Goal: Task Accomplishment & Management: Manage account settings

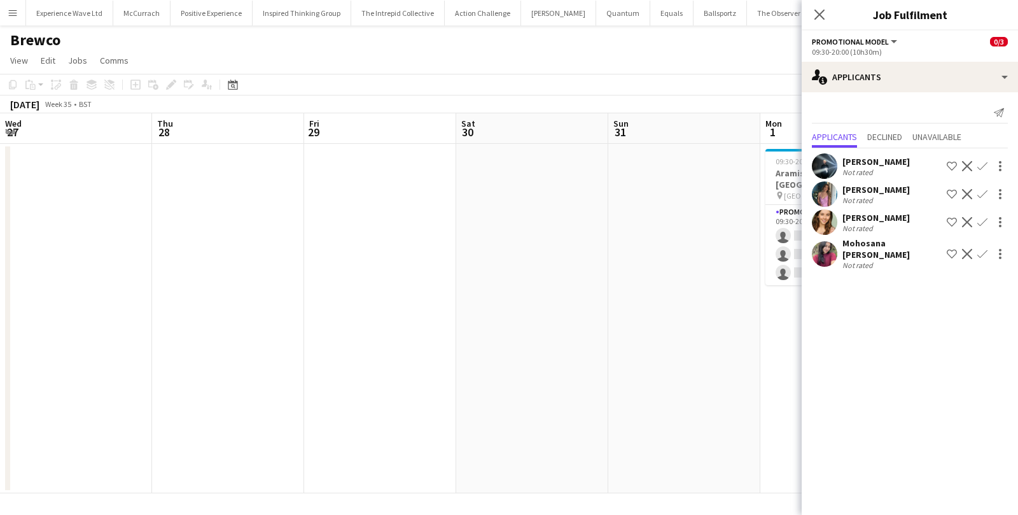
scroll to position [0, 437]
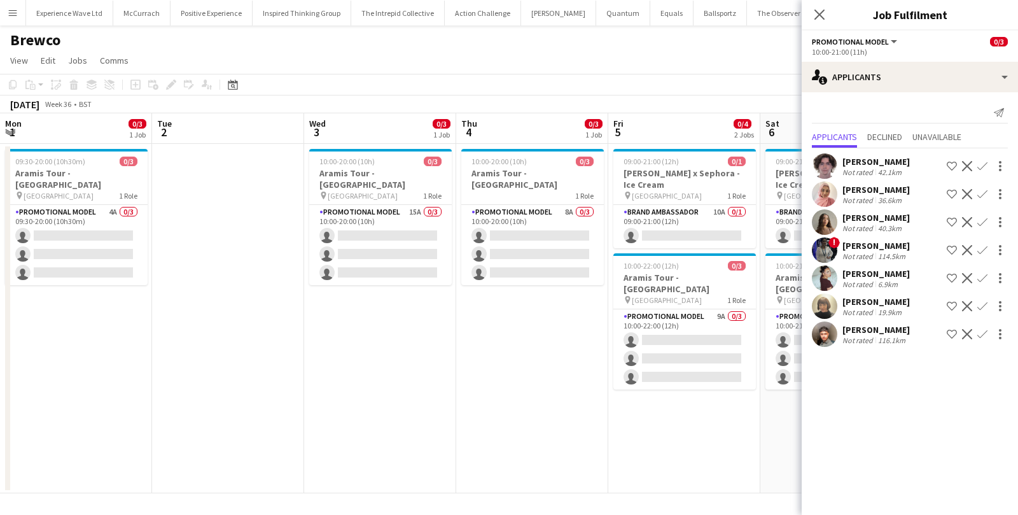
scroll to position [0, 355]
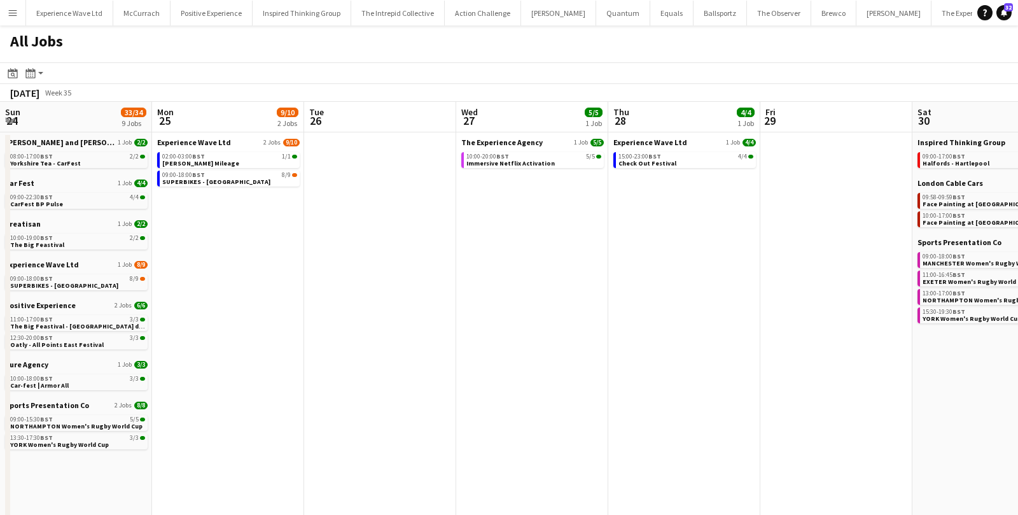
scroll to position [0, 510]
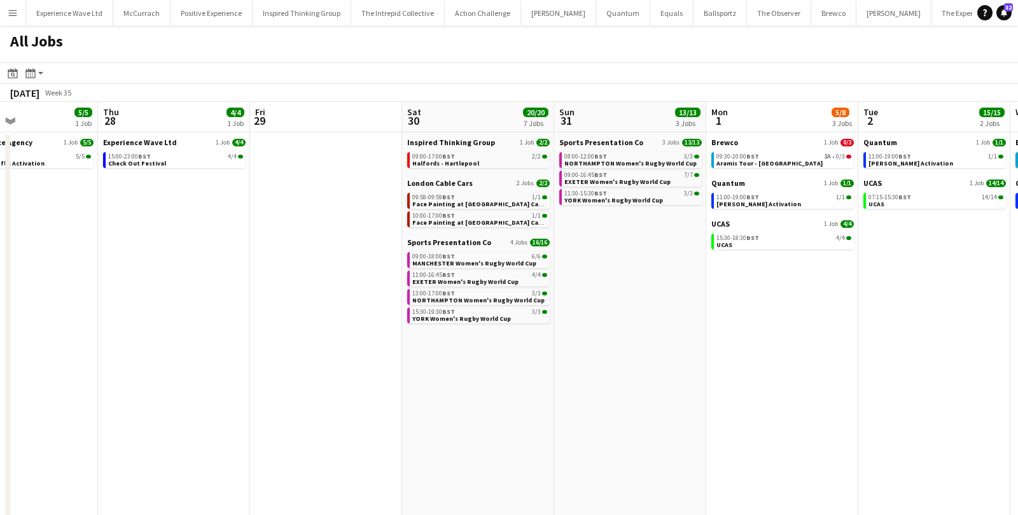
click at [12, 12] on app-icon "Menu" at bounding box center [13, 13] width 10 height 10
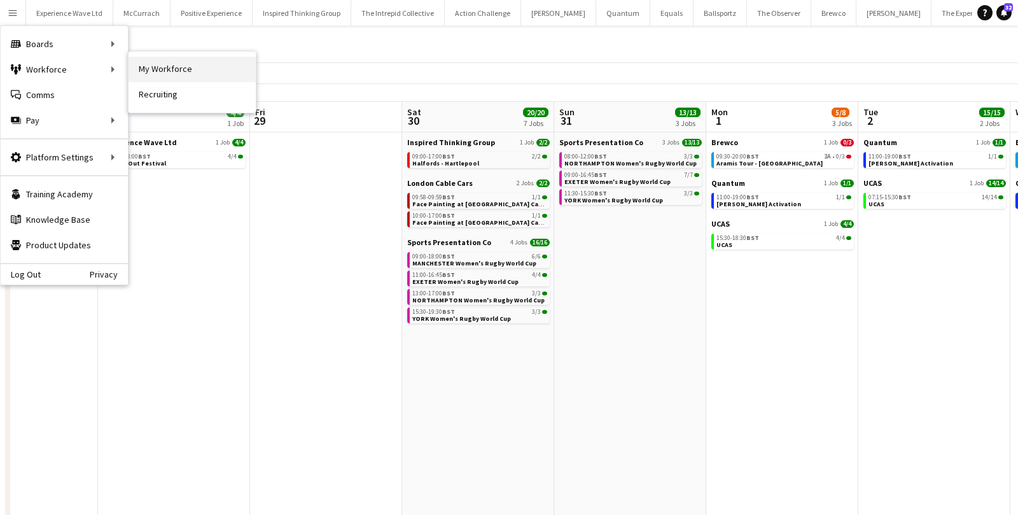
click at [170, 60] on link "My Workforce" at bounding box center [191, 69] width 127 height 25
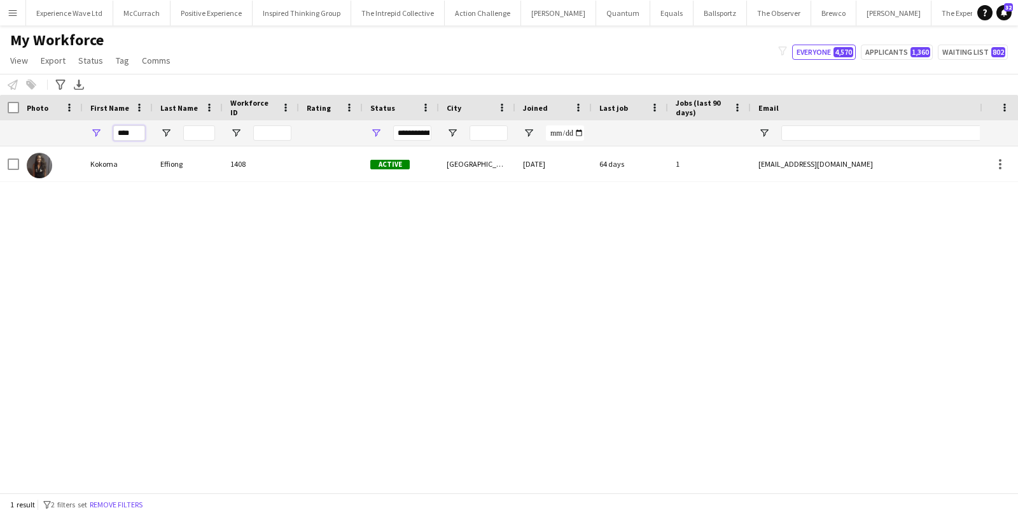
drag, startPoint x: 139, startPoint y: 136, endPoint x: 105, endPoint y: 138, distance: 33.8
click at [105, 138] on div "****" at bounding box center [118, 132] width 70 height 25
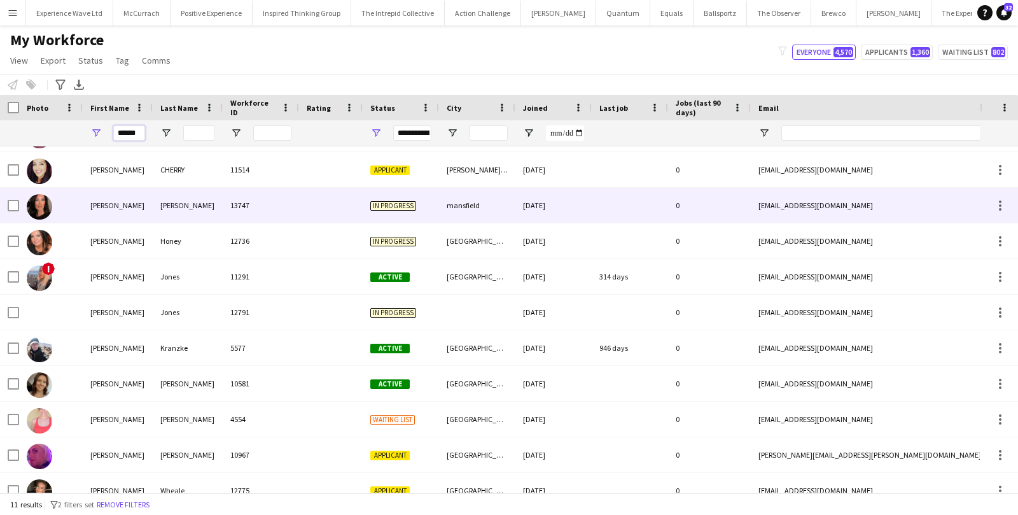
scroll to position [46, 0]
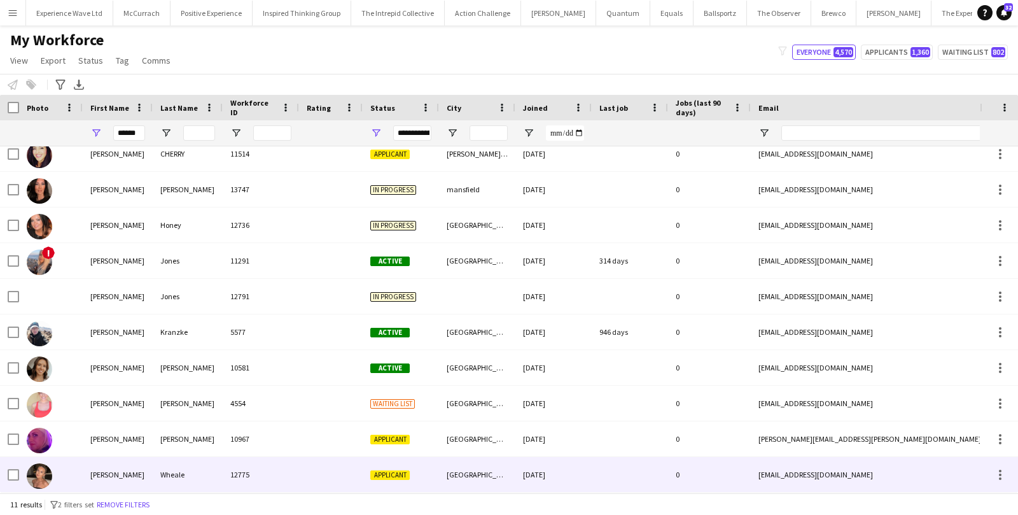
click at [106, 481] on div "Joanne" at bounding box center [118, 474] width 70 height 35
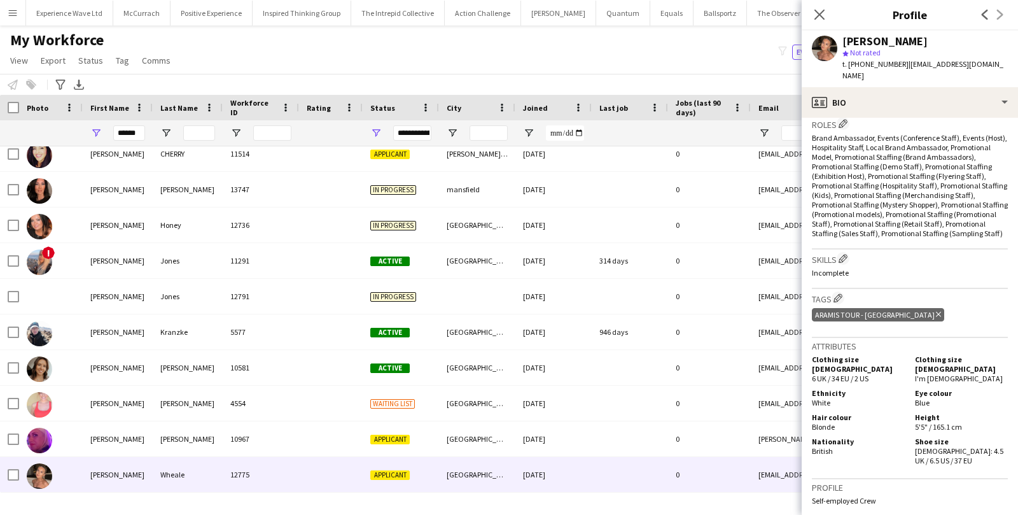
scroll to position [394, 0]
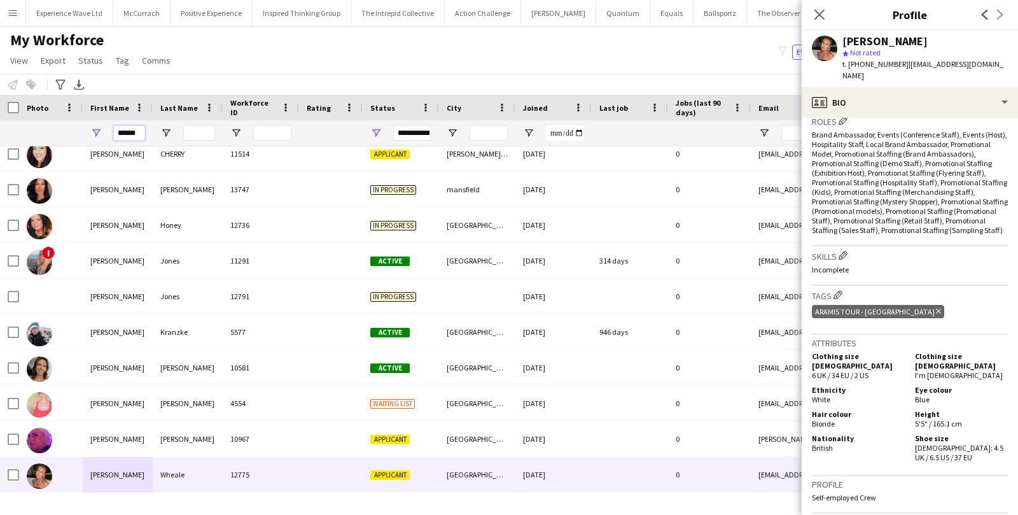
drag, startPoint x: 139, startPoint y: 130, endPoint x: 80, endPoint y: 127, distance: 58.6
click at [80, 127] on div "******" at bounding box center [689, 132] width 1379 height 25
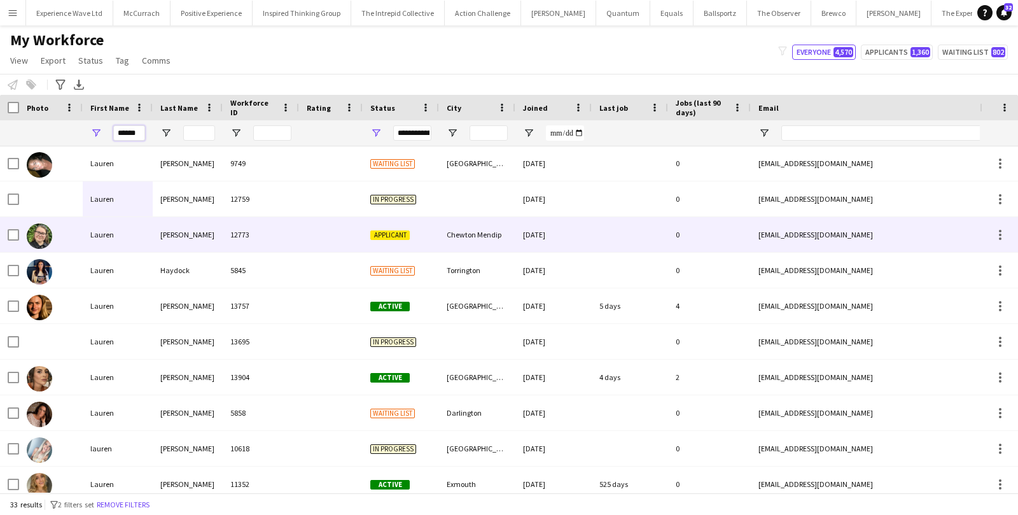
scroll to position [329, 0]
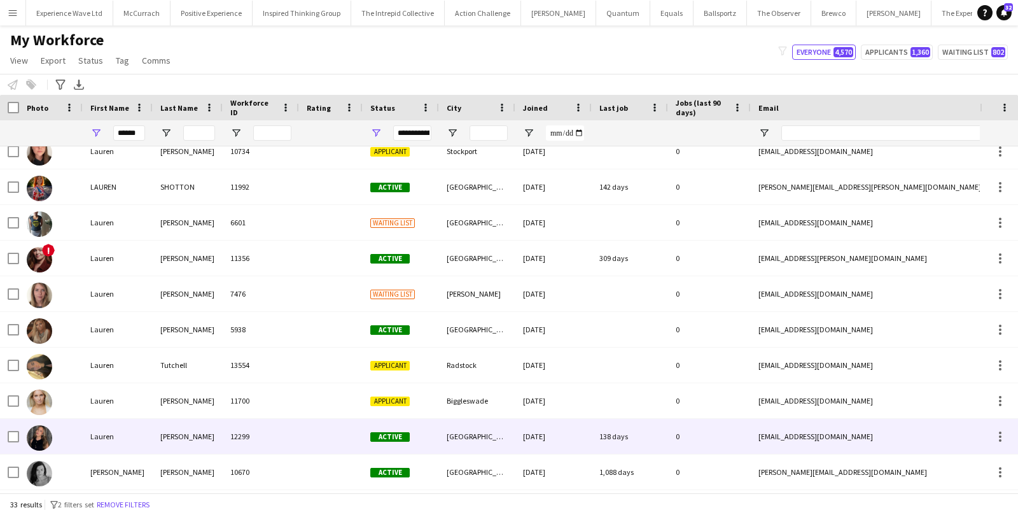
click at [132, 436] on div "Lauren" at bounding box center [118, 436] width 70 height 35
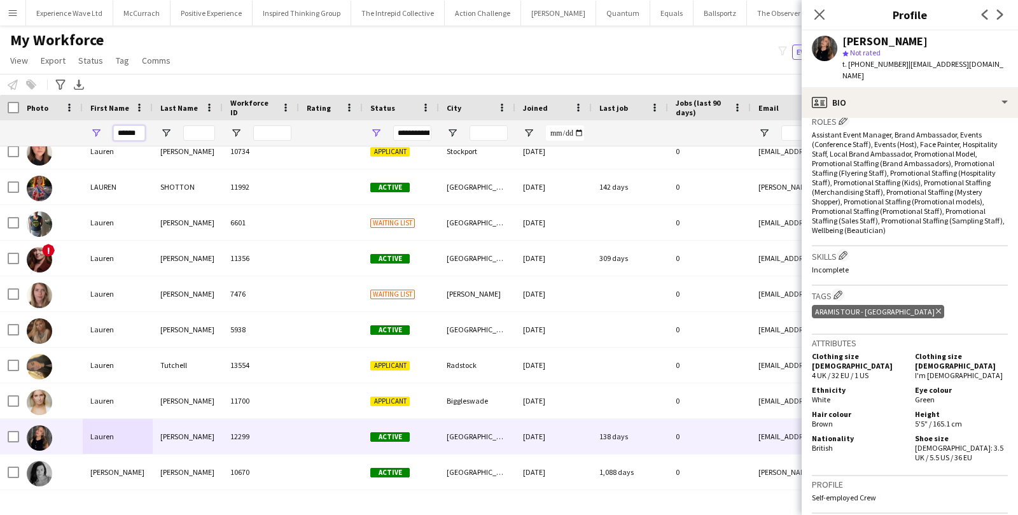
drag, startPoint x: 142, startPoint y: 134, endPoint x: 83, endPoint y: 134, distance: 59.2
click at [83, 134] on div "******" at bounding box center [118, 132] width 70 height 25
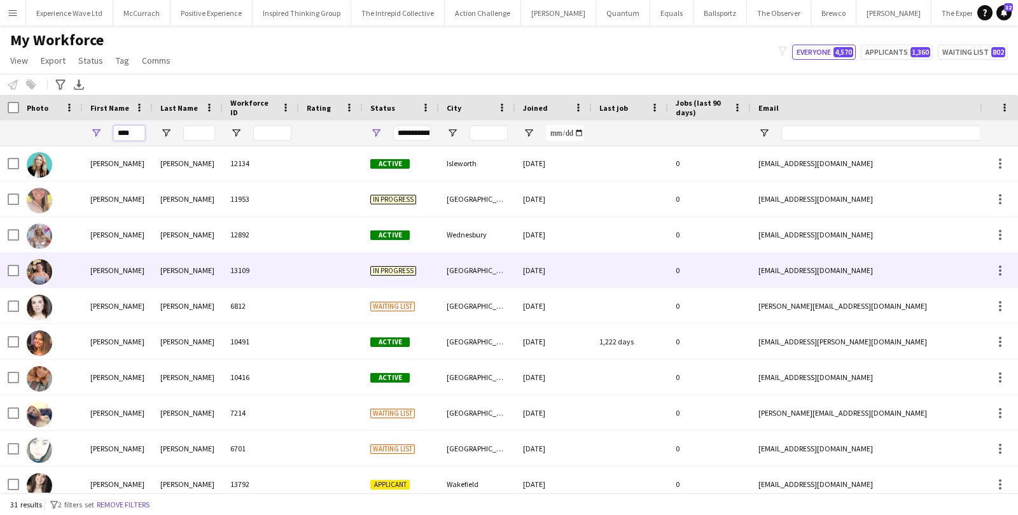
scroll to position [303, 0]
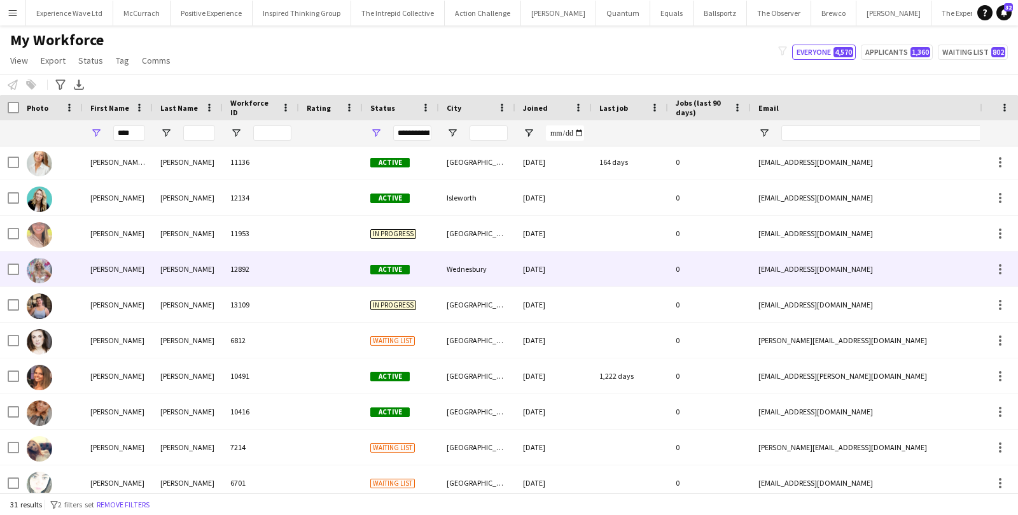
click at [74, 270] on div at bounding box center [51, 268] width 64 height 35
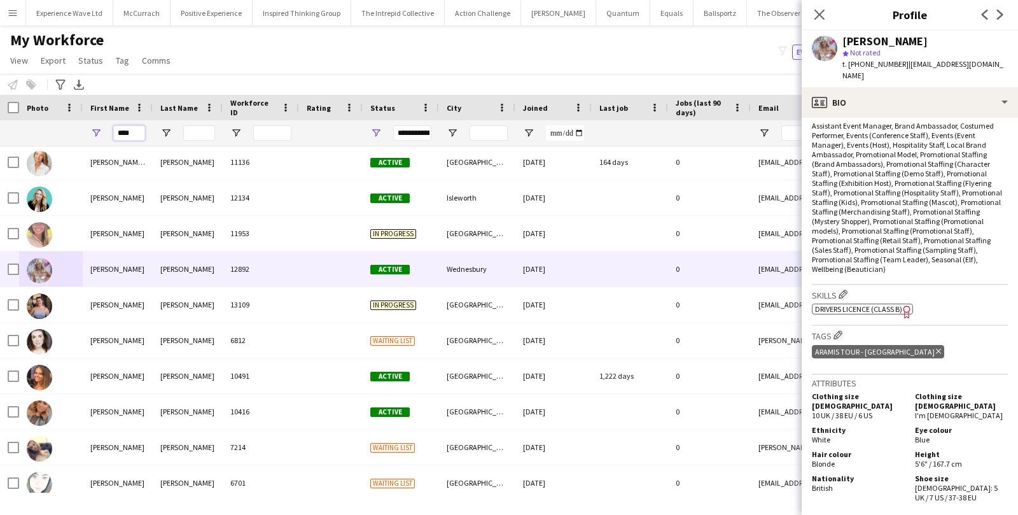
drag, startPoint x: 130, startPoint y: 135, endPoint x: 81, endPoint y: 133, distance: 49.0
click at [83, 134] on div "****" at bounding box center [118, 132] width 70 height 25
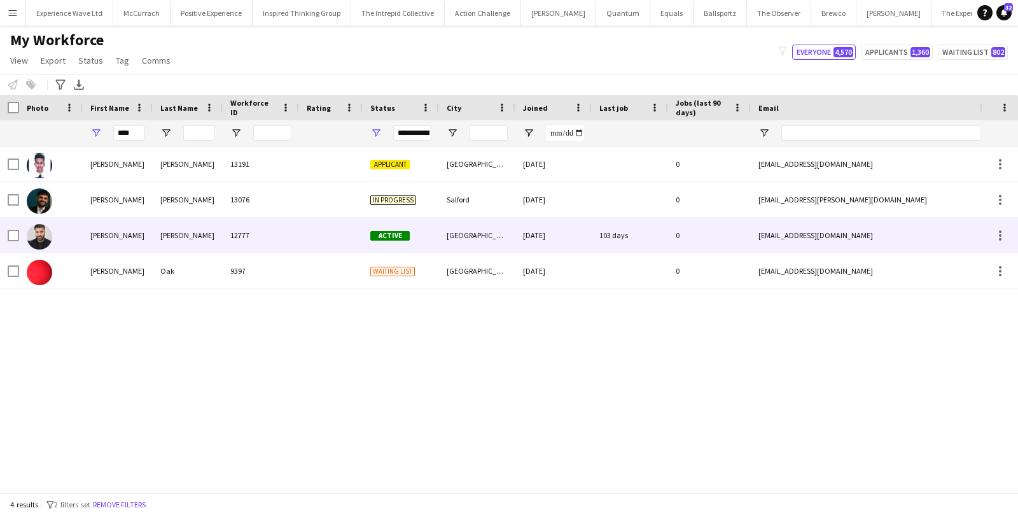
click at [132, 237] on div "Ravi" at bounding box center [118, 235] width 70 height 35
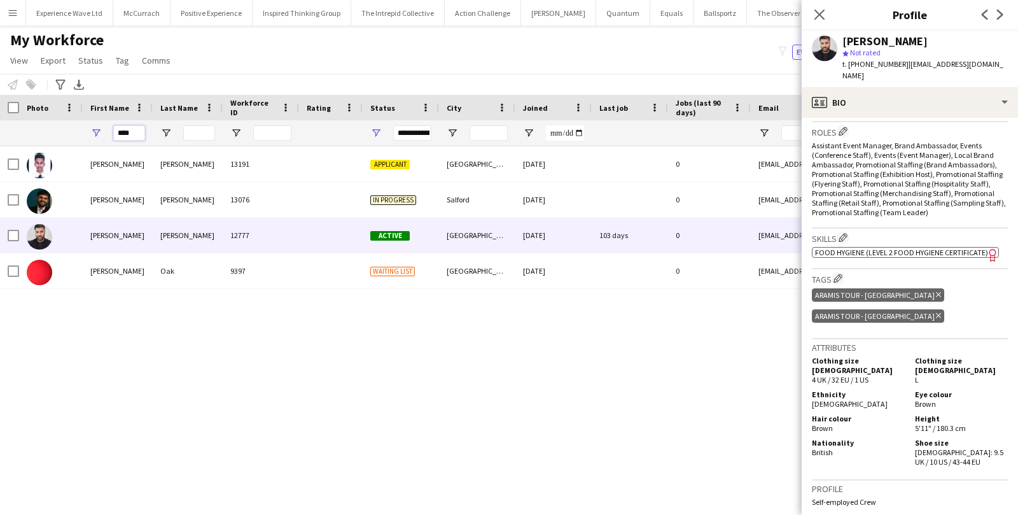
click at [142, 134] on input "****" at bounding box center [129, 132] width 32 height 15
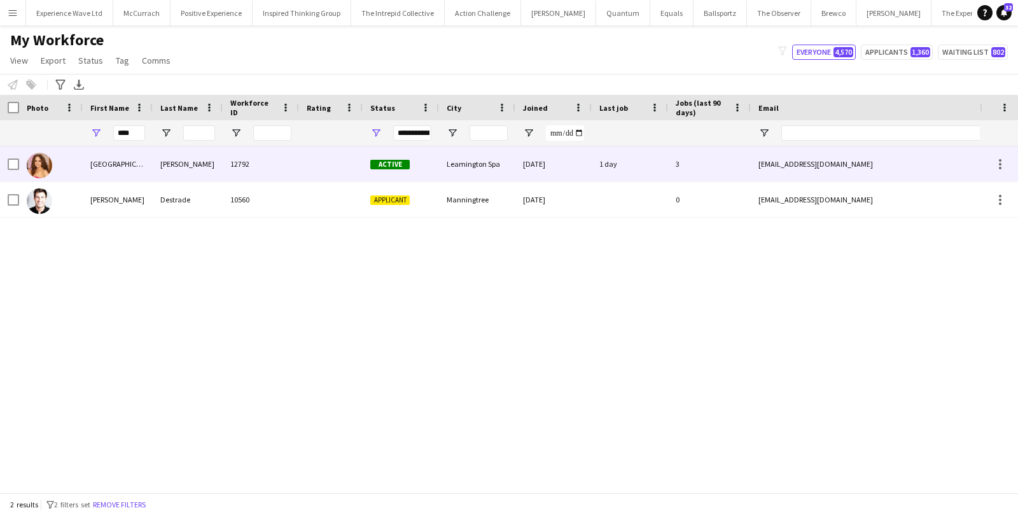
click at [132, 167] on div "Roma" at bounding box center [118, 163] width 70 height 35
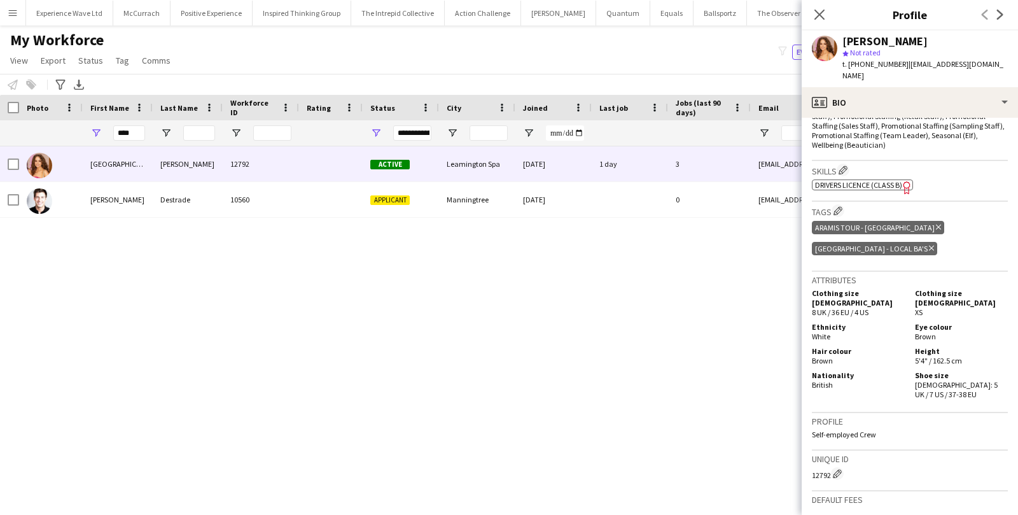
scroll to position [575, 0]
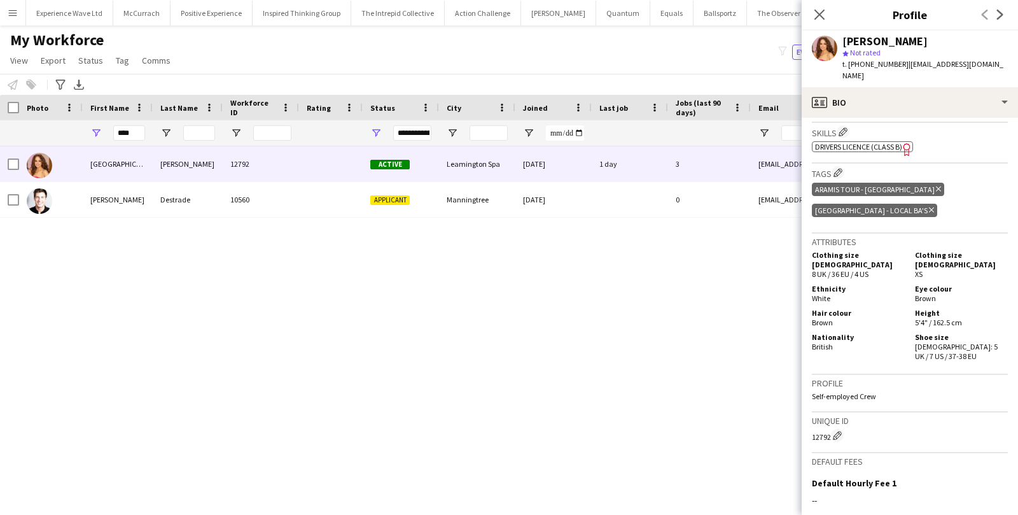
click at [936, 186] on icon at bounding box center [938, 188] width 5 height 5
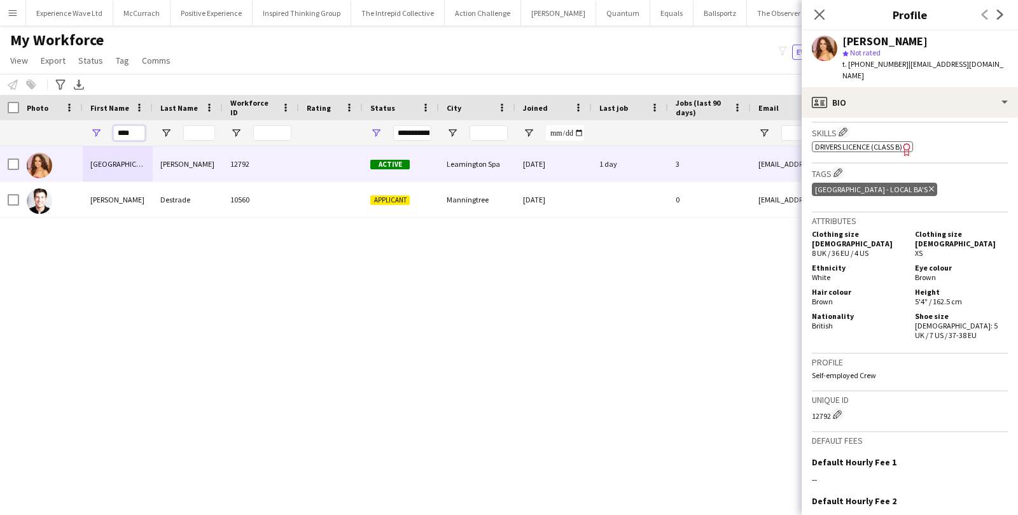
drag, startPoint x: 135, startPoint y: 133, endPoint x: 94, endPoint y: 132, distance: 40.7
click at [97, 132] on div "****" at bounding box center [118, 132] width 70 height 25
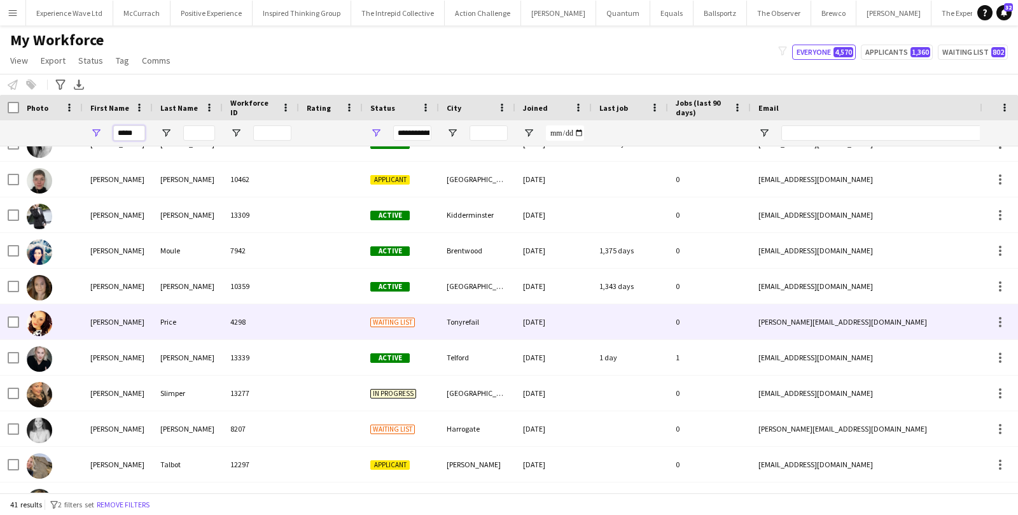
scroll to position [848, 0]
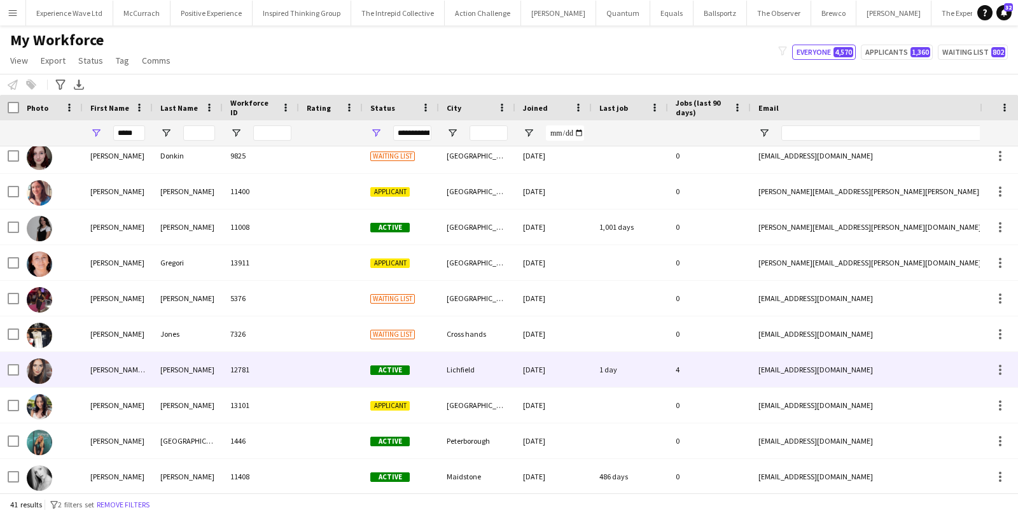
click at [109, 378] on div "Sarah Josephine" at bounding box center [118, 369] width 70 height 35
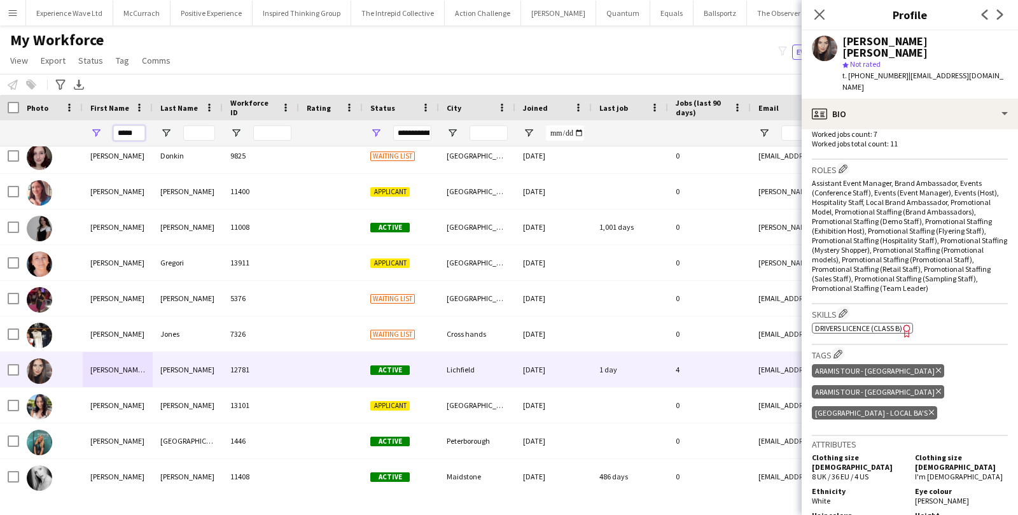
drag, startPoint x: 139, startPoint y: 132, endPoint x: 92, endPoint y: 132, distance: 47.1
click at [92, 132] on div "*****" at bounding box center [118, 132] width 70 height 25
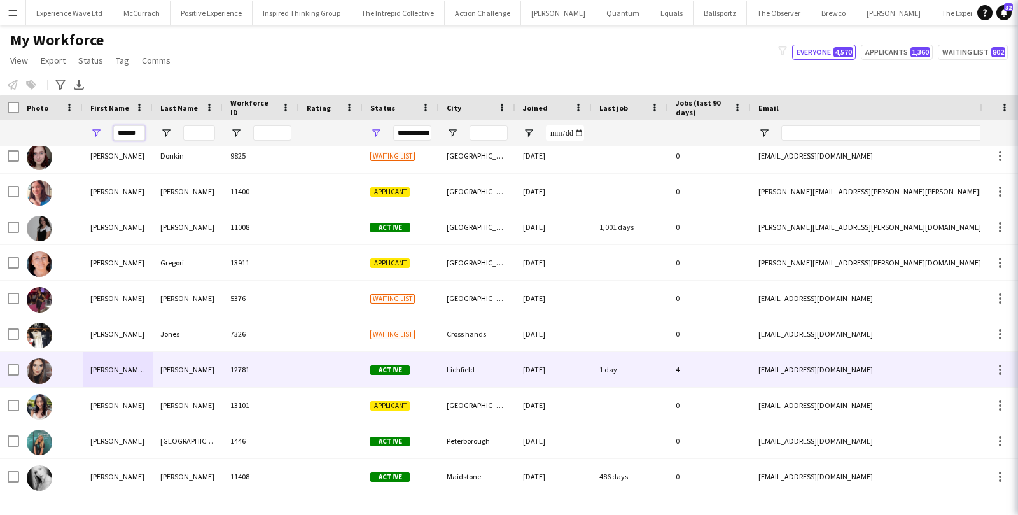
scroll to position [0, 0]
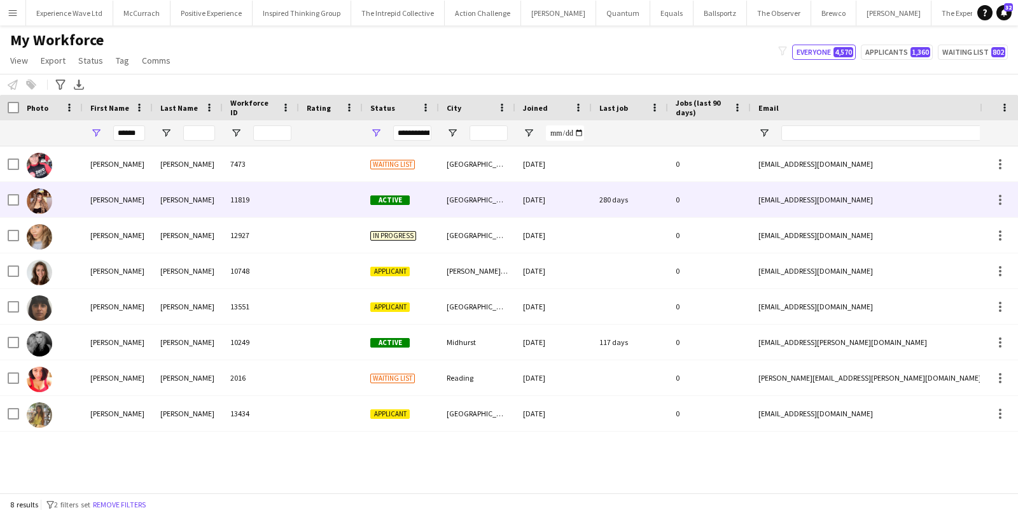
click at [62, 198] on div at bounding box center [51, 199] width 64 height 35
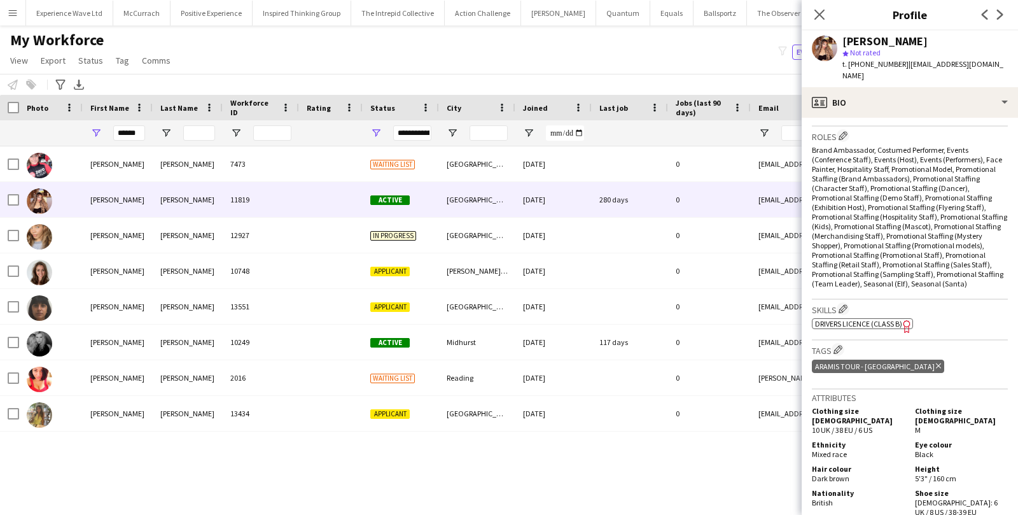
scroll to position [405, 0]
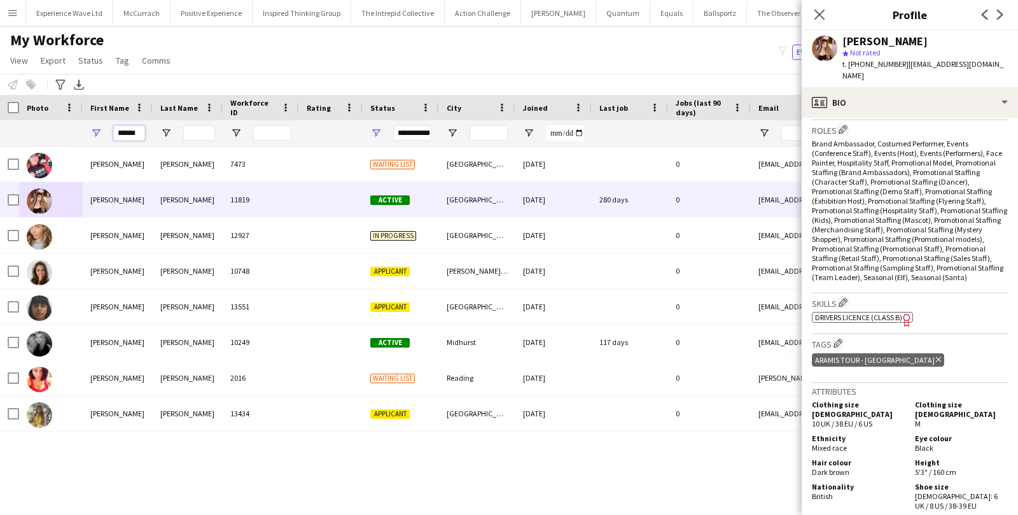
click at [128, 130] on input "******" at bounding box center [129, 132] width 32 height 15
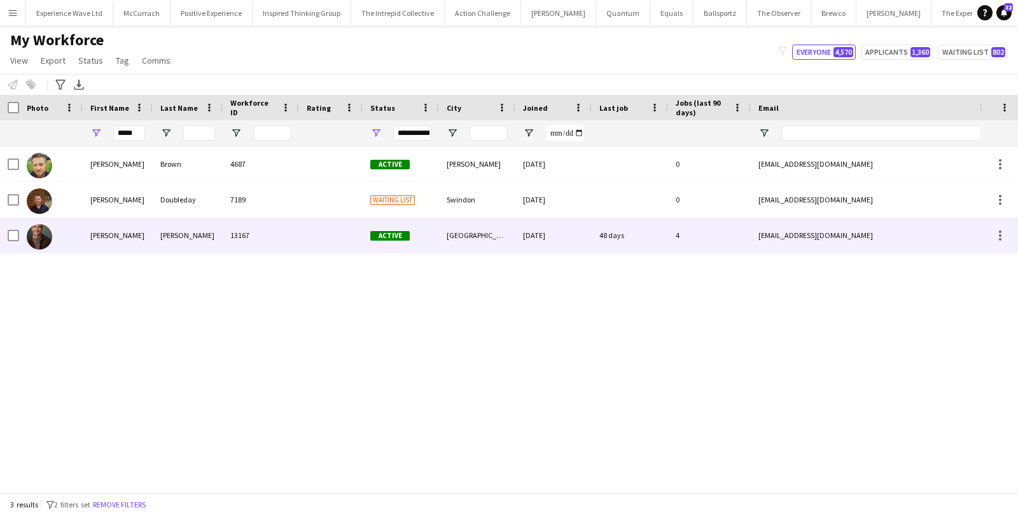
click at [153, 226] on div "Marshall" at bounding box center [188, 235] width 70 height 35
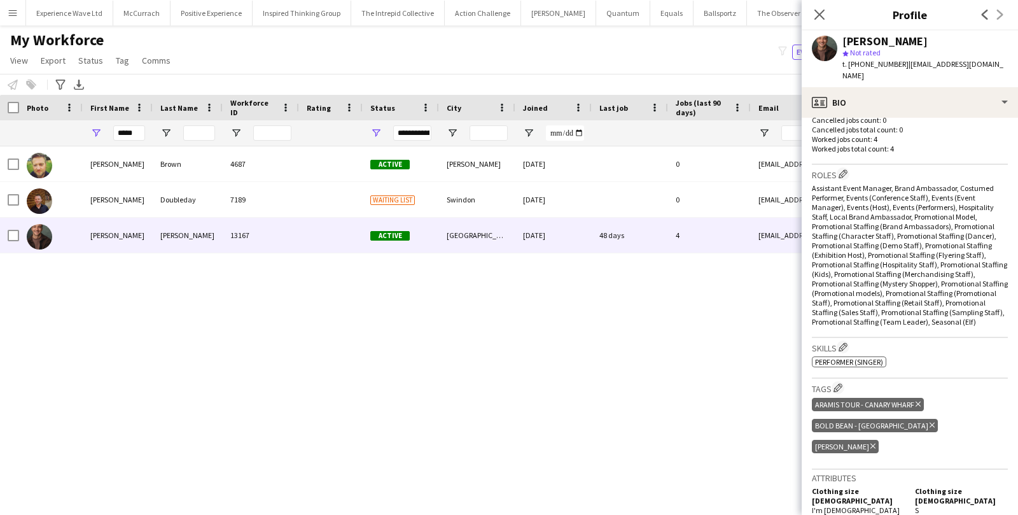
scroll to position [533, 0]
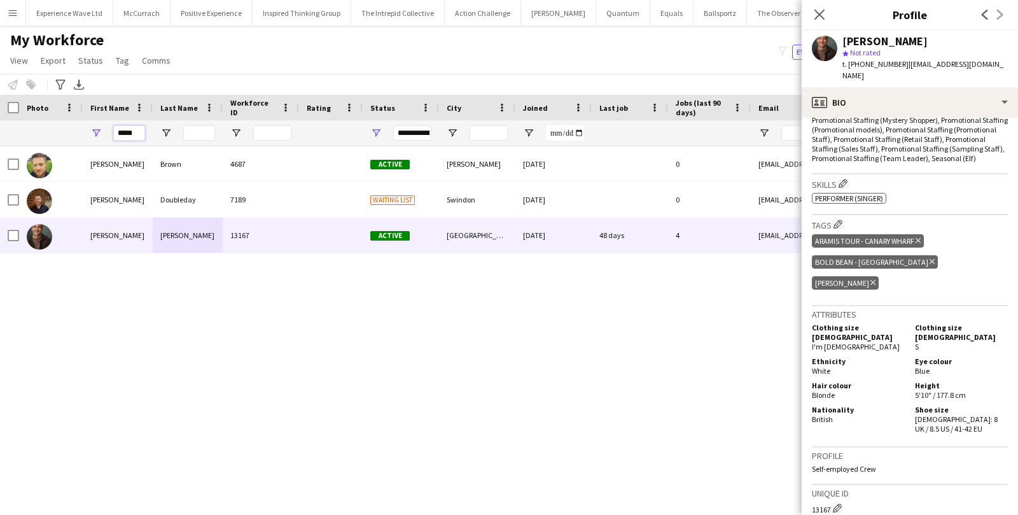
drag, startPoint x: 139, startPoint y: 132, endPoint x: 93, endPoint y: 131, distance: 45.2
click at [94, 132] on div "*****" at bounding box center [118, 132] width 70 height 25
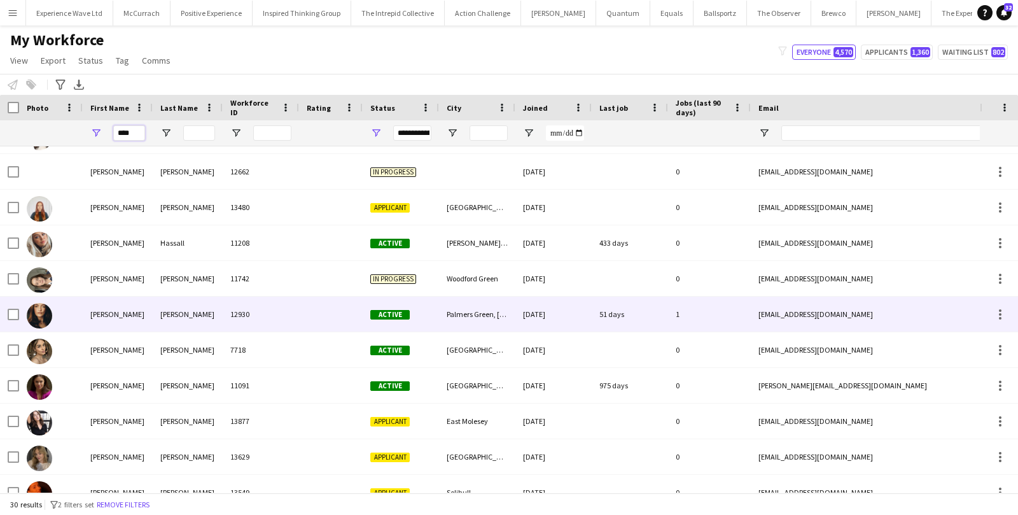
scroll to position [248, 0]
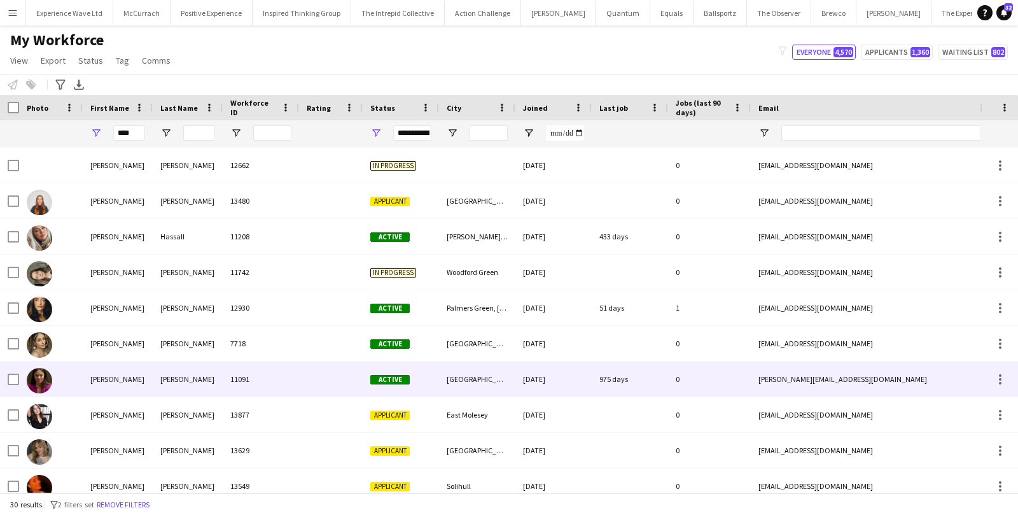
click at [85, 363] on div "Ella" at bounding box center [118, 378] width 70 height 35
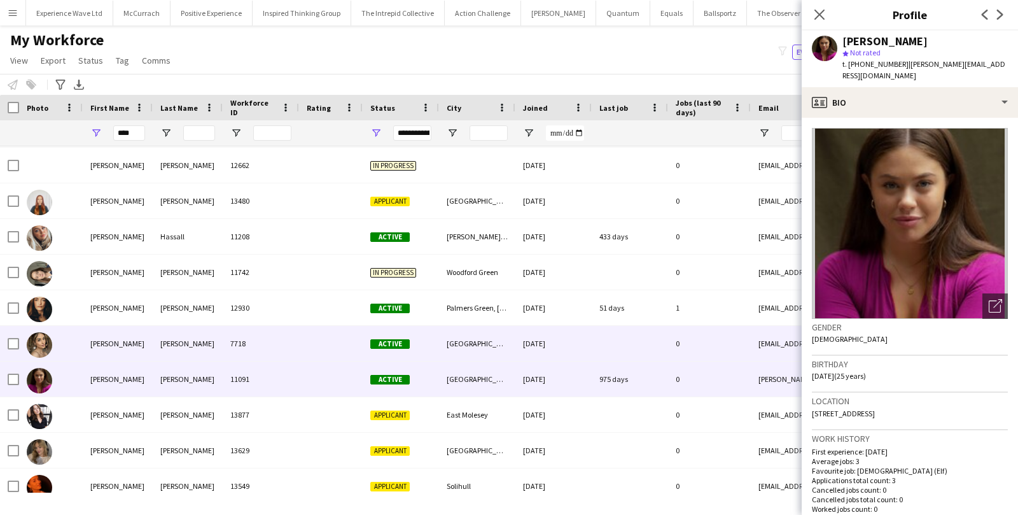
click at [82, 339] on div at bounding box center [51, 343] width 64 height 35
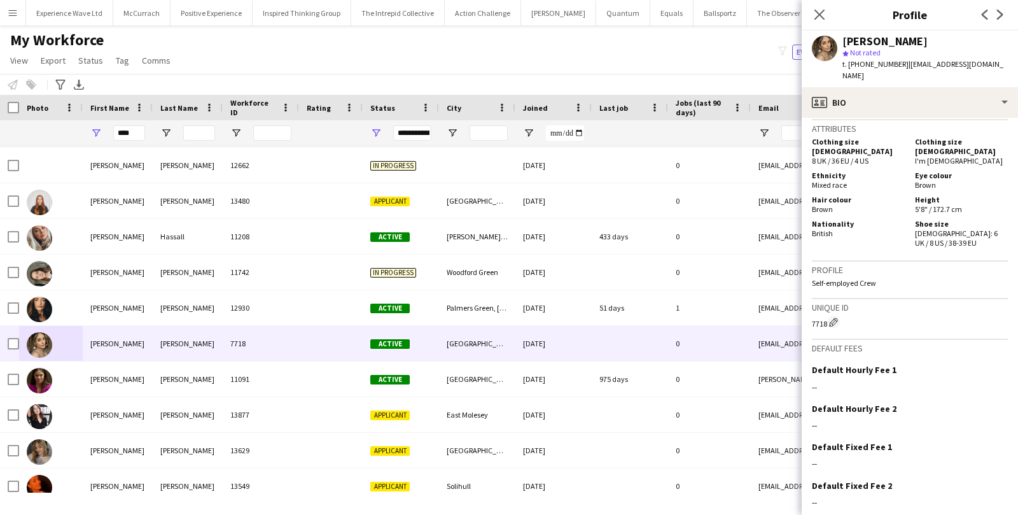
scroll to position [538, 0]
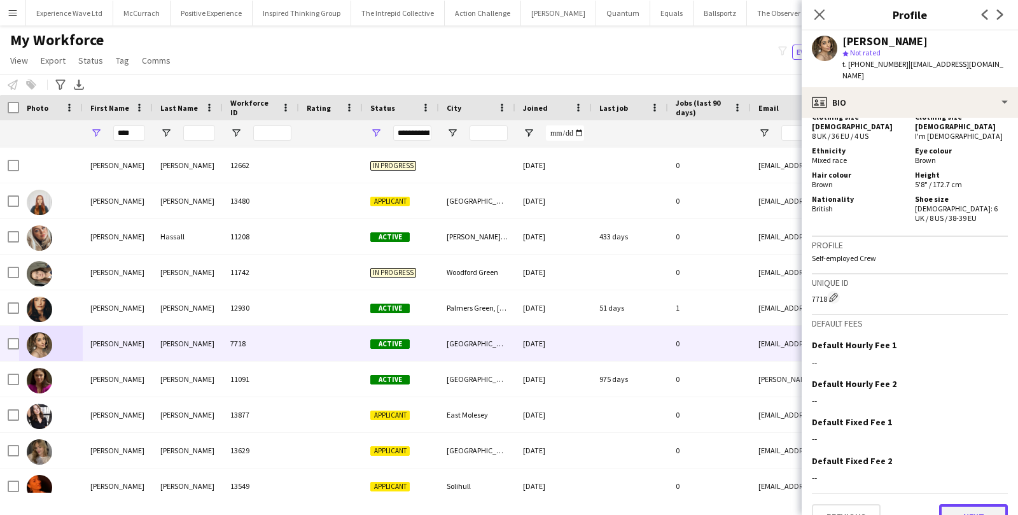
click at [964, 504] on button "Next" at bounding box center [973, 516] width 69 height 25
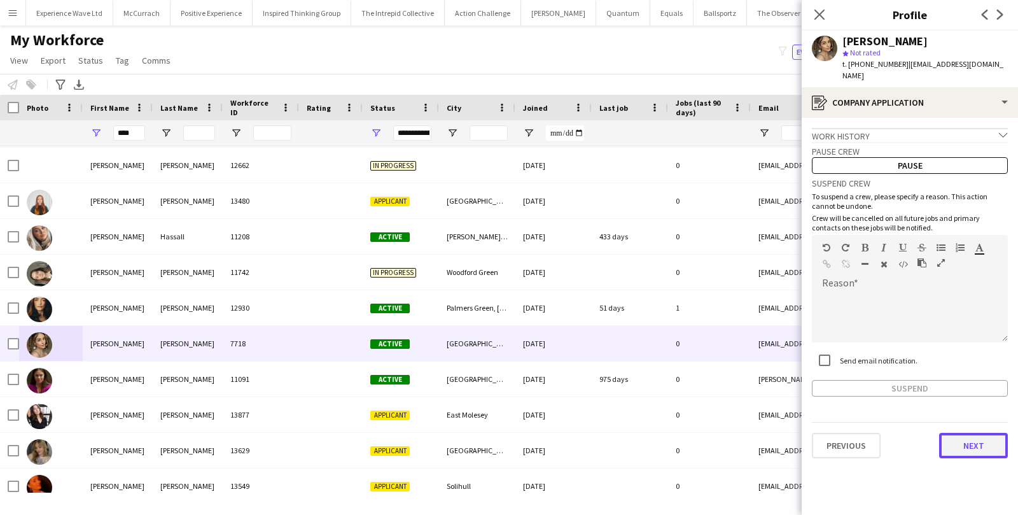
click at [958, 432] on button "Next" at bounding box center [973, 444] width 69 height 25
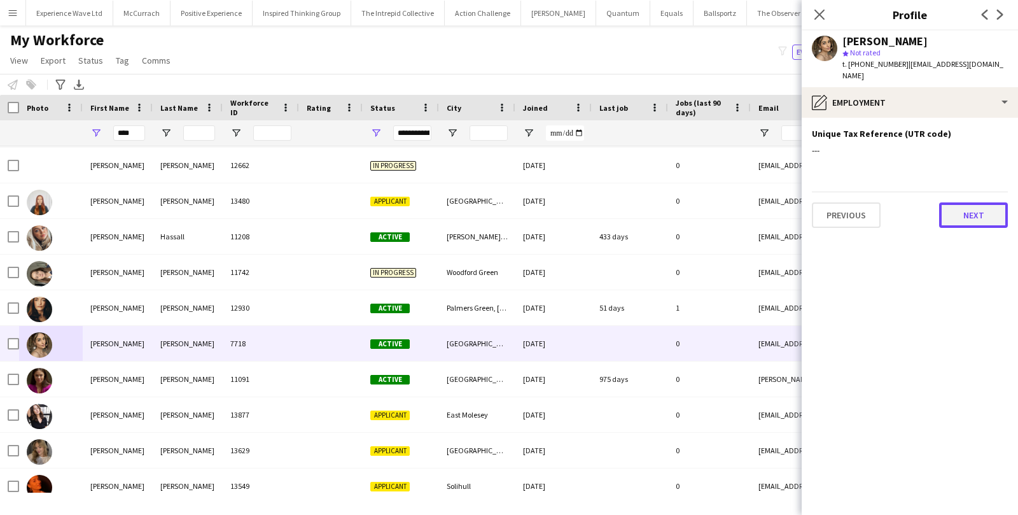
click at [981, 204] on button "Next" at bounding box center [973, 214] width 69 height 25
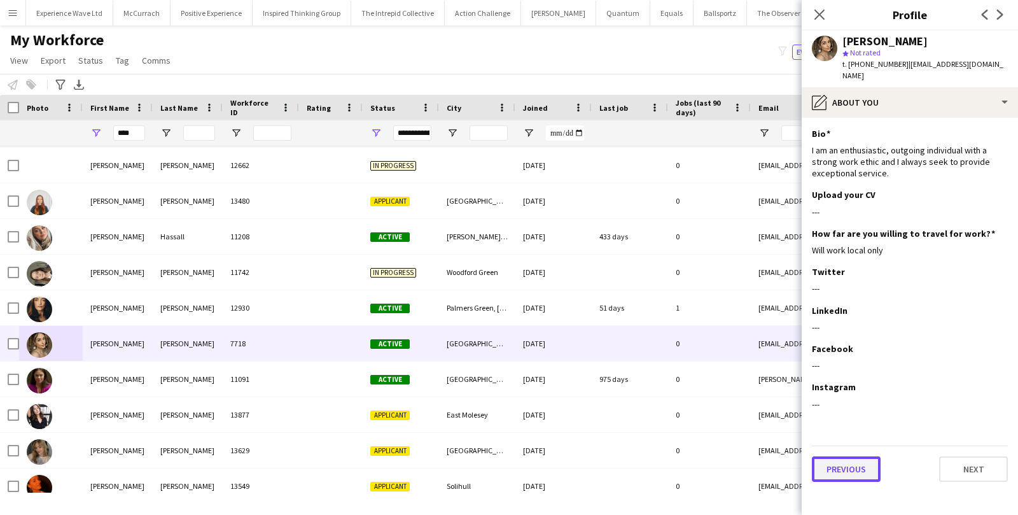
click at [848, 464] on button "Previous" at bounding box center [846, 468] width 69 height 25
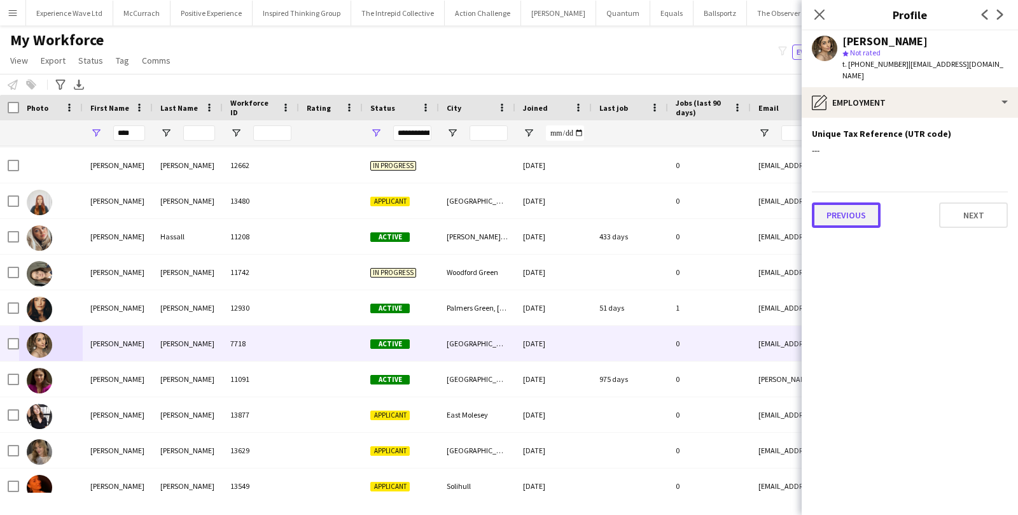
click at [831, 202] on button "Previous" at bounding box center [846, 214] width 69 height 25
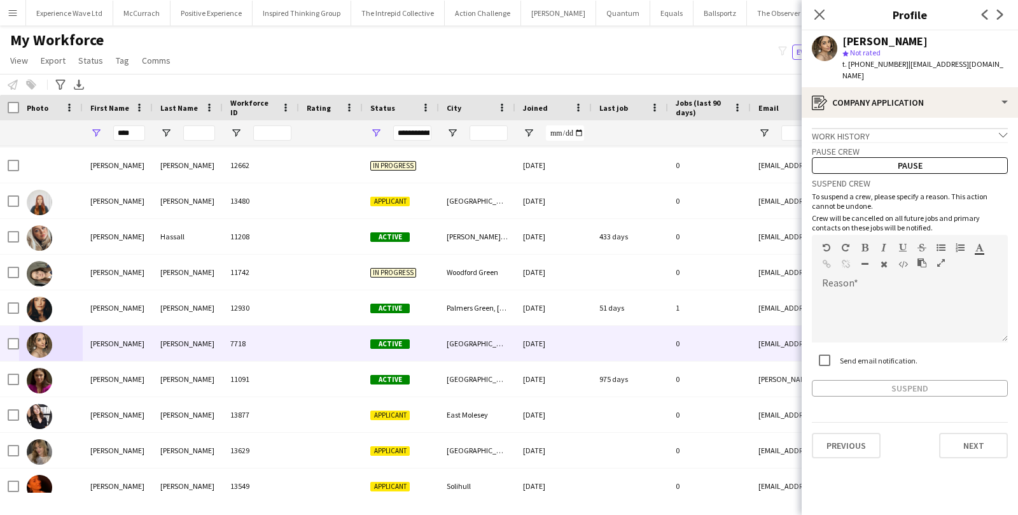
click at [843, 444] on app-crew-profile-application "Work history chevron-down Incomplete Pause crew Pause Suspend crew To suspend a…" at bounding box center [909, 316] width 216 height 397
click at [847, 432] on button "Previous" at bounding box center [846, 444] width 69 height 25
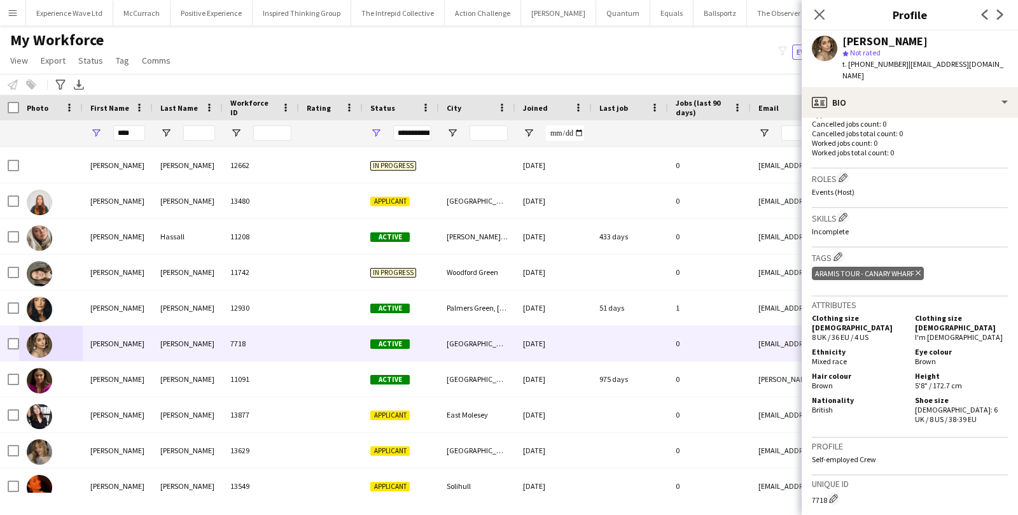
scroll to position [340, 0]
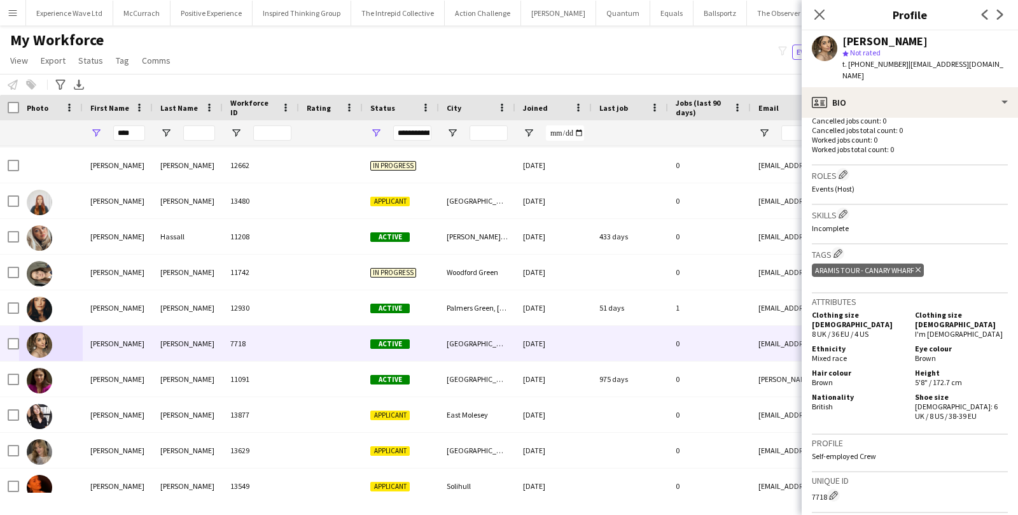
click at [918, 267] on icon at bounding box center [917, 269] width 5 height 5
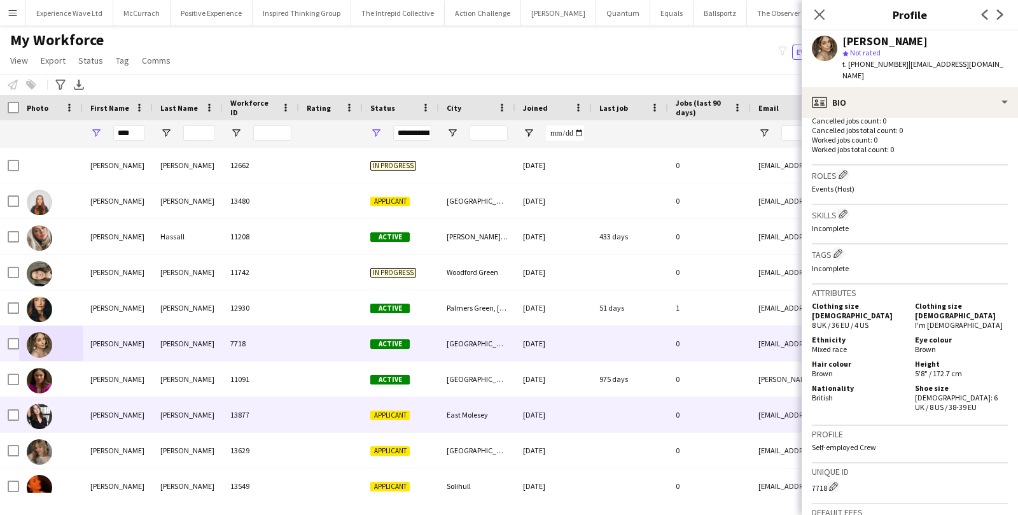
click at [88, 418] on div "Ella" at bounding box center [118, 414] width 70 height 35
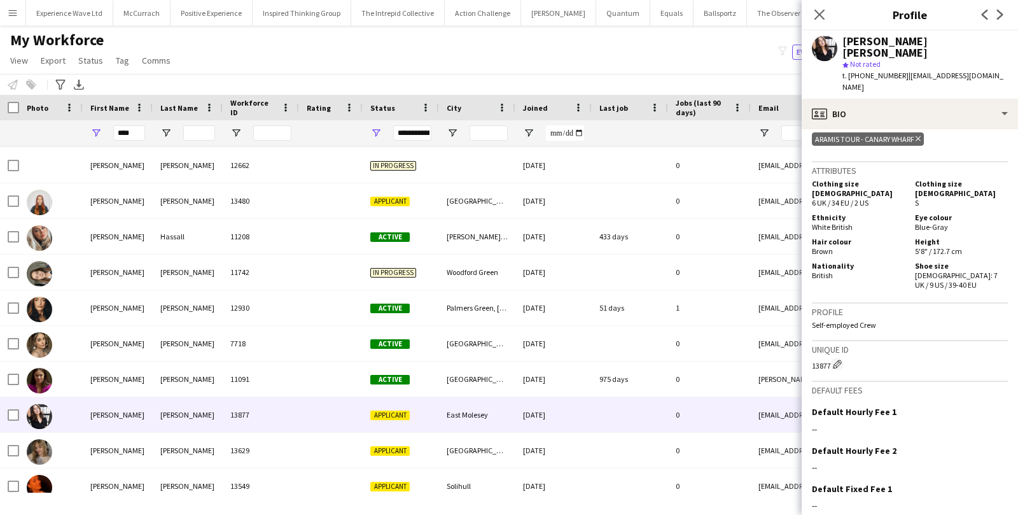
scroll to position [692, 0]
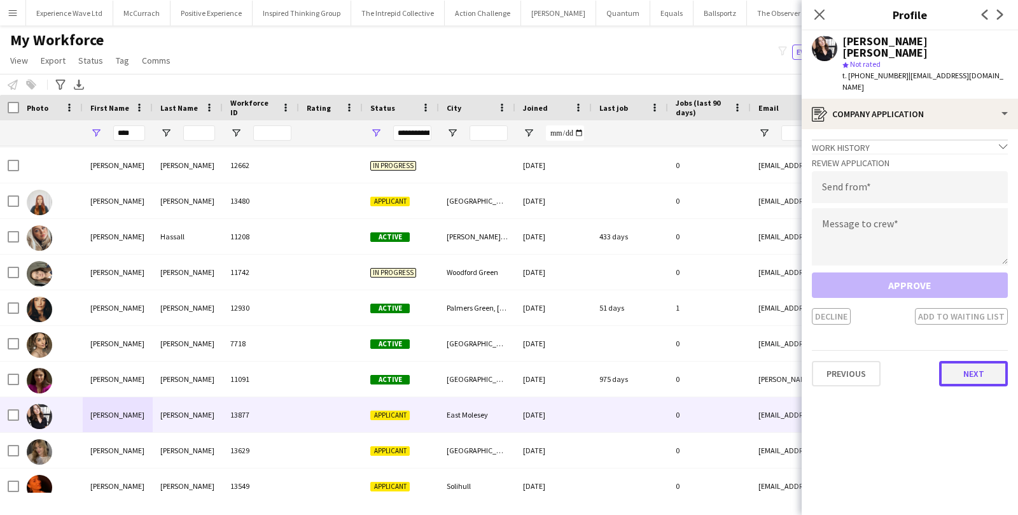
click at [974, 361] on button "Next" at bounding box center [973, 373] width 69 height 25
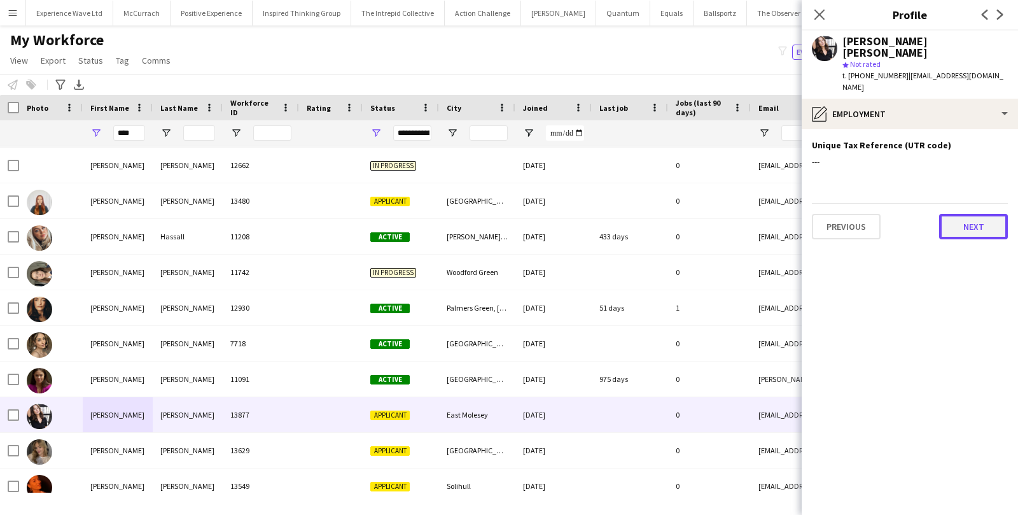
click at [960, 214] on button "Next" at bounding box center [973, 226] width 69 height 25
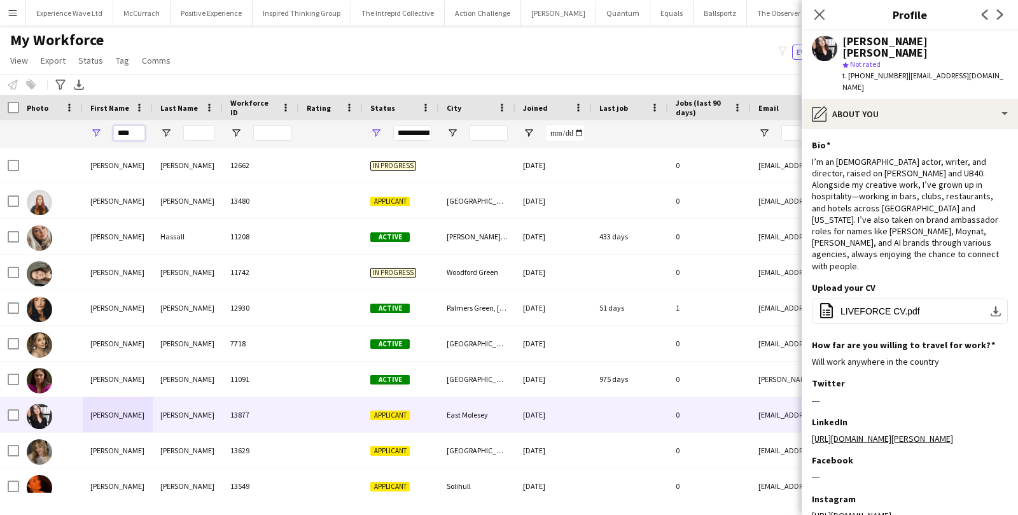
drag, startPoint x: 134, startPoint y: 134, endPoint x: 91, endPoint y: 133, distance: 43.3
click at [91, 133] on div "****" at bounding box center [118, 132] width 70 height 25
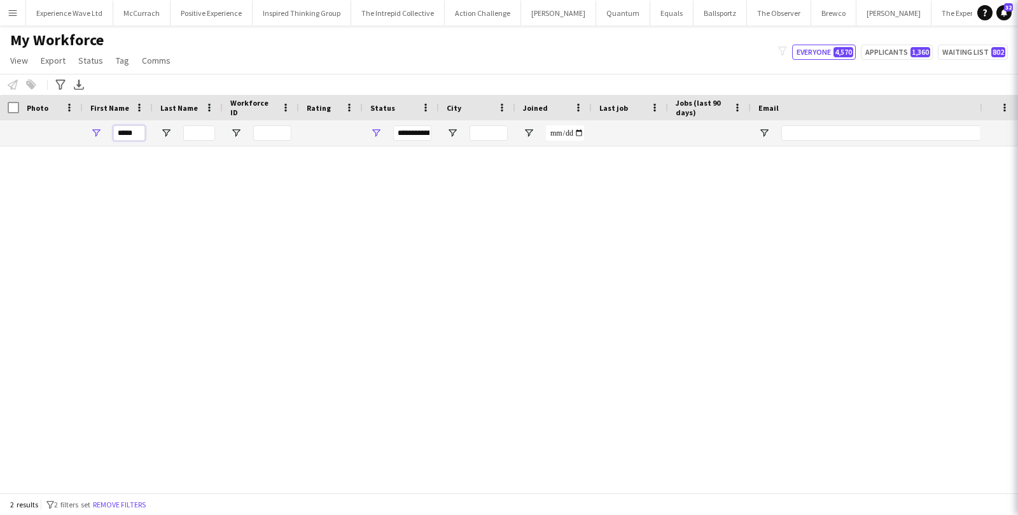
scroll to position [0, 0]
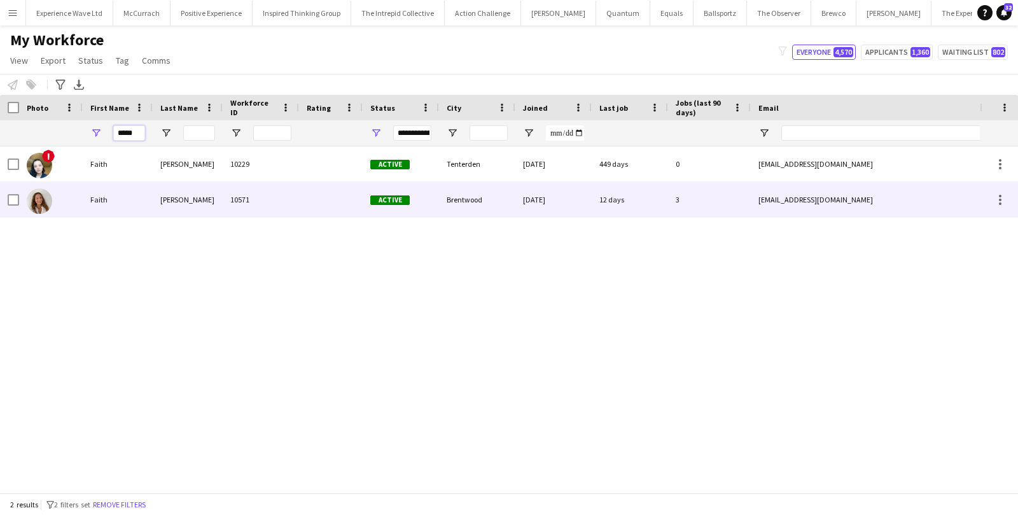
type input "*****"
click at [80, 191] on div at bounding box center [51, 199] width 64 height 35
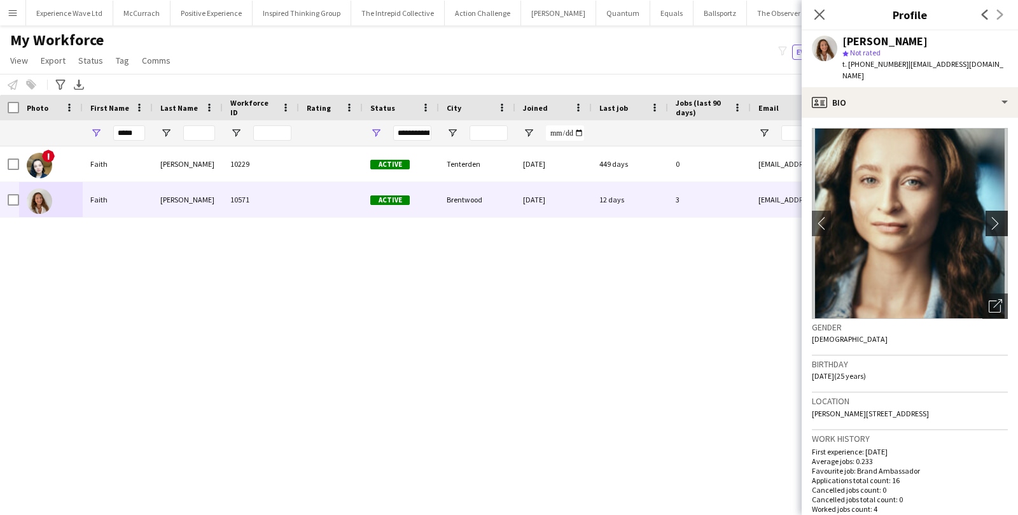
click at [995, 216] on app-icon "chevron-right" at bounding box center [998, 222] width 20 height 13
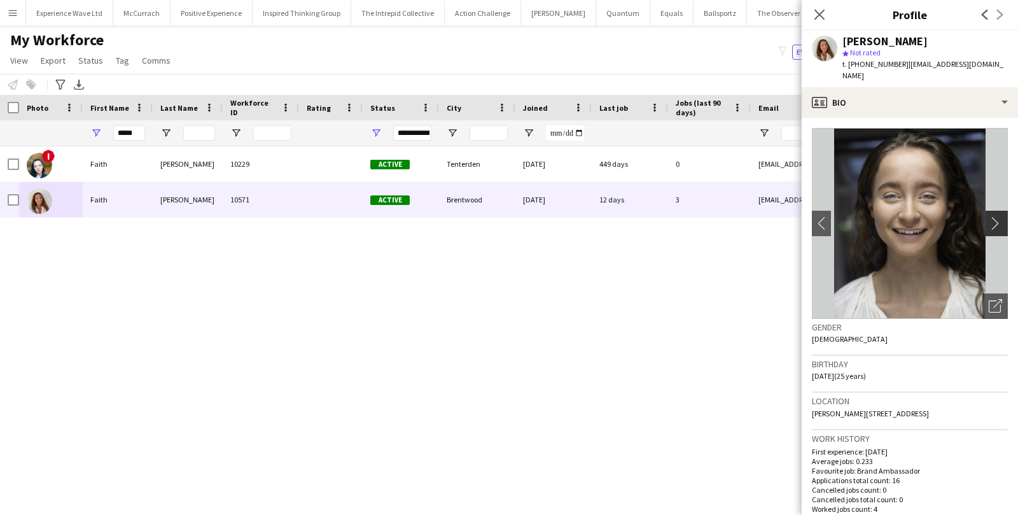
click at [995, 216] on app-icon "chevron-right" at bounding box center [998, 222] width 20 height 13
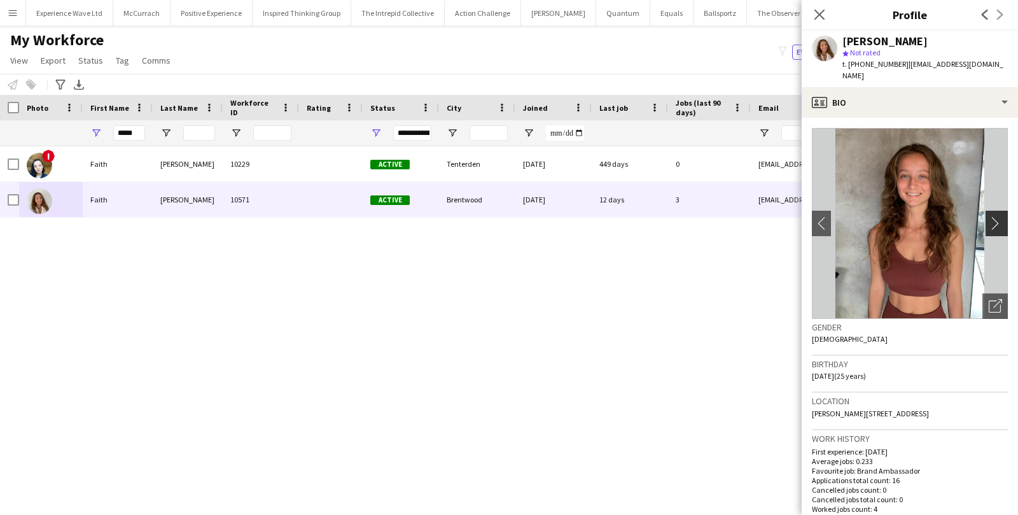
click at [995, 216] on app-icon "chevron-right" at bounding box center [998, 222] width 20 height 13
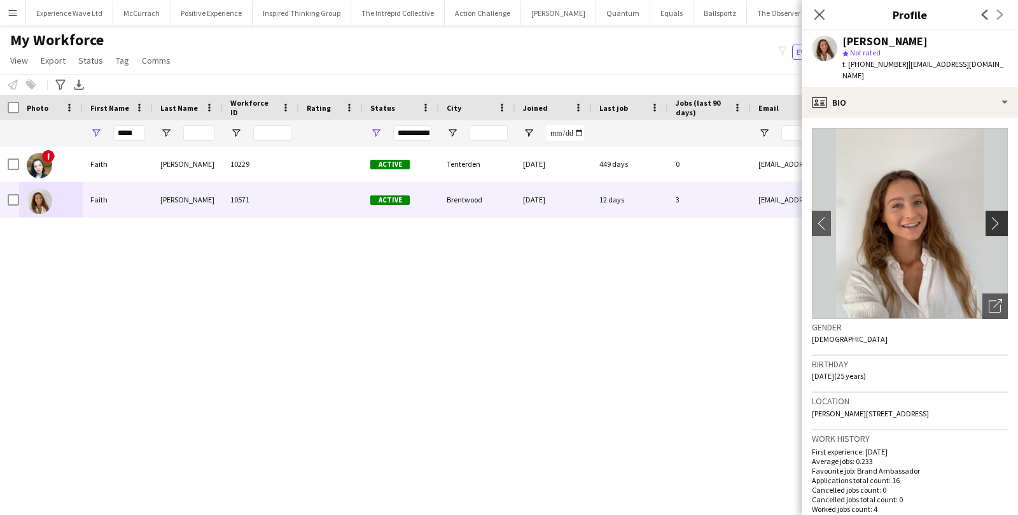
click at [995, 216] on app-icon "chevron-right" at bounding box center [998, 222] width 20 height 13
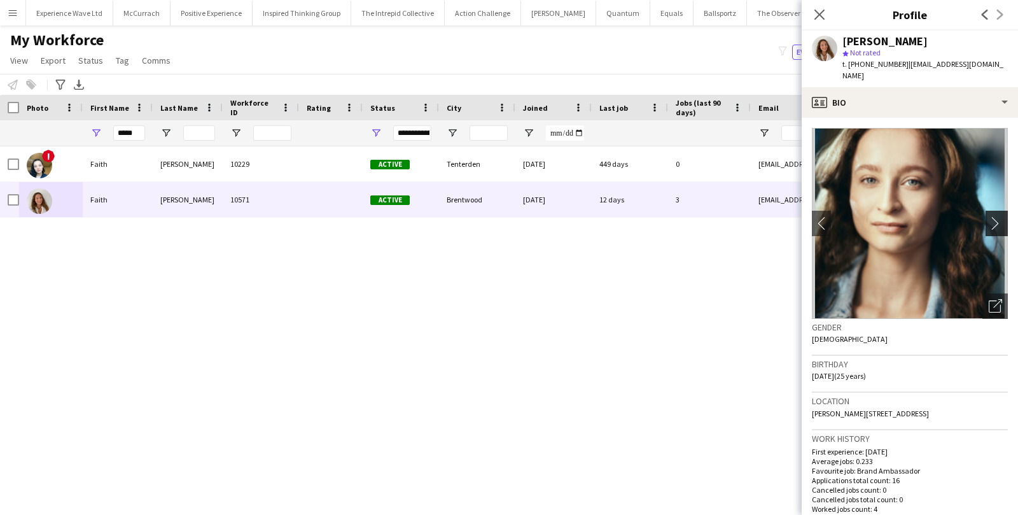
click at [995, 216] on app-icon "chevron-right" at bounding box center [998, 222] width 20 height 13
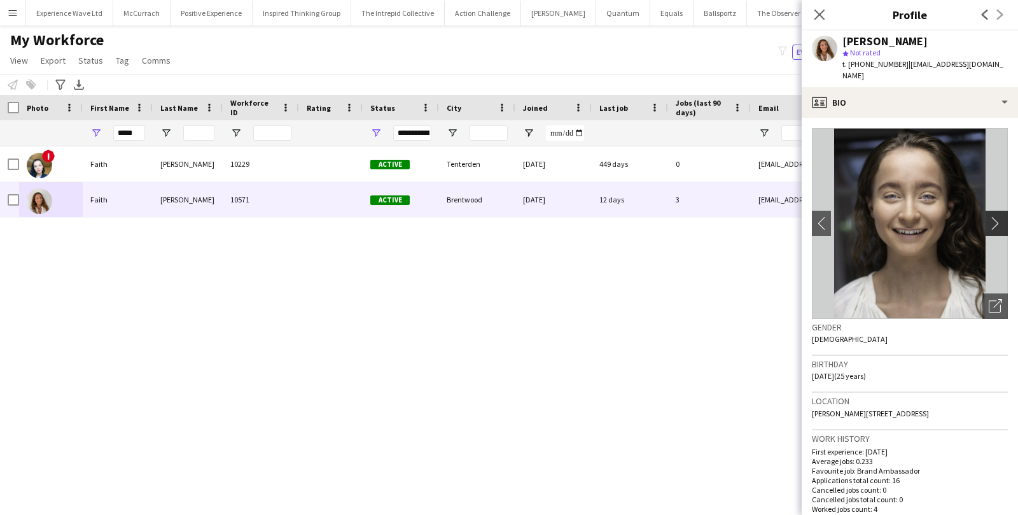
click at [995, 216] on app-icon "chevron-right" at bounding box center [998, 222] width 20 height 13
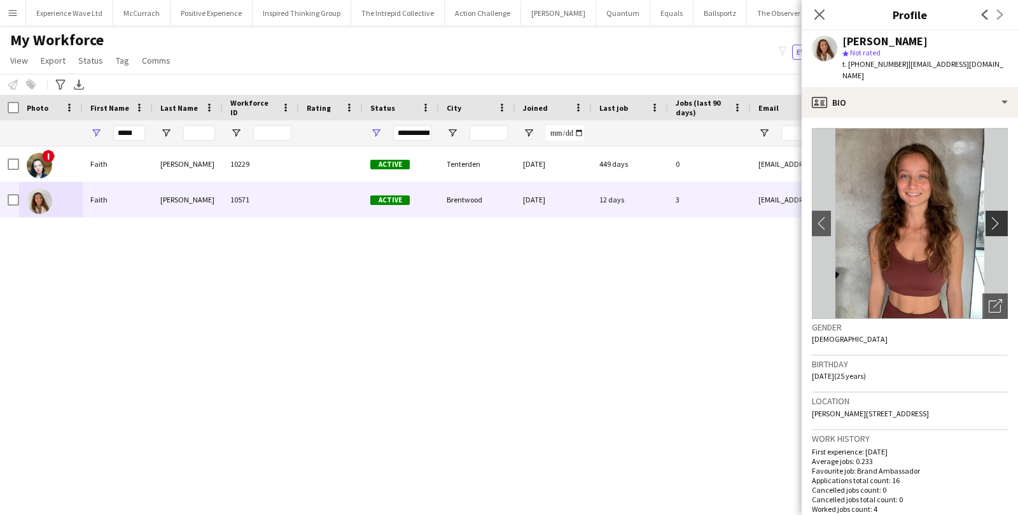
click at [995, 216] on app-icon "chevron-right" at bounding box center [998, 222] width 20 height 13
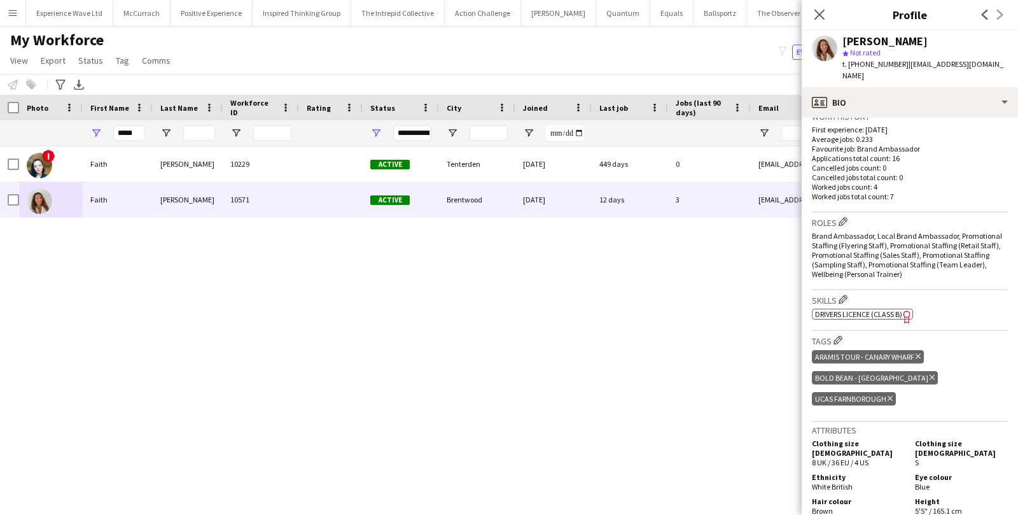
scroll to position [322, 0]
click at [917, 352] on icon "Delete tag" at bounding box center [917, 356] width 5 height 8
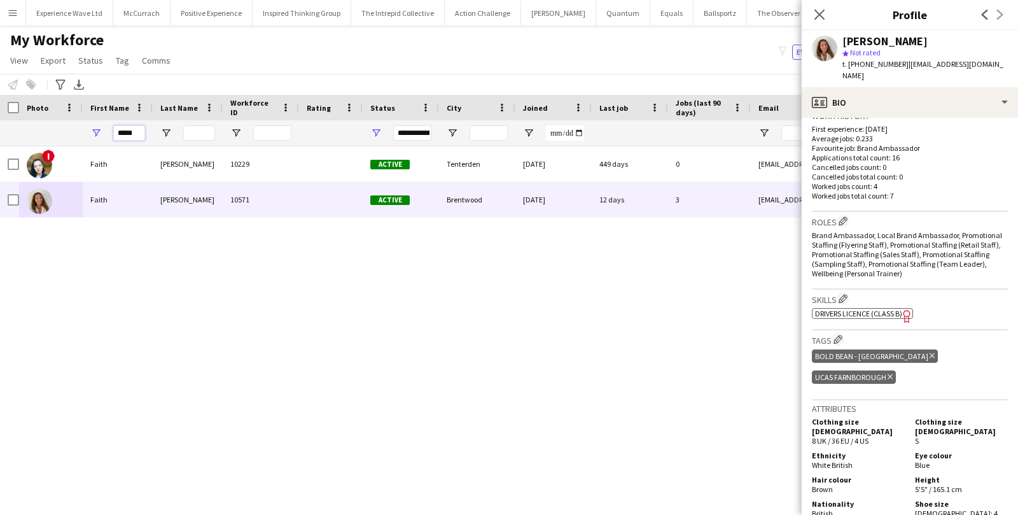
drag, startPoint x: 135, startPoint y: 130, endPoint x: 97, endPoint y: 131, distance: 37.5
click at [97, 131] on div "*****" at bounding box center [118, 132] width 70 height 25
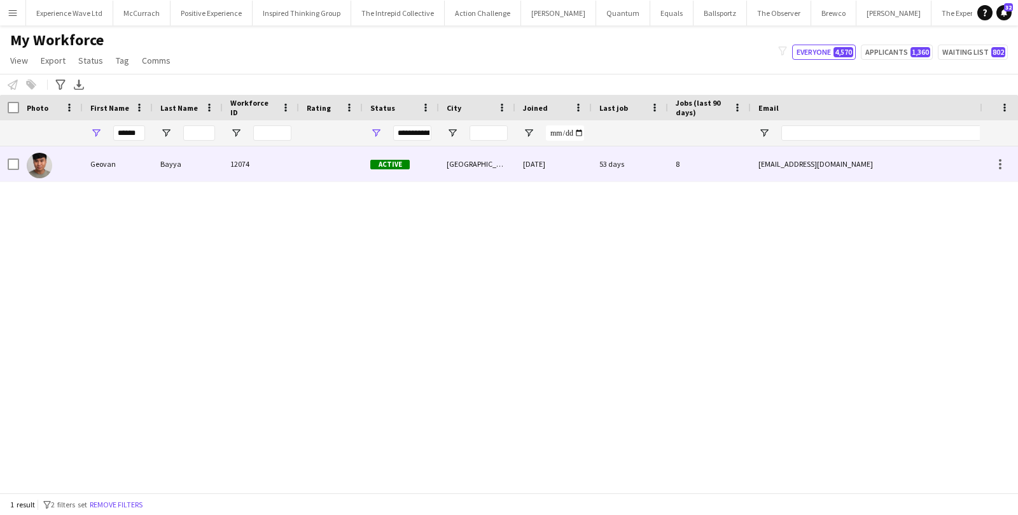
click at [114, 160] on div "Geovan" at bounding box center [118, 163] width 70 height 35
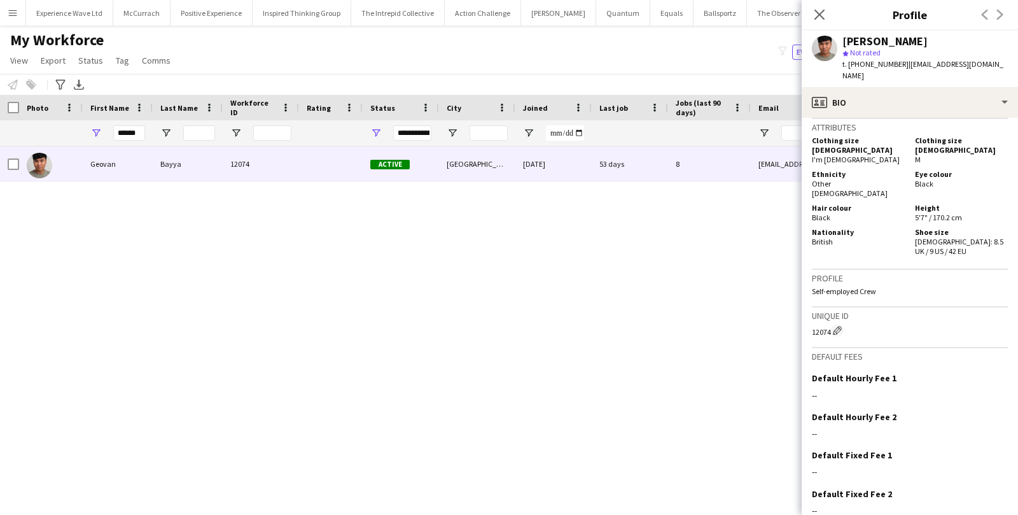
scroll to position [625, 0]
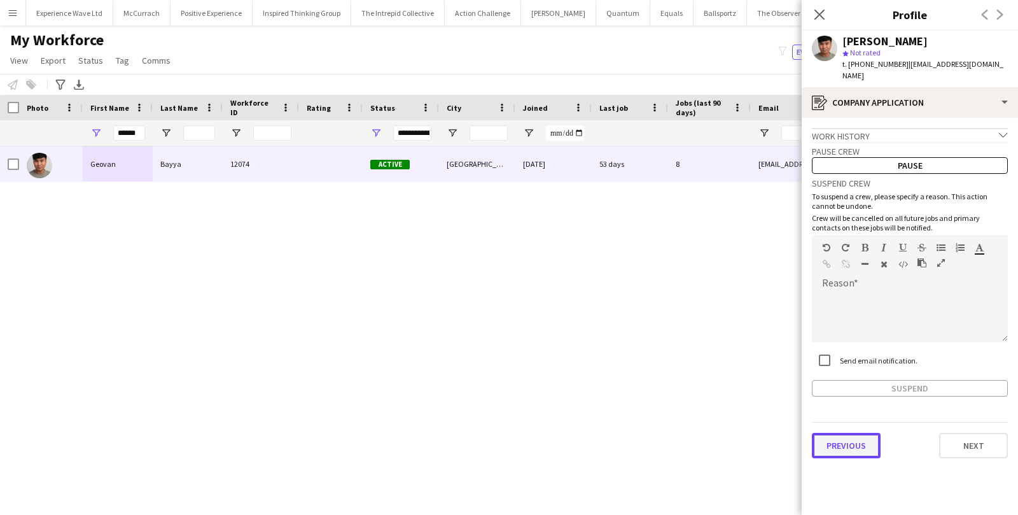
click at [840, 432] on button "Previous" at bounding box center [846, 444] width 69 height 25
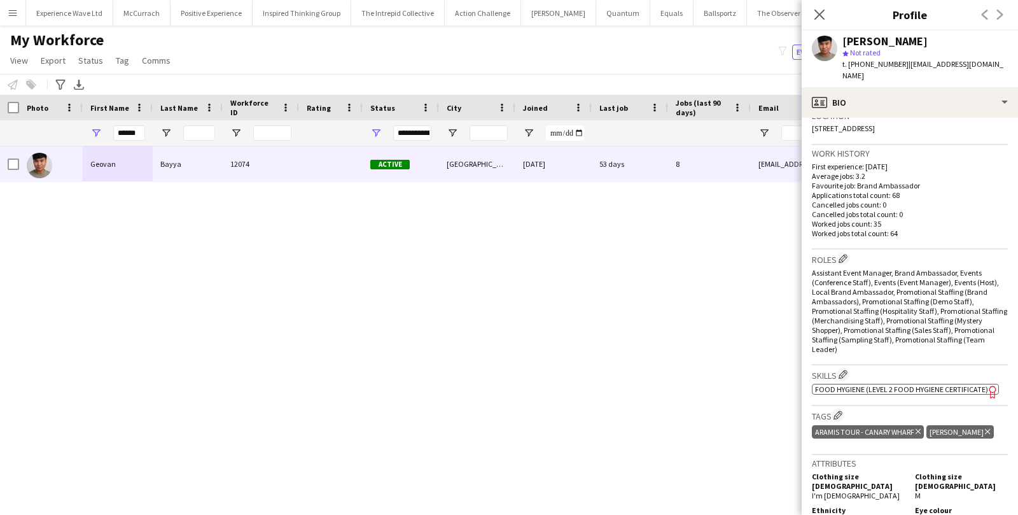
scroll to position [407, 0]
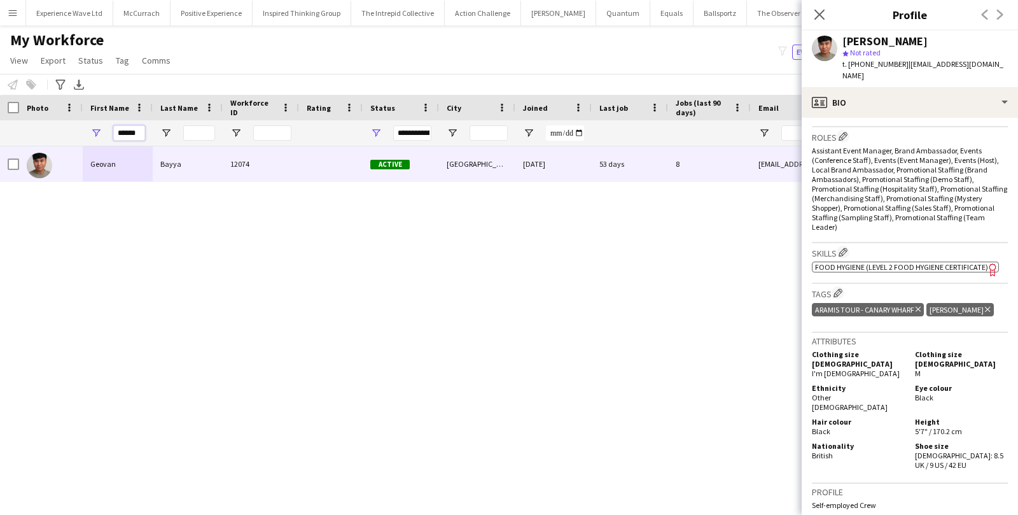
drag, startPoint x: 141, startPoint y: 133, endPoint x: 105, endPoint y: 137, distance: 35.8
click at [105, 137] on div "******" at bounding box center [118, 132] width 70 height 25
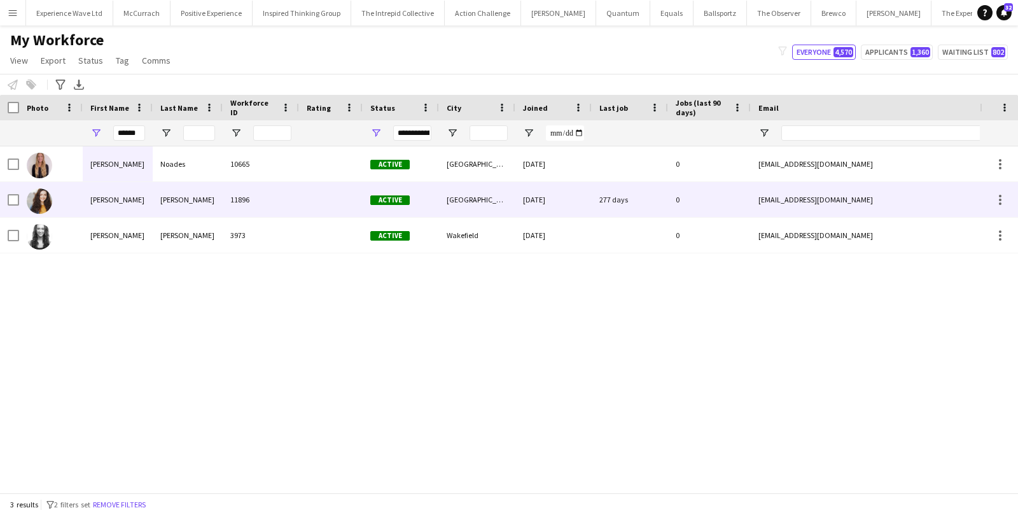
click at [92, 208] on div "Hollie Olivia" at bounding box center [118, 199] width 70 height 35
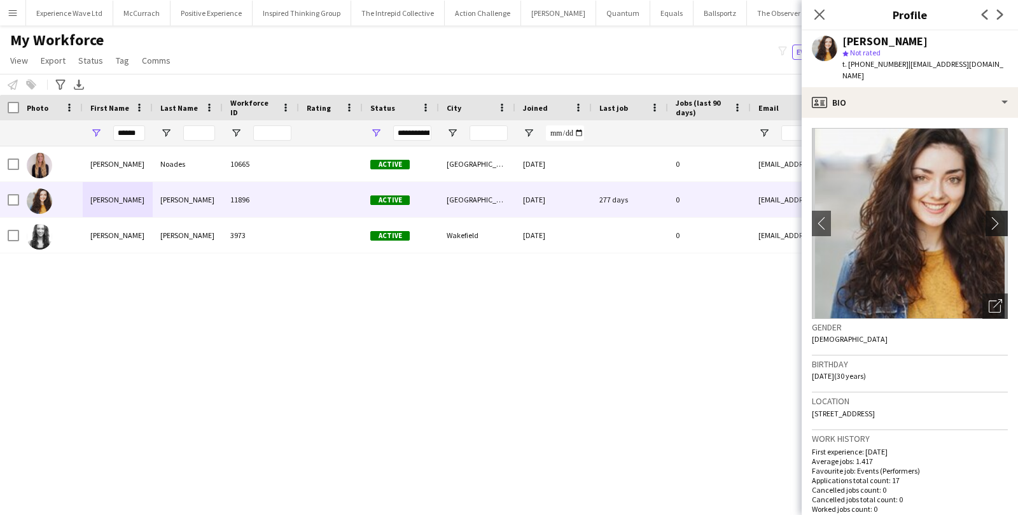
click at [997, 216] on app-icon "chevron-right" at bounding box center [998, 222] width 20 height 13
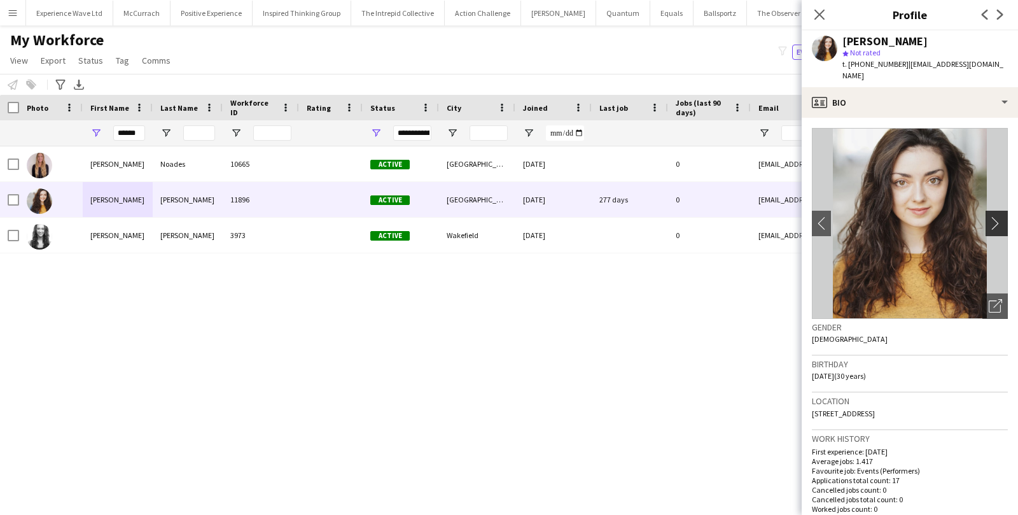
click at [997, 216] on app-icon "chevron-right" at bounding box center [998, 222] width 20 height 13
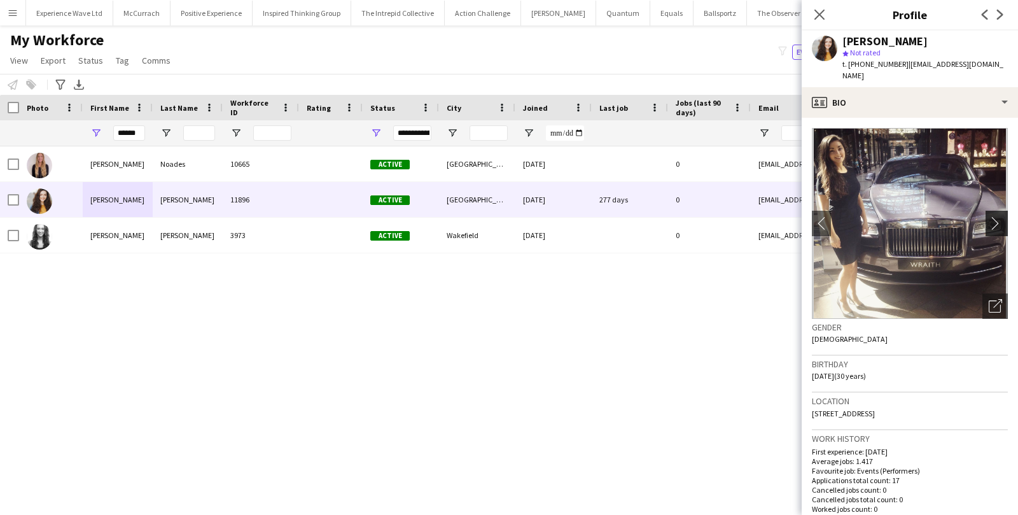
click at [997, 216] on app-icon "chevron-right" at bounding box center [998, 222] width 20 height 13
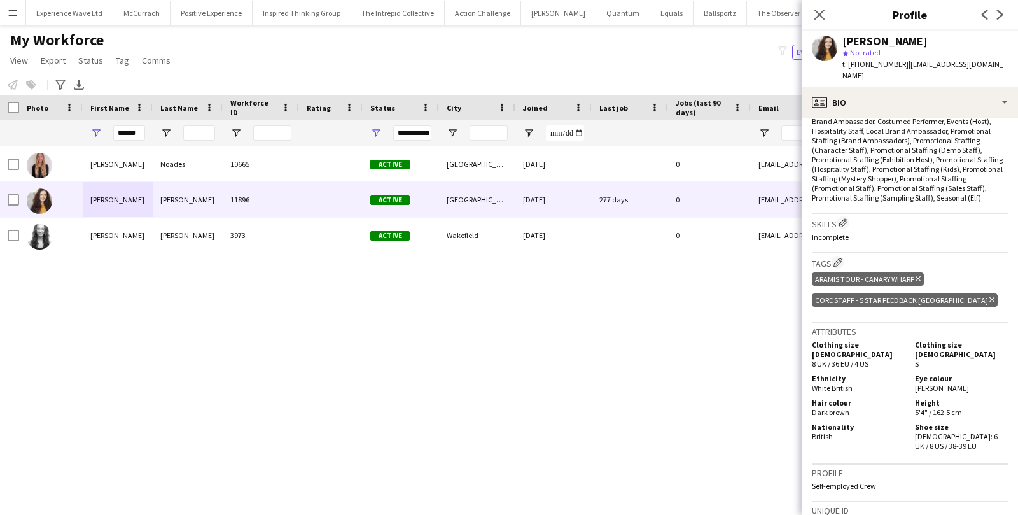
scroll to position [663, 0]
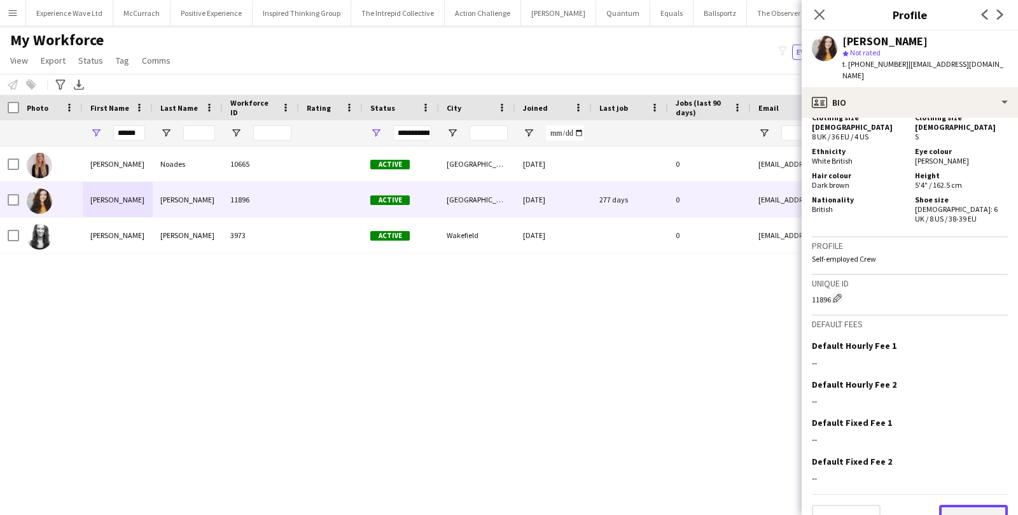
click at [972, 504] on button "Next" at bounding box center [973, 516] width 69 height 25
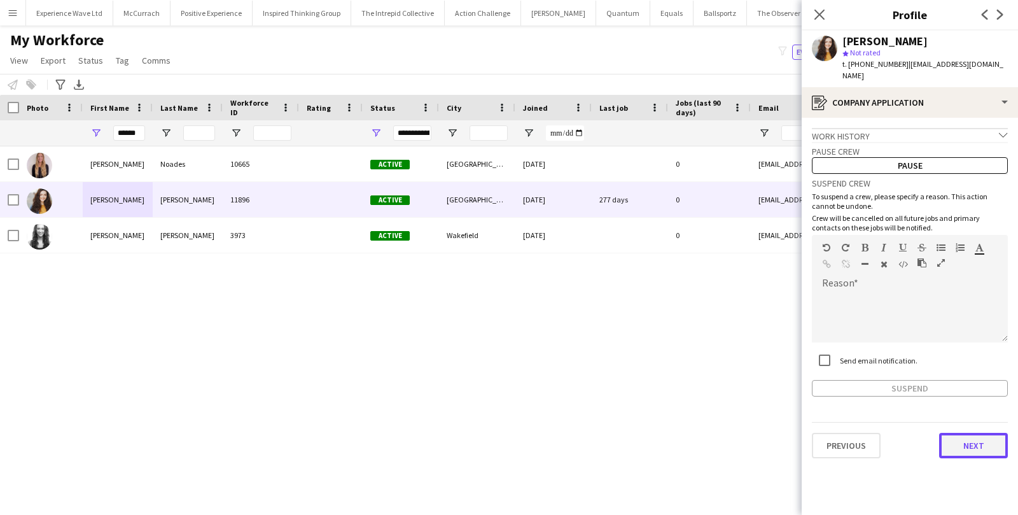
click at [974, 432] on button "Next" at bounding box center [973, 444] width 69 height 25
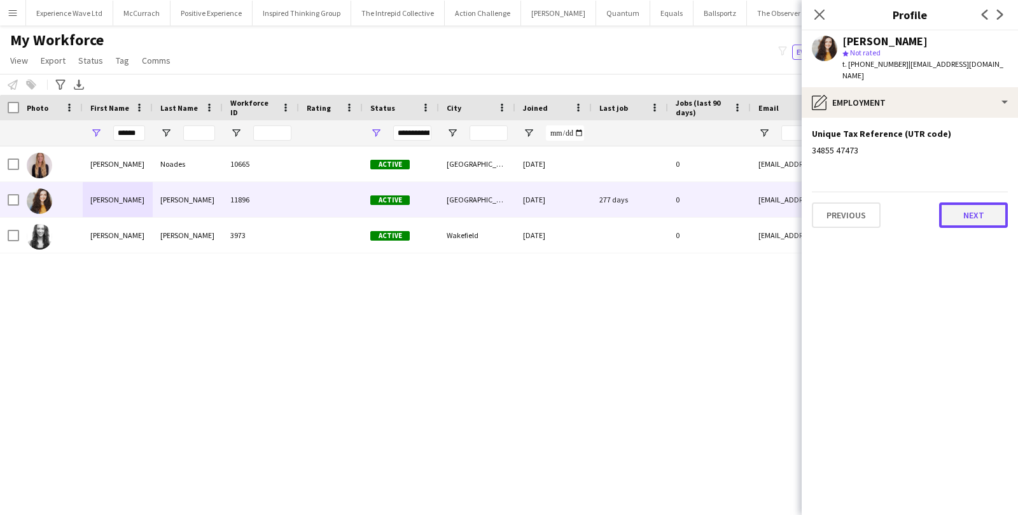
click at [969, 212] on button "Next" at bounding box center [973, 214] width 69 height 25
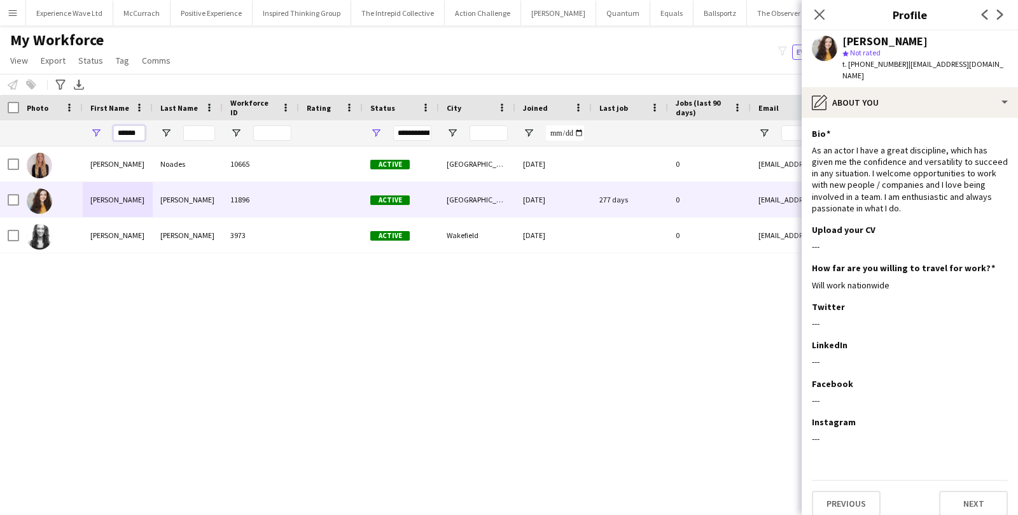
drag, startPoint x: 138, startPoint y: 131, endPoint x: 85, endPoint y: 128, distance: 52.9
click at [85, 128] on div "******" at bounding box center [118, 132] width 70 height 25
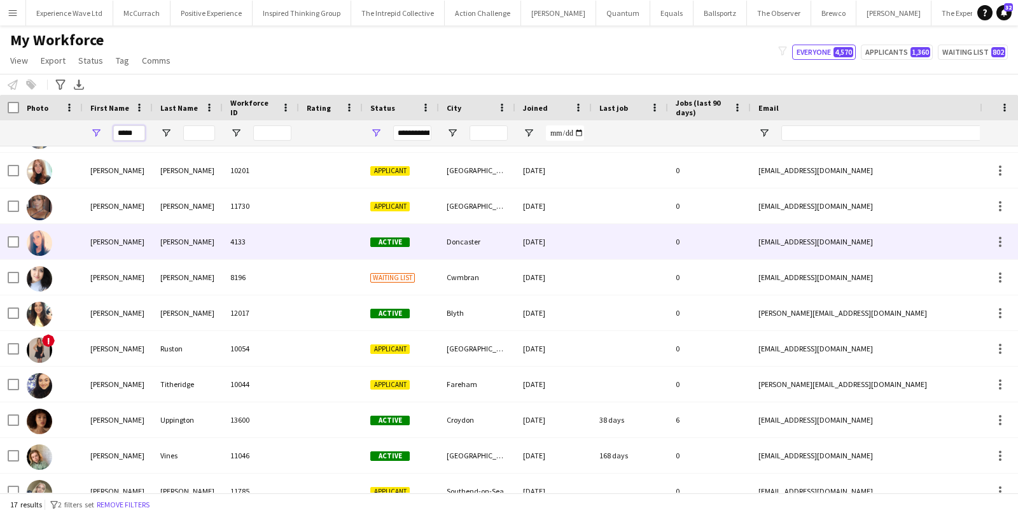
scroll to position [259, 0]
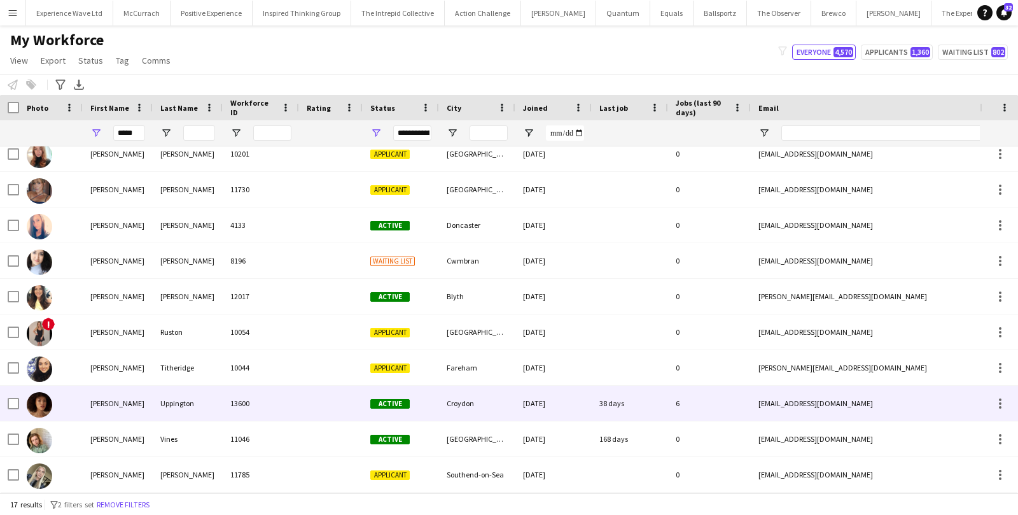
click at [83, 396] on div "Kelly" at bounding box center [118, 402] width 70 height 35
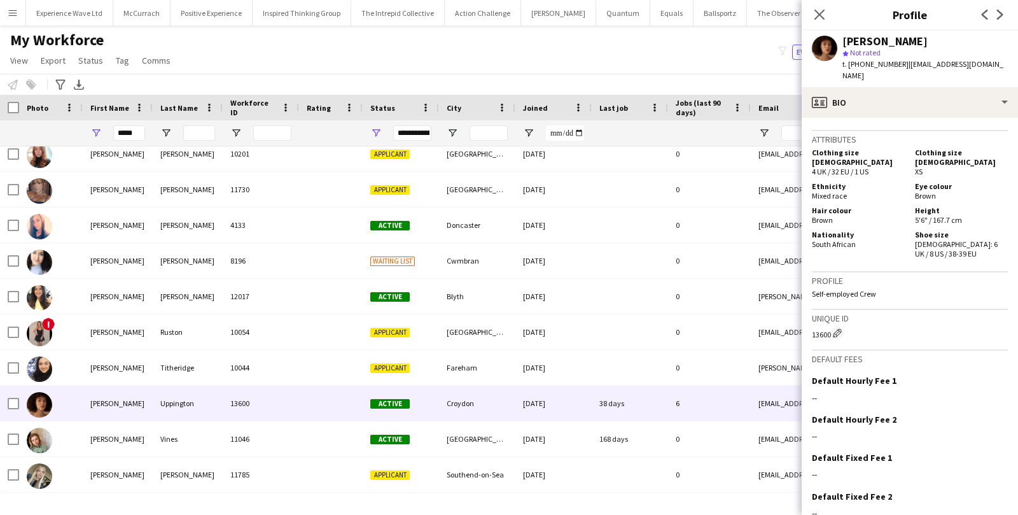
scroll to position [731, 0]
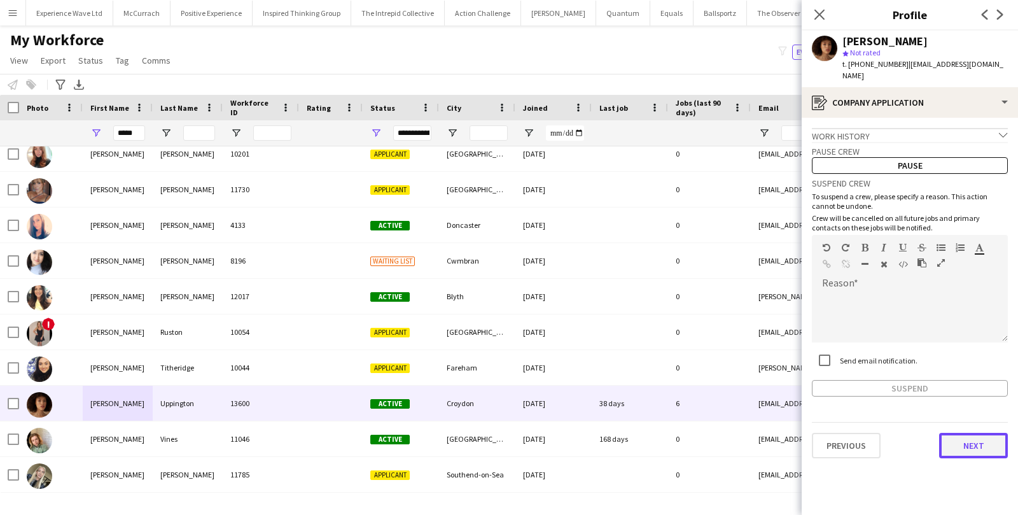
click at [960, 434] on button "Next" at bounding box center [973, 444] width 69 height 25
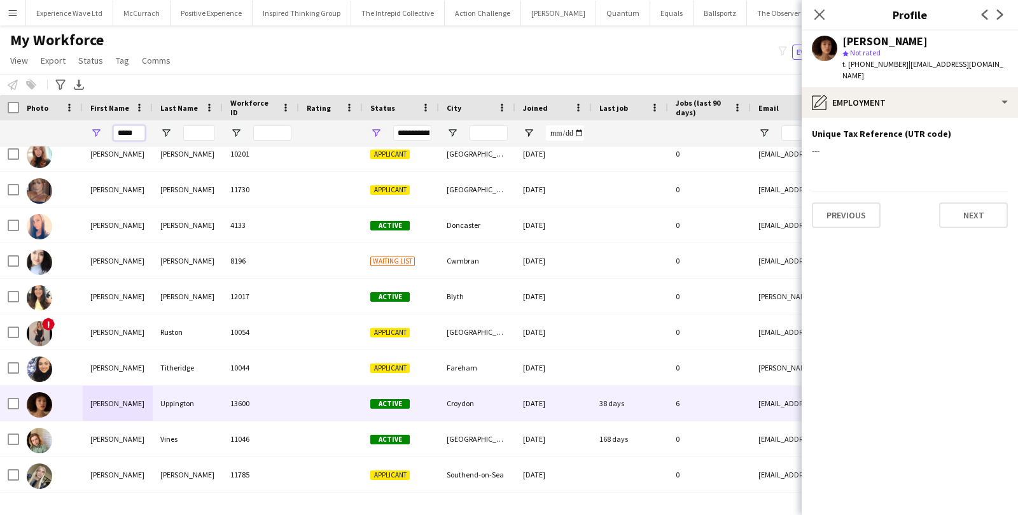
drag, startPoint x: 138, startPoint y: 134, endPoint x: 85, endPoint y: 134, distance: 53.4
click at [85, 134] on div "*****" at bounding box center [118, 132] width 70 height 25
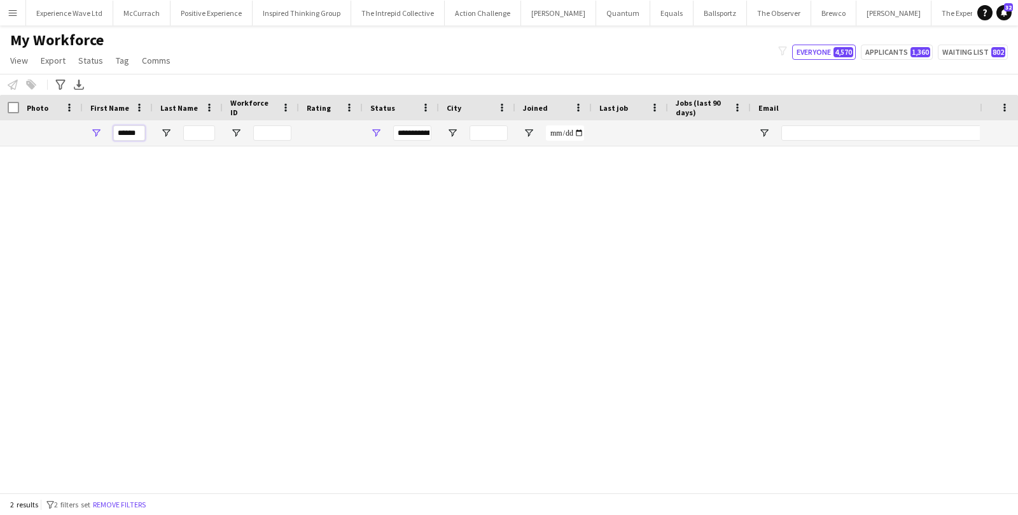
scroll to position [0, 0]
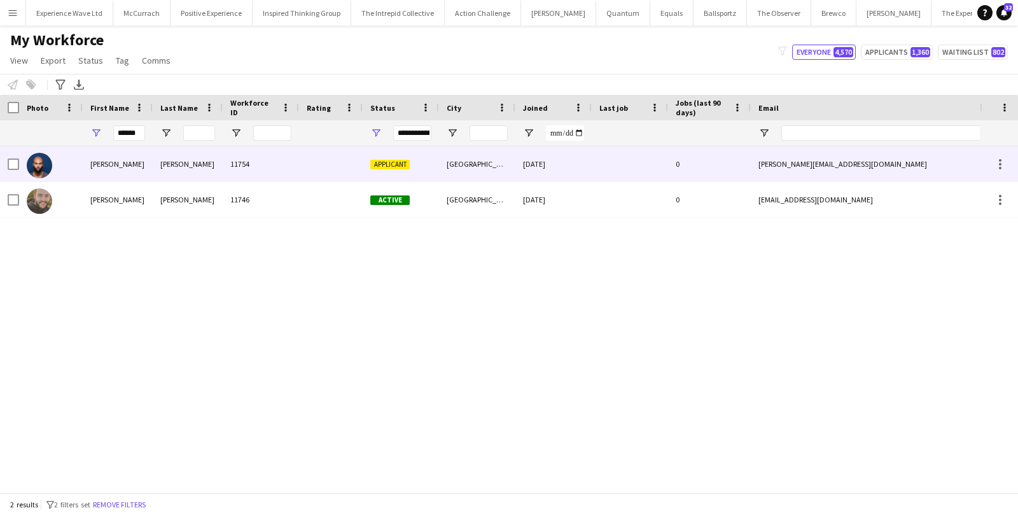
click at [75, 167] on div at bounding box center [51, 163] width 64 height 35
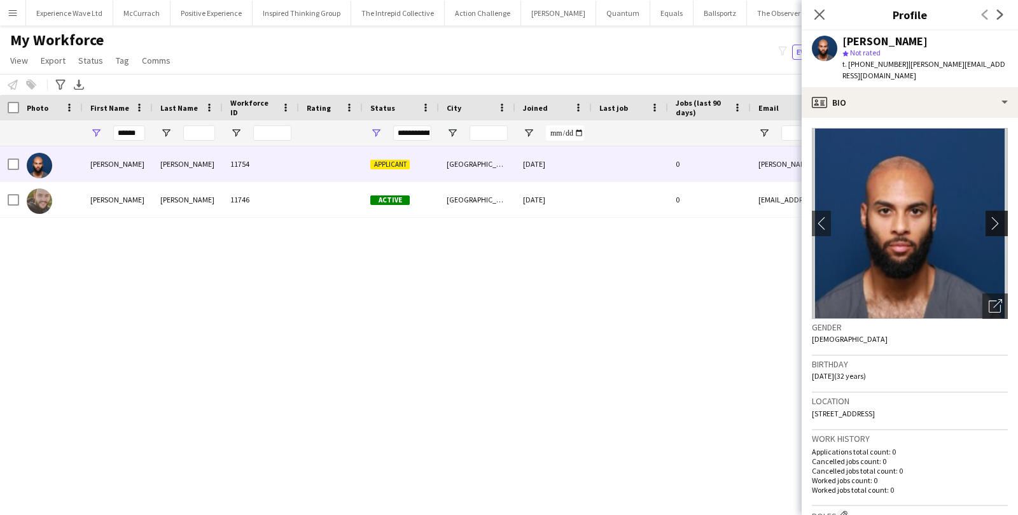
click at [998, 216] on app-icon "chevron-right" at bounding box center [998, 222] width 20 height 13
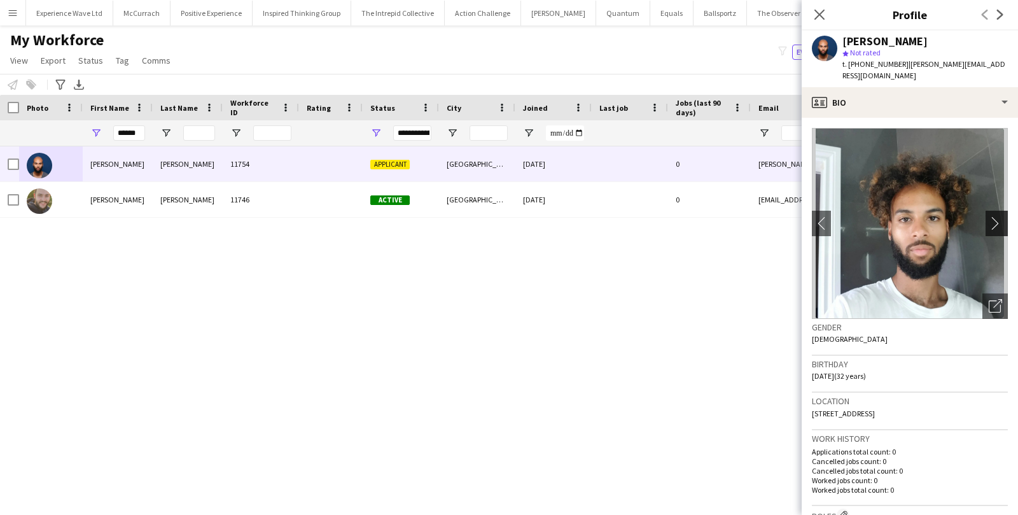
click at [998, 216] on app-icon "chevron-right" at bounding box center [998, 222] width 20 height 13
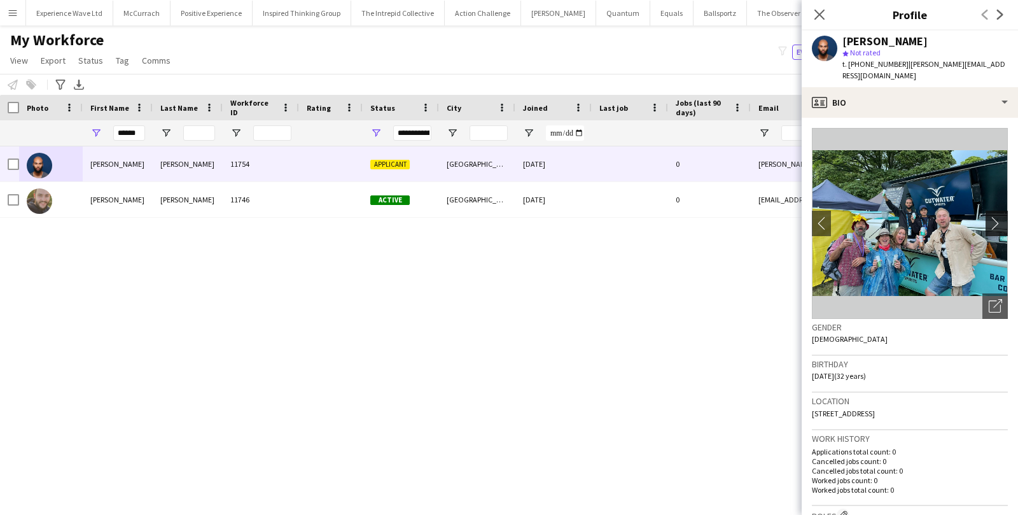
click at [998, 216] on app-icon "chevron-right" at bounding box center [998, 222] width 20 height 13
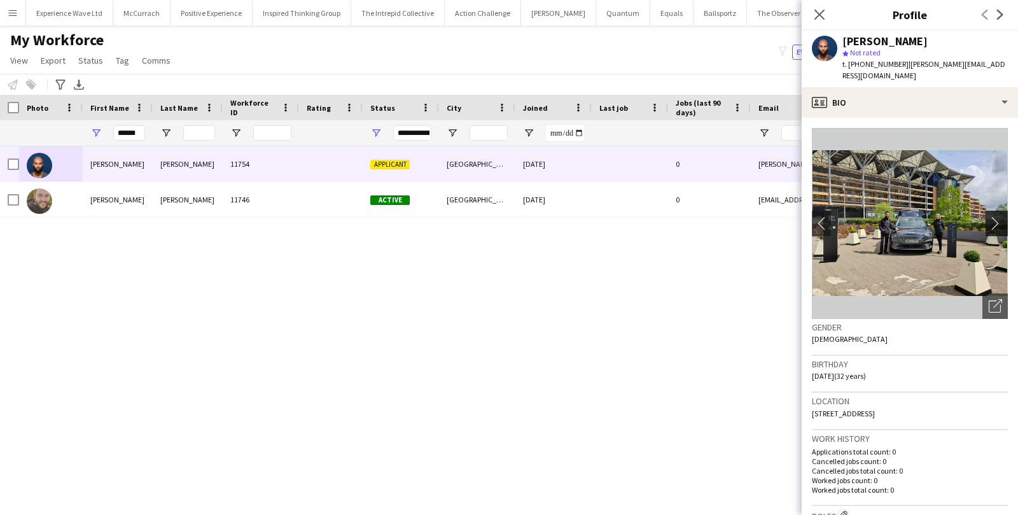
click at [998, 216] on app-icon "chevron-right" at bounding box center [998, 222] width 20 height 13
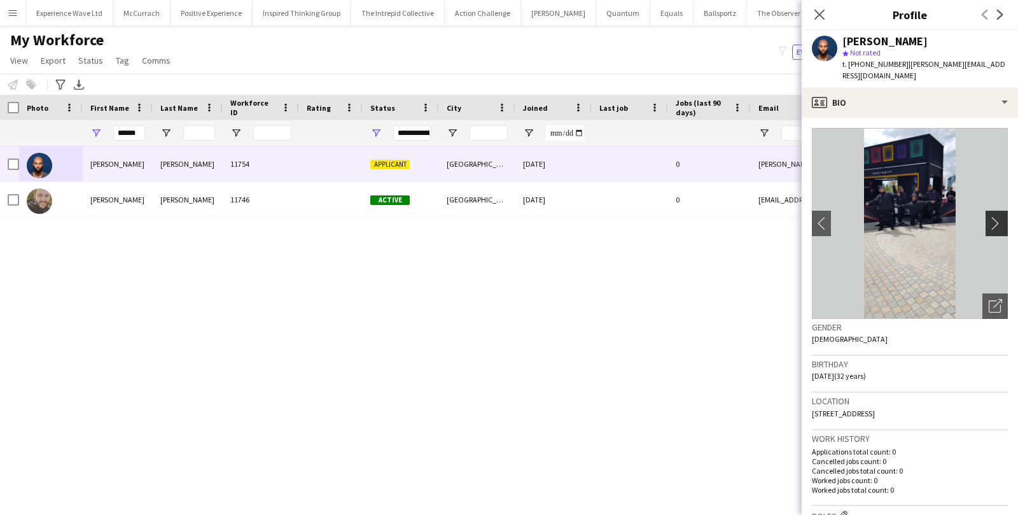
click at [998, 216] on app-icon "chevron-right" at bounding box center [998, 222] width 20 height 13
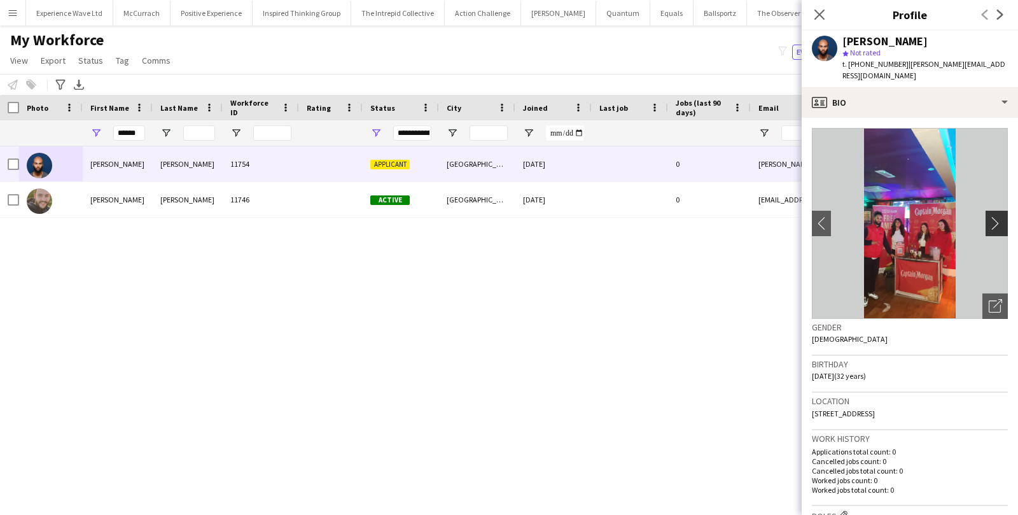
click at [998, 216] on app-icon "chevron-right" at bounding box center [998, 222] width 20 height 13
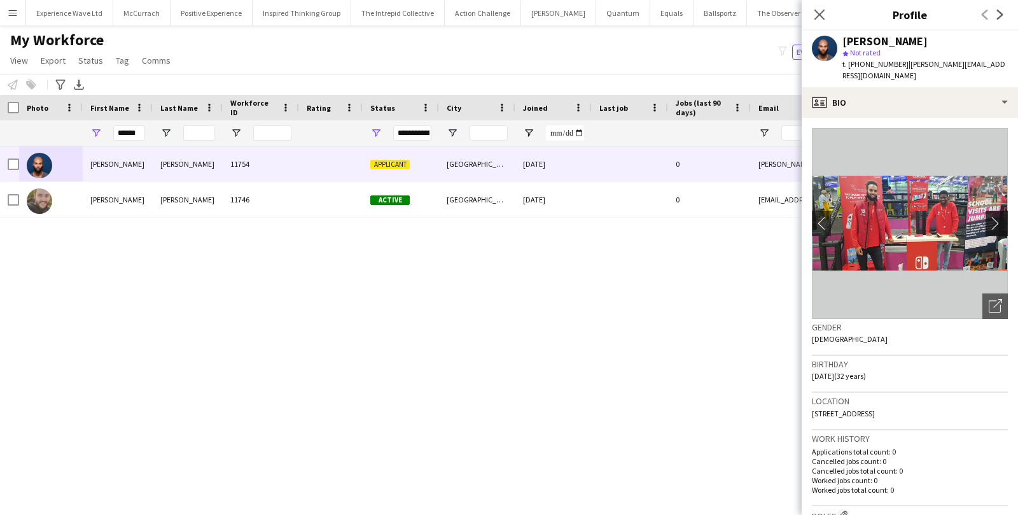
click at [998, 216] on app-icon "chevron-right" at bounding box center [998, 222] width 20 height 13
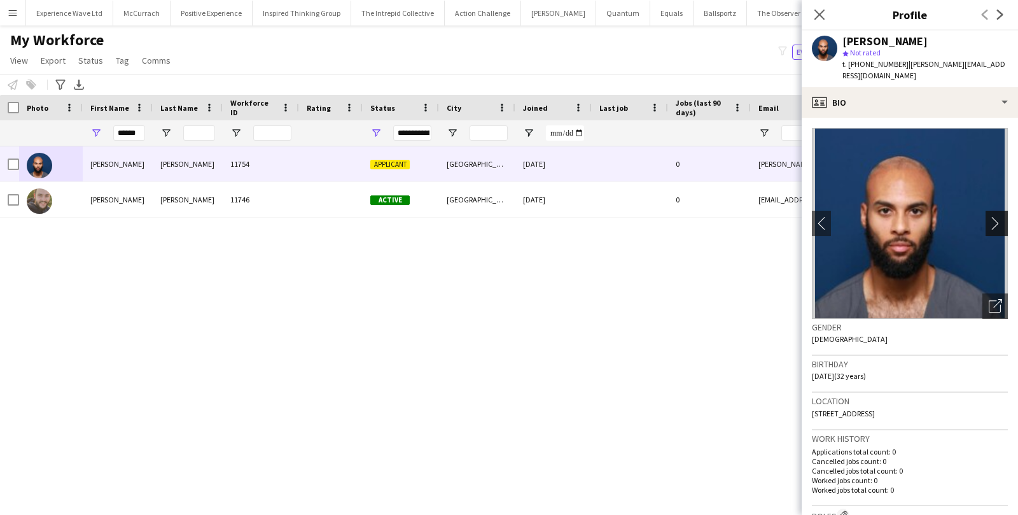
click at [998, 216] on app-icon "chevron-right" at bounding box center [998, 222] width 20 height 13
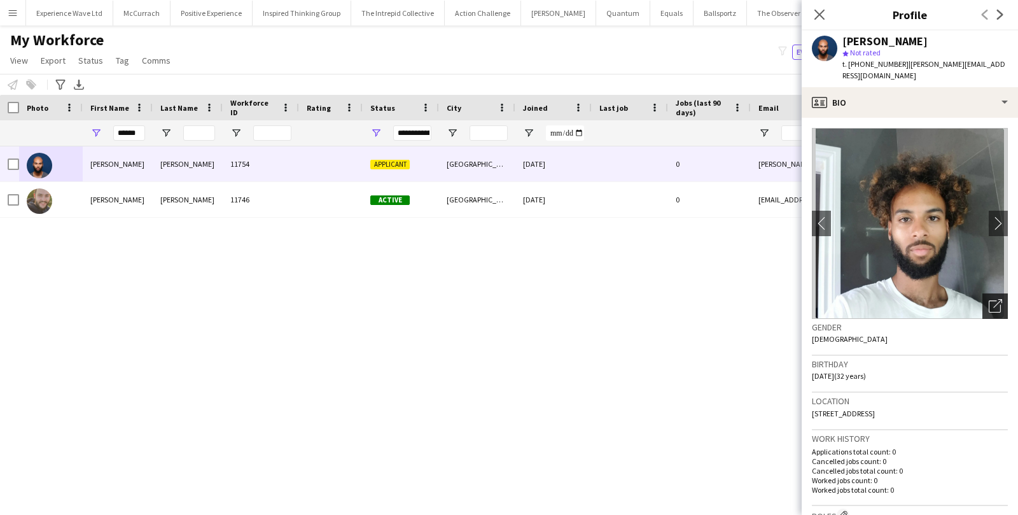
click at [988, 301] on div "Open photos pop-in" at bounding box center [994, 305] width 25 height 25
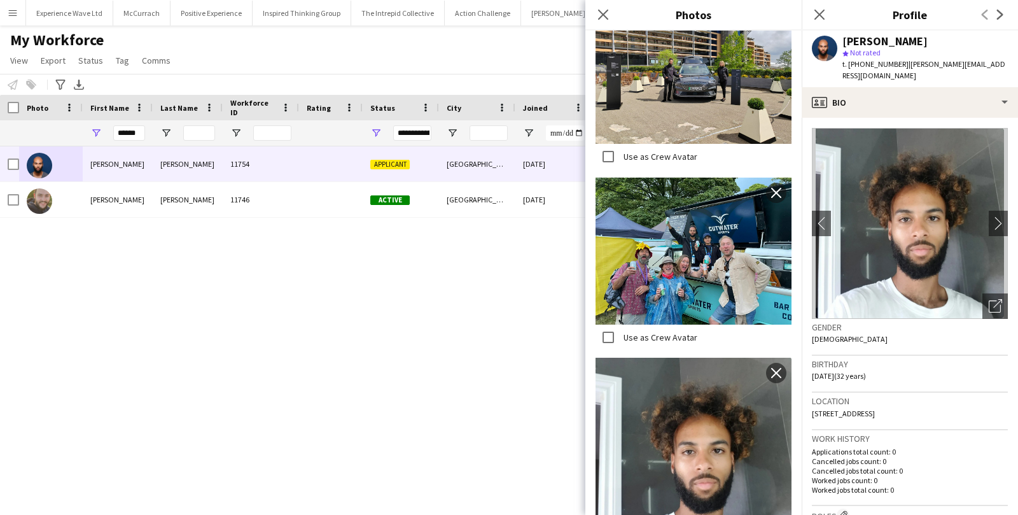
scroll to position [1378, 0]
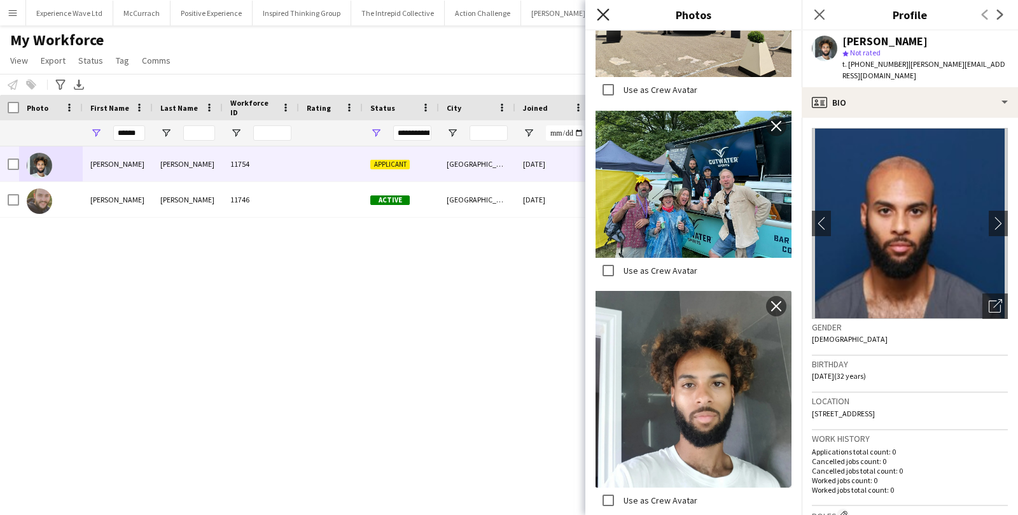
click at [599, 18] on icon at bounding box center [603, 14] width 12 height 12
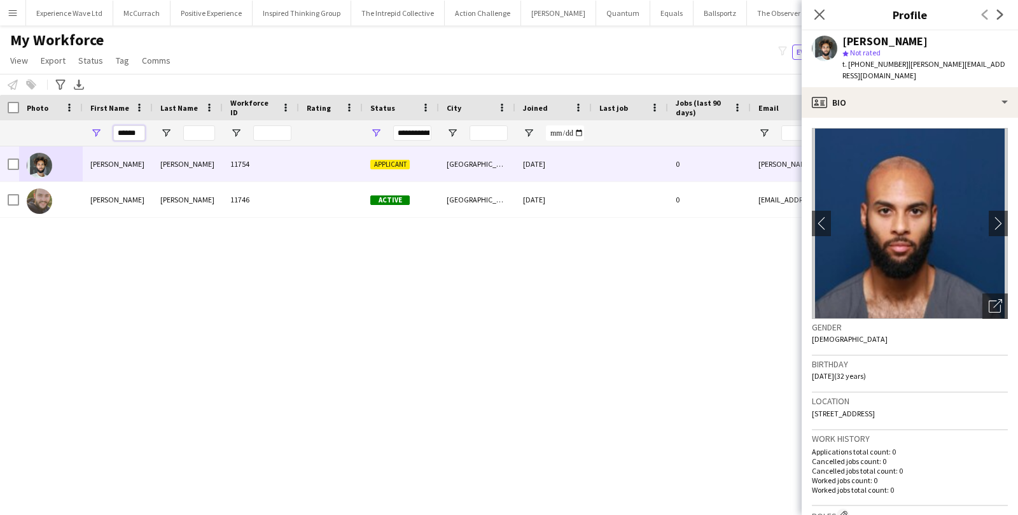
click at [130, 133] on input "******" at bounding box center [129, 132] width 32 height 15
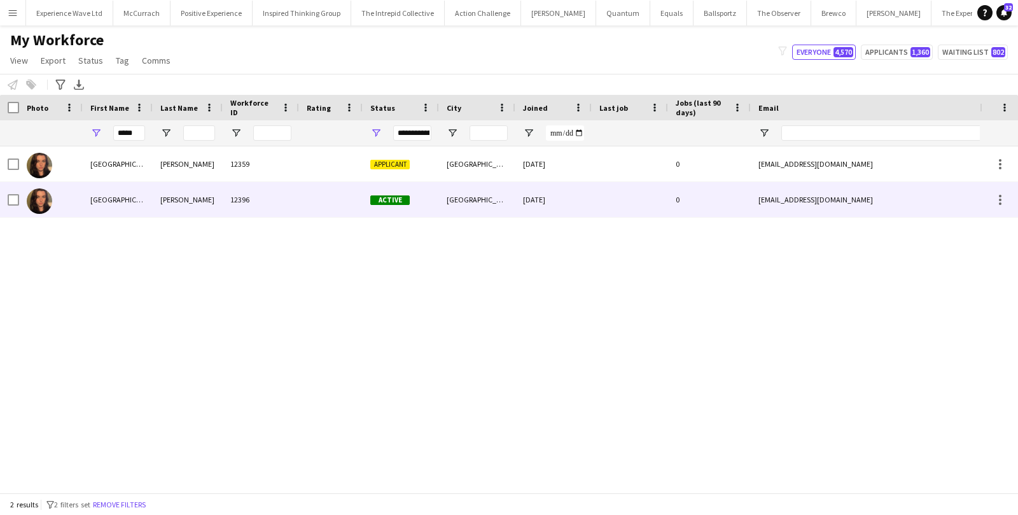
click at [109, 197] on div "Paris" at bounding box center [118, 199] width 70 height 35
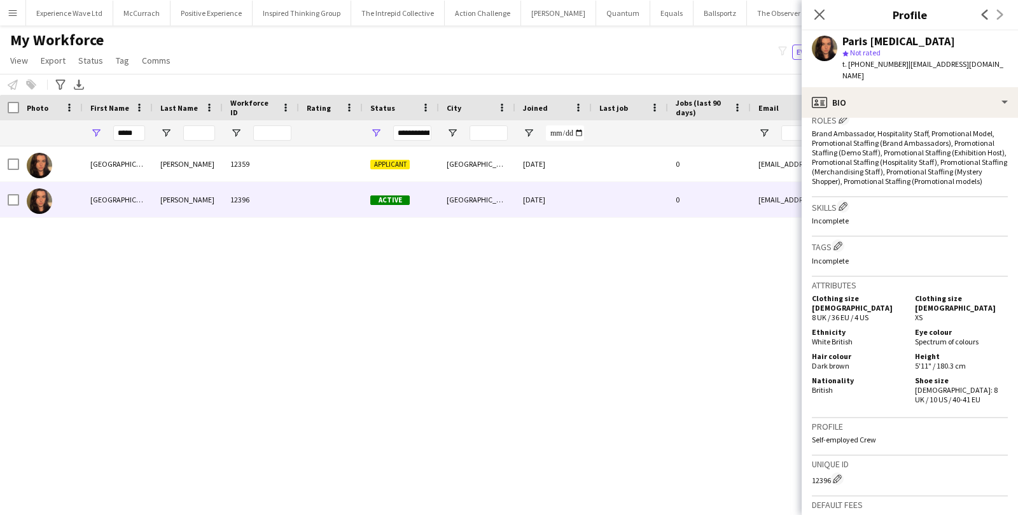
scroll to position [397, 0]
drag, startPoint x: 142, startPoint y: 132, endPoint x: 80, endPoint y: 132, distance: 62.3
click at [80, 132] on div "*****" at bounding box center [689, 132] width 1379 height 25
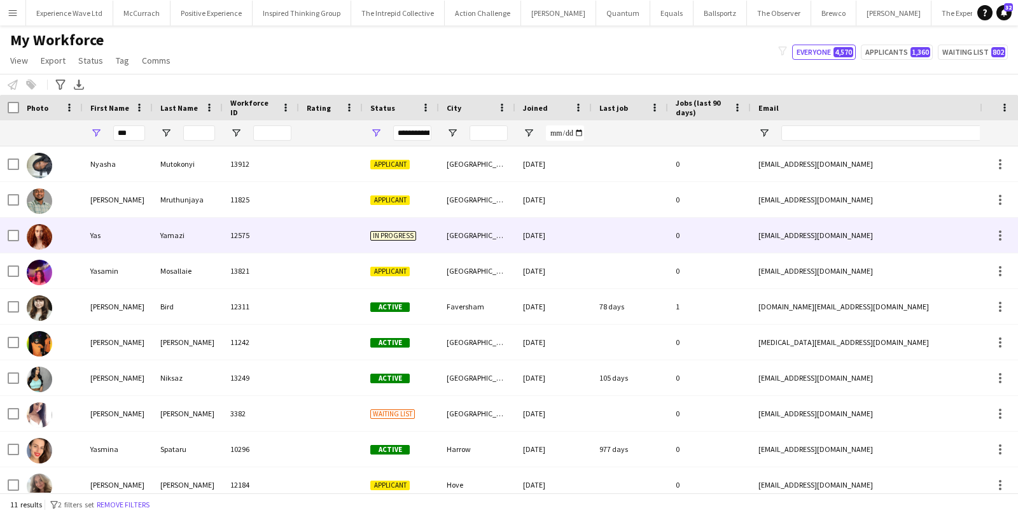
click at [113, 241] on div "Yas" at bounding box center [118, 235] width 70 height 35
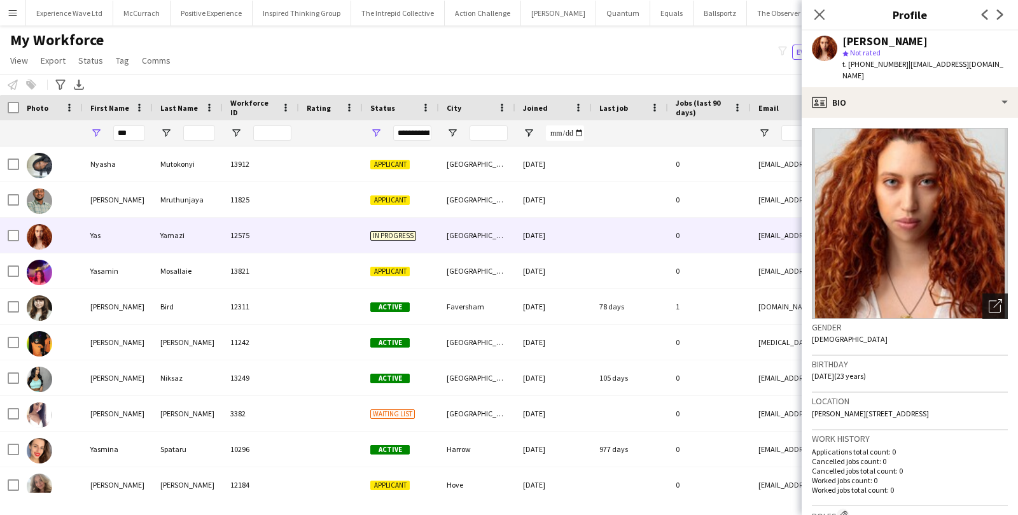
click at [993, 299] on icon "Open photos pop-in" at bounding box center [994, 305] width 13 height 13
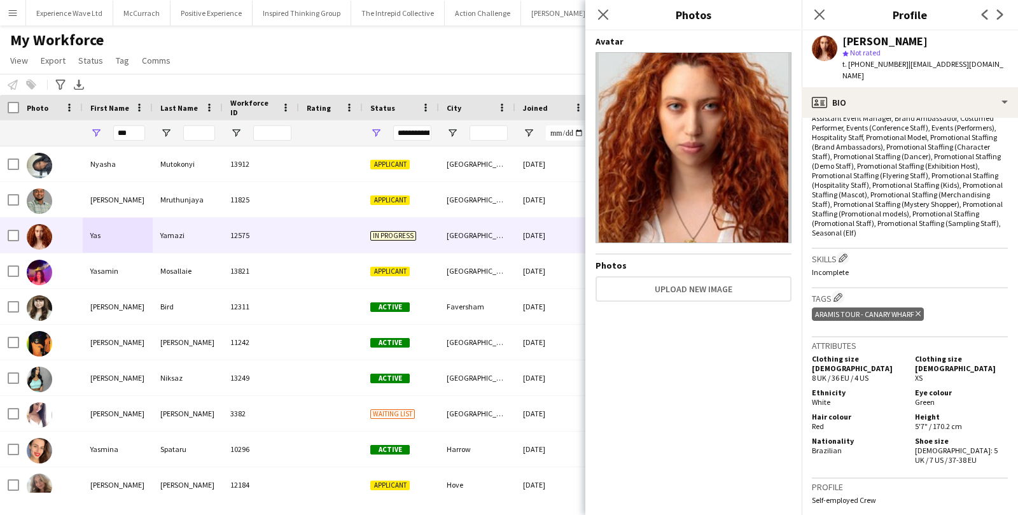
scroll to position [490, 0]
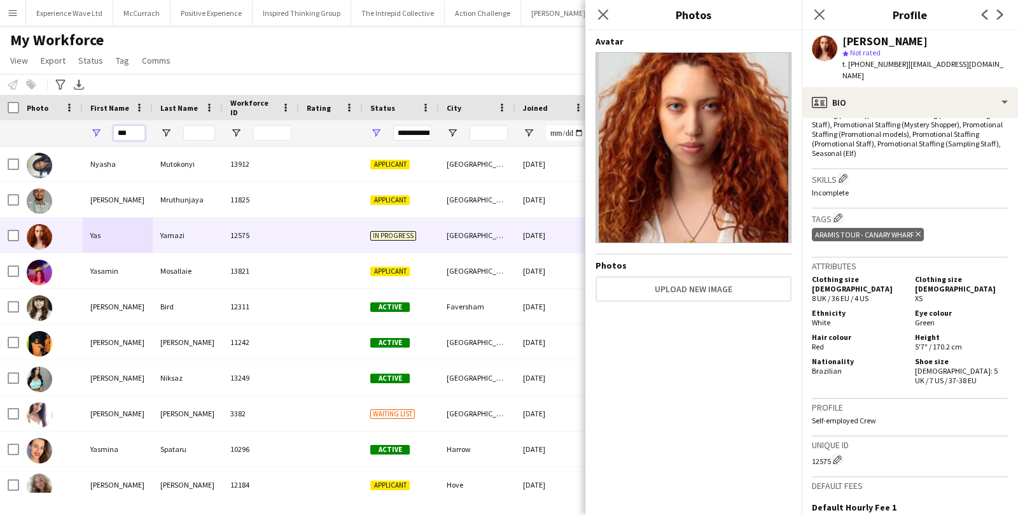
drag, startPoint x: 138, startPoint y: 132, endPoint x: 86, endPoint y: 132, distance: 51.5
click at [86, 132] on div "***" at bounding box center [118, 132] width 70 height 25
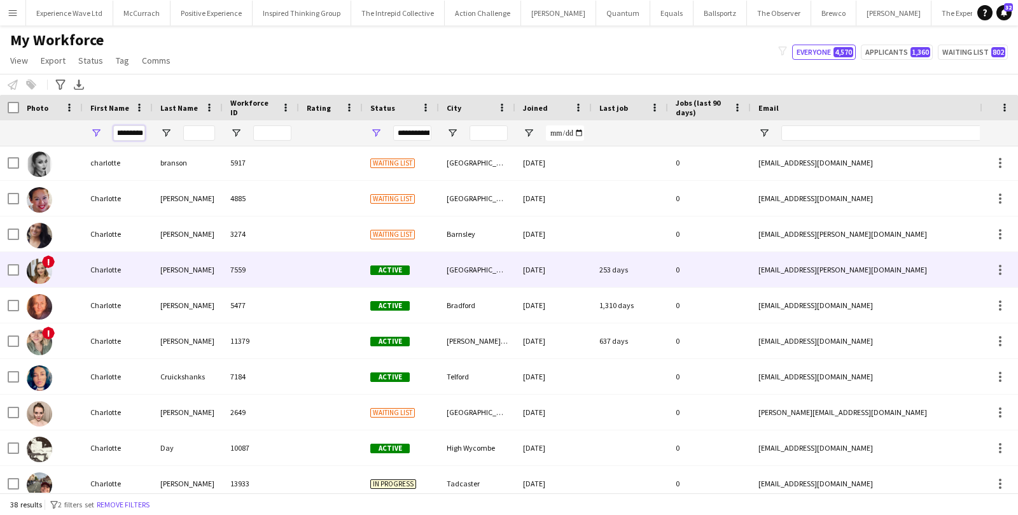
scroll to position [211, 0]
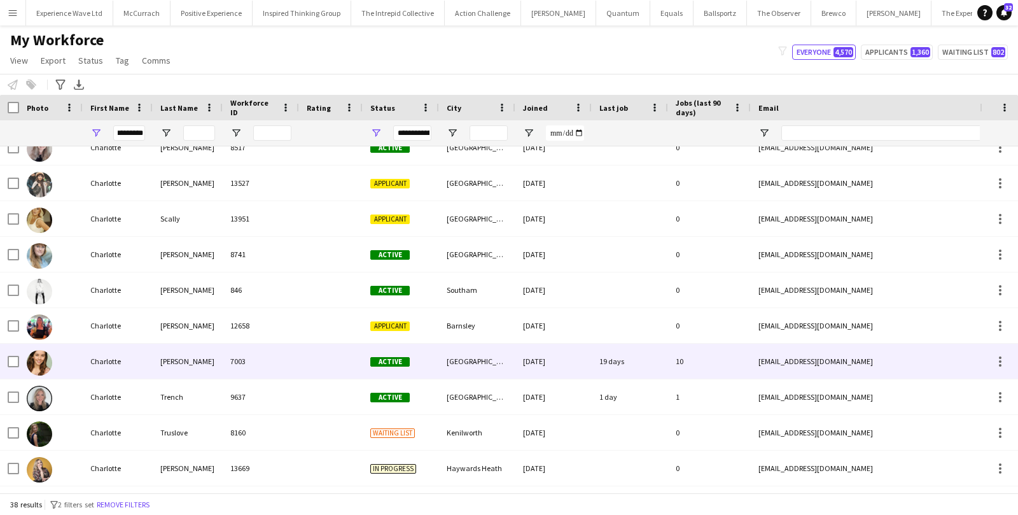
click at [167, 364] on div "Tonge" at bounding box center [188, 360] width 70 height 35
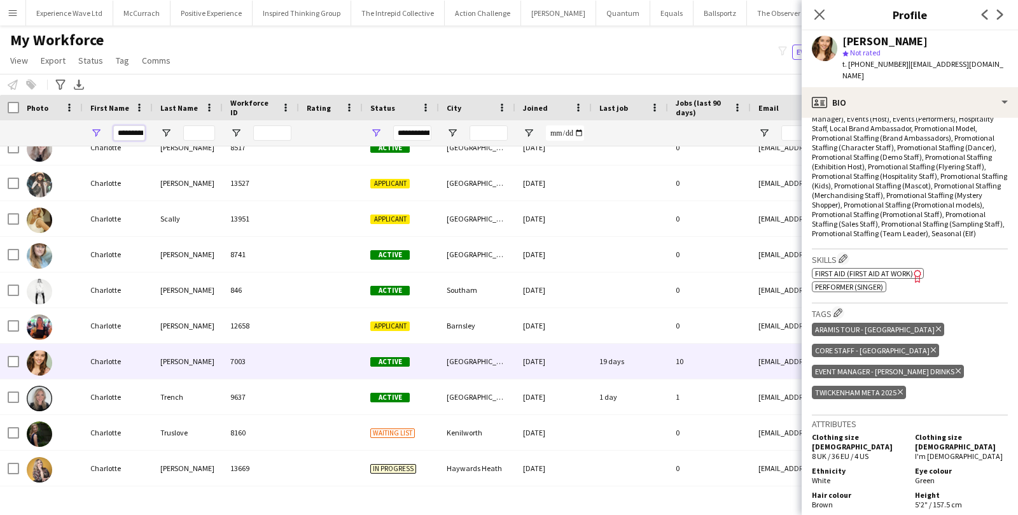
click at [135, 135] on input "*********" at bounding box center [129, 132] width 32 height 15
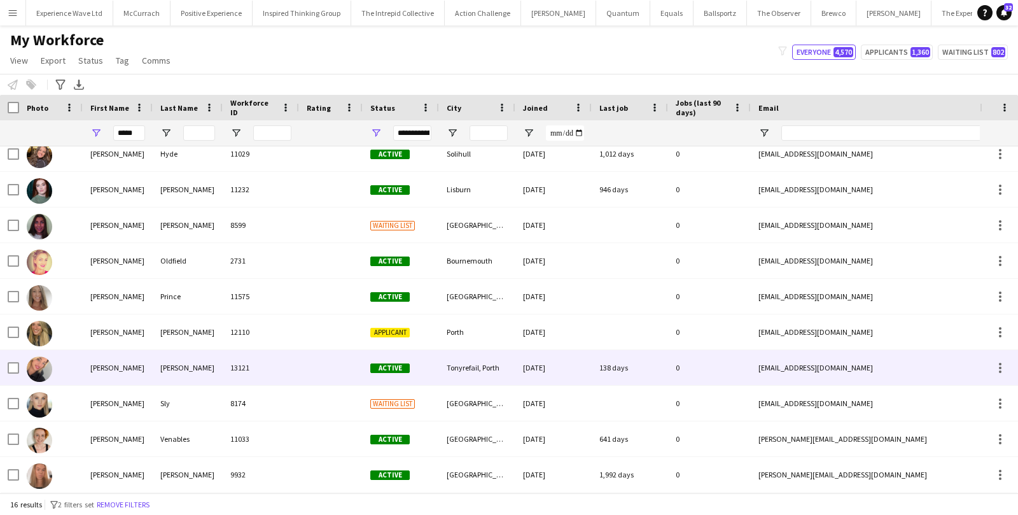
click at [124, 362] on div "Holly" at bounding box center [118, 367] width 70 height 35
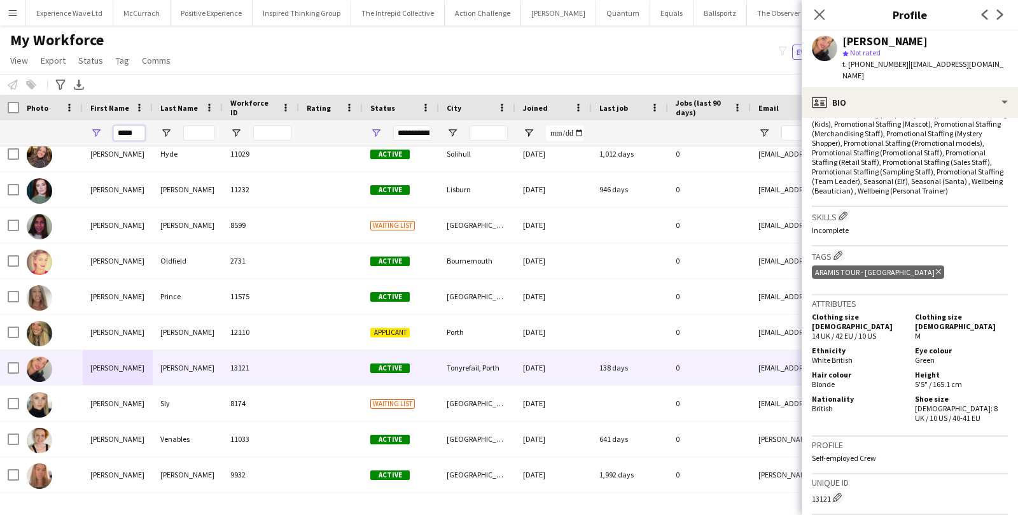
drag, startPoint x: 144, startPoint y: 134, endPoint x: 116, endPoint y: 137, distance: 28.2
click at [116, 136] on input "*****" at bounding box center [129, 132] width 32 height 15
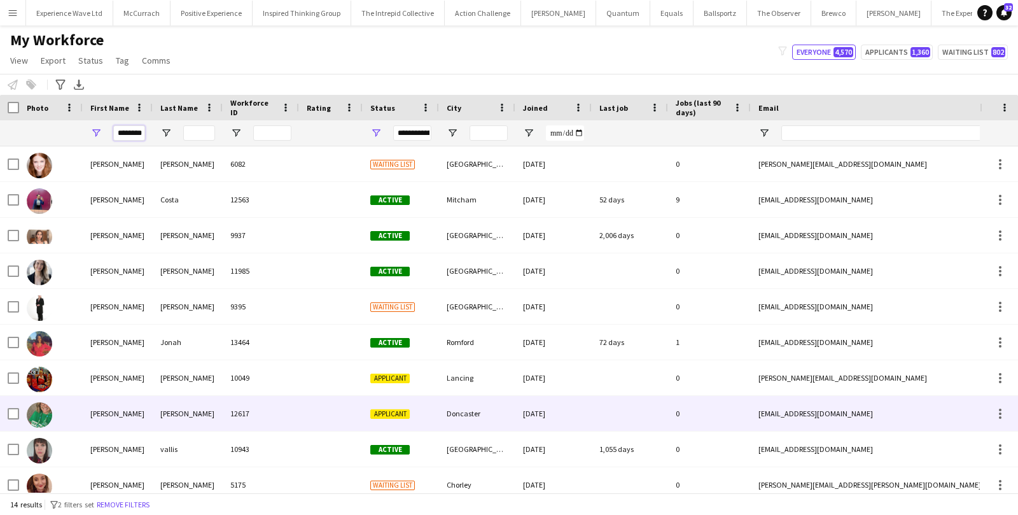
scroll to position [0, 0]
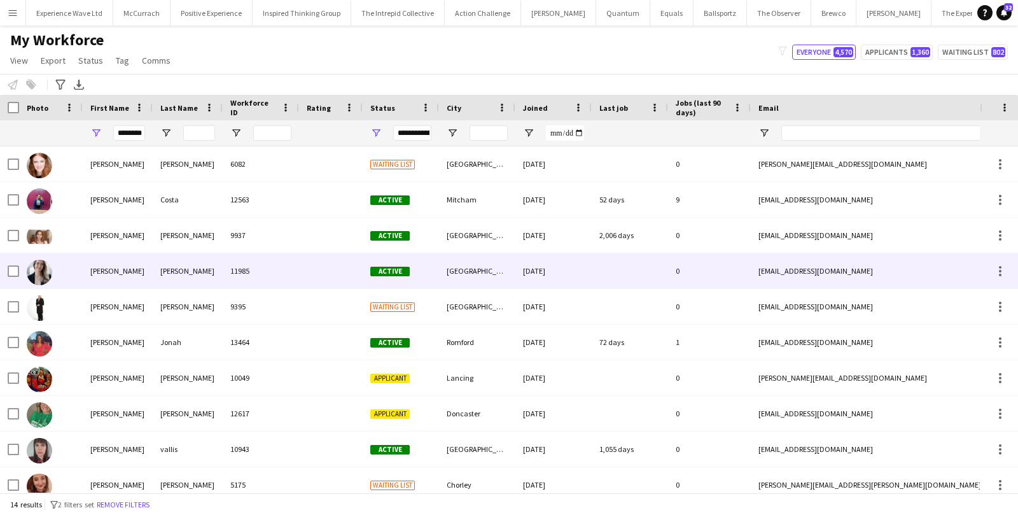
click at [97, 266] on div "Jennifer" at bounding box center [118, 270] width 70 height 35
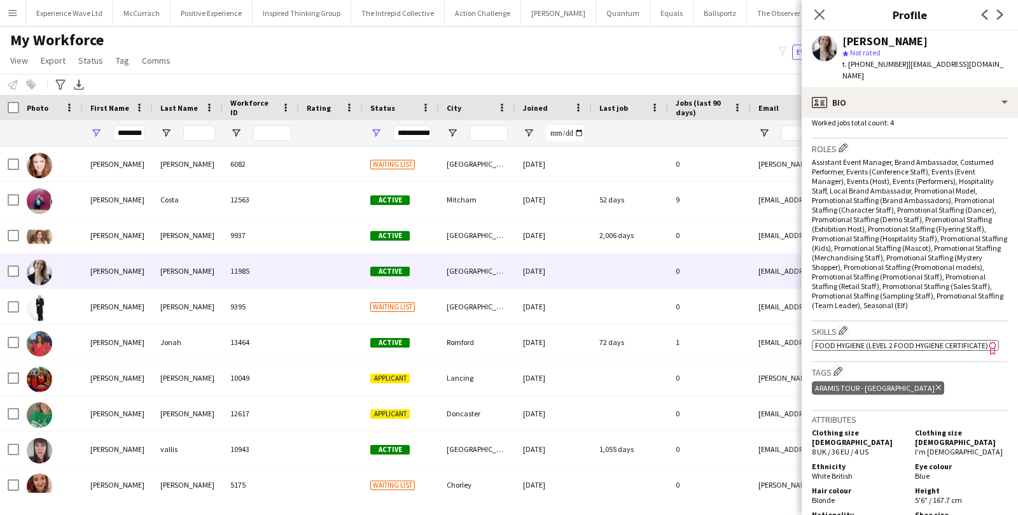
scroll to position [401, 0]
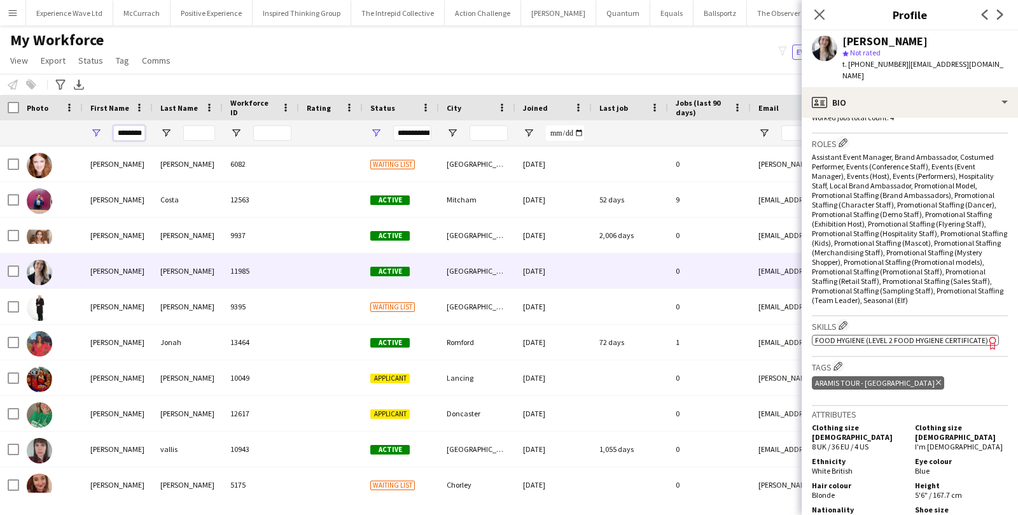
click at [139, 130] on input "********" at bounding box center [129, 132] width 32 height 15
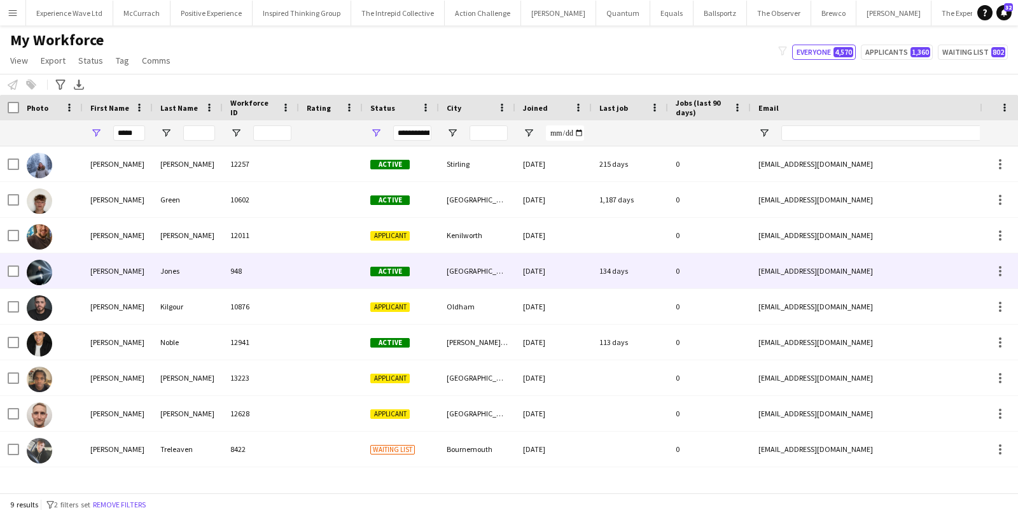
click at [60, 270] on div at bounding box center [51, 270] width 64 height 35
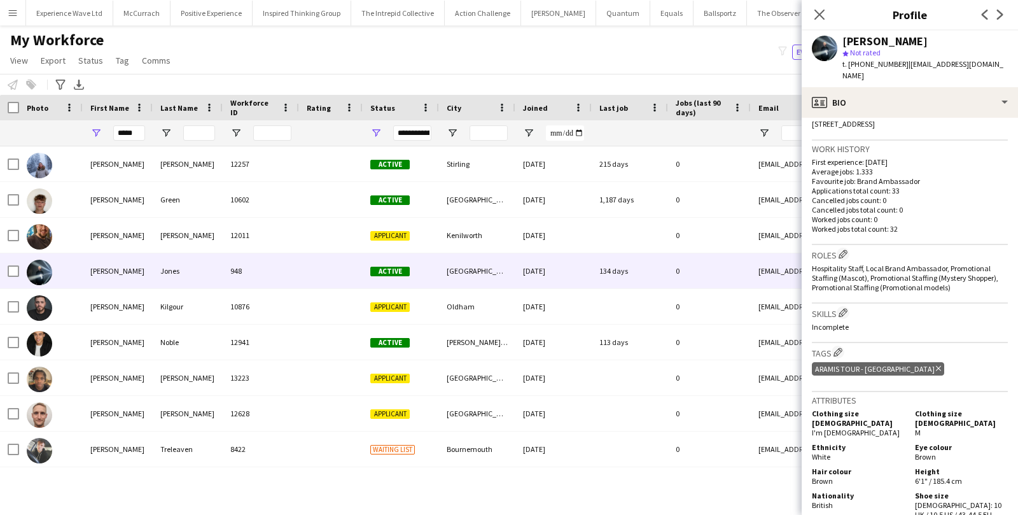
scroll to position [310, 0]
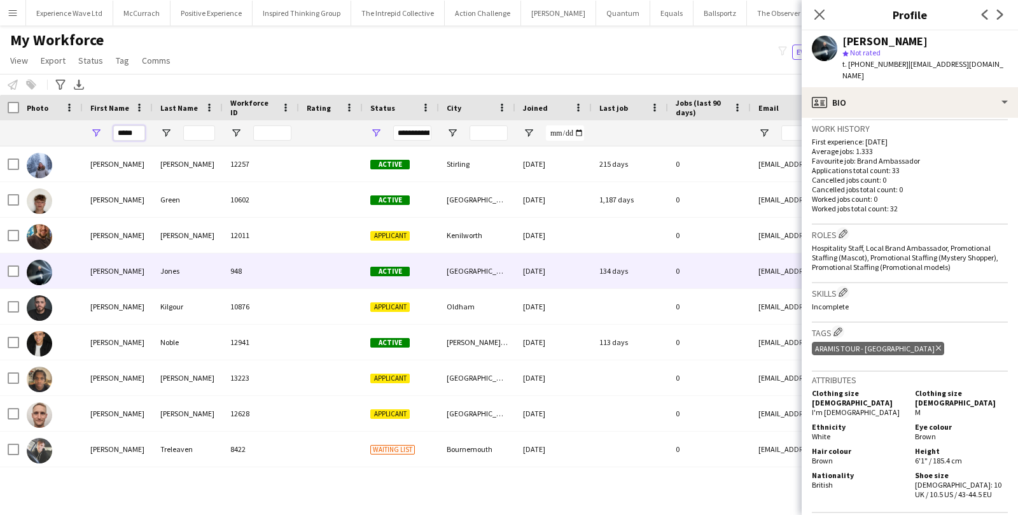
click at [137, 131] on input "*****" at bounding box center [129, 132] width 32 height 15
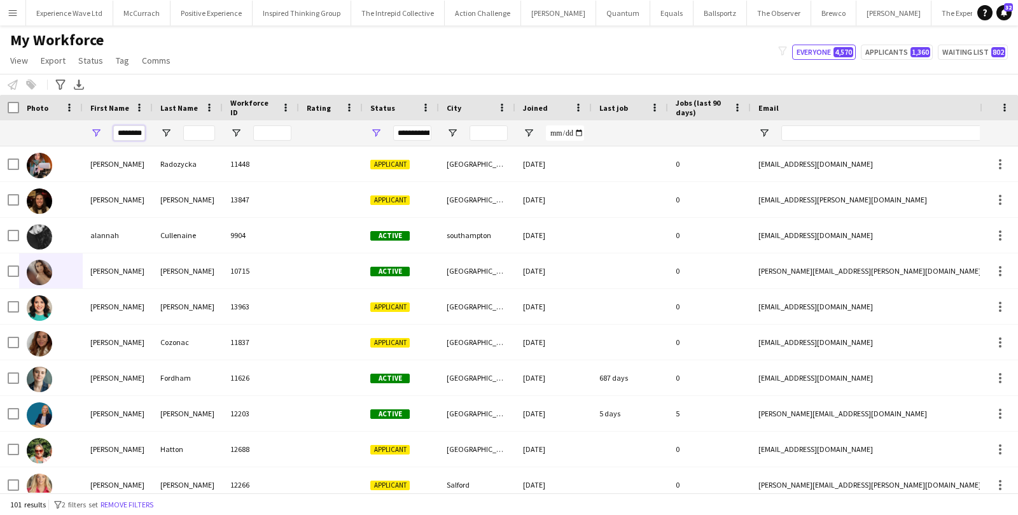
scroll to position [0, 1]
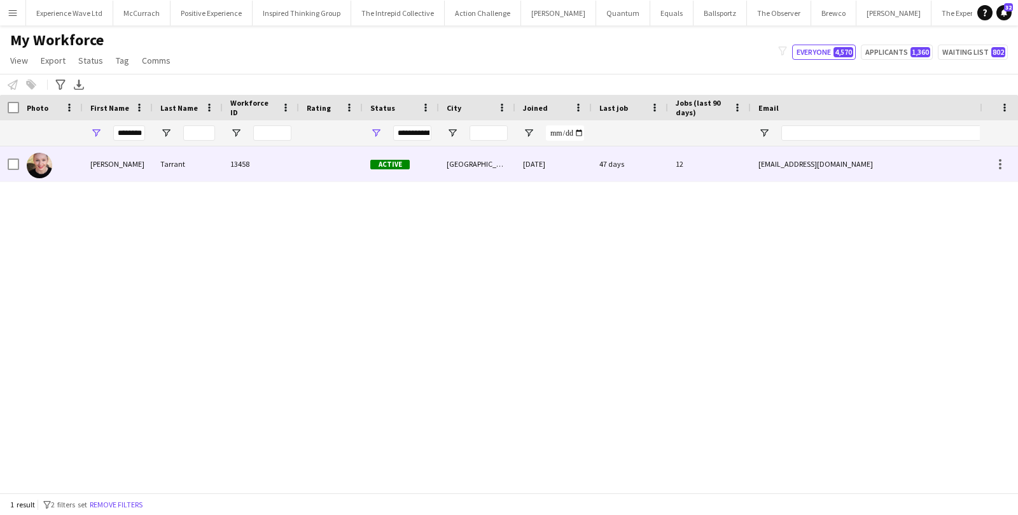
click at [90, 170] on div "Annabelle" at bounding box center [118, 163] width 70 height 35
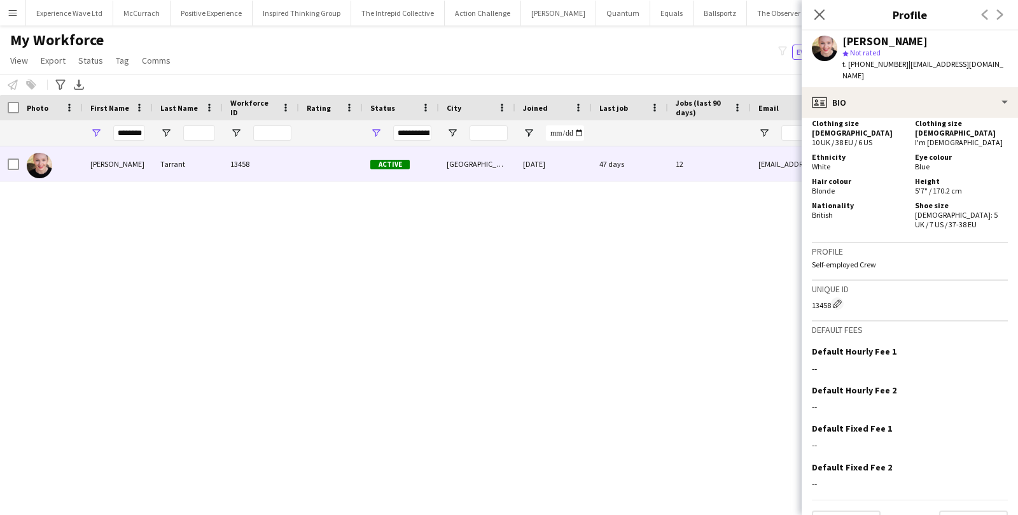
scroll to position [625, 0]
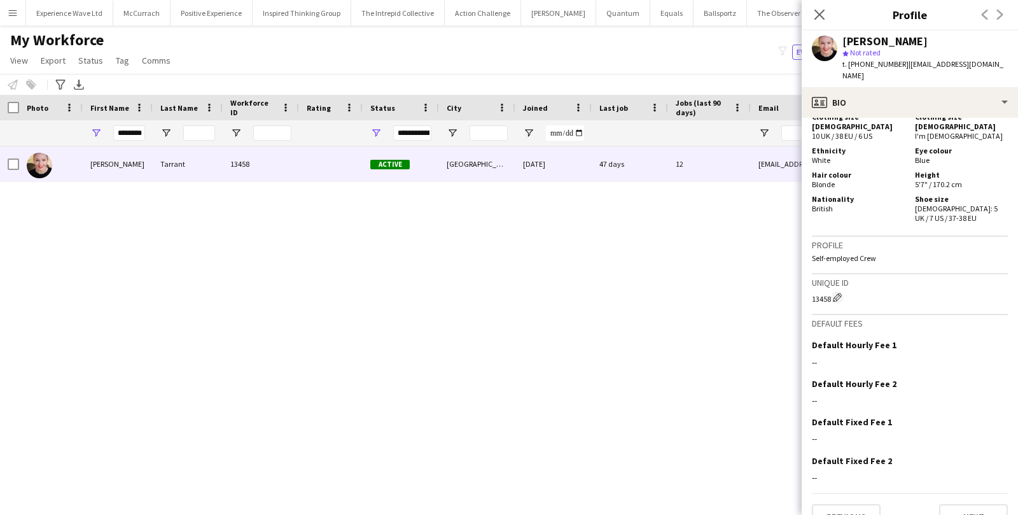
click at [149, 123] on div "********" at bounding box center [118, 132] width 70 height 25
click at [135, 128] on input "********" at bounding box center [129, 132] width 32 height 15
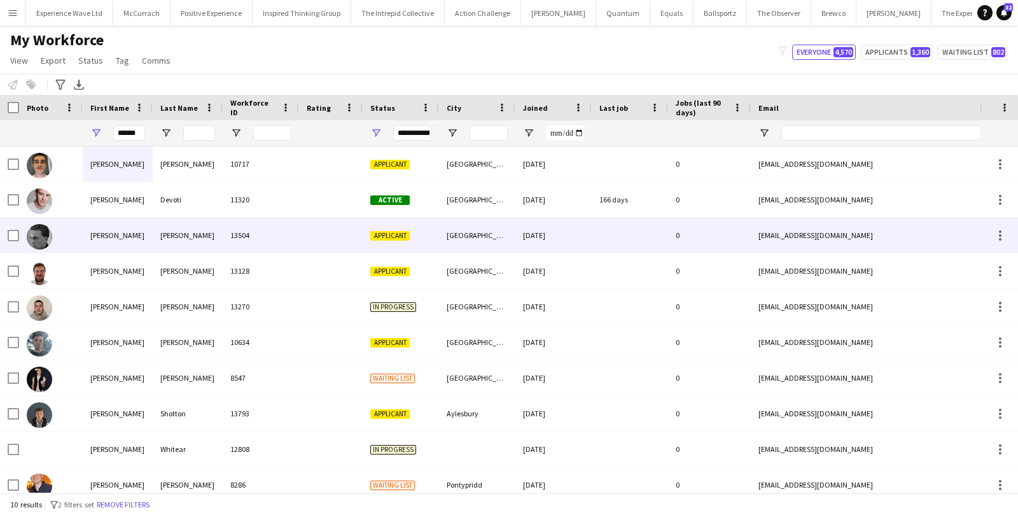
click at [95, 235] on div "Oliver" at bounding box center [118, 235] width 70 height 35
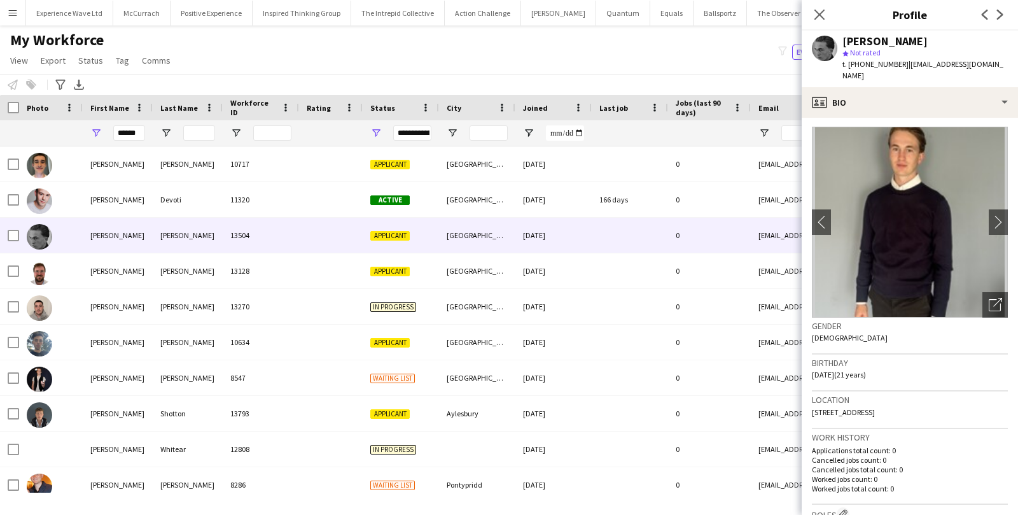
scroll to position [0, 0]
click at [991, 216] on app-icon "chevron-right" at bounding box center [998, 222] width 20 height 13
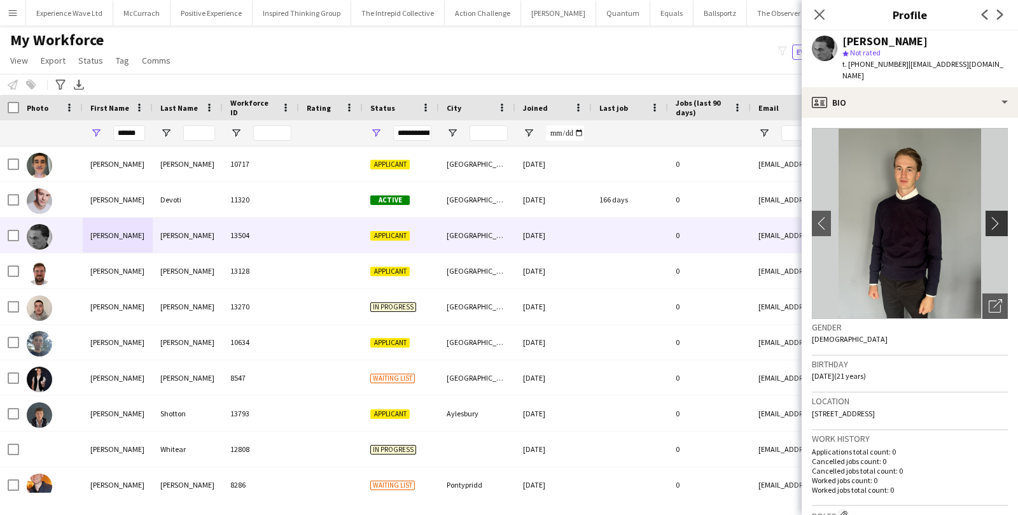
click at [991, 216] on app-icon "chevron-right" at bounding box center [998, 222] width 20 height 13
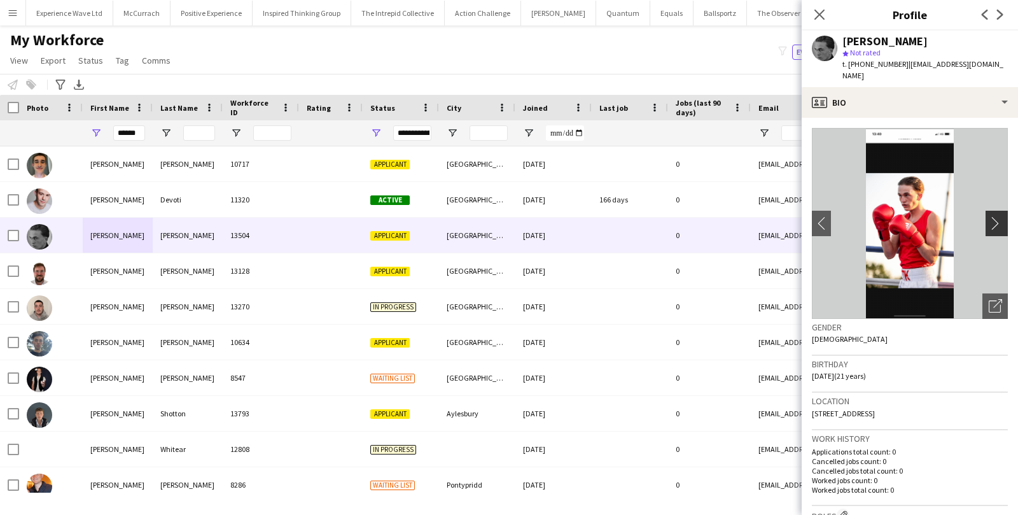
click at [991, 216] on app-icon "chevron-right" at bounding box center [998, 222] width 20 height 13
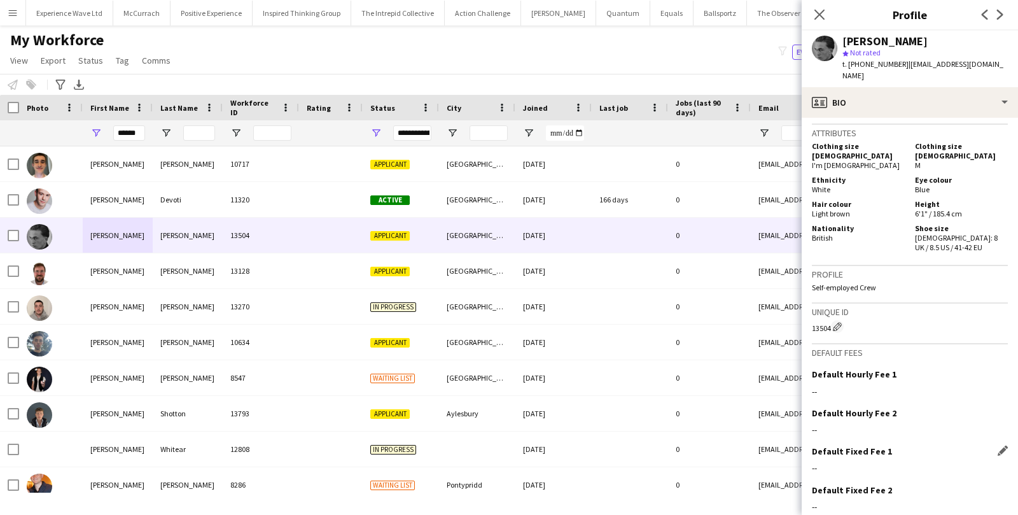
scroll to position [644, 0]
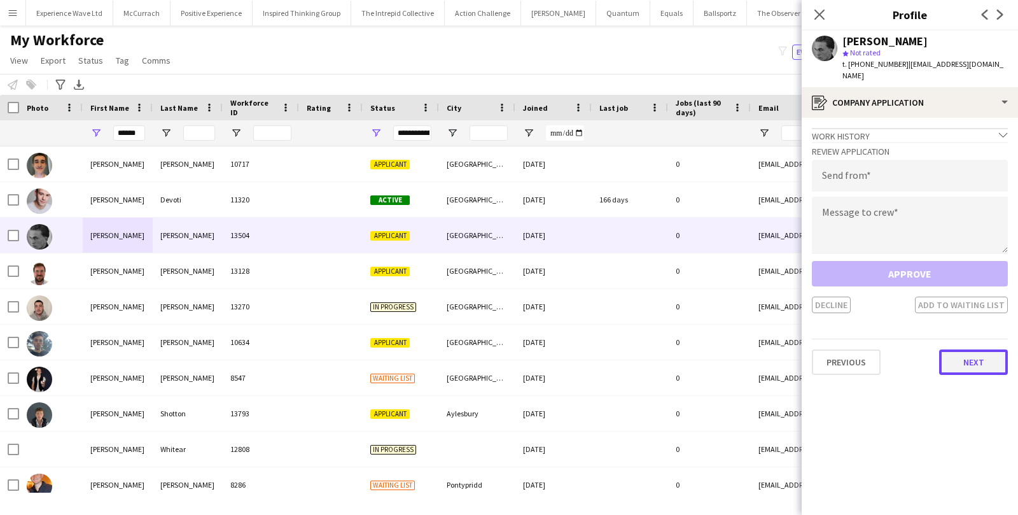
click at [967, 355] on button "Next" at bounding box center [973, 361] width 69 height 25
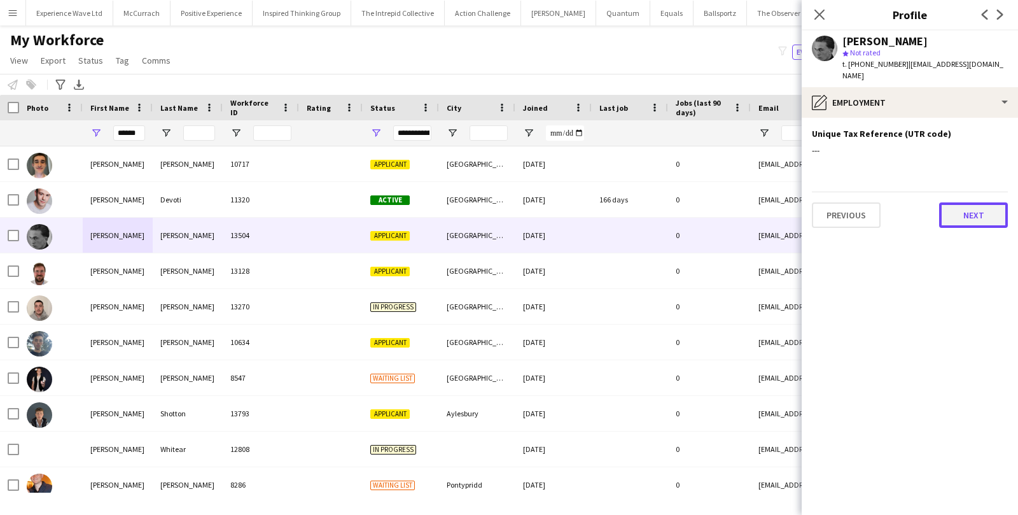
click at [976, 209] on button "Next" at bounding box center [973, 214] width 69 height 25
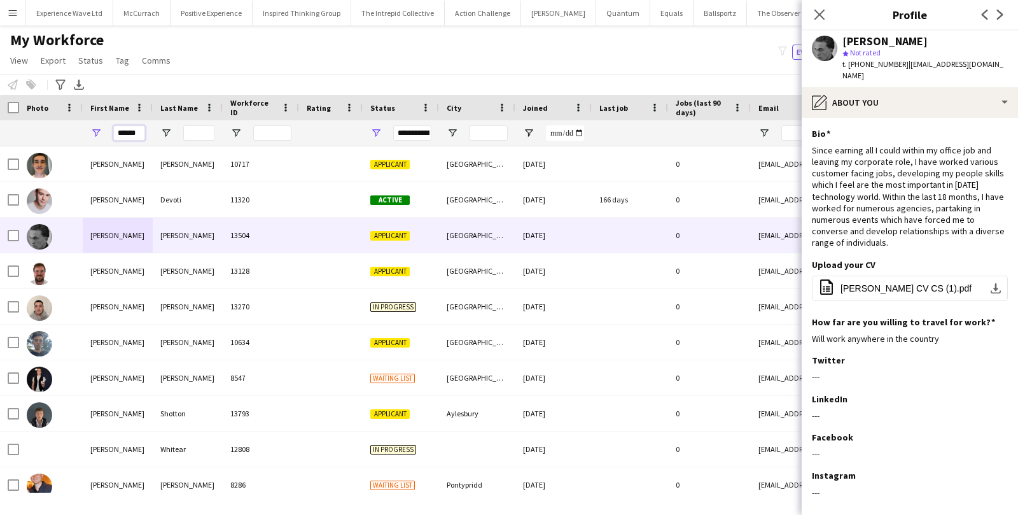
click at [133, 137] on input "******" at bounding box center [129, 132] width 32 height 15
paste input "****"
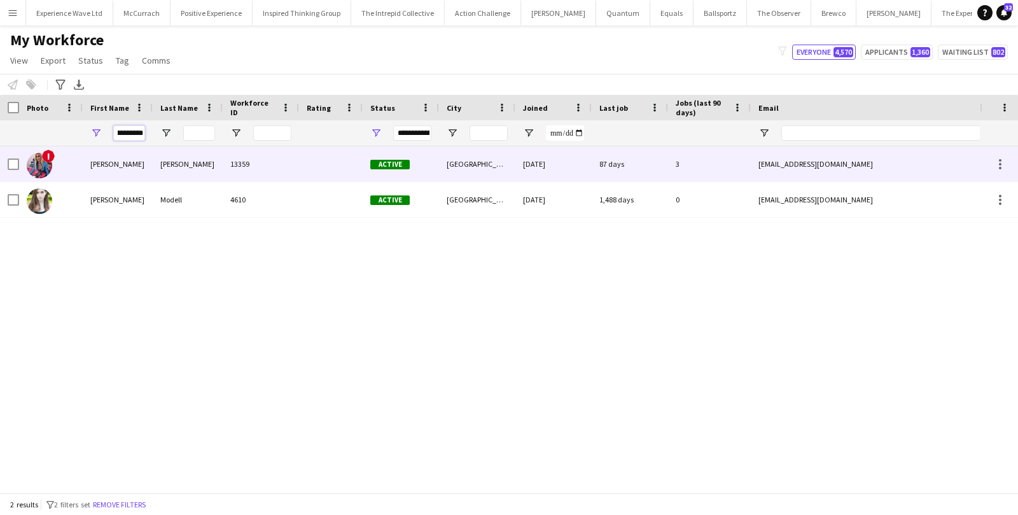
type input "**********"
click at [122, 161] on div "Evangeline" at bounding box center [118, 163] width 70 height 35
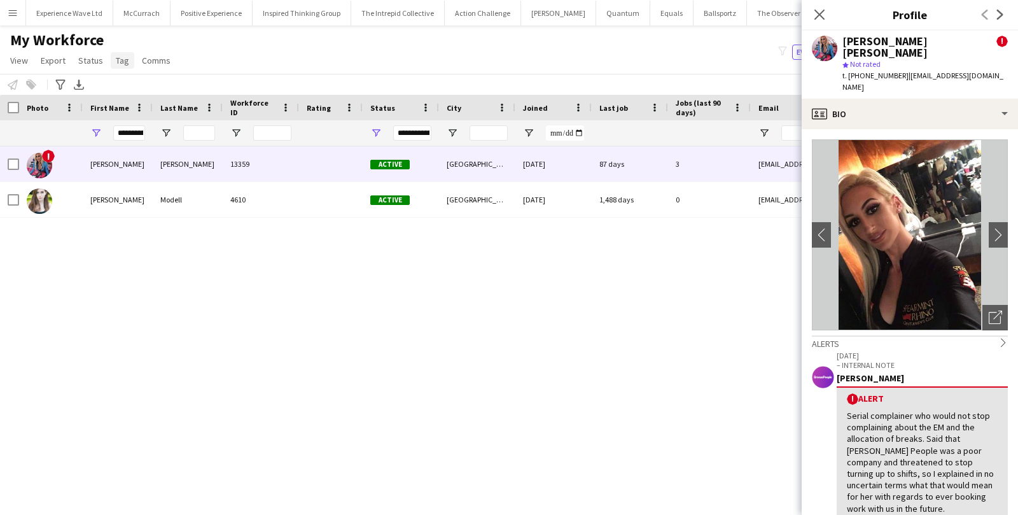
click at [132, 60] on link "Tag" at bounding box center [123, 60] width 24 height 17
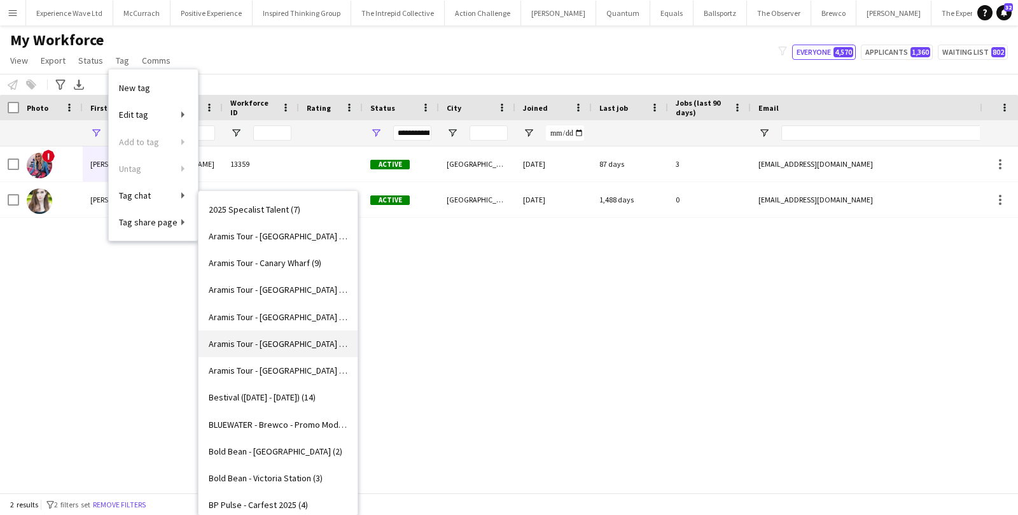
click at [280, 342] on span "Aramis Tour - LIVERPOOL (6)" at bounding box center [278, 343] width 139 height 11
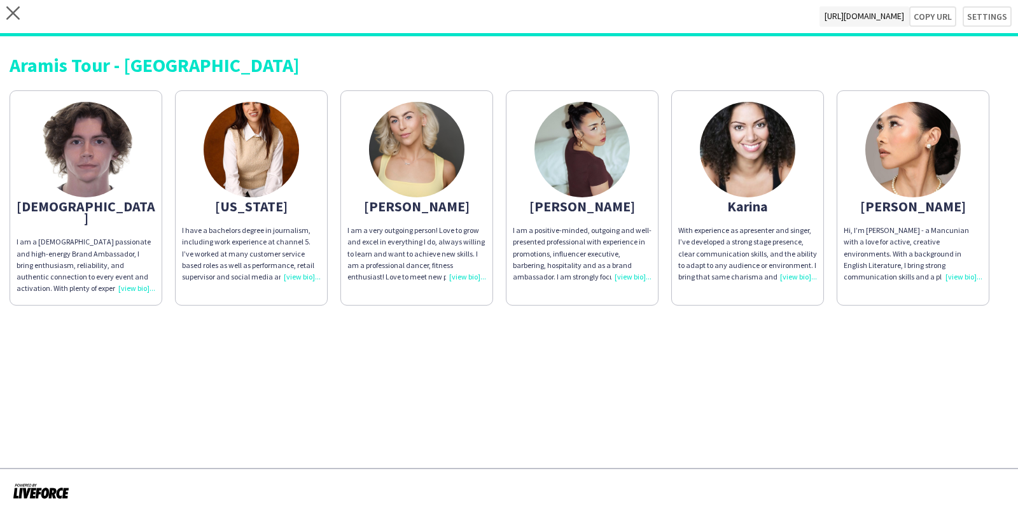
click at [144, 274] on div "I am a 22 year old passionate and high-energy Brand Ambassador , I bring enthus…" at bounding box center [86, 265] width 139 height 58
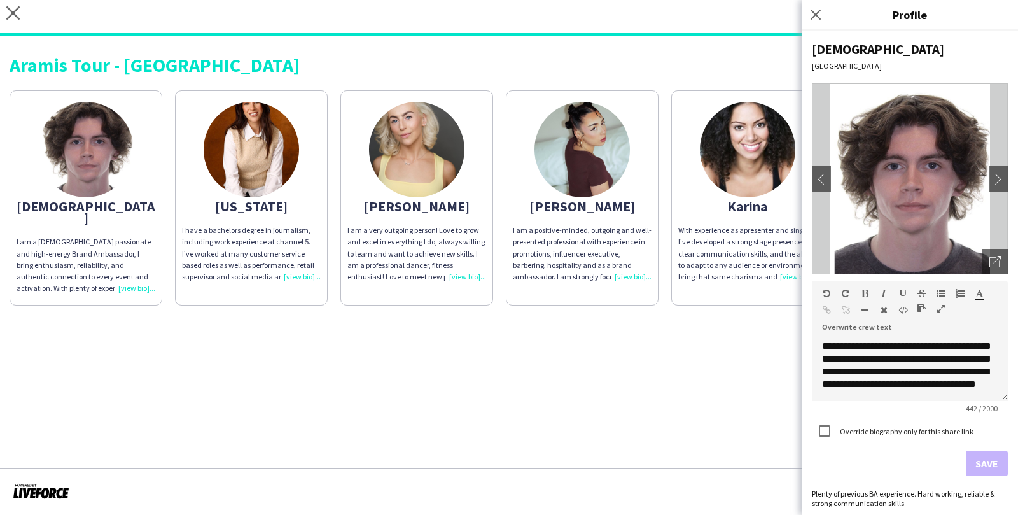
scroll to position [99, 0]
click at [986, 388] on div "**********" at bounding box center [910, 369] width 196 height 64
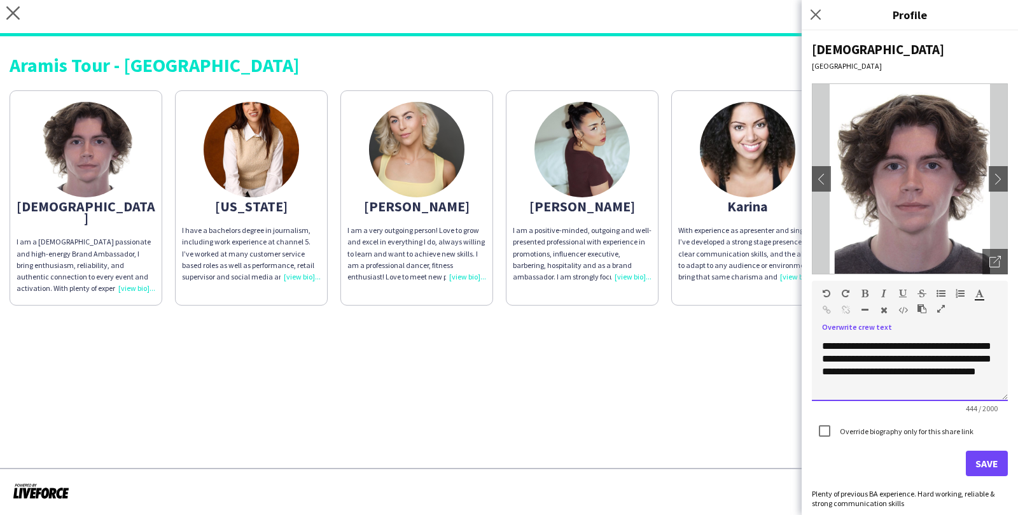
scroll to position [103, 0]
click at [995, 464] on button "Save" at bounding box center [986, 462] width 42 height 25
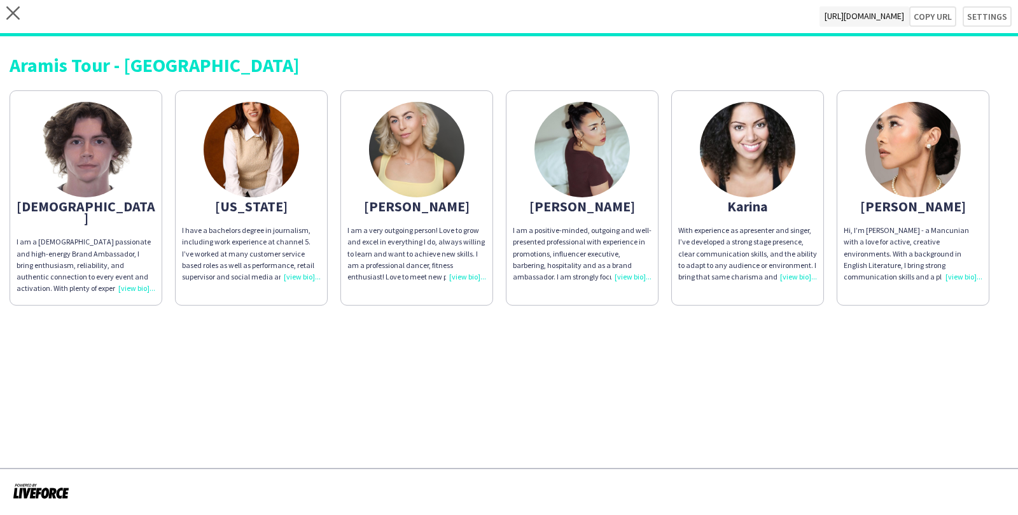
click at [276, 253] on div "I have a bachelors degree in journalism, including work experience at channel 5…" at bounding box center [251, 254] width 139 height 58
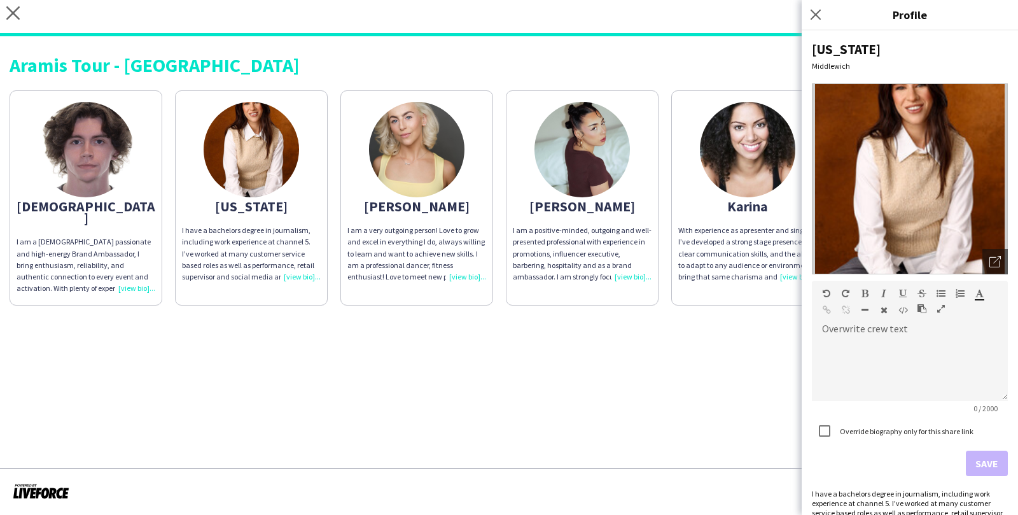
scroll to position [41, 0]
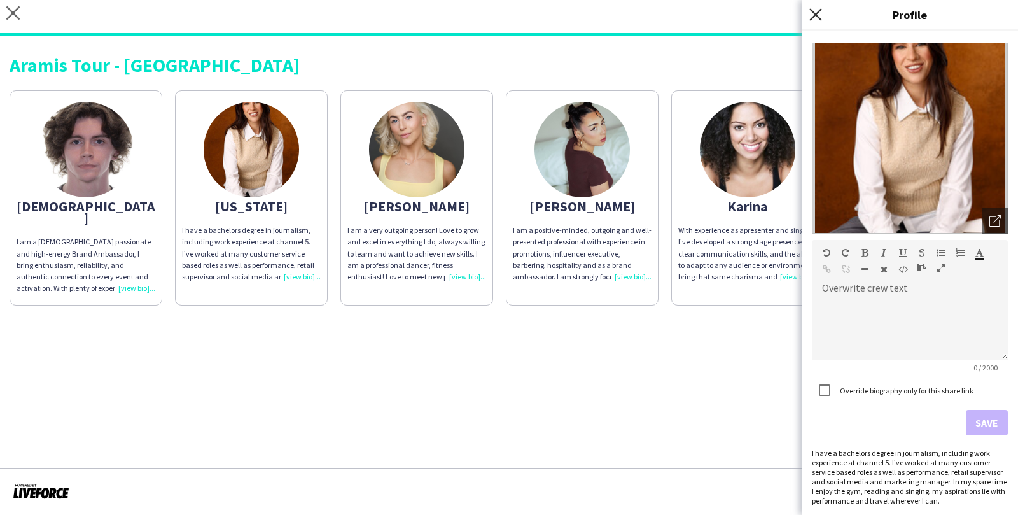
click at [813, 19] on icon "Close pop-in" at bounding box center [815, 14] width 12 height 12
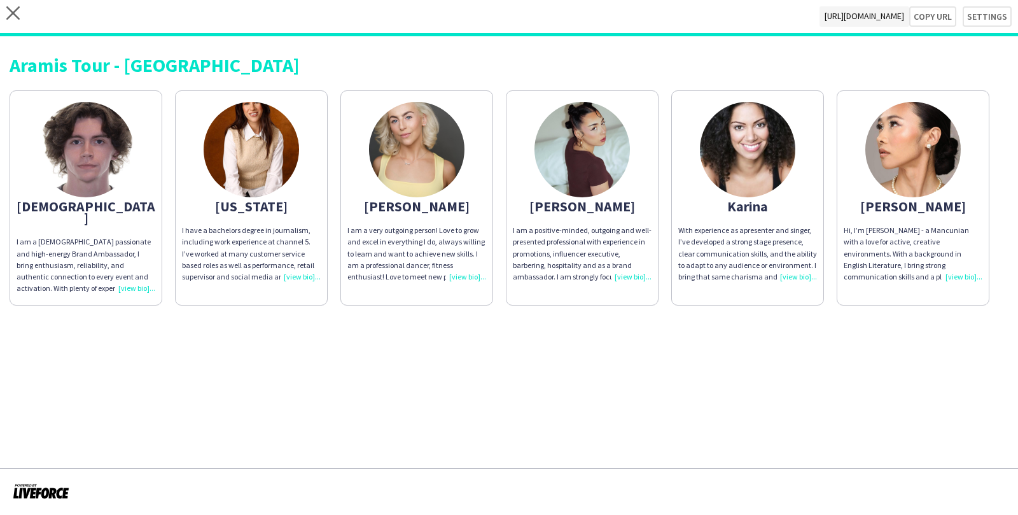
click at [465, 274] on div "I am a very outgoing person! Love to grow and excel in everything I do, always …" at bounding box center [416, 254] width 139 height 58
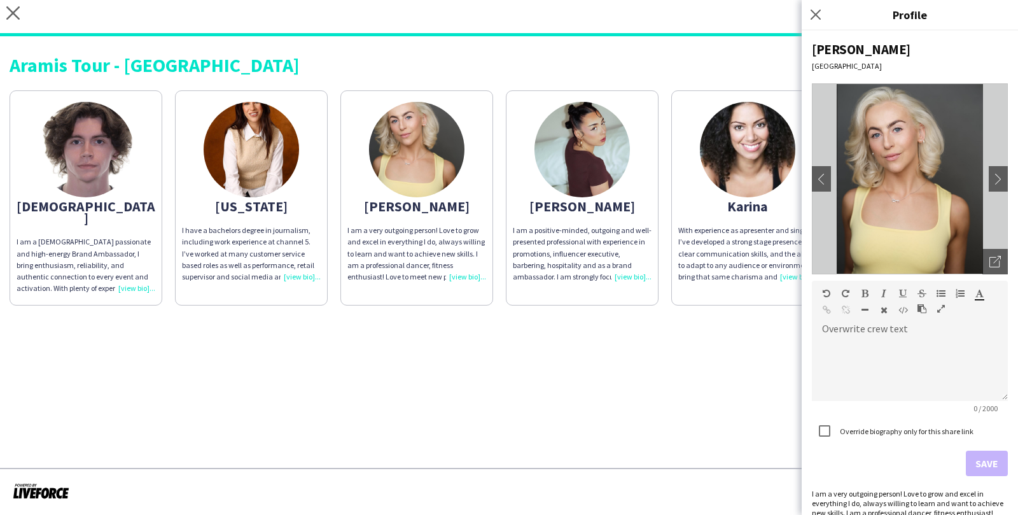
scroll to position [22, 0]
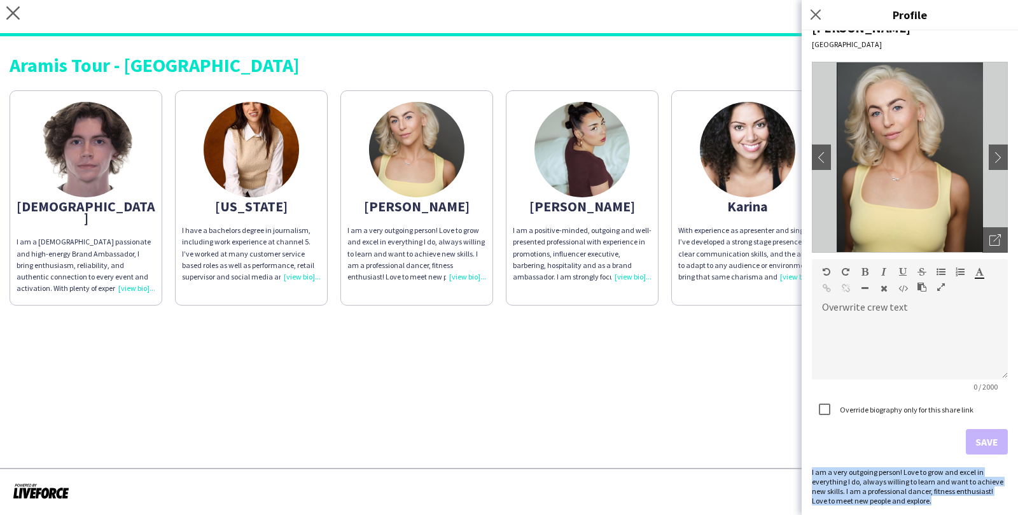
drag, startPoint x: 812, startPoint y: 469, endPoint x: 929, endPoint y: 494, distance: 119.6
click at [930, 495] on div "I am a very outgoing person! Love to grow and excel in everything I do, always …" at bounding box center [910, 486] width 196 height 38
copy div "I am a very outgoing person! Love to grow and excel in everything I do, always …"
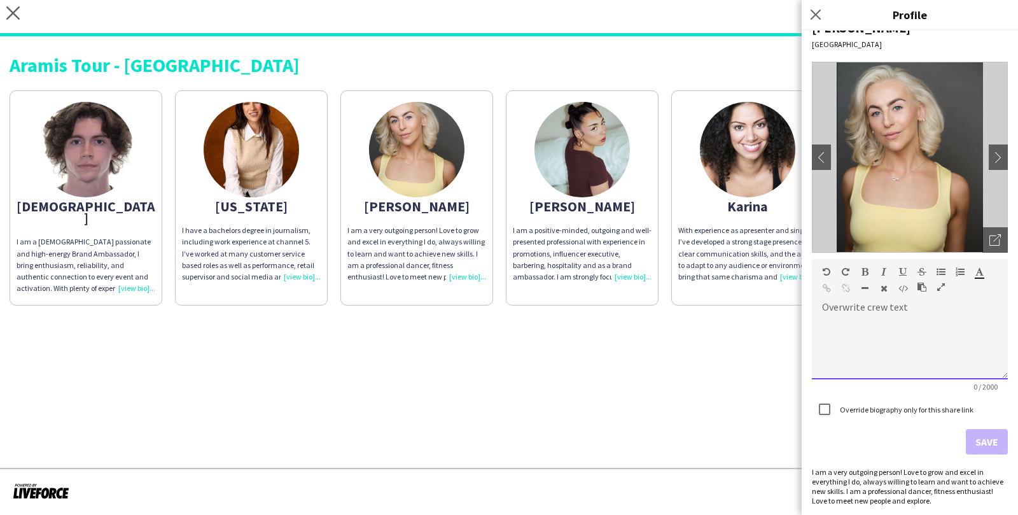
click at [892, 358] on div at bounding box center [910, 347] width 196 height 64
paste div
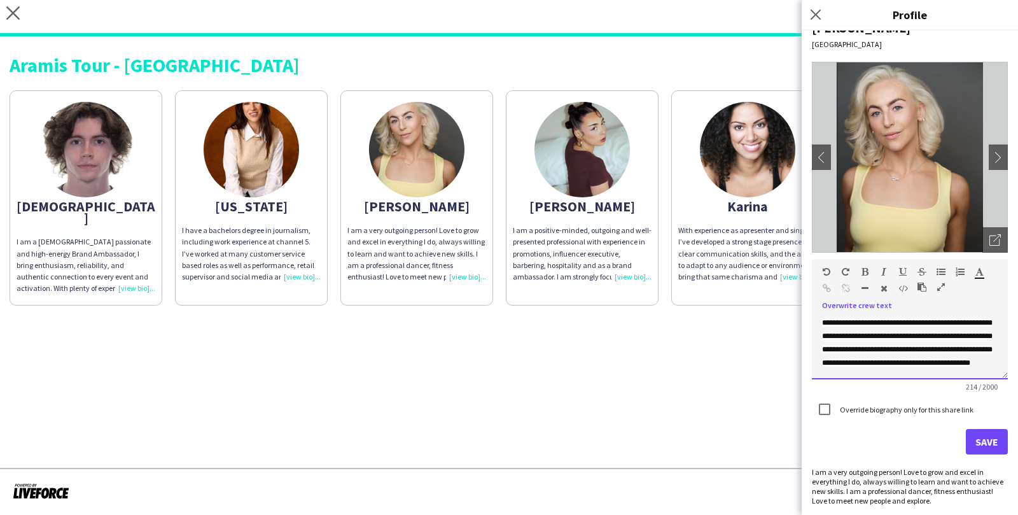
scroll to position [4, 0]
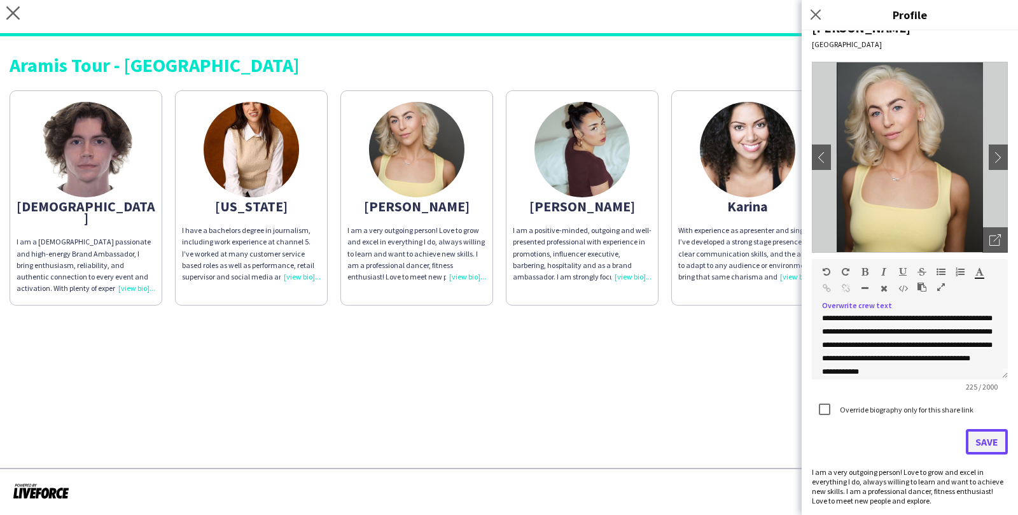
click at [998, 439] on button "Save" at bounding box center [986, 441] width 42 height 25
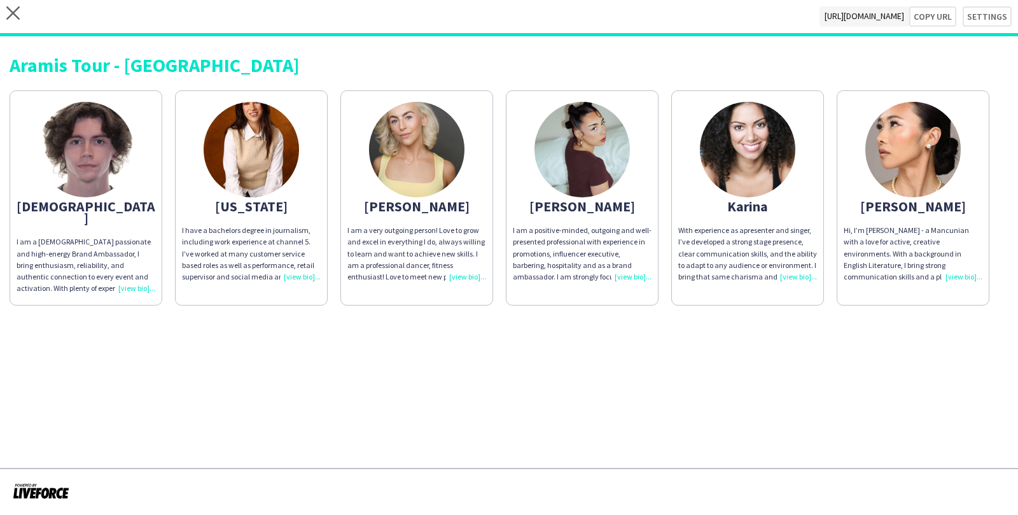
click at [633, 271] on div "I am a positive-minded, outgoing and well-presented professional with experienc…" at bounding box center [582, 254] width 139 height 58
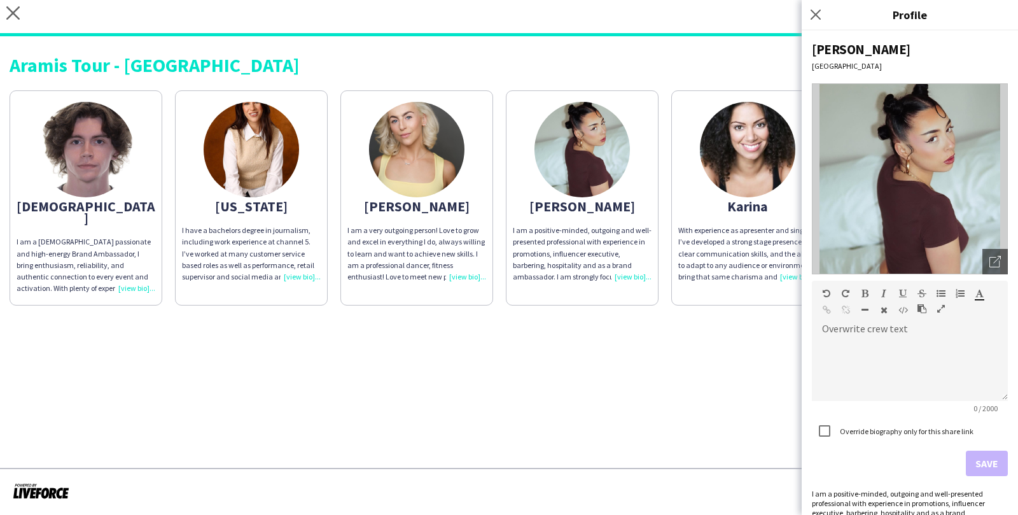
scroll to position [69, 0]
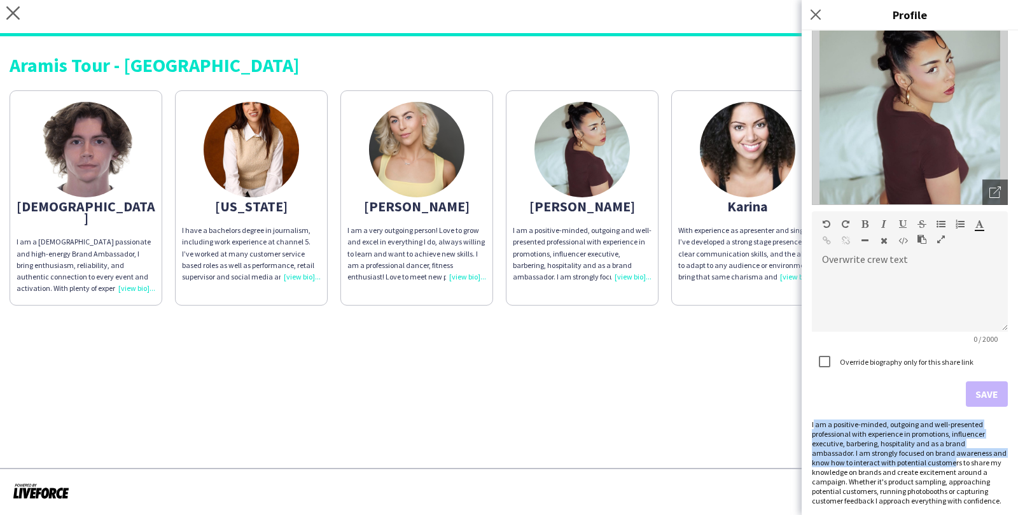
drag, startPoint x: 813, startPoint y: 421, endPoint x: 910, endPoint y: 460, distance: 104.4
click at [910, 462] on div "I am a positive-minded, outgoing and well-presented professional with experienc…" at bounding box center [910, 462] width 196 height 86
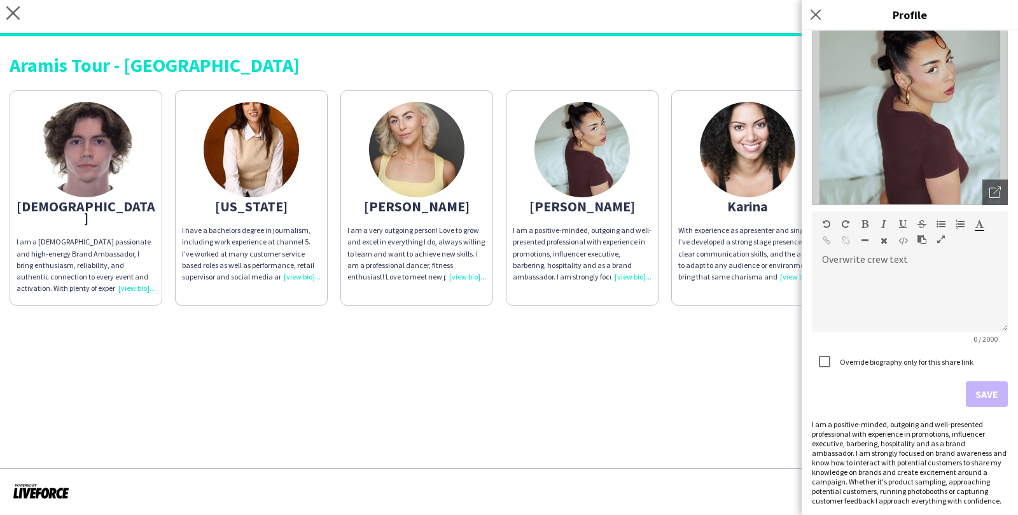
click at [882, 405] on form "Overwrite crew text default Heading 1 Heading 2 Heading 3 Heading 4 Heading 5 H…" at bounding box center [910, 308] width 196 height 195
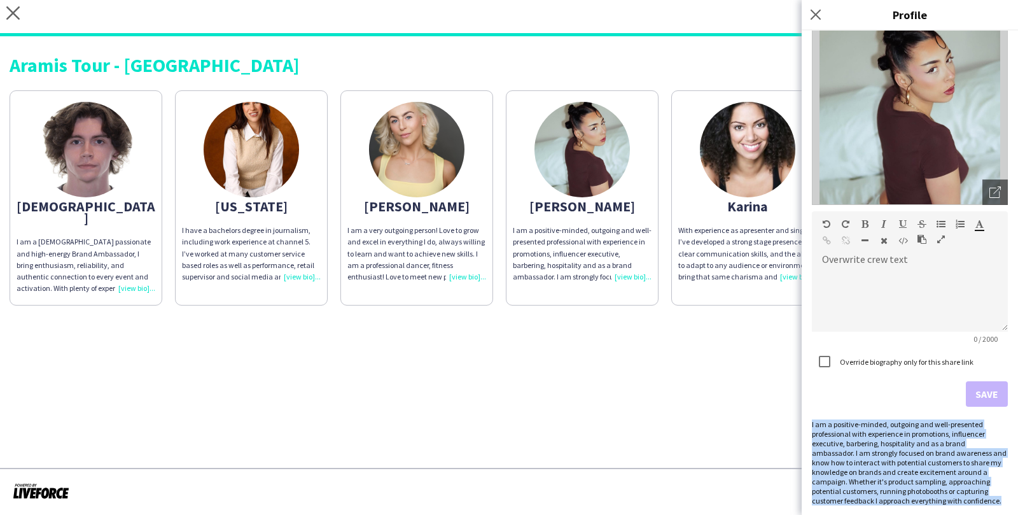
drag, startPoint x: 810, startPoint y: 422, endPoint x: 941, endPoint y: 506, distance: 155.6
click at [941, 506] on div "Jessica Manchester Open photos pop-in Overwrite crew text default Heading 1 Hea…" at bounding box center [909, 273] width 216 height 484
copy div "I am a positive-minded, outgoing and well-presented professional with experienc…"
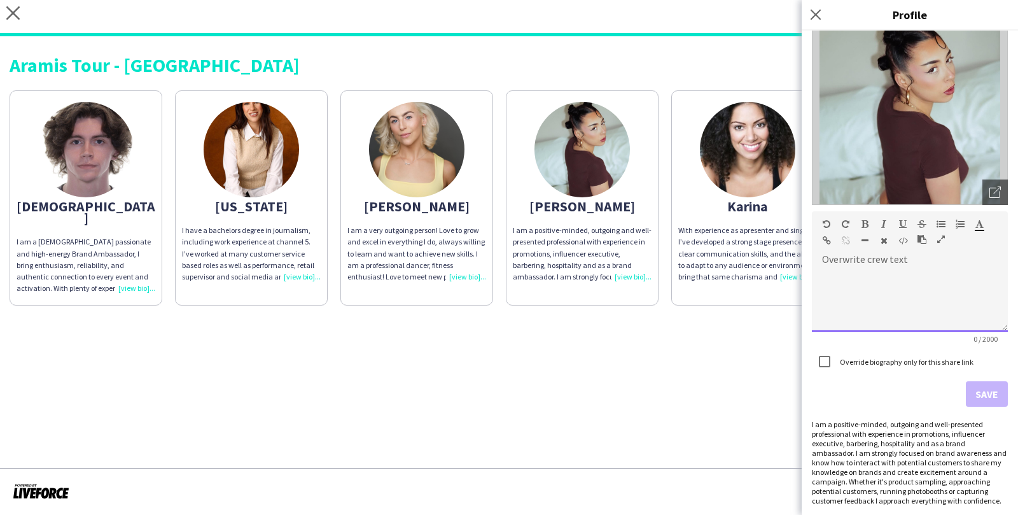
click at [913, 312] on div at bounding box center [910, 300] width 196 height 64
paste div
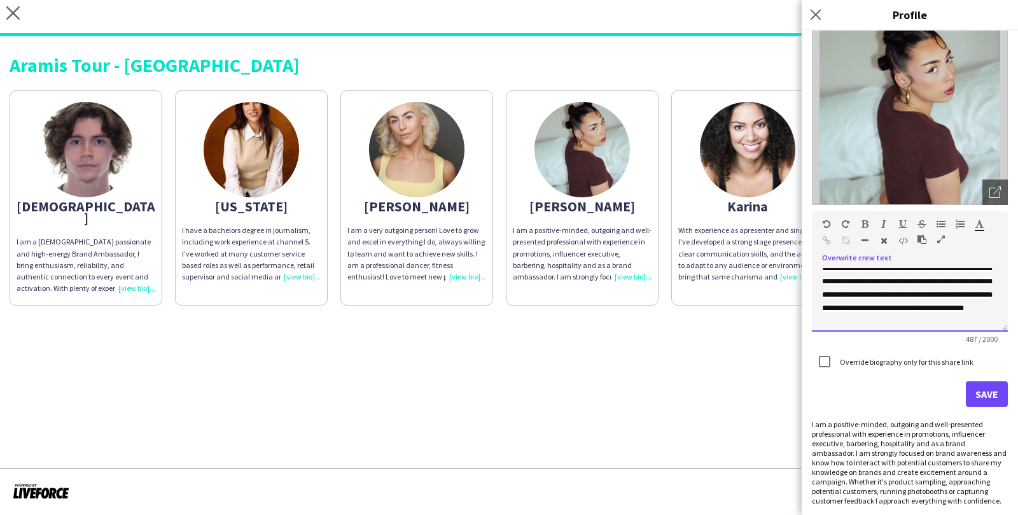
scroll to position [87, 0]
click at [972, 398] on button "Save" at bounding box center [986, 393] width 42 height 25
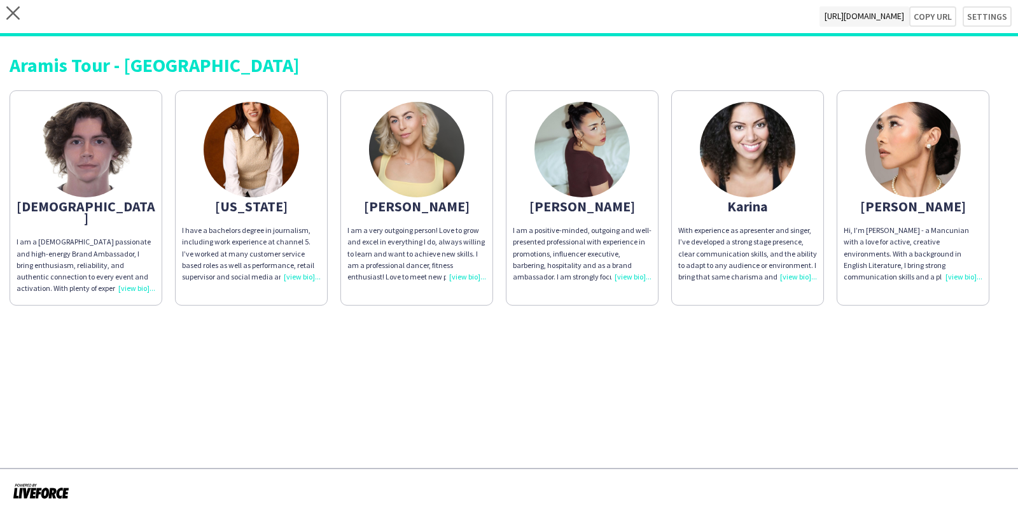
click at [800, 277] on div "With experience as a presenter and singer , I’ve developed a strong stage prese…" at bounding box center [747, 254] width 139 height 58
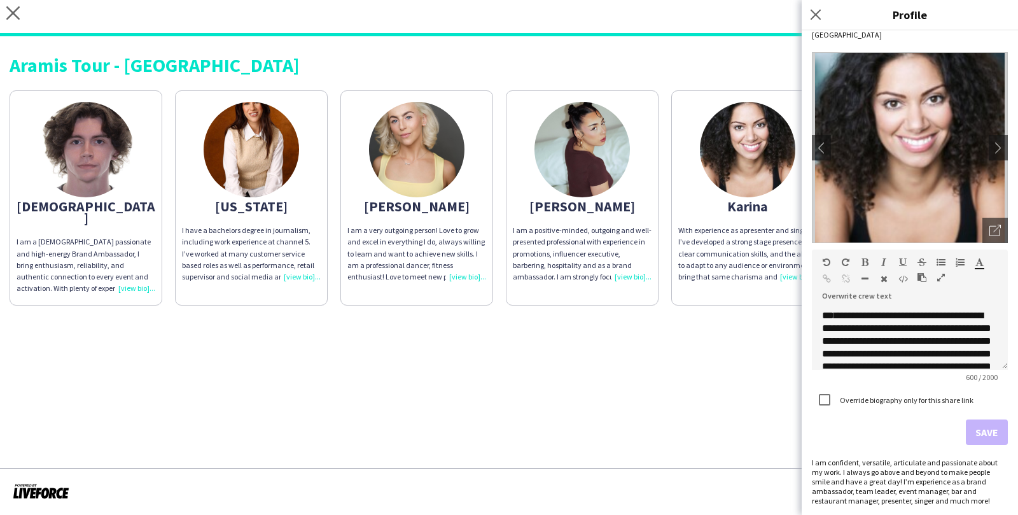
scroll to position [149, 0]
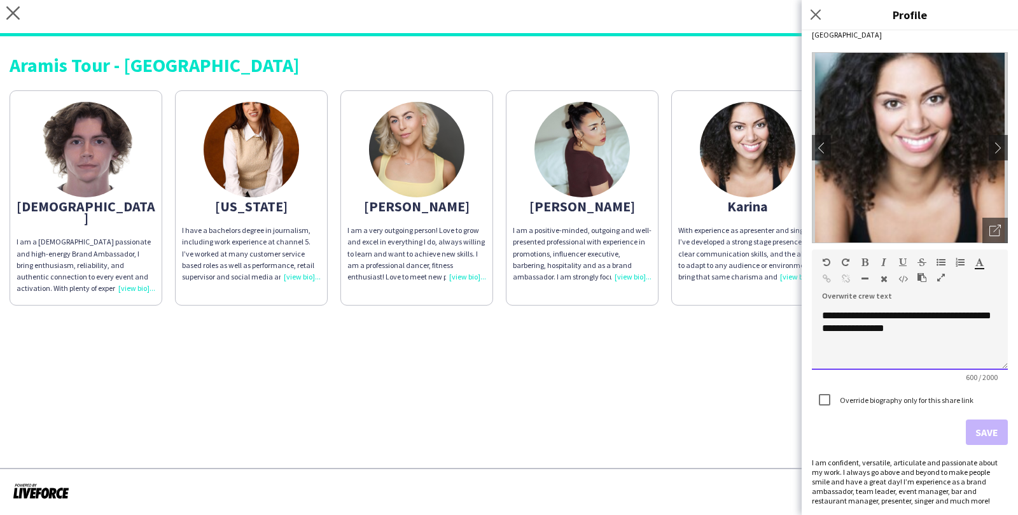
click at [917, 351] on p "**********" at bounding box center [910, 258] width 176 height 204
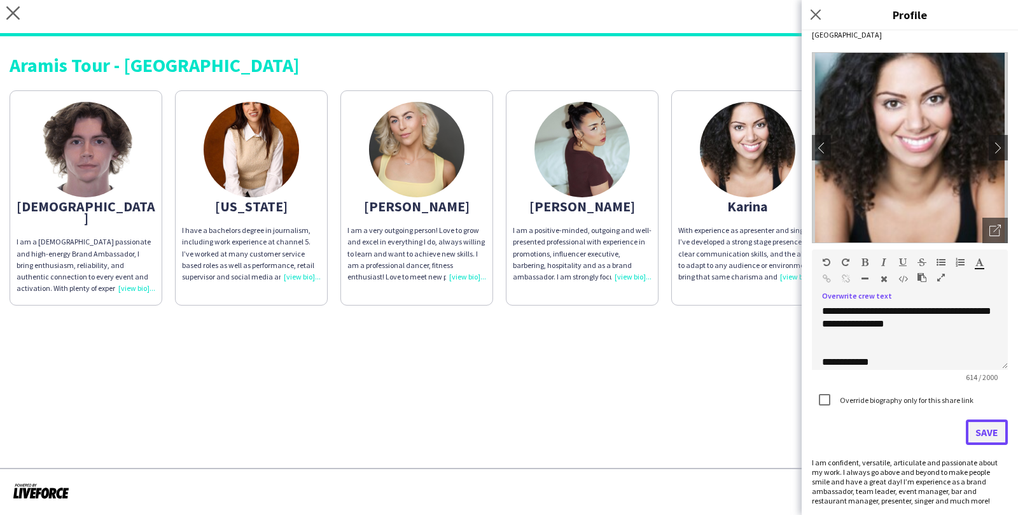
click at [983, 427] on button "Save" at bounding box center [986, 431] width 42 height 25
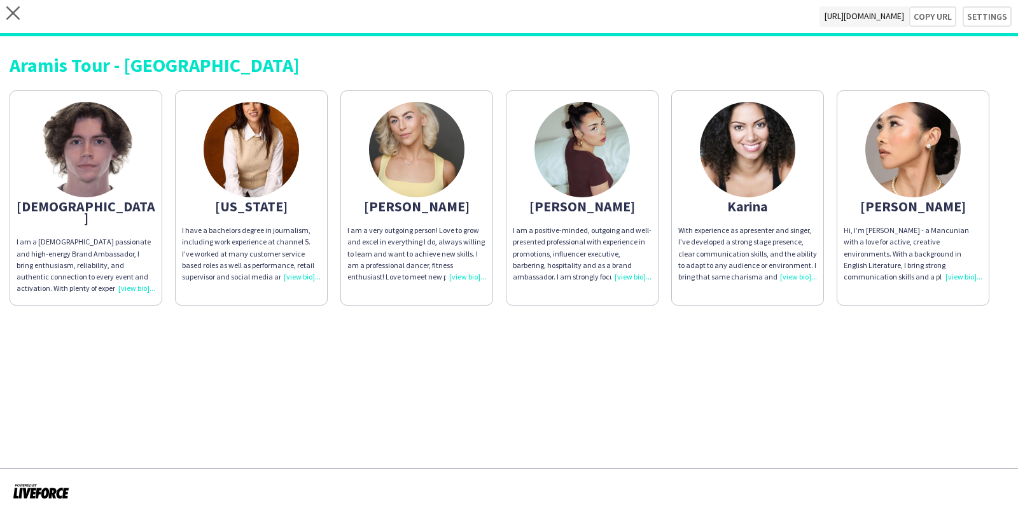
click at [960, 277] on div "Hi, I’m Janette - a Mancunian with a love for active, creative environments. Wi…" at bounding box center [912, 254] width 139 height 58
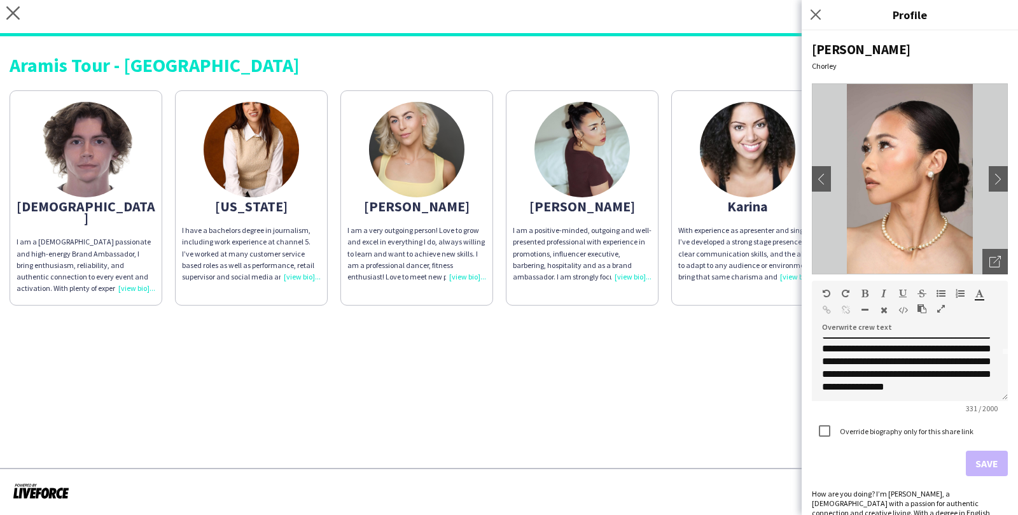
scroll to position [60, 0]
click at [945, 381] on div "**********" at bounding box center [910, 369] width 196 height 64
click at [993, 459] on button "Save" at bounding box center [986, 462] width 42 height 25
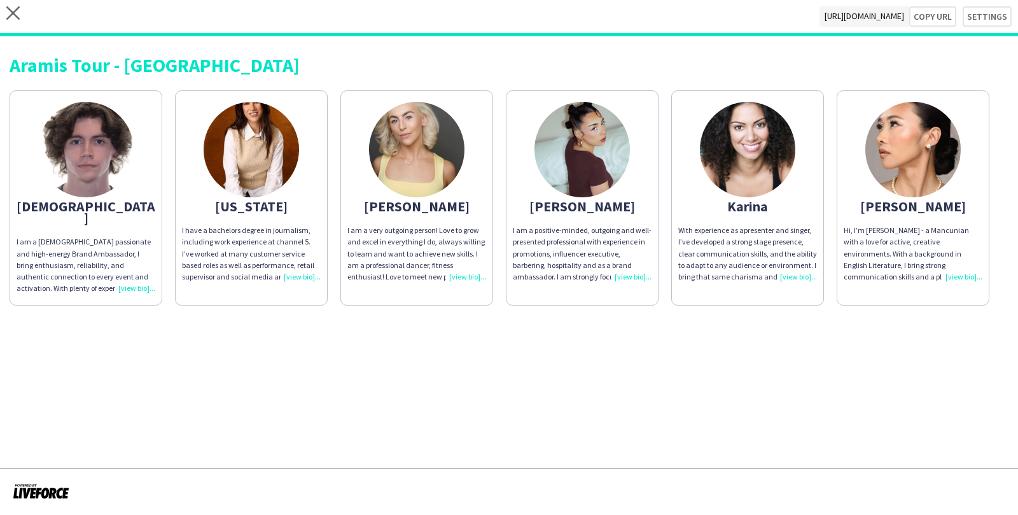
click at [302, 277] on div "I have a bachelors degree in journalism, including work experience at channel 5…" at bounding box center [251, 254] width 139 height 58
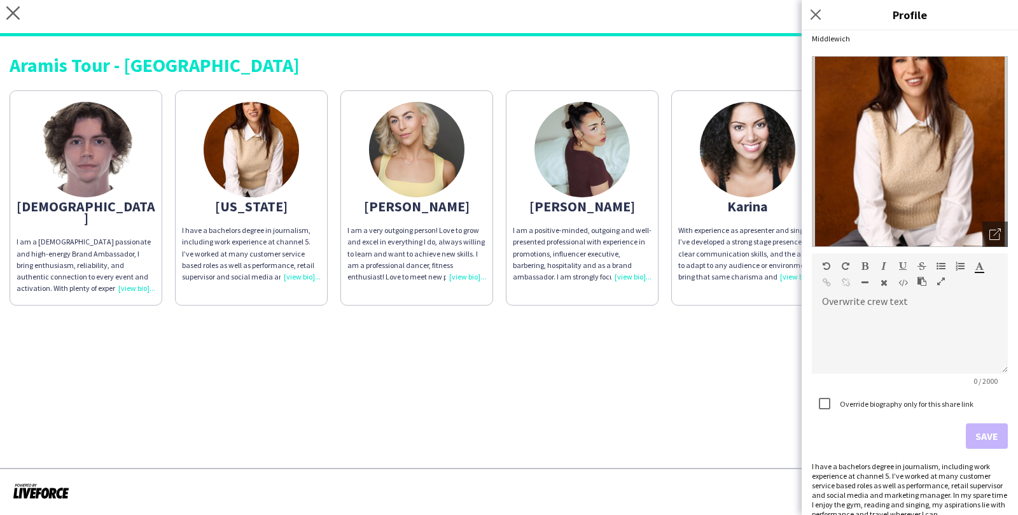
scroll to position [41, 0]
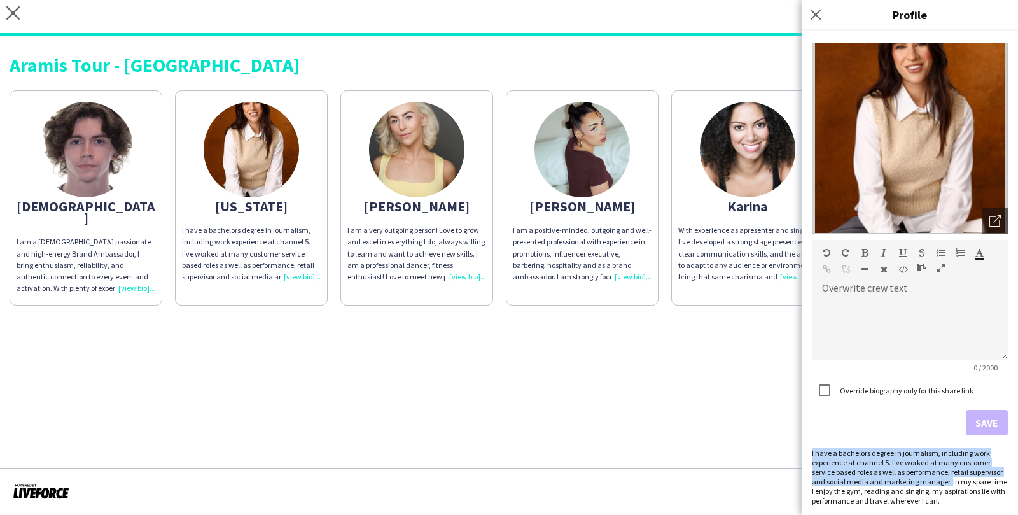
drag, startPoint x: 811, startPoint y: 450, endPoint x: 946, endPoint y: 482, distance: 139.2
click at [946, 482] on div "I have a bachelors degree in journalism, including work experience at channel 5…" at bounding box center [910, 476] width 196 height 57
copy div "I have a bachelors degree in journalism, including work experience at channel 5…"
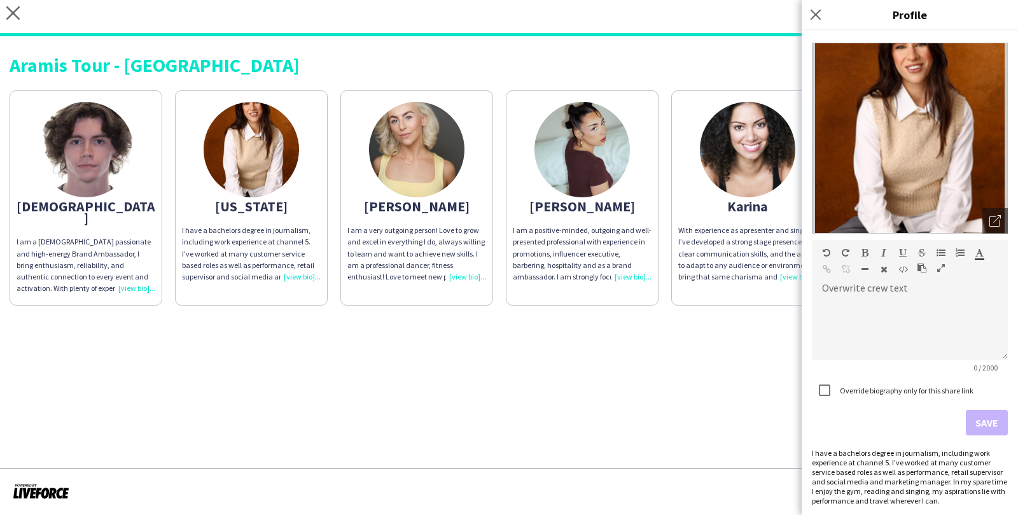
click at [875, 423] on form "Overwrite crew text default Heading 1 Heading 2 Heading 3 Heading 4 Heading 5 H…" at bounding box center [910, 337] width 196 height 195
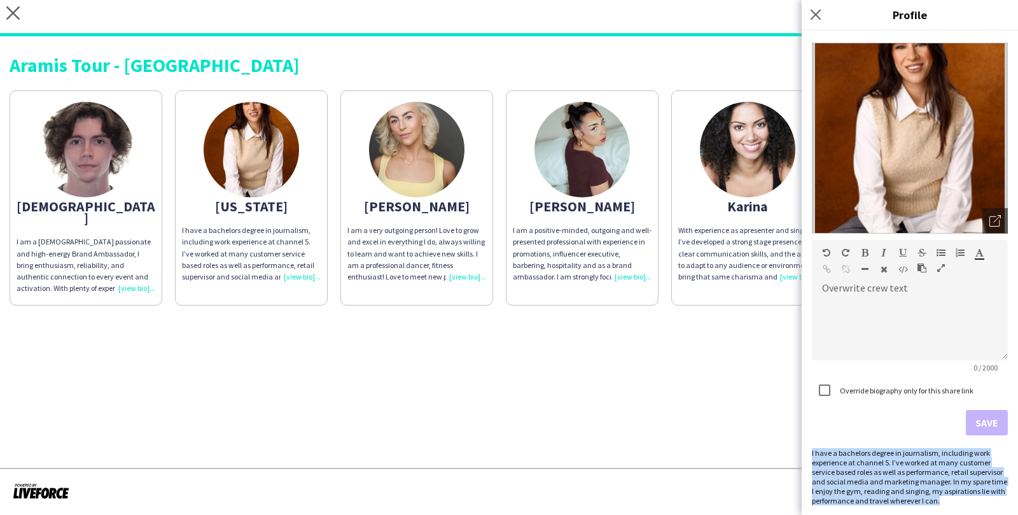
drag, startPoint x: 811, startPoint y: 452, endPoint x: 925, endPoint y: 511, distance: 128.3
click at [925, 512] on div "Georgia Middlewich Open photos pop-in Overwrite crew text default Heading 1 Hea…" at bounding box center [909, 273] width 216 height 484
copy div "I have a bachelors degree in journalism, including work experience at channel 5…"
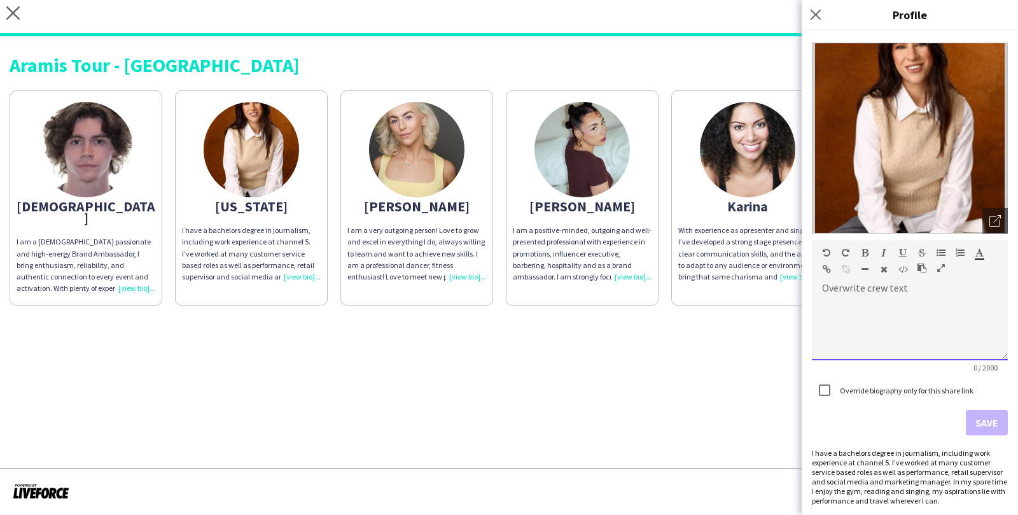
click at [838, 308] on div at bounding box center [910, 328] width 196 height 64
paste div
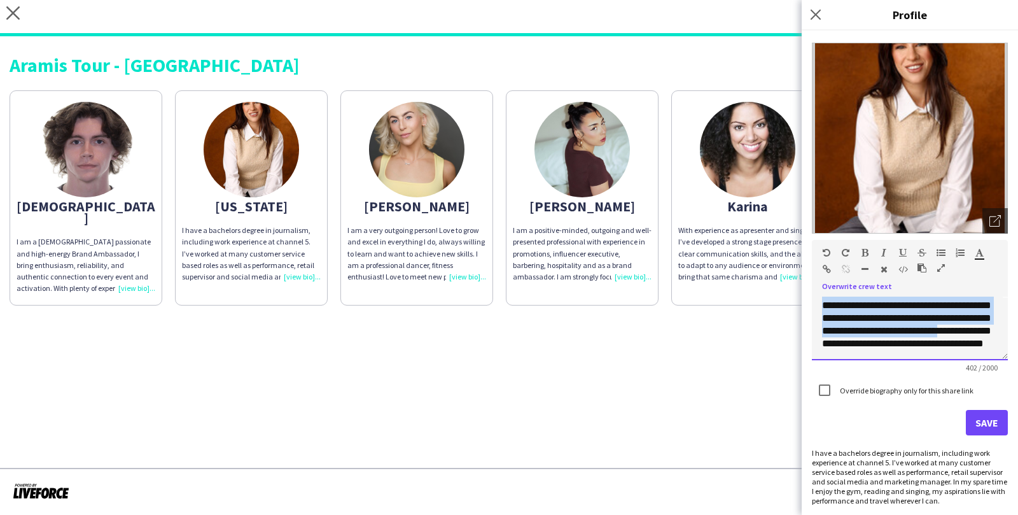
scroll to position [99, 0]
drag, startPoint x: 820, startPoint y: 303, endPoint x: 926, endPoint y: 377, distance: 129.3
click at [926, 377] on form "**********" at bounding box center [910, 337] width 196 height 195
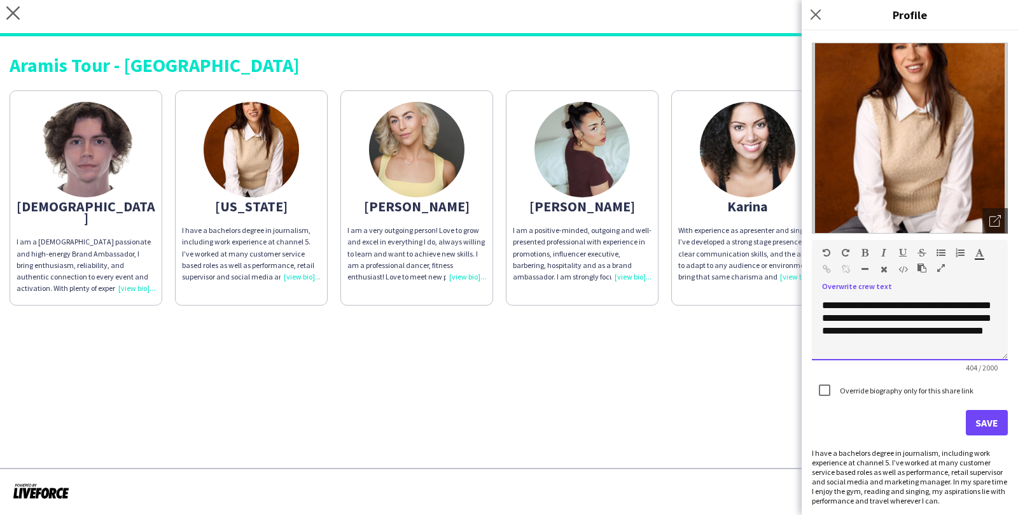
scroll to position [103, 0]
click at [983, 415] on button "Save" at bounding box center [986, 422] width 42 height 25
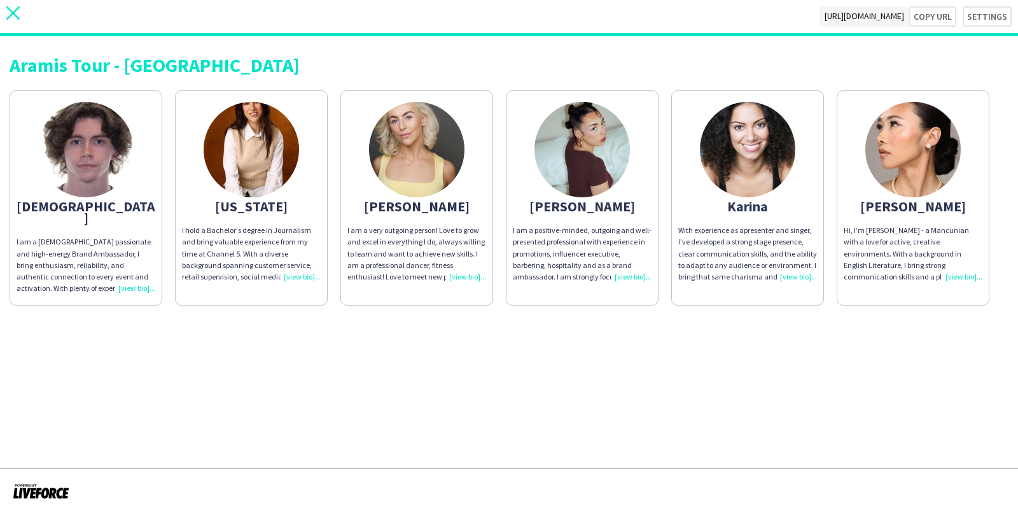
click at [10, 20] on app-icon "close" at bounding box center [12, 16] width 13 height 20
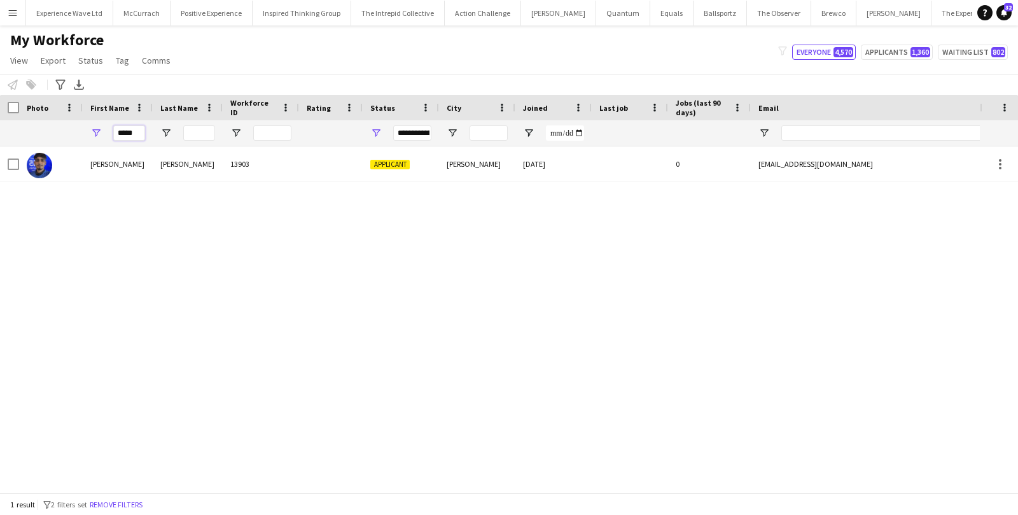
drag, startPoint x: 136, startPoint y: 130, endPoint x: 99, endPoint y: 129, distance: 37.5
click at [99, 129] on div "*****" at bounding box center [118, 132] width 70 height 25
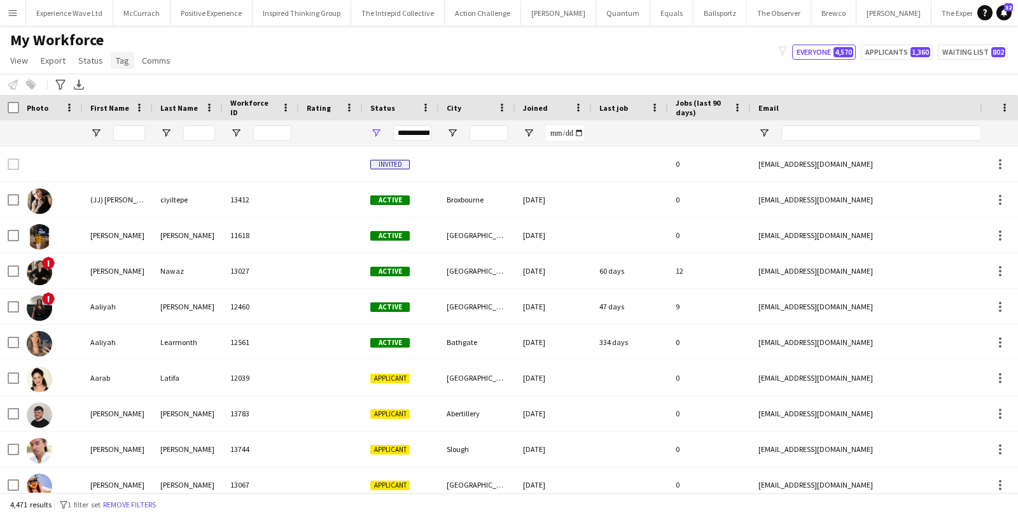
click at [120, 64] on span "Tag" at bounding box center [122, 60] width 13 height 11
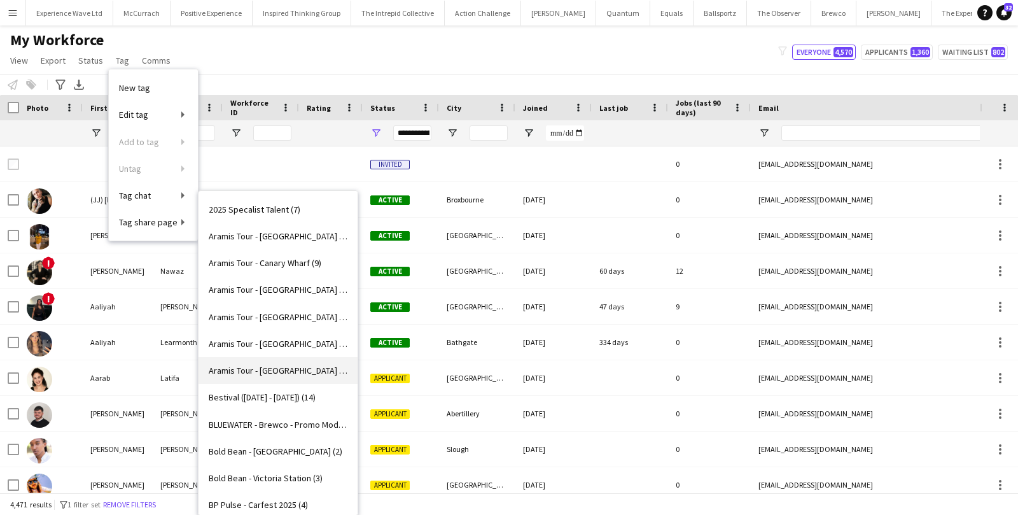
click at [262, 364] on span "Aramis Tour - MANCHESTER (8)" at bounding box center [278, 369] width 139 height 11
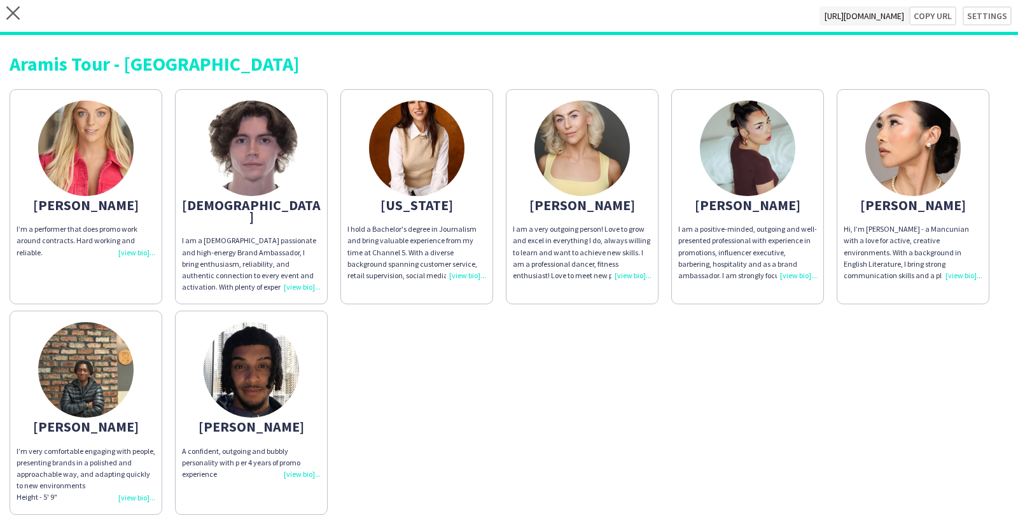
click at [135, 253] on div "I’m a performer that does promo work around contracts. Hard working and reliabl…" at bounding box center [86, 240] width 139 height 35
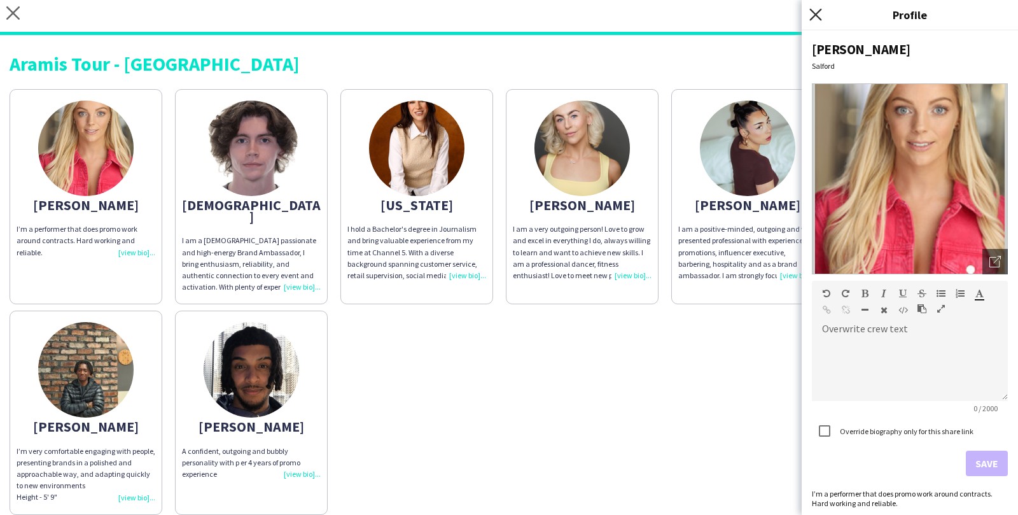
click at [814, 15] on icon at bounding box center [815, 14] width 12 height 12
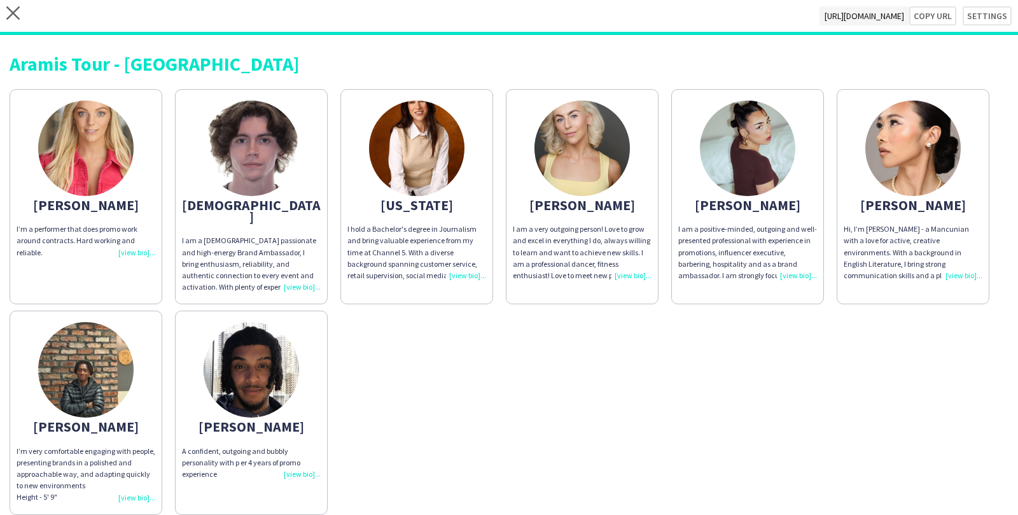
click at [136, 253] on div "I’m a performer that does promo work around contracts. Hard working and reliabl…" at bounding box center [86, 240] width 139 height 35
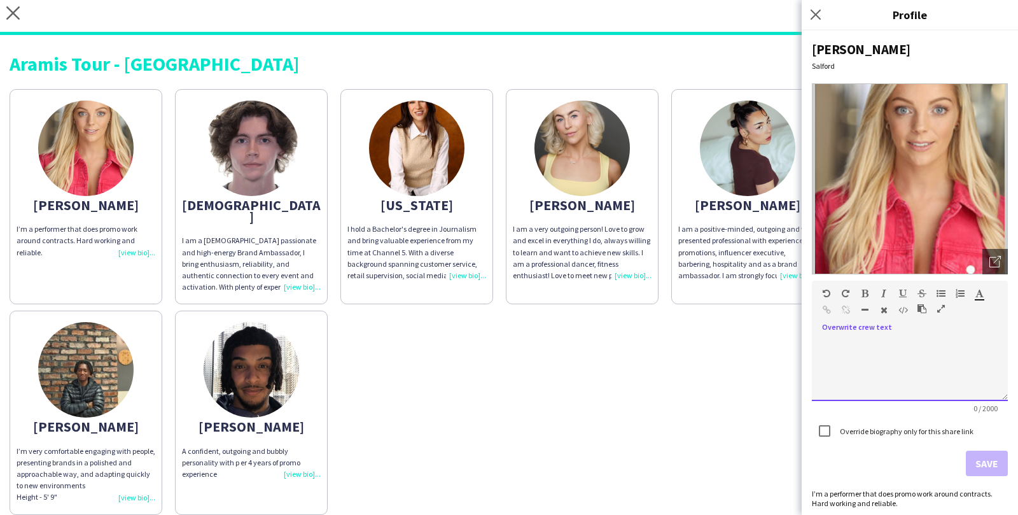
click at [831, 340] on span at bounding box center [822, 337] width 20 height 18
paste div
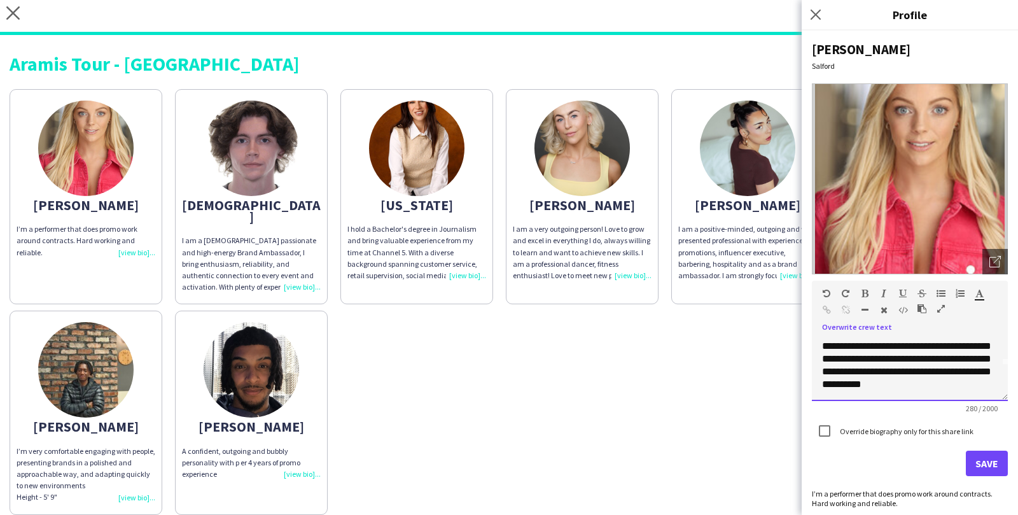
scroll to position [52, 0]
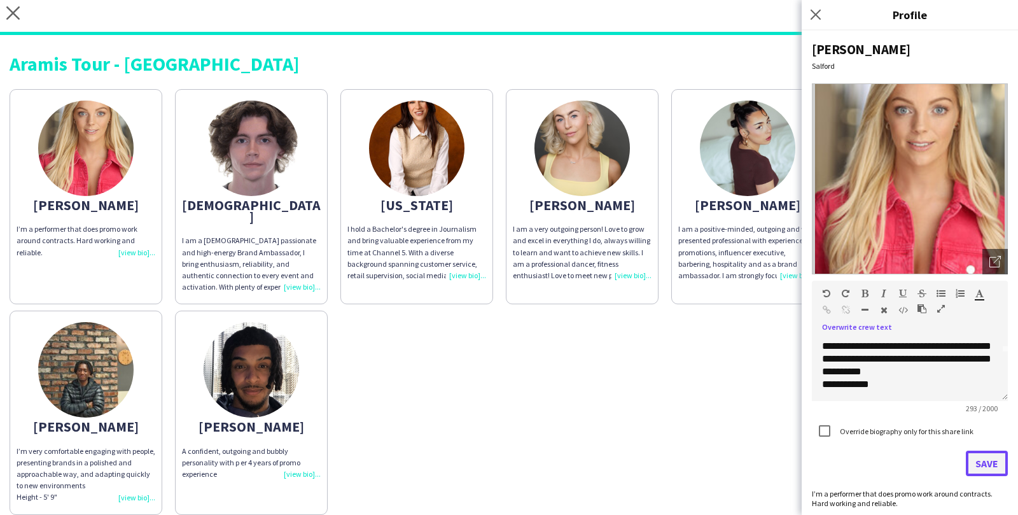
click at [990, 462] on button "Save" at bounding box center [986, 462] width 42 height 25
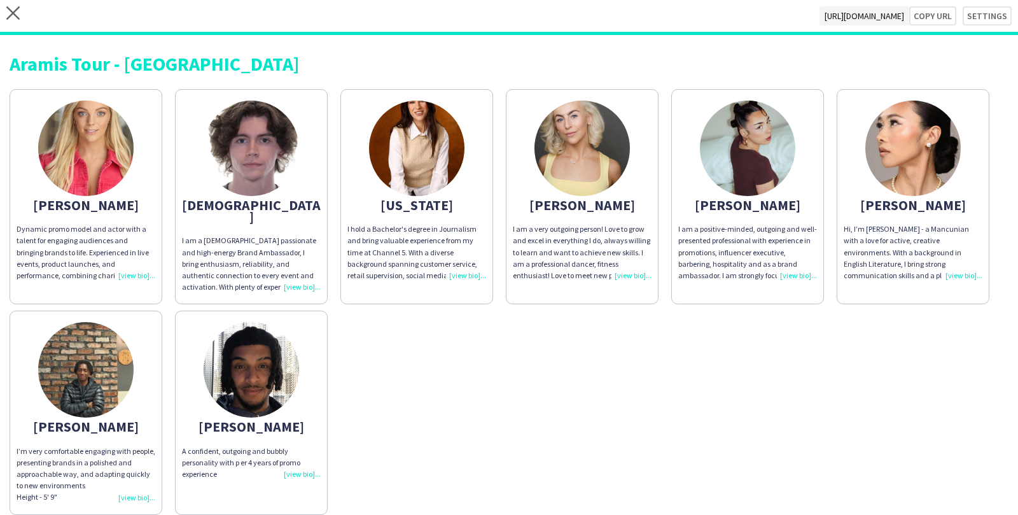
click at [298, 461] on div "A confident, outgoing and bubbly personality with p er 4 years of promo experie…" at bounding box center [251, 462] width 139 height 35
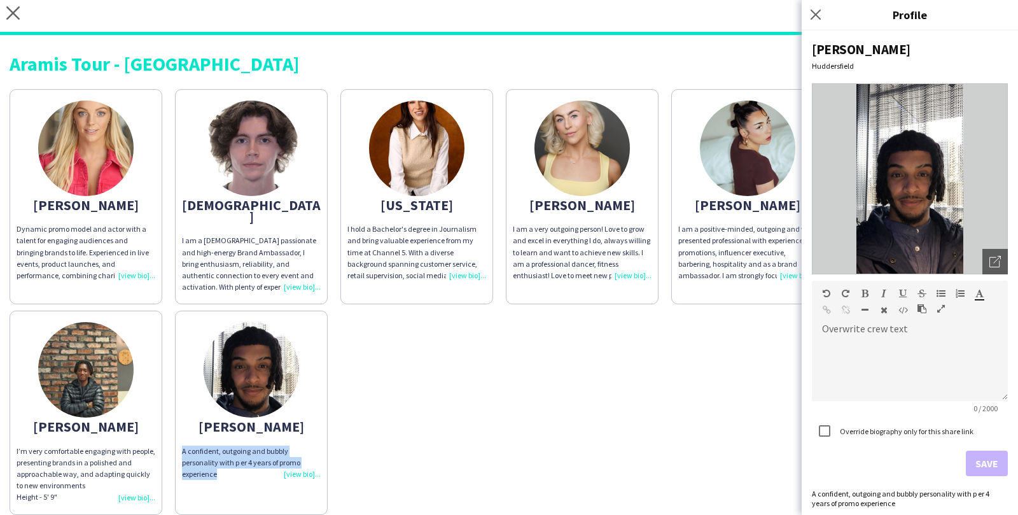
drag, startPoint x: 183, startPoint y: 433, endPoint x: 218, endPoint y: 462, distance: 45.6
click at [218, 462] on div "A confident, outgoing and bubbly personality with p er 4 years of promo experie…" at bounding box center [251, 462] width 139 height 35
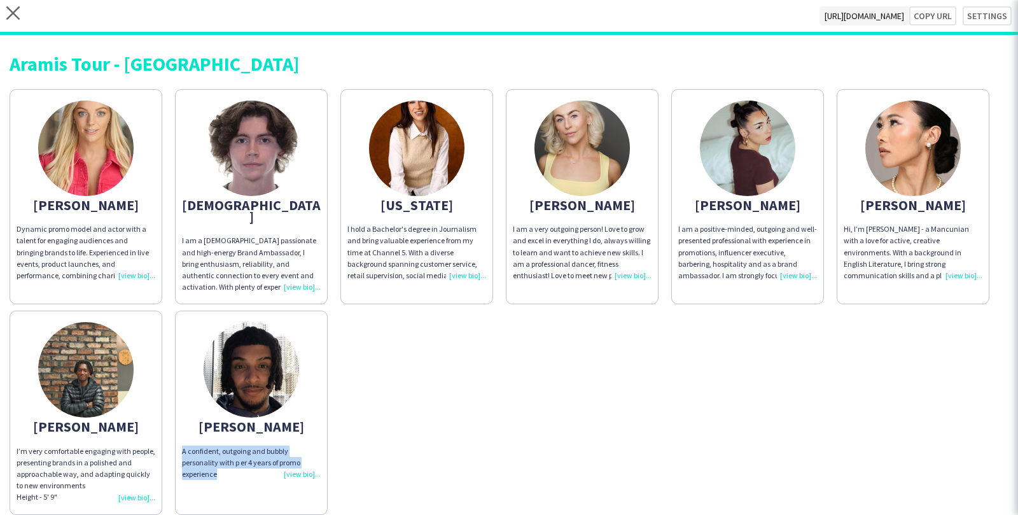
copy div "A confident, outgoing and bubbly personality with p er 4 years of promo experie…"
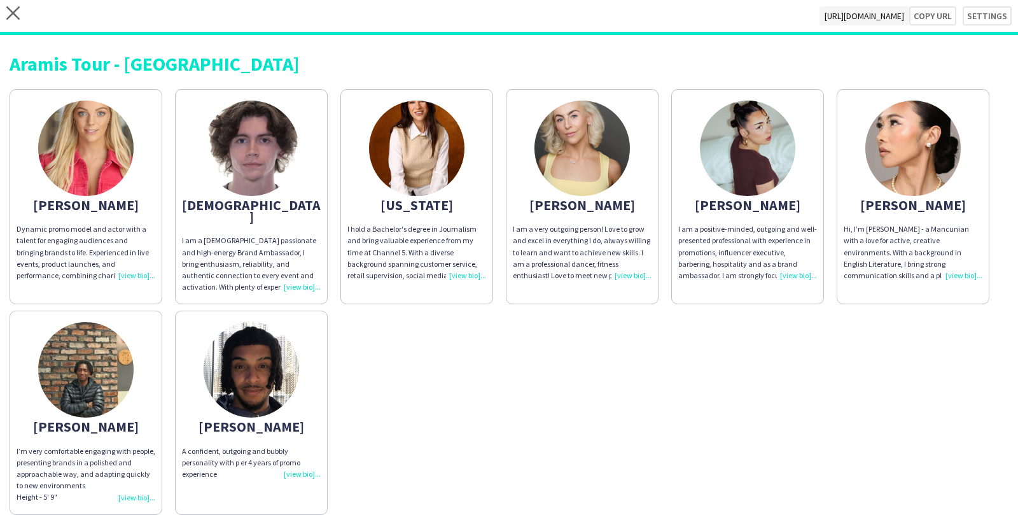
click at [296, 462] on div "A confident, outgoing and bubbly personality with p er 4 years of promo experie…" at bounding box center [251, 462] width 139 height 35
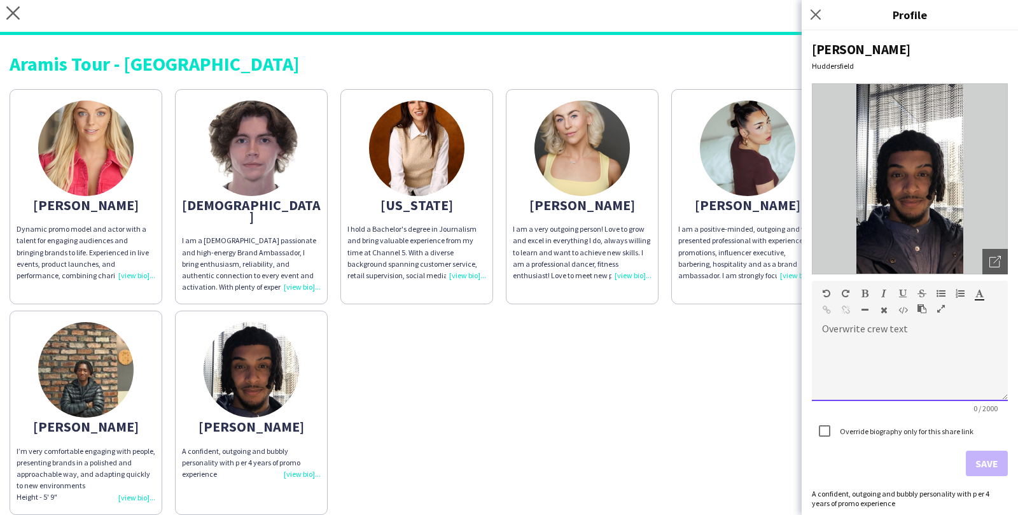
click at [889, 371] on div at bounding box center [910, 369] width 196 height 64
paste div
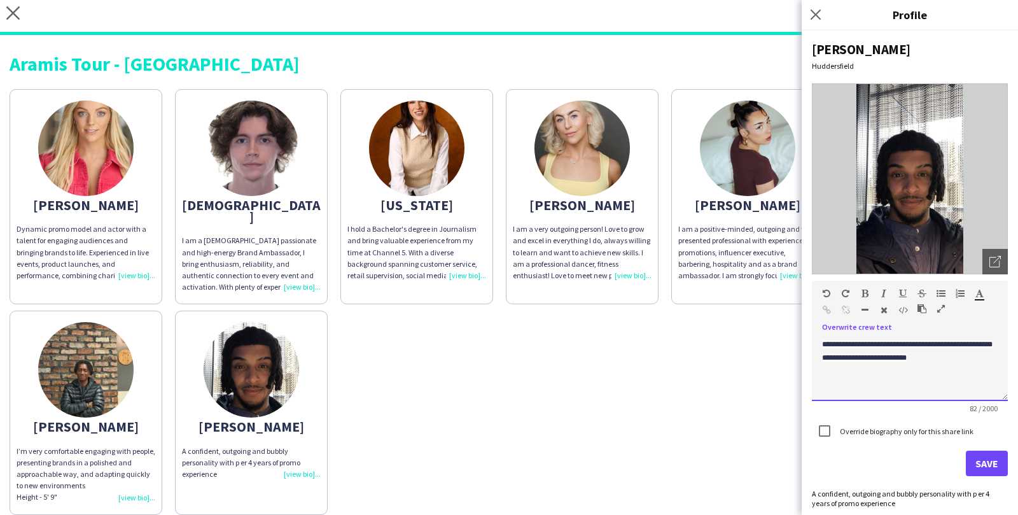
click at [995, 345] on div "**********" at bounding box center [910, 369] width 196 height 64
click at [922, 358] on div "**********" at bounding box center [910, 369] width 196 height 64
drag, startPoint x: 910, startPoint y: 356, endPoint x: 819, endPoint y: 361, distance: 91.7
click at [819, 361] on div "**********" at bounding box center [910, 369] width 196 height 64
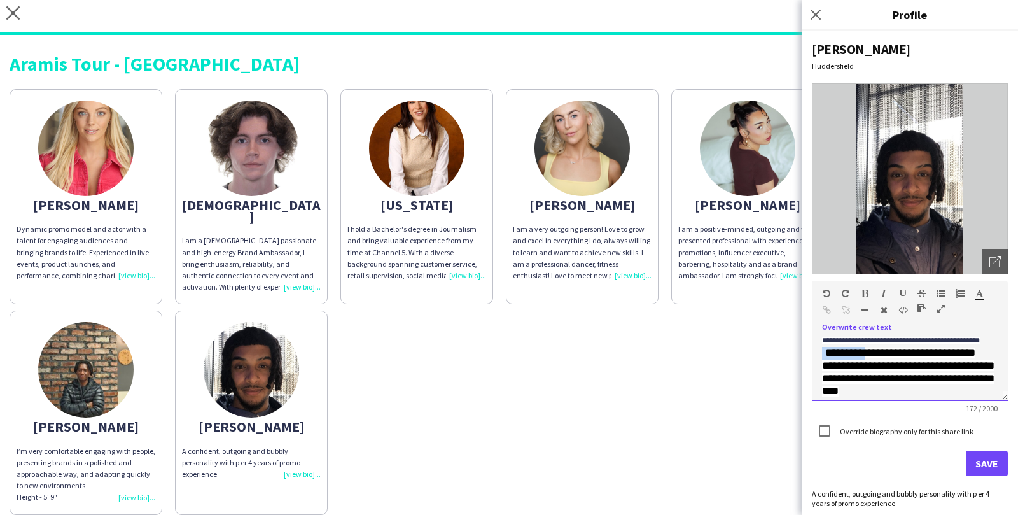
drag, startPoint x: 892, startPoint y: 353, endPoint x: 838, endPoint y: 352, distance: 53.4
click at [838, 352] on span "**********" at bounding box center [908, 371] width 172 height 49
click at [883, 392] on div "**********" at bounding box center [910, 369] width 196 height 64
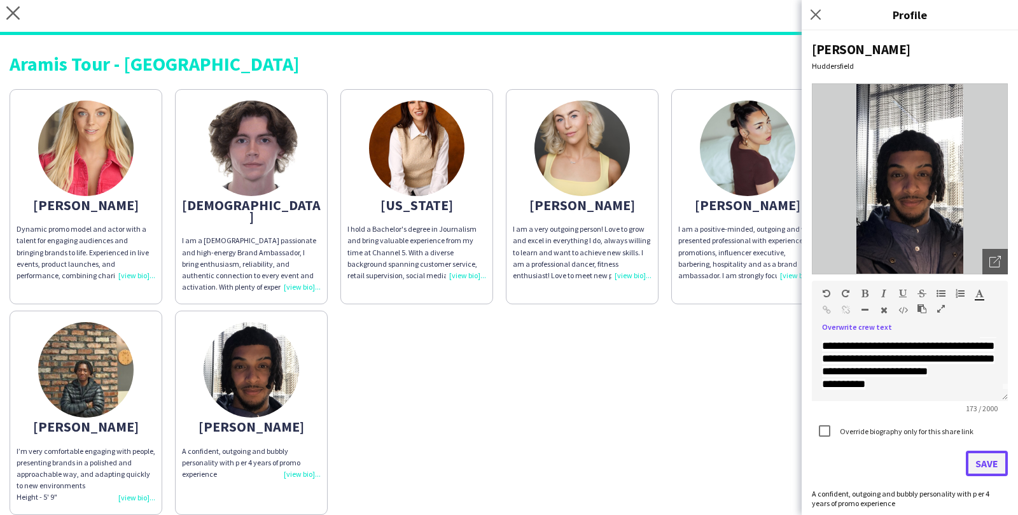
click at [980, 464] on button "Save" at bounding box center [986, 462] width 42 height 25
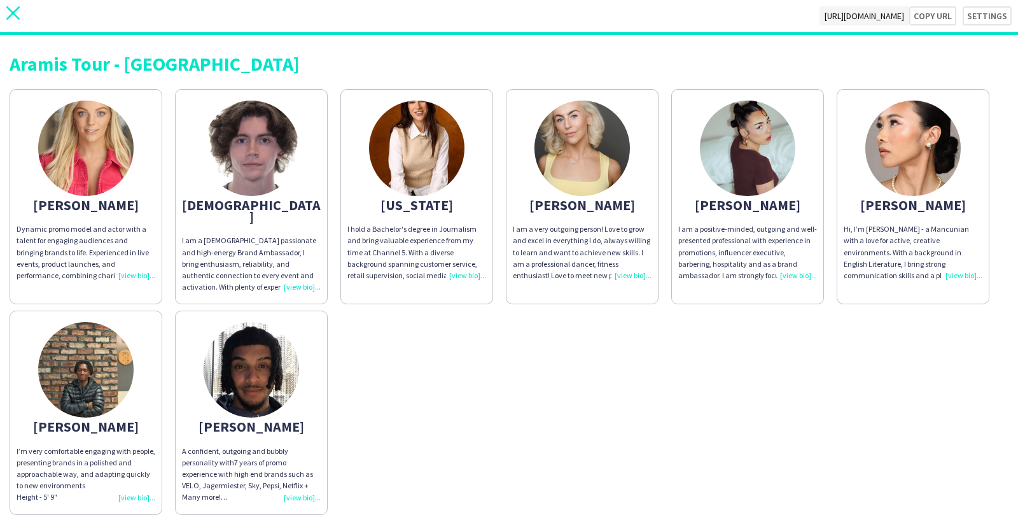
click at [9, 20] on app-icon "close" at bounding box center [12, 15] width 13 height 19
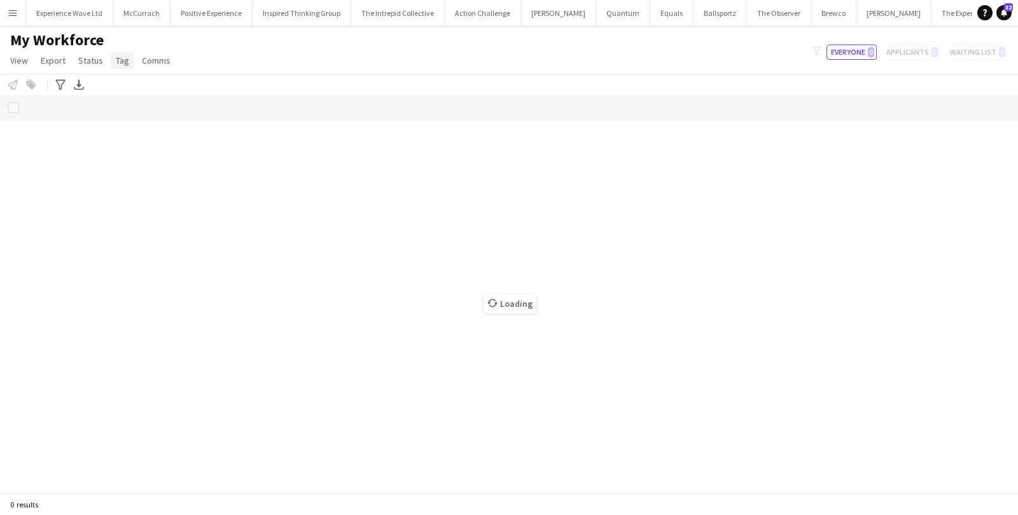
click at [121, 63] on span "Tag" at bounding box center [122, 60] width 13 height 11
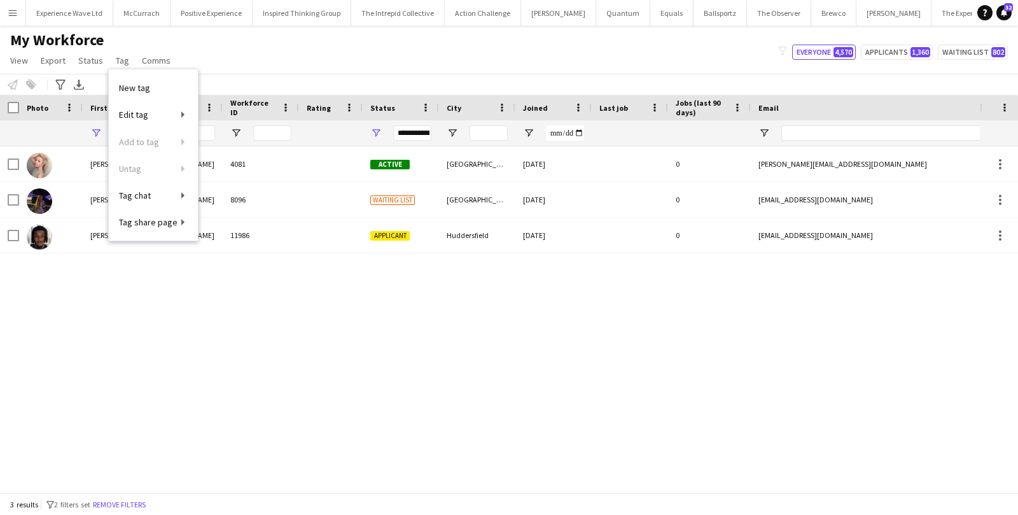
click at [516, 314] on div "Tyler McNeill 4081 Active Glasgow 17-12-2019 0 tyler-m-mc@hotmail.co.uk +447837…" at bounding box center [489, 319] width 979 height 346
drag, startPoint x: 137, startPoint y: 131, endPoint x: 97, endPoint y: 130, distance: 40.1
click at [97, 130] on div "*****" at bounding box center [118, 132] width 70 height 25
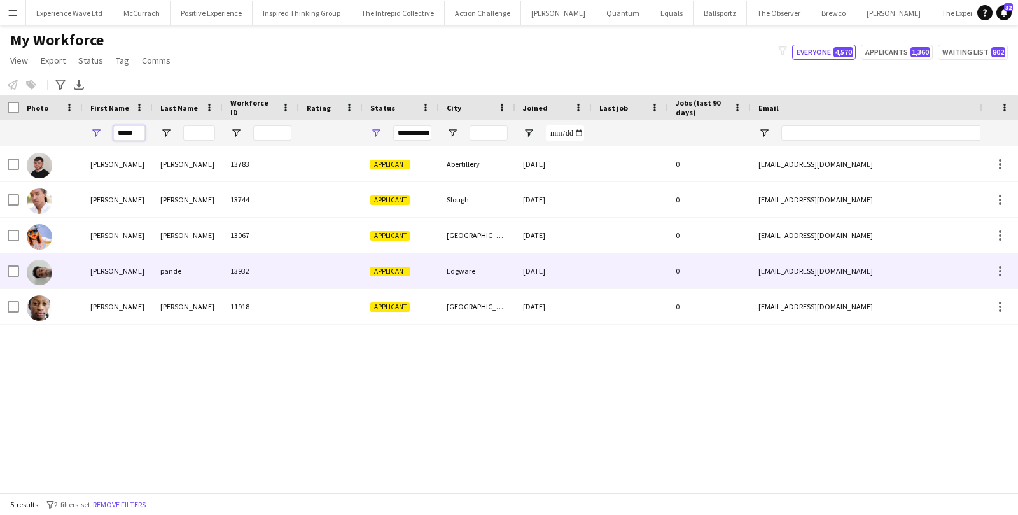
type input "*****"
click at [102, 276] on div "aaron" at bounding box center [118, 270] width 70 height 35
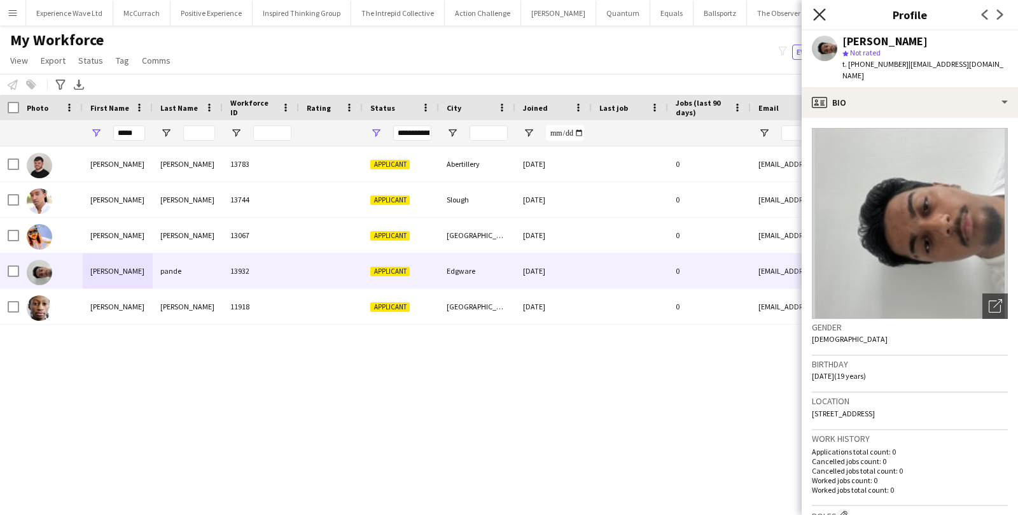
click at [825, 17] on icon "Close pop-in" at bounding box center [819, 14] width 12 height 12
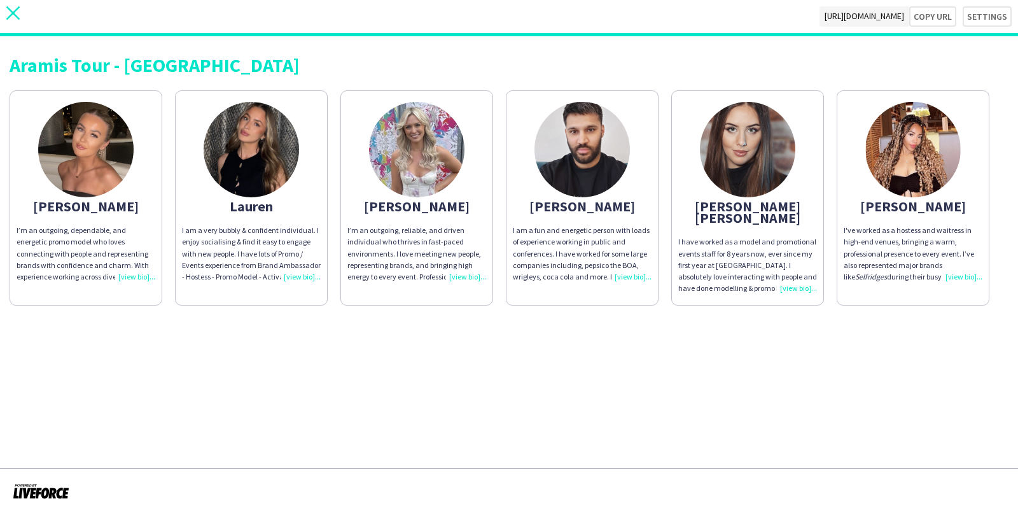
click at [16, 13] on icon "close" at bounding box center [12, 12] width 13 height 13
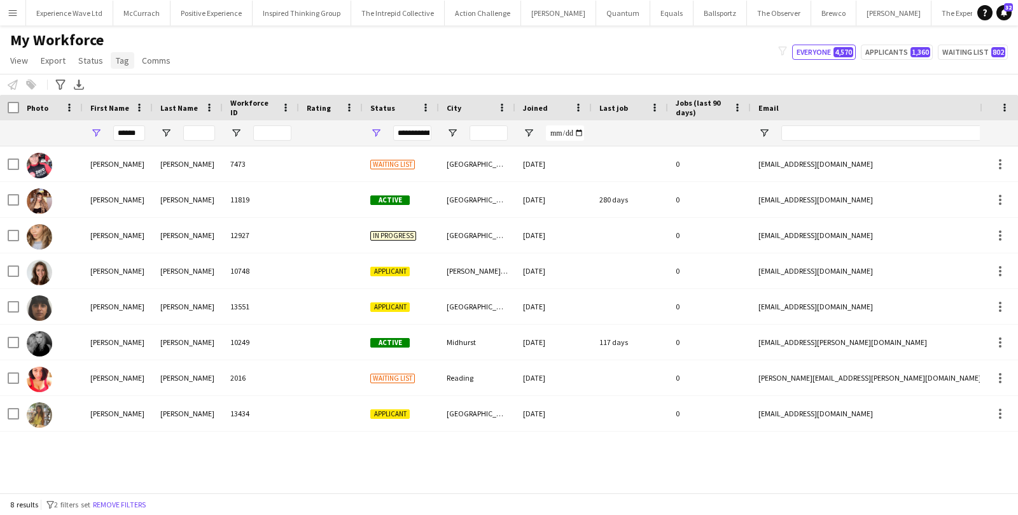
click at [121, 64] on span "Tag" at bounding box center [122, 60] width 13 height 11
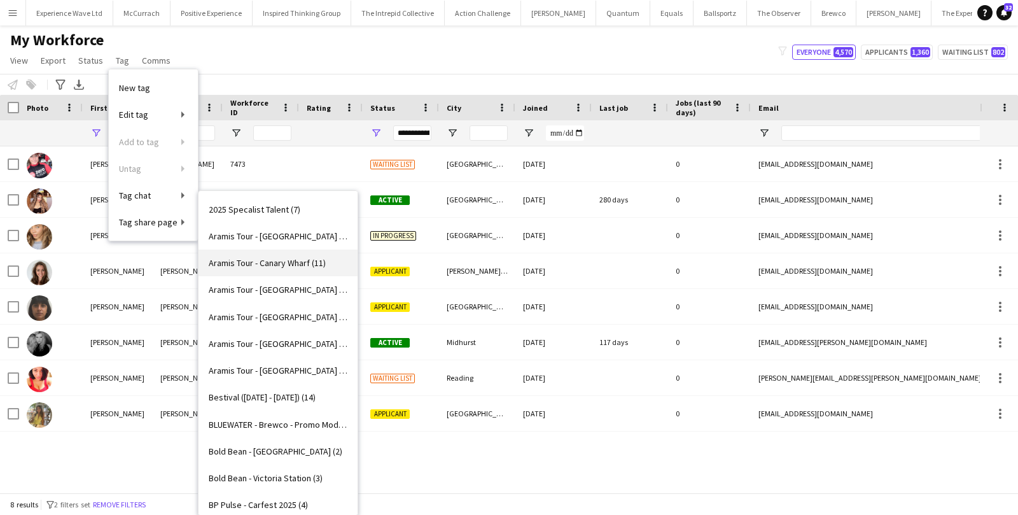
click at [276, 268] on link "Aramis Tour - Canary Wharf (11)" at bounding box center [277, 262] width 159 height 27
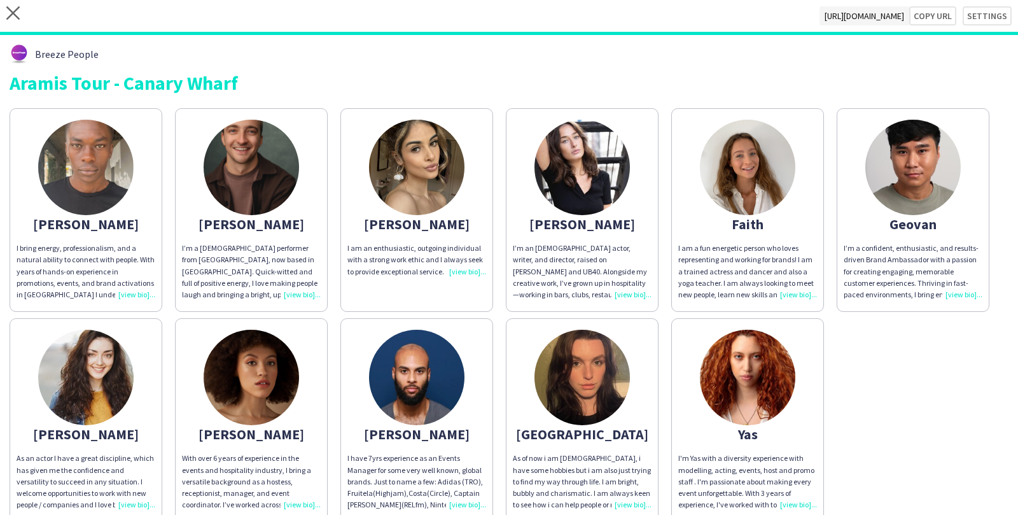
click at [135, 299] on div "I bring energy, professionalism, and a natural ability to connect with people. …" at bounding box center [86, 271] width 139 height 58
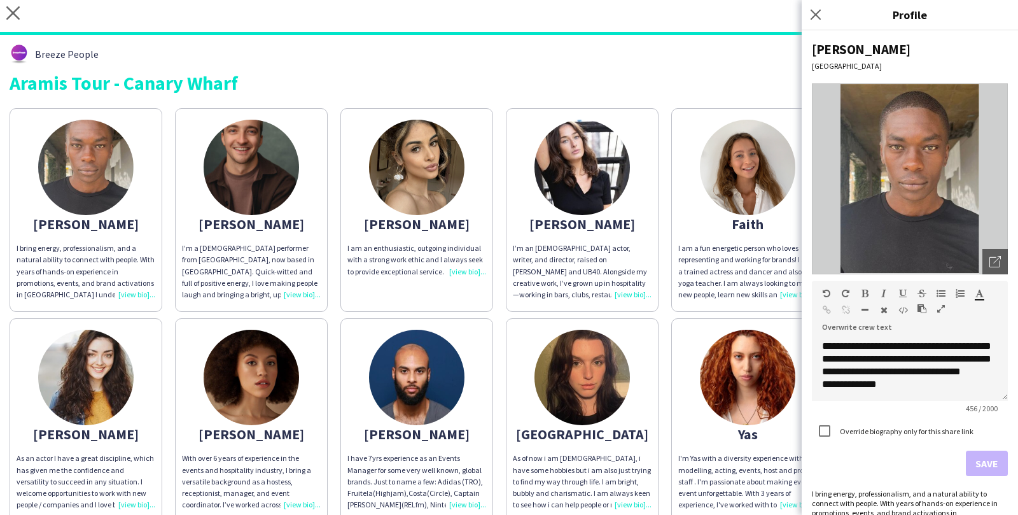
scroll to position [111, 0]
click at [293, 228] on div "[PERSON_NAME]" at bounding box center [251, 223] width 139 height 11
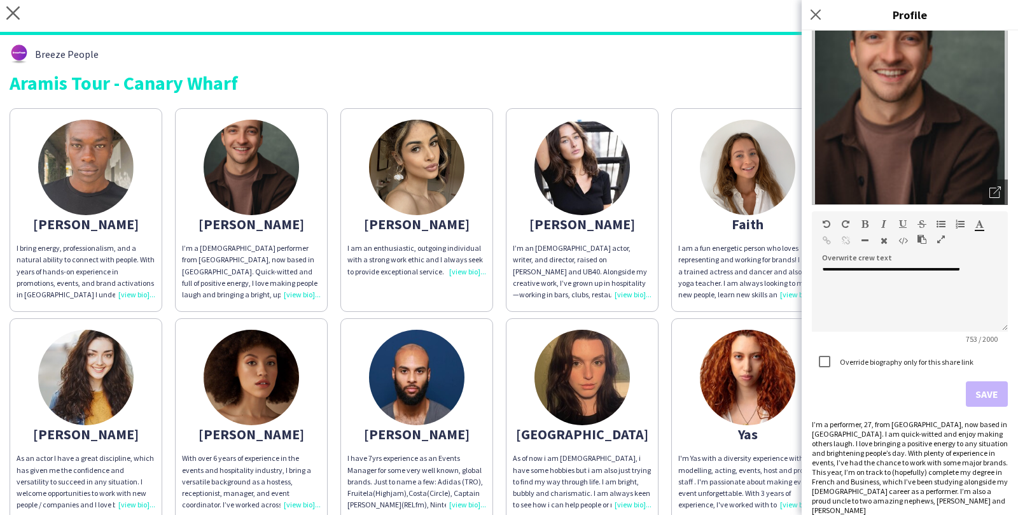
scroll to position [211, 0]
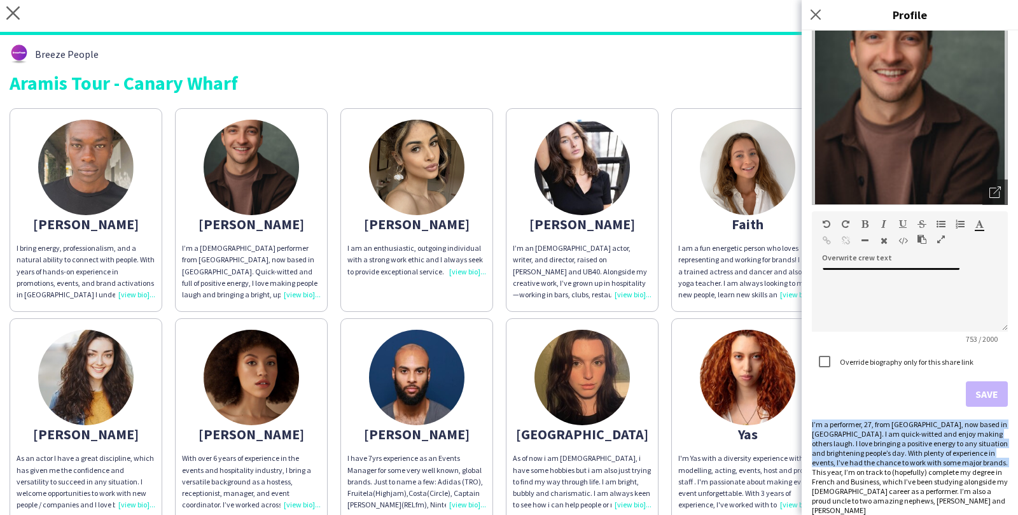
drag, startPoint x: 812, startPoint y: 420, endPoint x: 826, endPoint y: 473, distance: 55.2
click at [826, 473] on div "I’m a performer, 27, from Edinburgh Scotland, now based in London. I am quick-w…" at bounding box center [910, 466] width 196 height 95
copy div "I’m a performer, 27, from Edinburgh Scotland, now based in London. I am quick-w…"
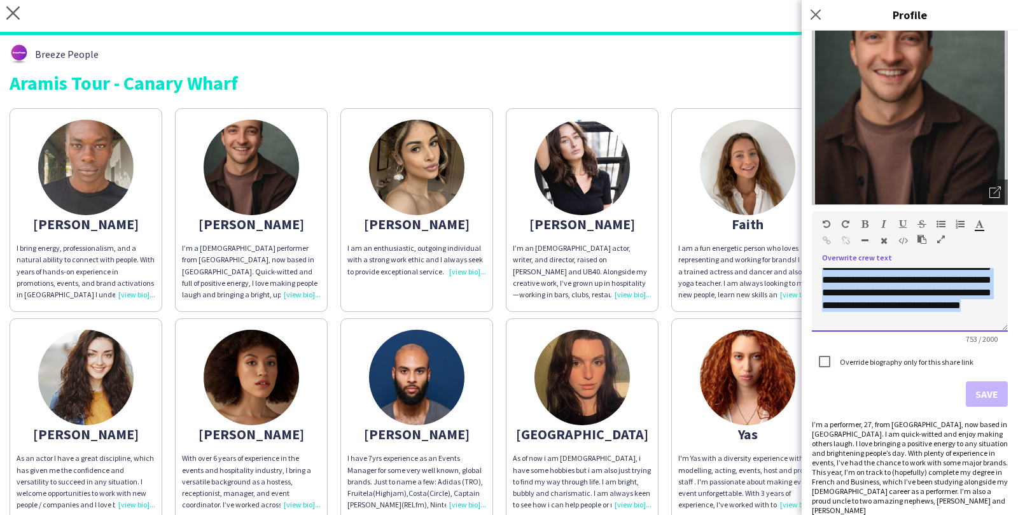
scroll to position [0, 0]
drag, startPoint x: 893, startPoint y: 324, endPoint x: 817, endPoint y: 242, distance: 111.2
click at [817, 242] on div "**********" at bounding box center [910, 271] width 196 height 120
paste div
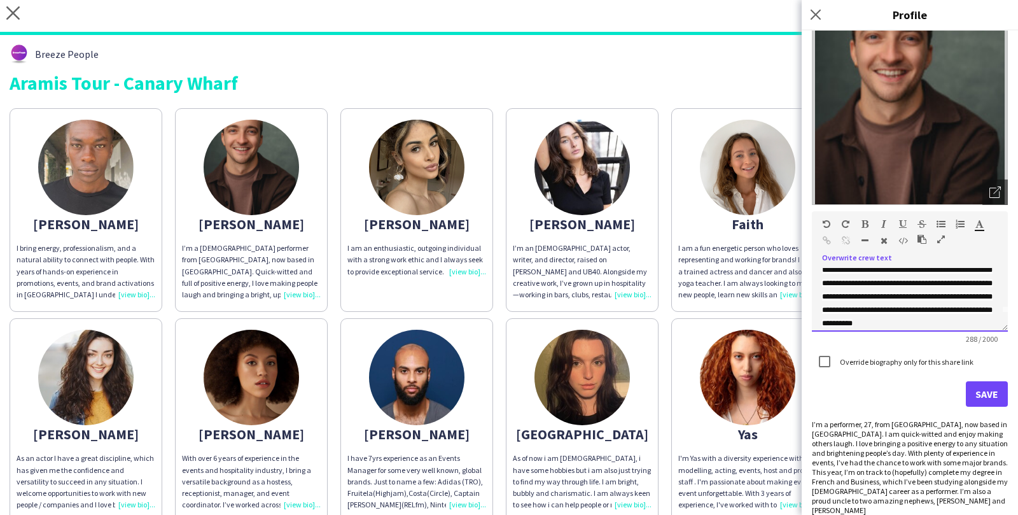
scroll to position [32, 0]
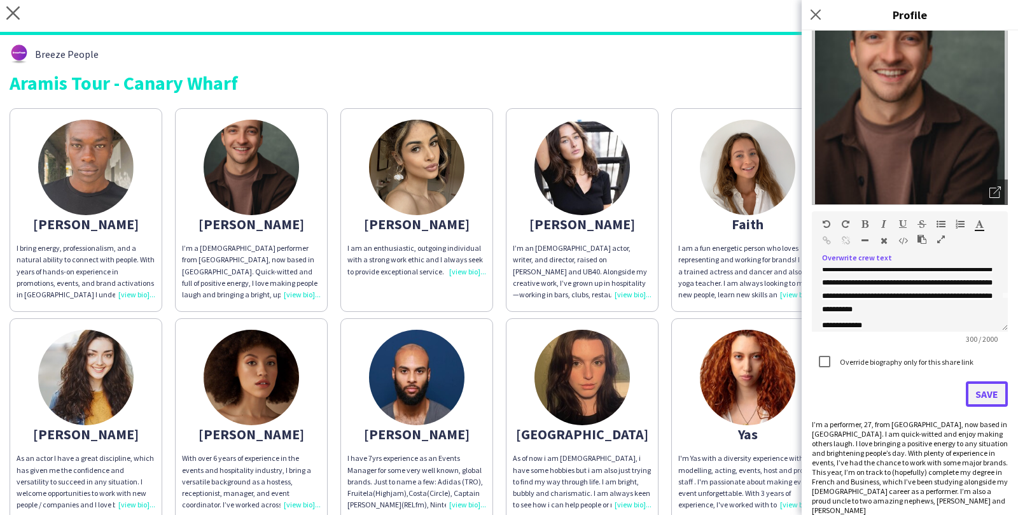
click at [979, 385] on button "Save" at bounding box center [986, 393] width 42 height 25
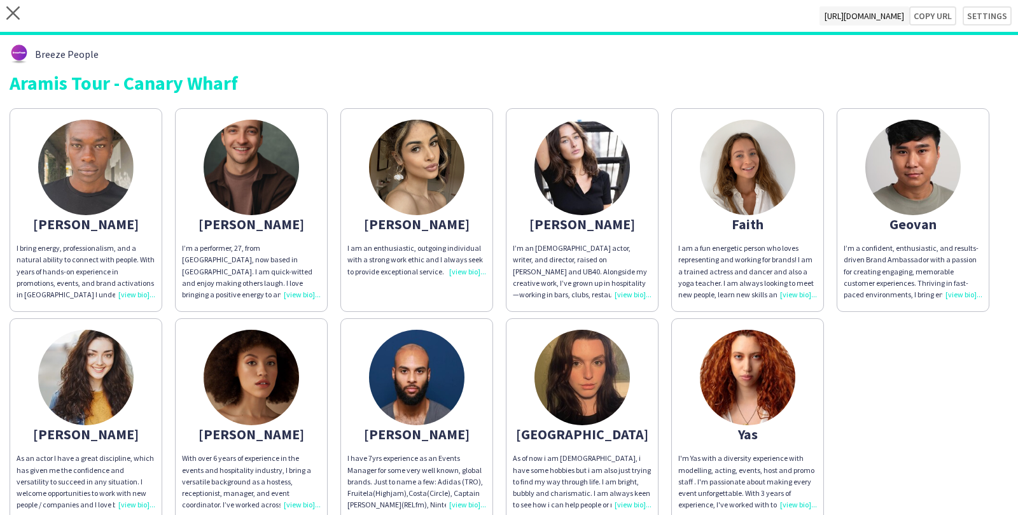
click at [624, 297] on div "I’m an East London-born actor, writer, and director, raised on Amy Winehouse an…" at bounding box center [582, 271] width 139 height 58
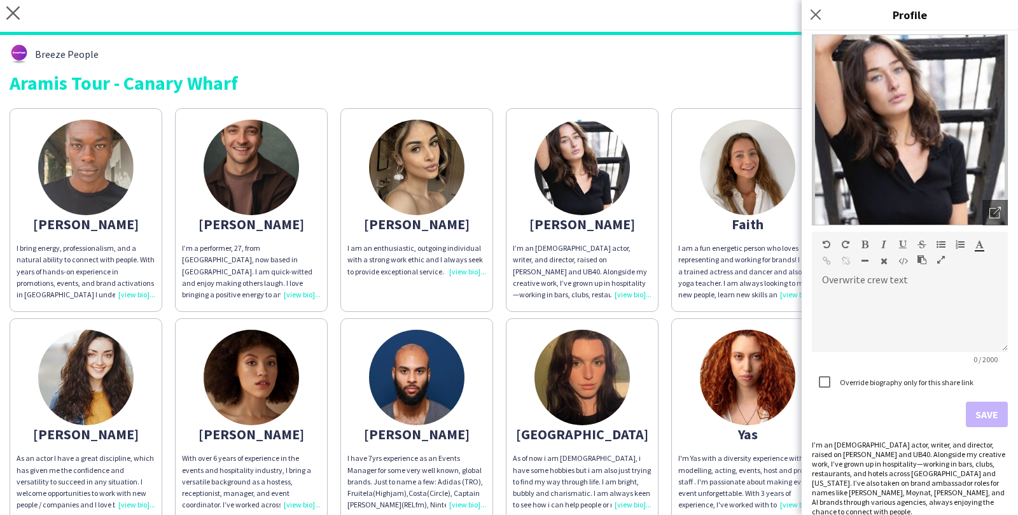
scroll to position [50, 0]
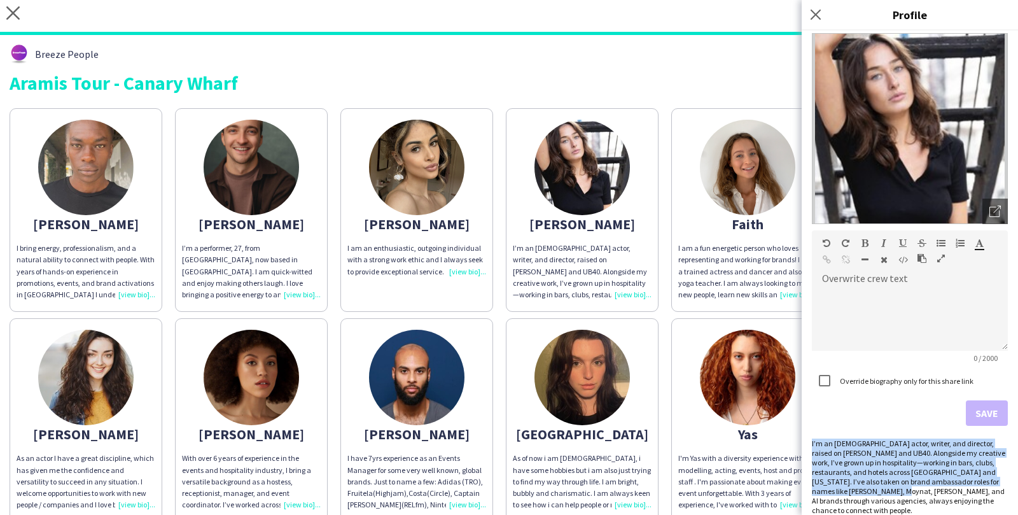
drag, startPoint x: 812, startPoint y: 443, endPoint x: 850, endPoint y: 492, distance: 62.1
click at [850, 492] on div "I’m an East London-born actor, writer, and director, raised on Amy Winehouse an…" at bounding box center [910, 476] width 196 height 76
copy div "I’m an East London-born actor, writer, and director, raised on Amy Winehouse an…"
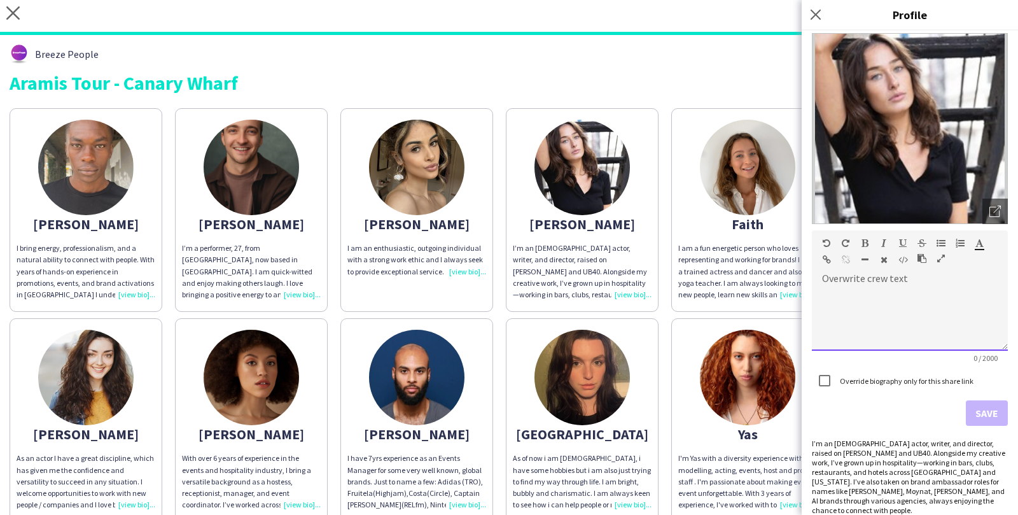
click at [852, 312] on div at bounding box center [910, 319] width 196 height 64
paste div
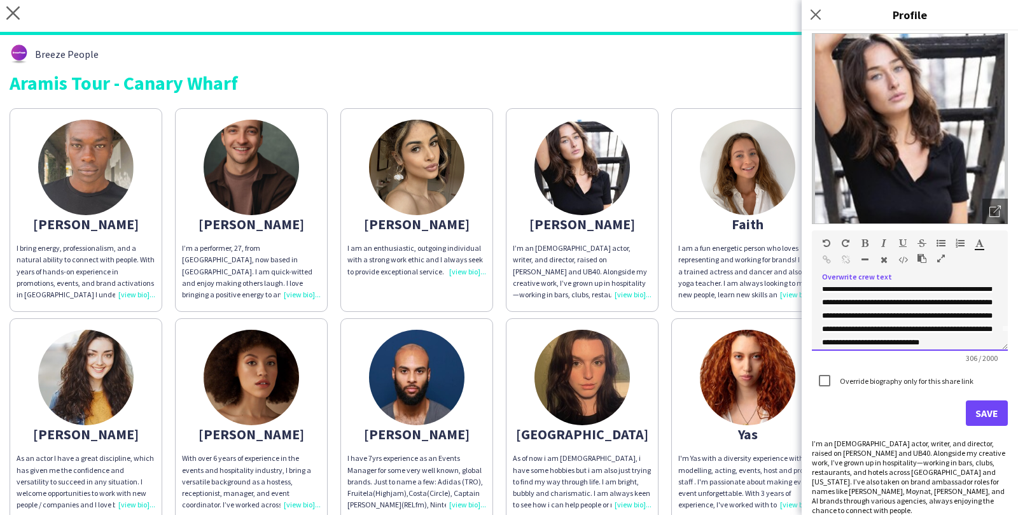
scroll to position [32, 0]
click at [992, 422] on button "Save" at bounding box center [986, 412] width 42 height 25
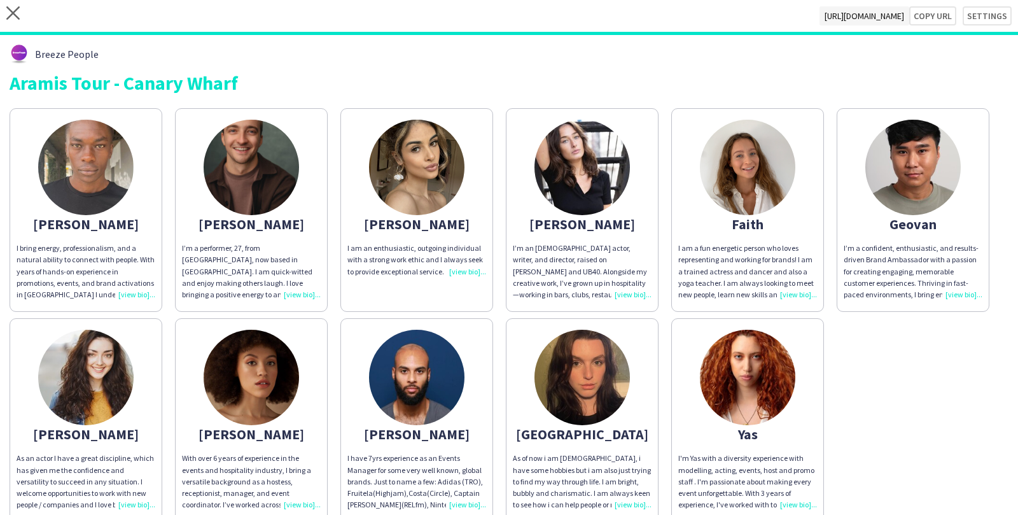
click at [951, 297] on div "I’m a confident, enthusiastic, and results-driven Brand Ambassador with a passi…" at bounding box center [912, 271] width 139 height 58
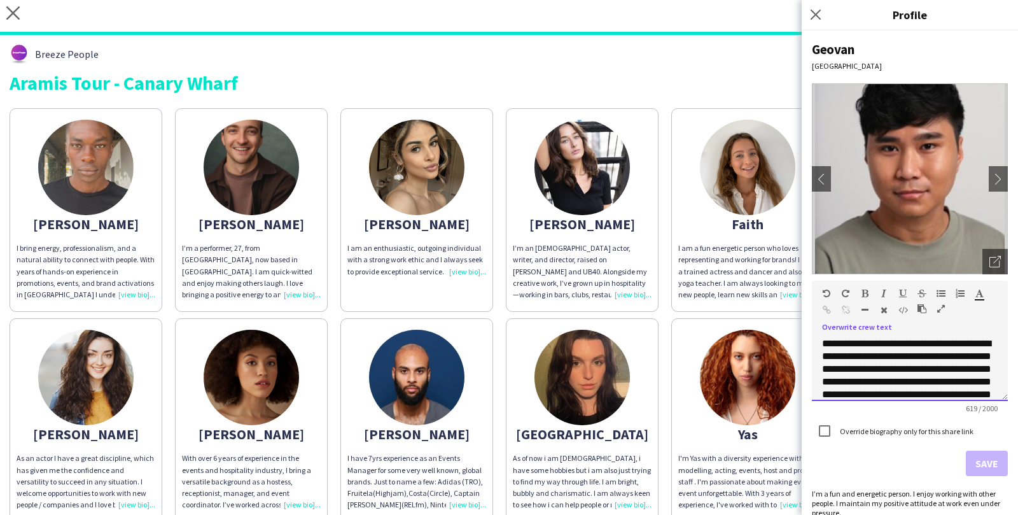
click at [931, 354] on p "**********" at bounding box center [910, 445] width 176 height 216
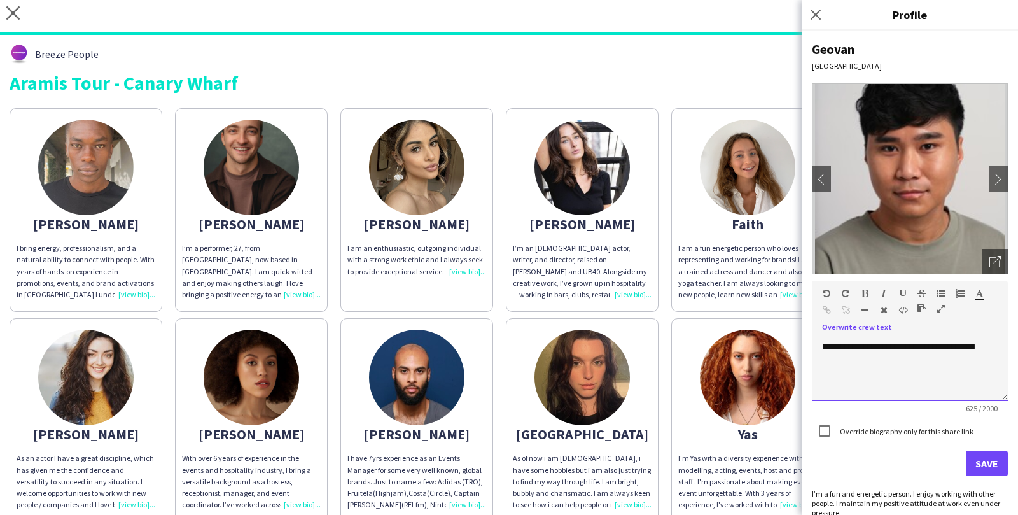
click at [922, 385] on p "**********" at bounding box center [910, 283] width 176 height 216
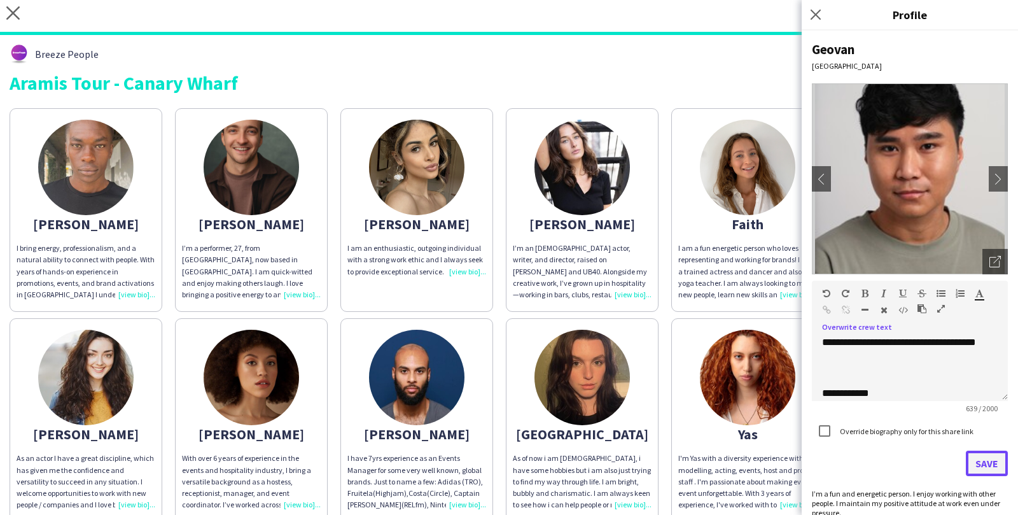
click at [986, 462] on button "Save" at bounding box center [986, 462] width 42 height 25
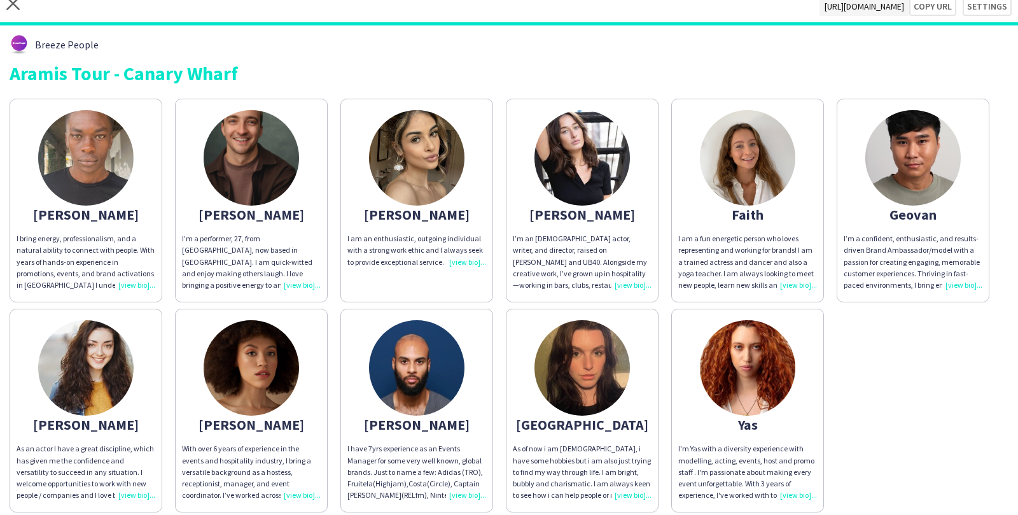
scroll to position [11, 0]
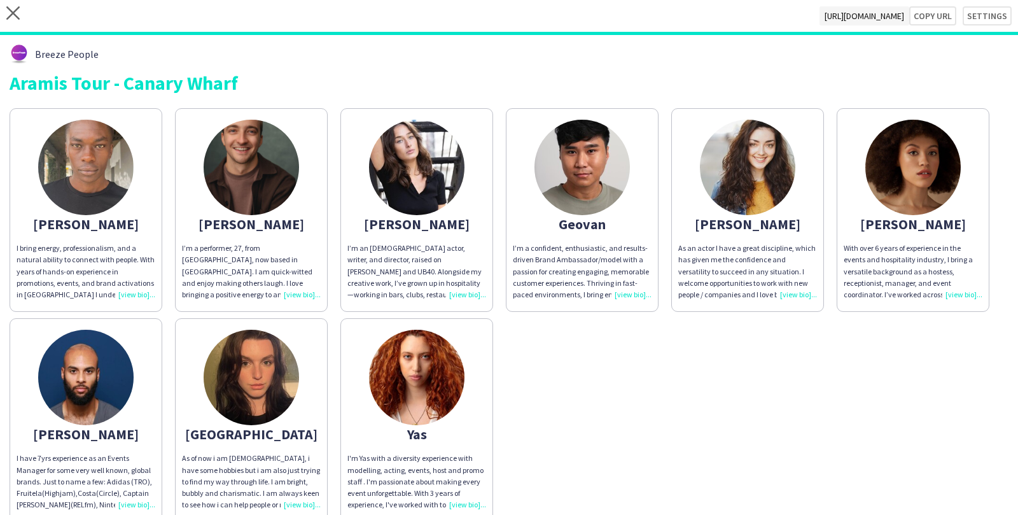
click at [784, 293] on div "As an actor I have a great discipline, which has given me the confidence and ve…" at bounding box center [747, 271] width 139 height 58
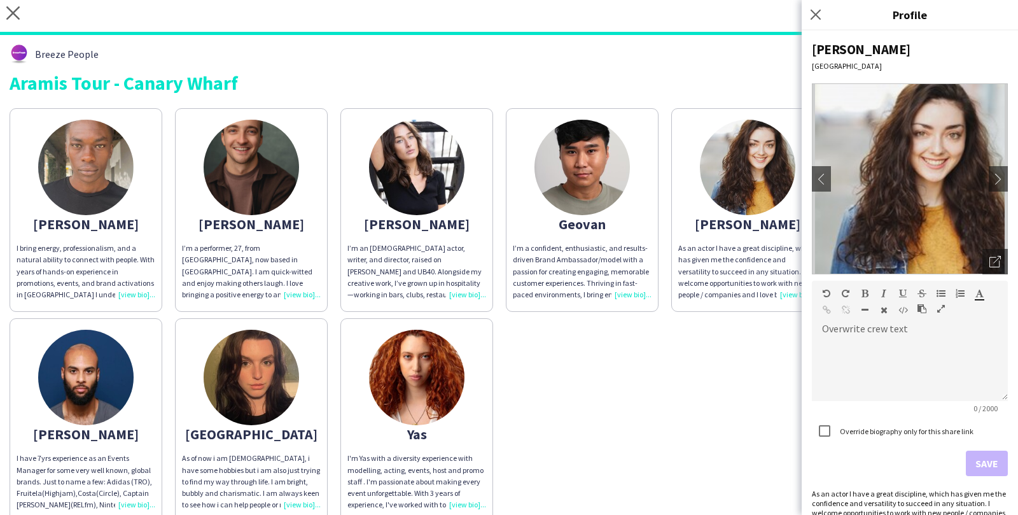
scroll to position [31, 0]
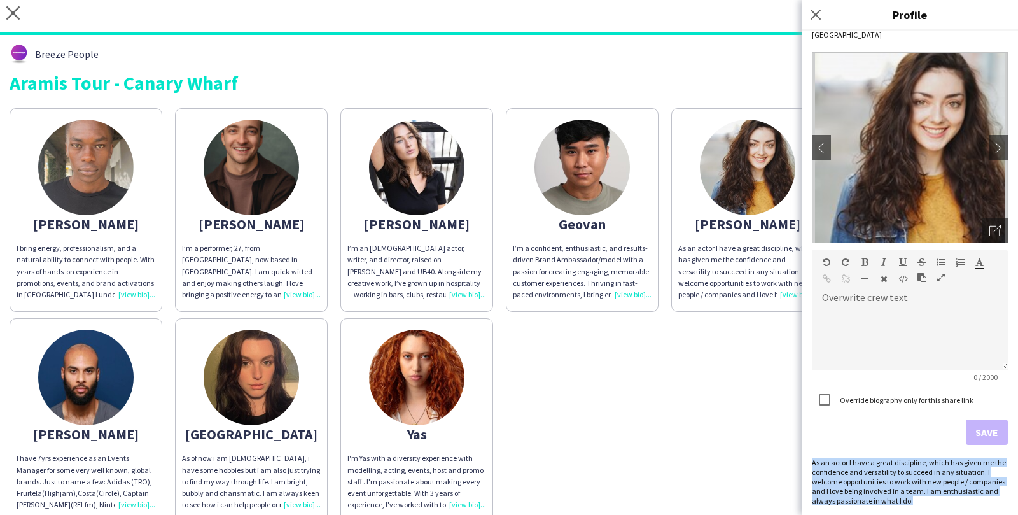
drag, startPoint x: 812, startPoint y: 460, endPoint x: 911, endPoint y: 502, distance: 107.7
click at [911, 502] on div "As an actor I have a great discipline, which has given me the confidence and ve…" at bounding box center [910, 481] width 196 height 48
copy div "As an actor I have a great discipline, which has given me the confidence and ve…"
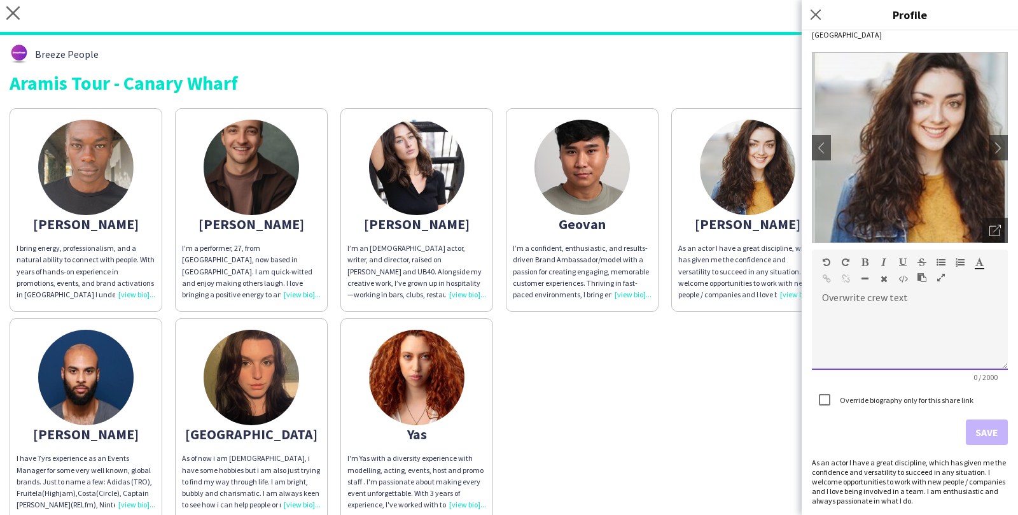
click at [856, 319] on div at bounding box center [910, 338] width 196 height 64
paste div
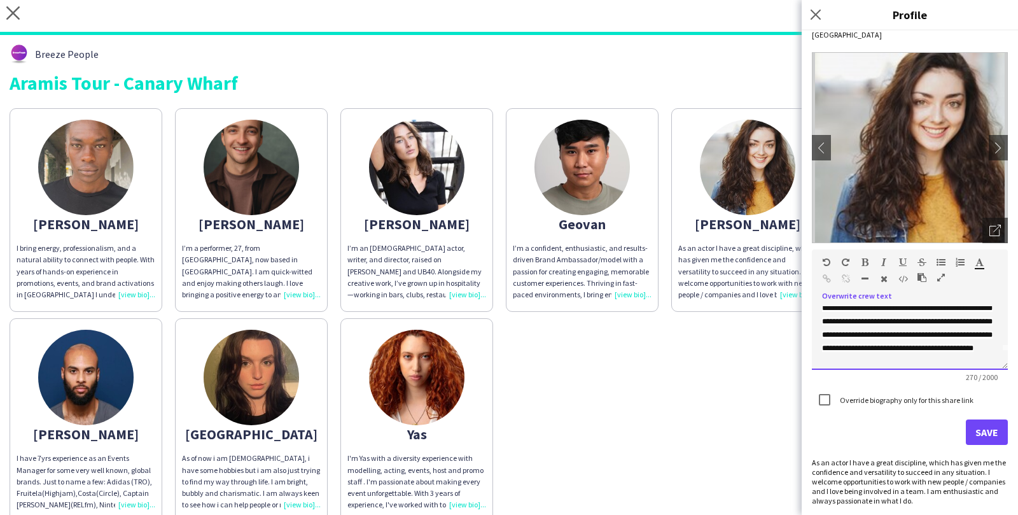
scroll to position [32, 0]
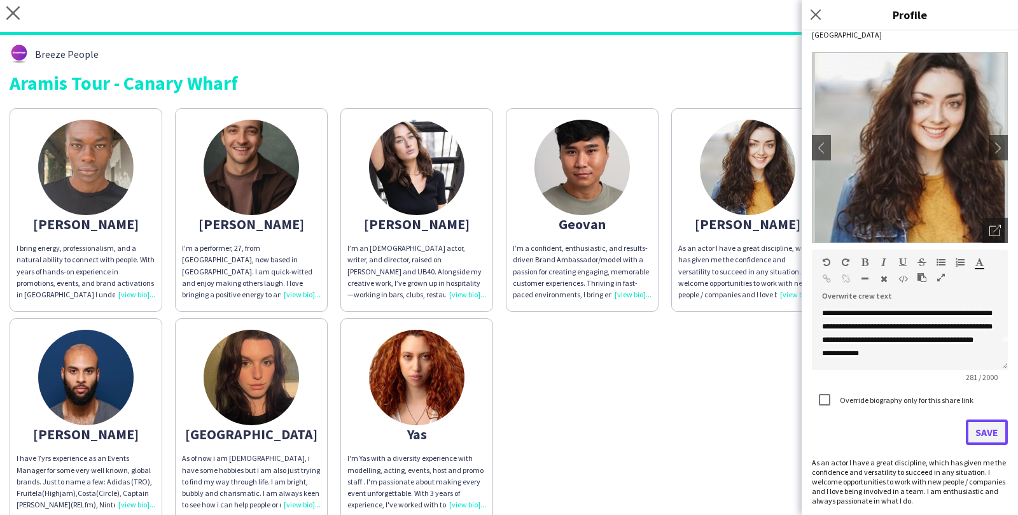
click at [987, 426] on button "Save" at bounding box center [986, 431] width 42 height 25
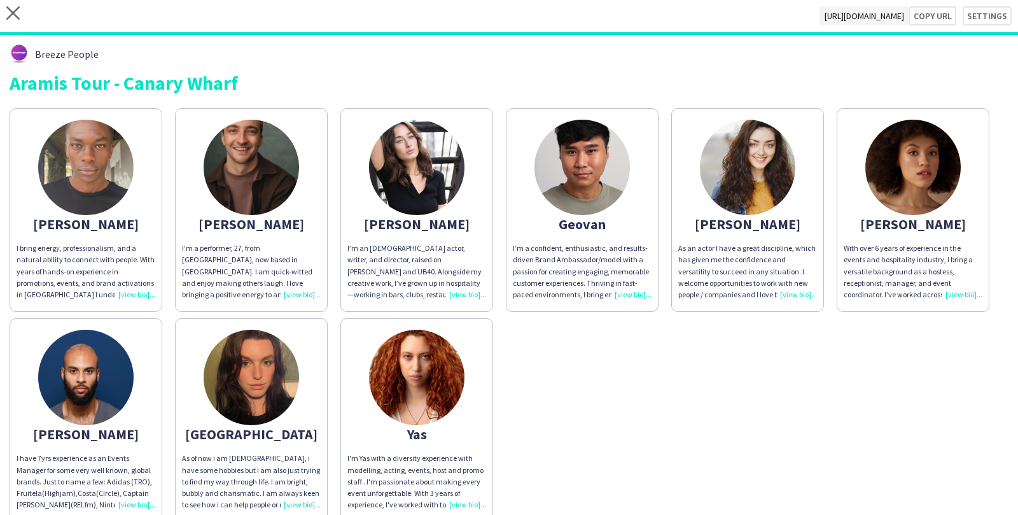
click at [960, 294] on div "With over 6 years of experience in the events and hospitality industry, I bring…" at bounding box center [912, 271] width 139 height 58
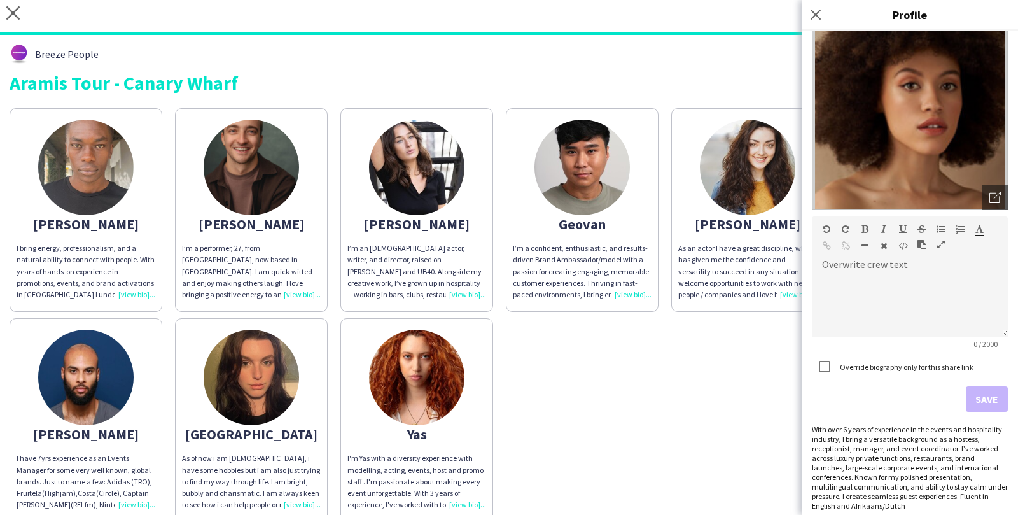
scroll to position [69, 0]
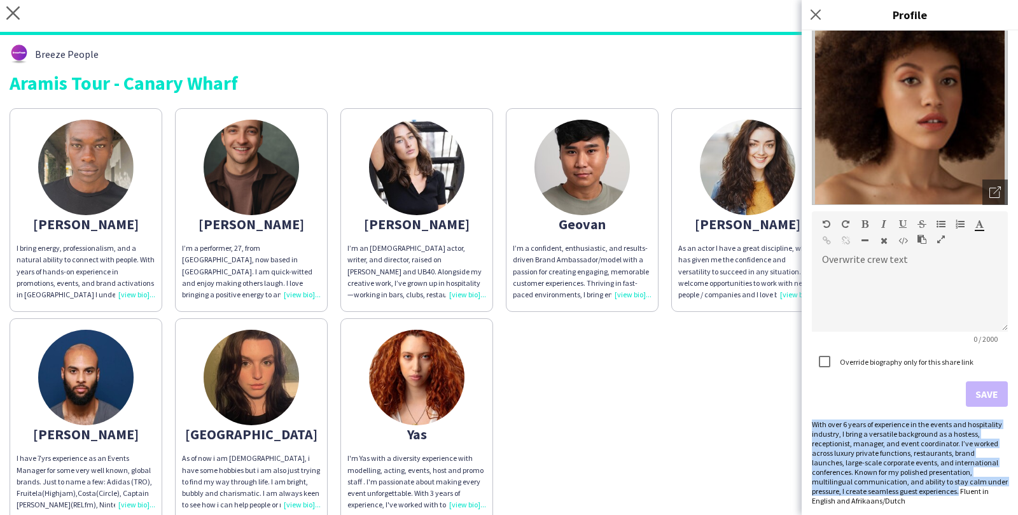
drag, startPoint x: 812, startPoint y: 423, endPoint x: 922, endPoint y: 492, distance: 130.1
click at [922, 492] on div "With over 6 years of experience in the events and hospitality industry, I bring…" at bounding box center [910, 462] width 196 height 86
copy div "With over 6 years of experience in the events and hospitality industry, I bring…"
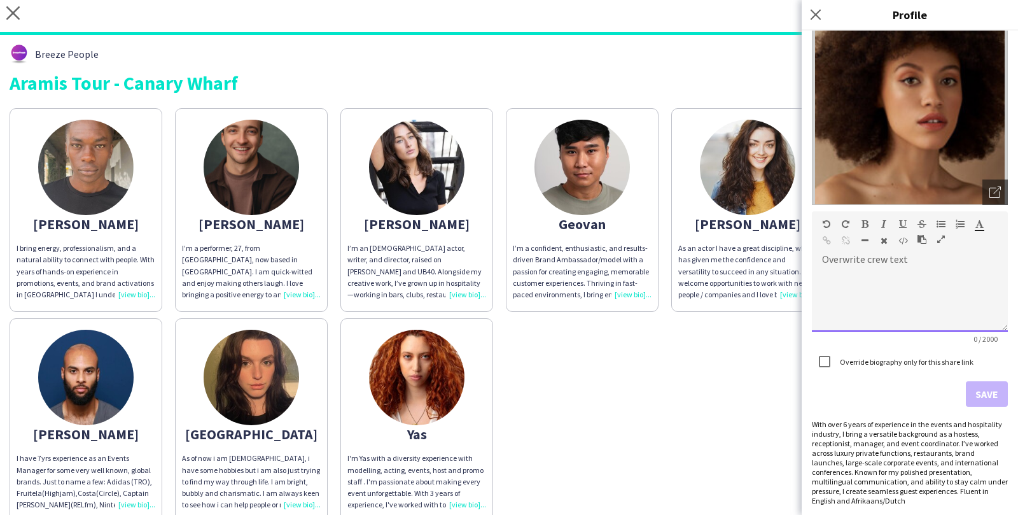
click at [854, 289] on div at bounding box center [910, 300] width 196 height 64
paste div
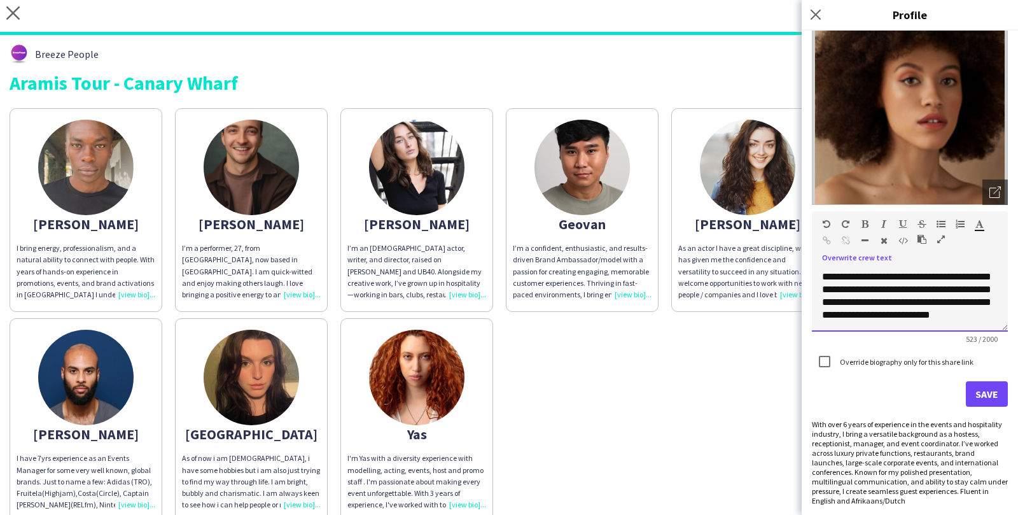
scroll to position [128, 0]
click at [971, 403] on button "Save" at bounding box center [986, 393] width 42 height 25
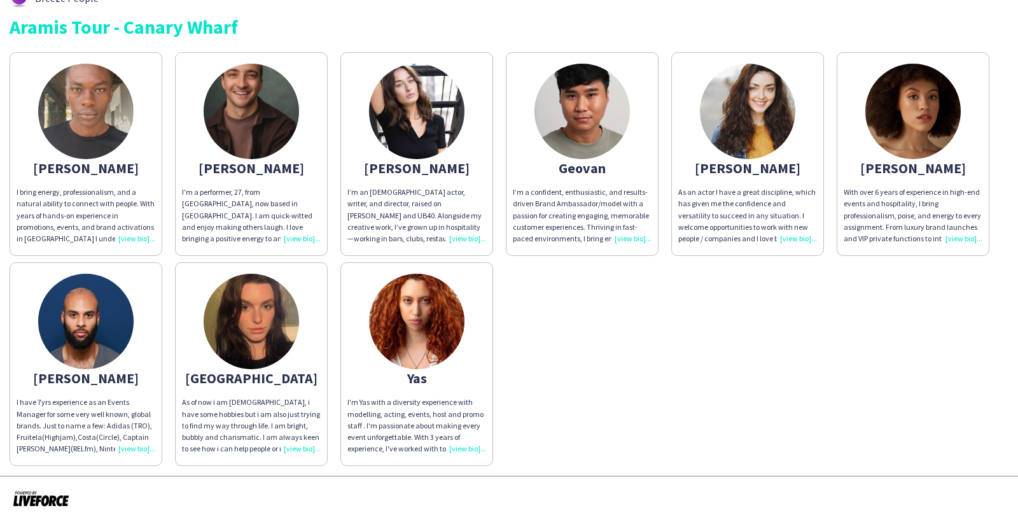
scroll to position [58, 0]
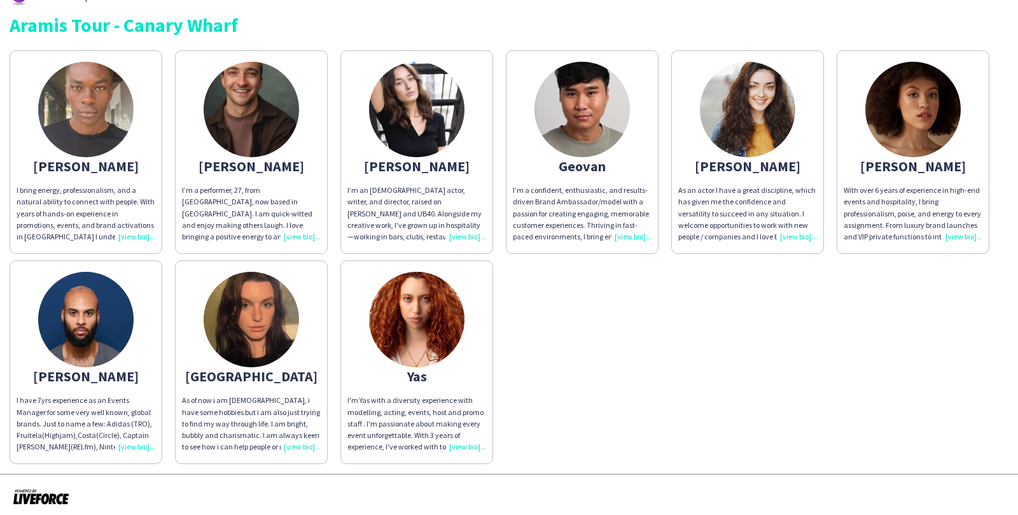
click at [128, 443] on div "I have 7yrs experience as an Events Manager for some very well known, global br…" at bounding box center [86, 423] width 139 height 58
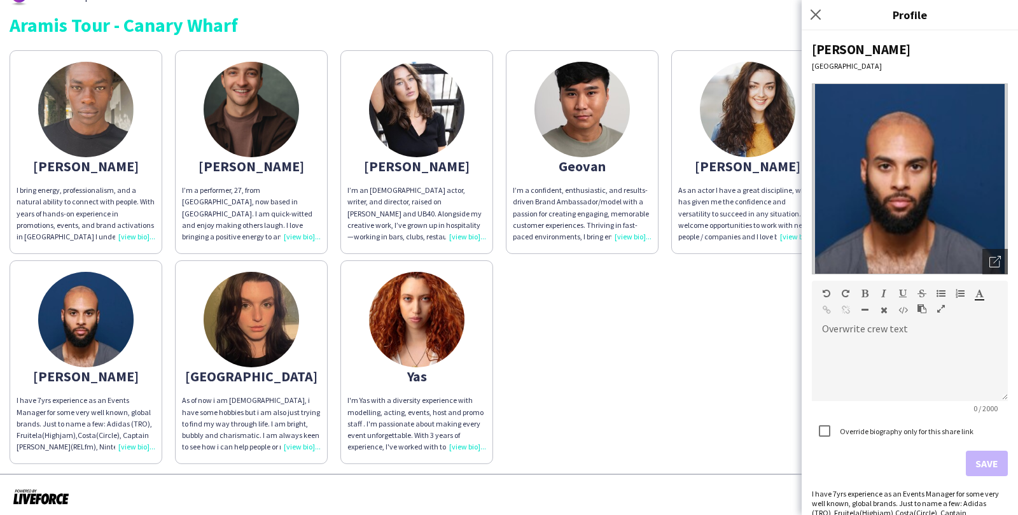
scroll to position [69, 0]
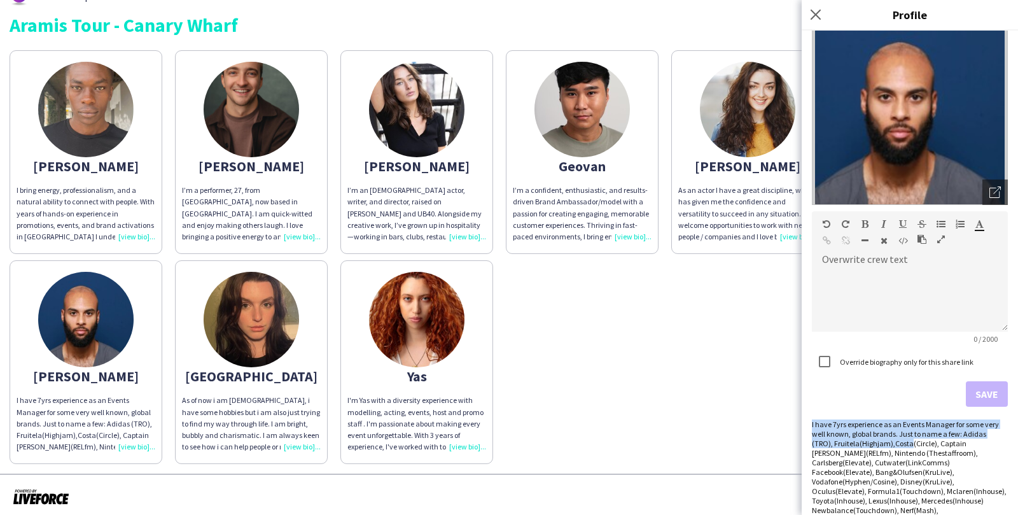
drag, startPoint x: 811, startPoint y: 424, endPoint x: 887, endPoint y: 438, distance: 77.1
click at [887, 439] on div "Marcus London Open photos pop-in Overwrite crew text default Heading 1 Heading …" at bounding box center [909, 273] width 216 height 484
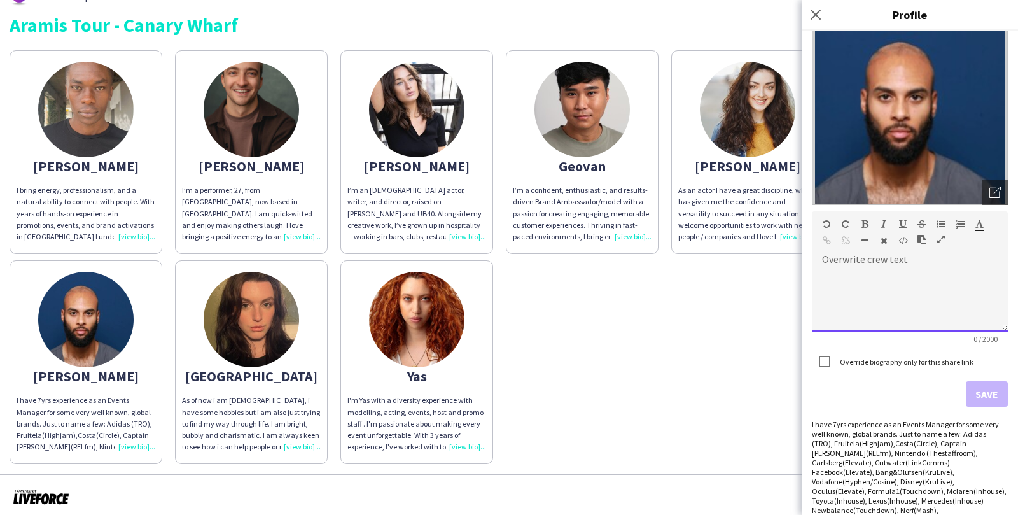
click at [872, 283] on div at bounding box center [910, 300] width 196 height 64
paste div
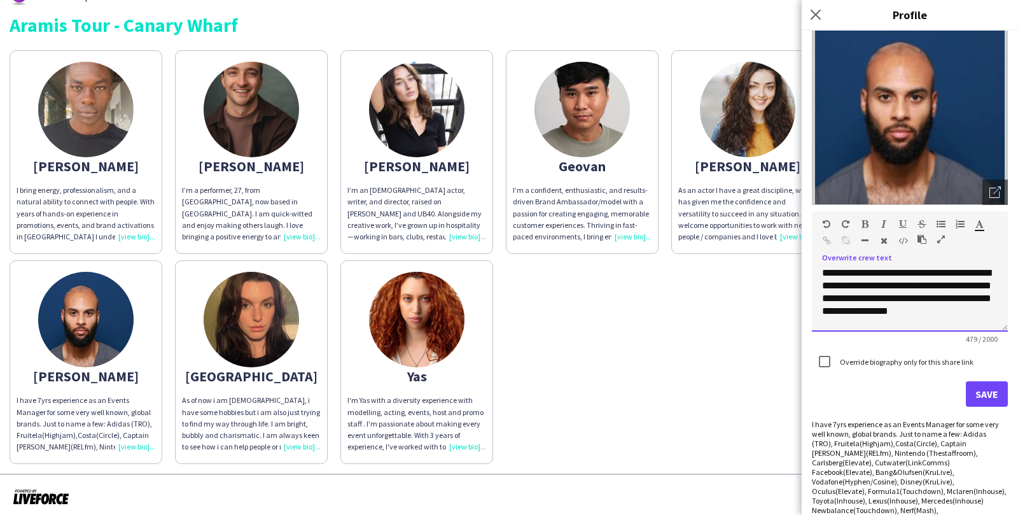
scroll to position [128, 0]
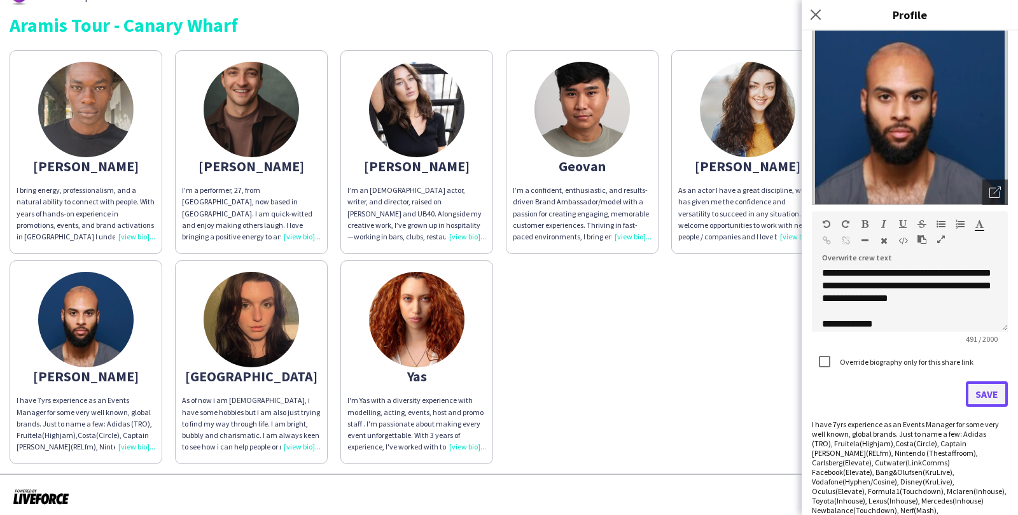
click at [993, 392] on button "Save" at bounding box center [986, 393] width 42 height 25
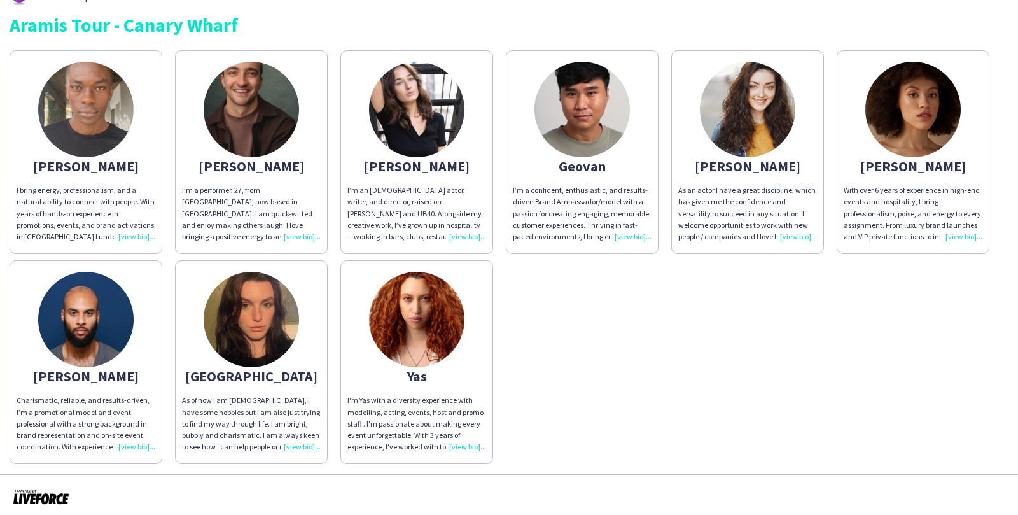
click at [298, 449] on div "As of now i am 21 years old, i have some hobbies but i am also just trying to f…" at bounding box center [251, 423] width 139 height 58
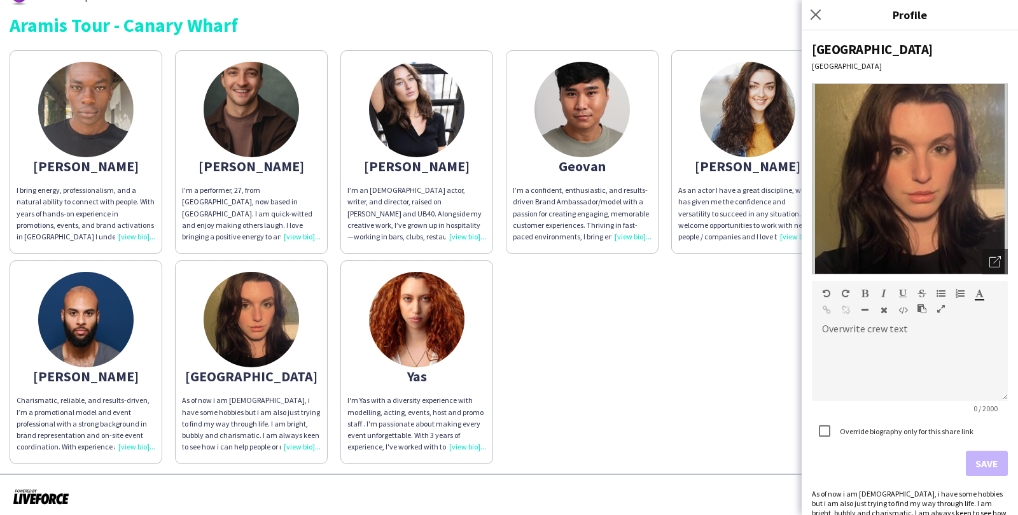
scroll to position [60, 0]
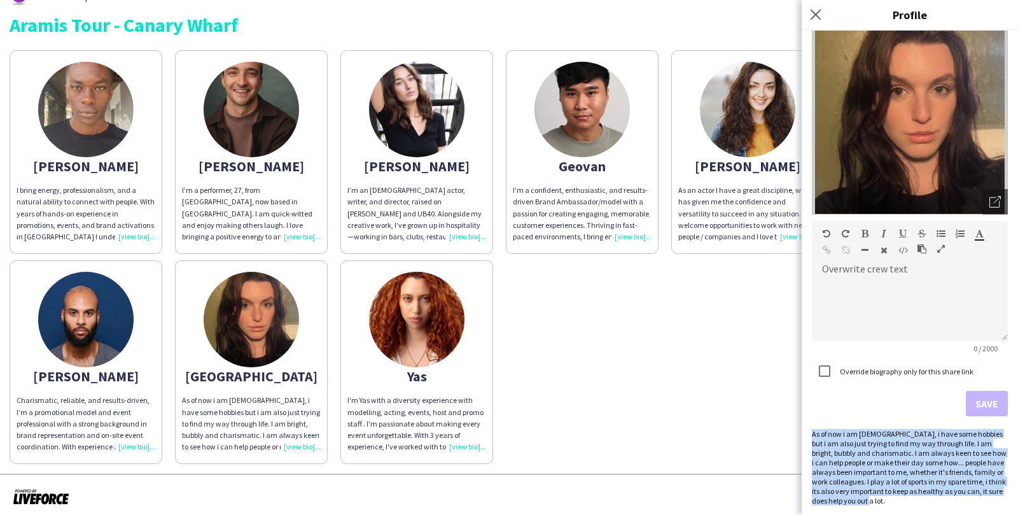
drag, startPoint x: 812, startPoint y: 433, endPoint x: 892, endPoint y: 511, distance: 112.0
click at [892, 511] on div "Paris Brighton Open photos pop-in Overwrite crew text default Heading 1 Heading…" at bounding box center [909, 273] width 216 height 484
copy div "As of now i am 21 years old, i have some hobbies but i am also just trying to f…"
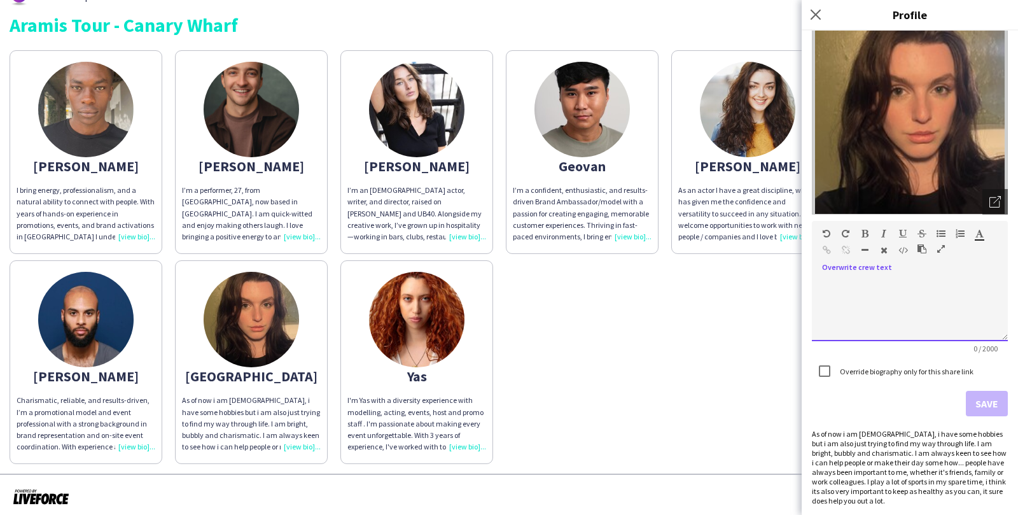
click at [838, 298] on div at bounding box center [910, 309] width 196 height 64
paste div
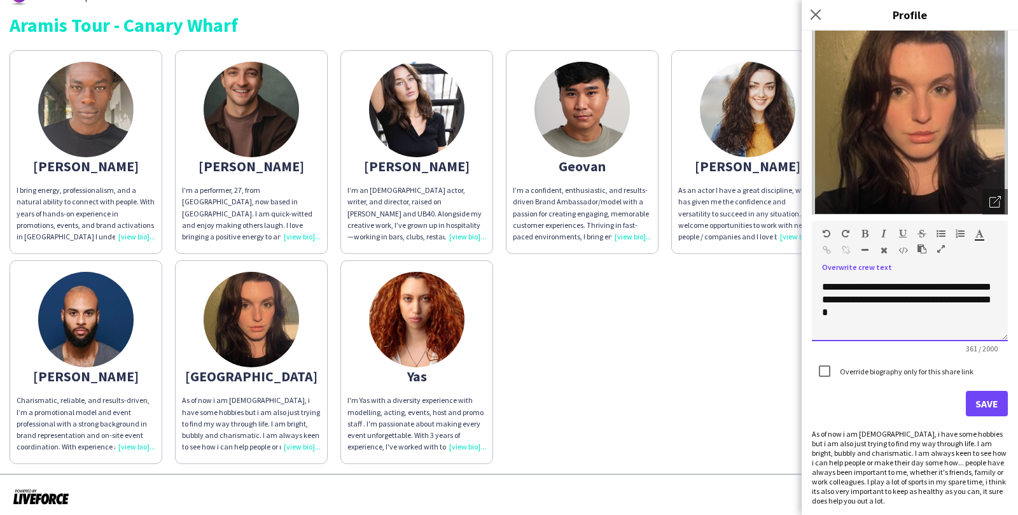
scroll to position [78, 0]
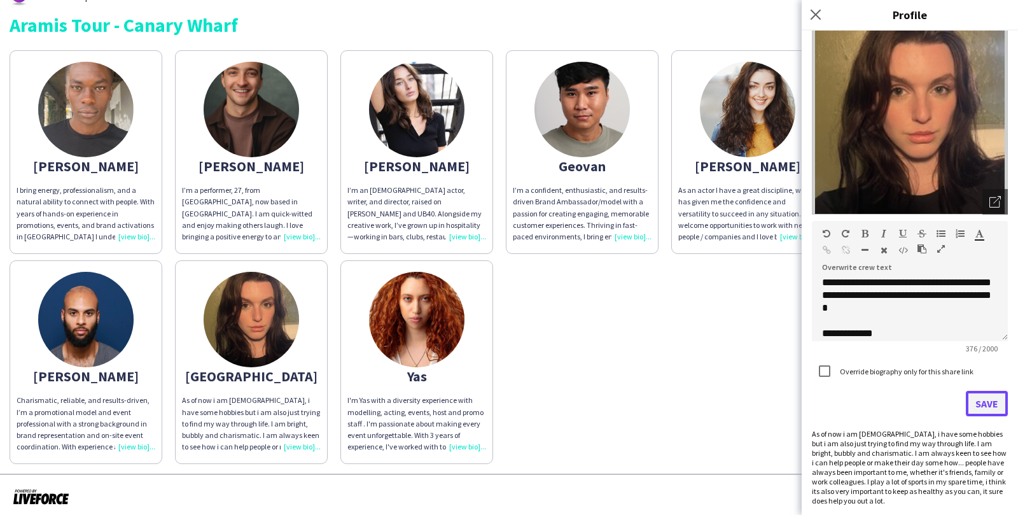
click at [987, 407] on button "Save" at bounding box center [986, 403] width 42 height 25
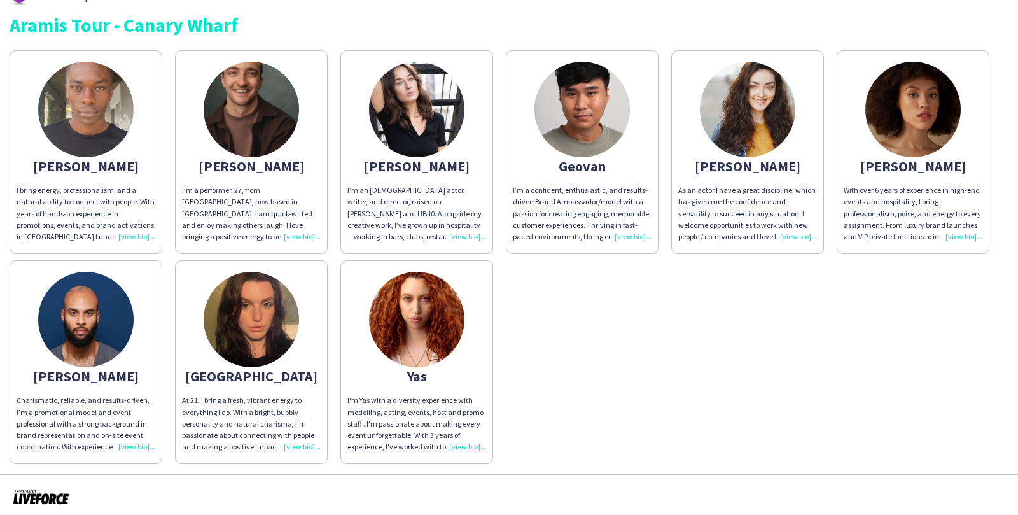
click at [392, 335] on img at bounding box center [416, 319] width 95 height 95
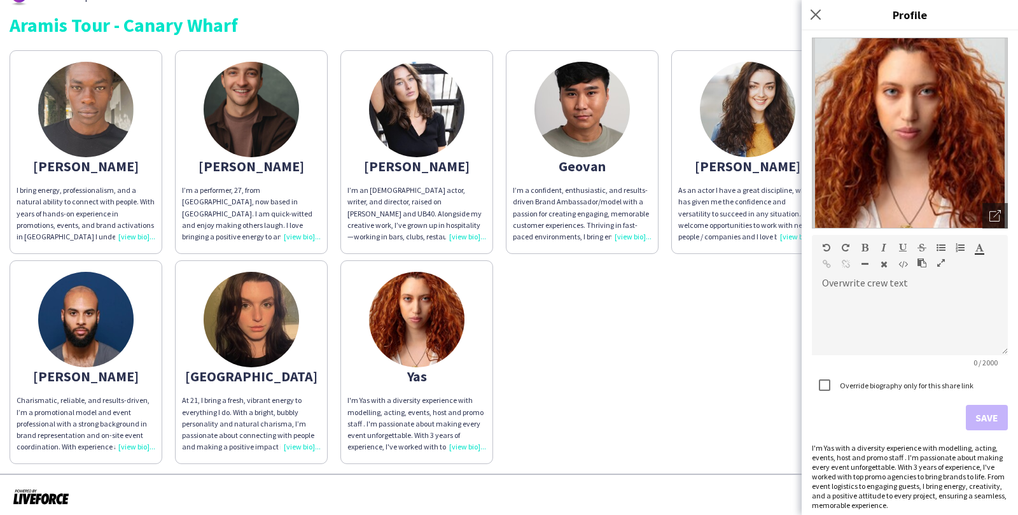
scroll to position [50, 0]
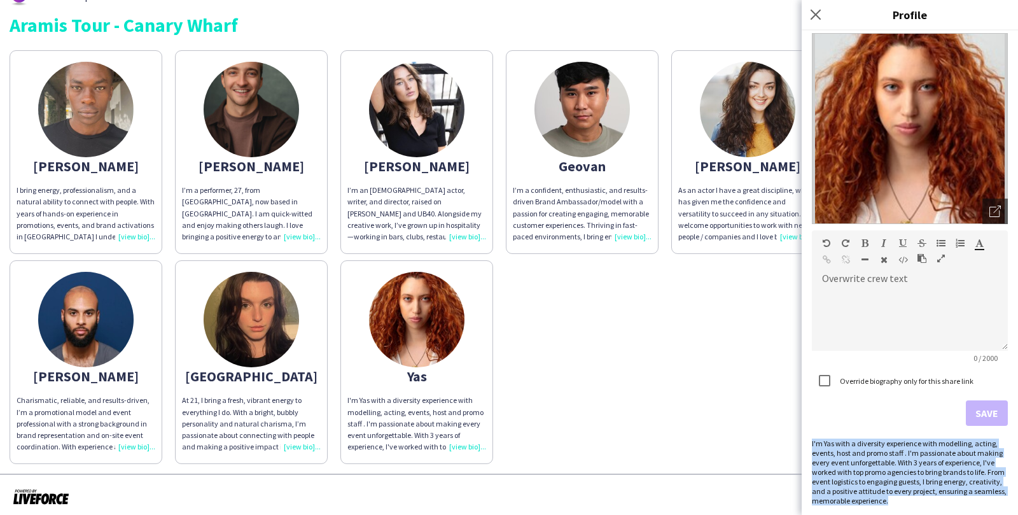
drag, startPoint x: 812, startPoint y: 441, endPoint x: 915, endPoint y: 503, distance: 120.4
click at [916, 504] on div "I'm Yas with a diversity experience with modelling, acting, events, host and pr…" at bounding box center [910, 471] width 196 height 67
copy div "I'm Yas with a diversity experience with modelling, acting, events, host and pr…"
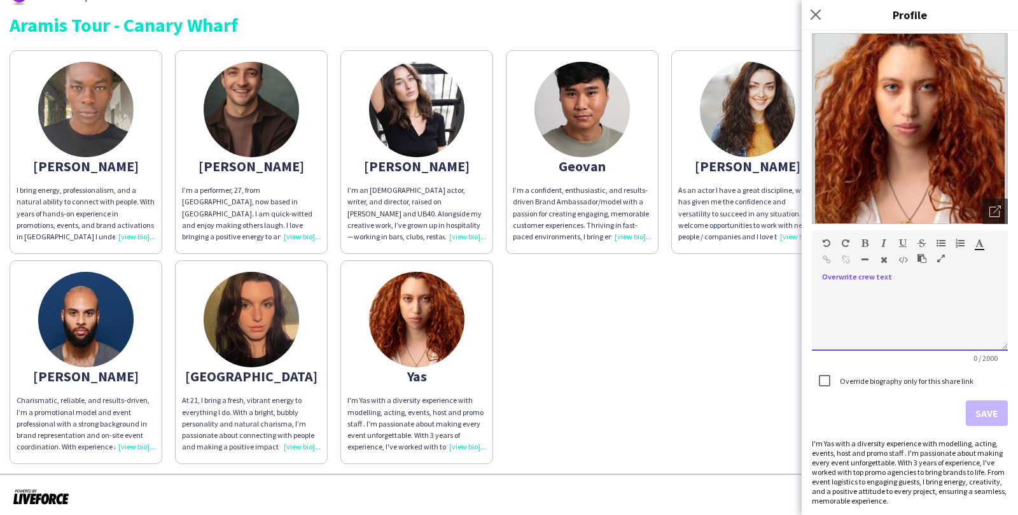
click at [873, 327] on div at bounding box center [910, 319] width 196 height 64
paste div
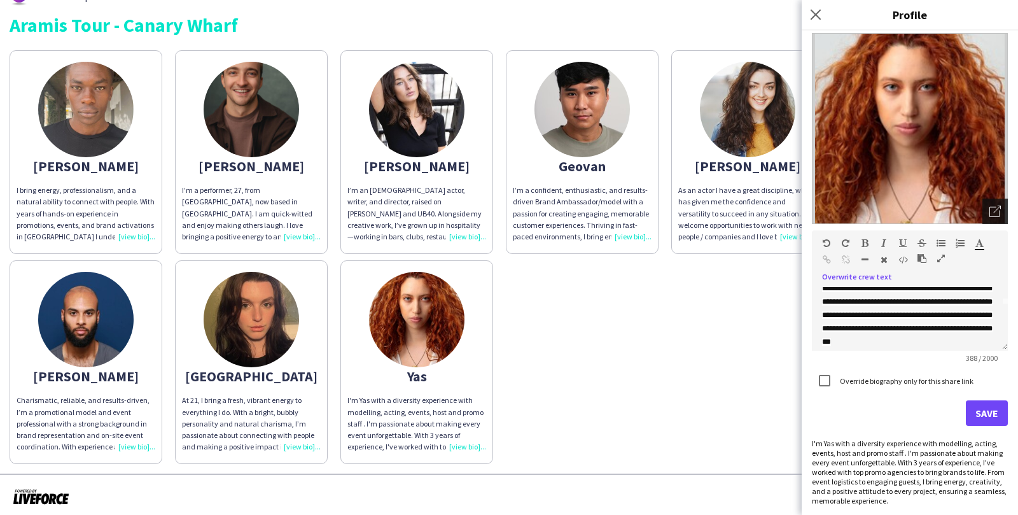
click at [992, 207] on icon "Open photos pop-in" at bounding box center [994, 210] width 11 height 11
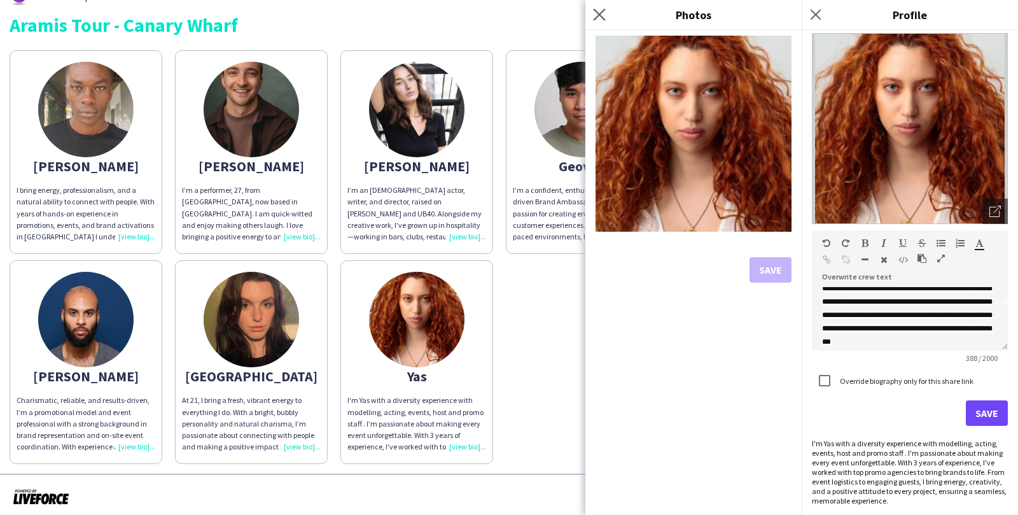
click at [599, 22] on div "Close pop-in" at bounding box center [601, 14] width 32 height 29
click at [867, 340] on div "**********" at bounding box center [910, 319] width 196 height 64
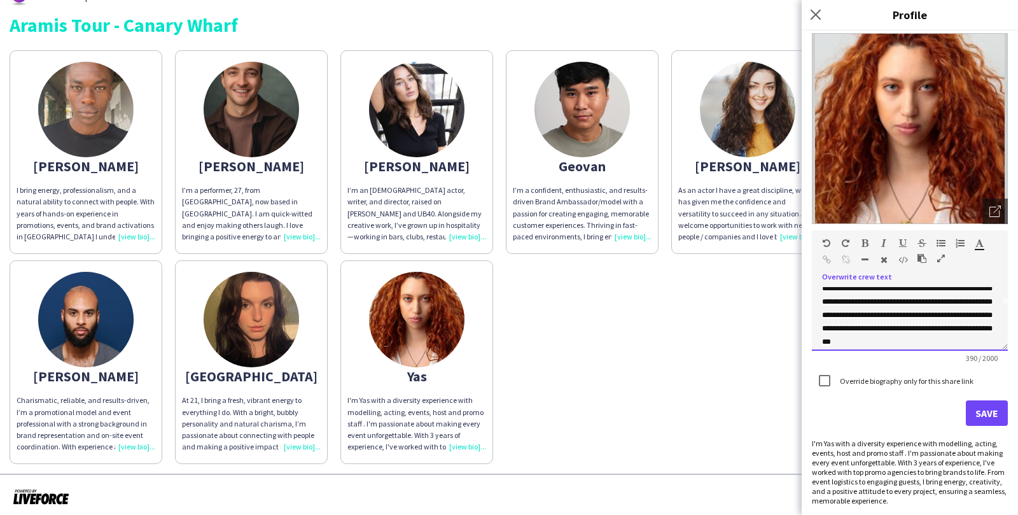
scroll to position [60, 0]
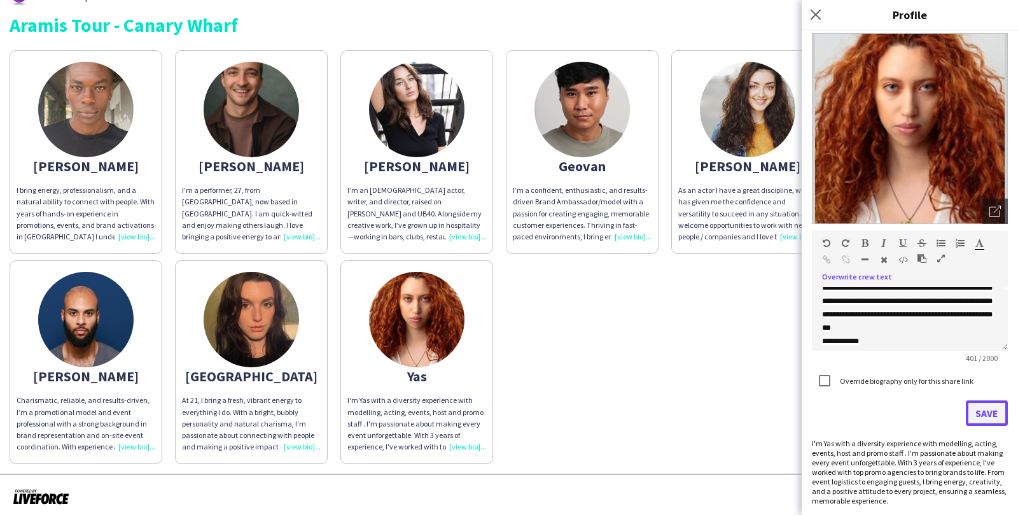
click at [983, 419] on button "Save" at bounding box center [986, 412] width 42 height 25
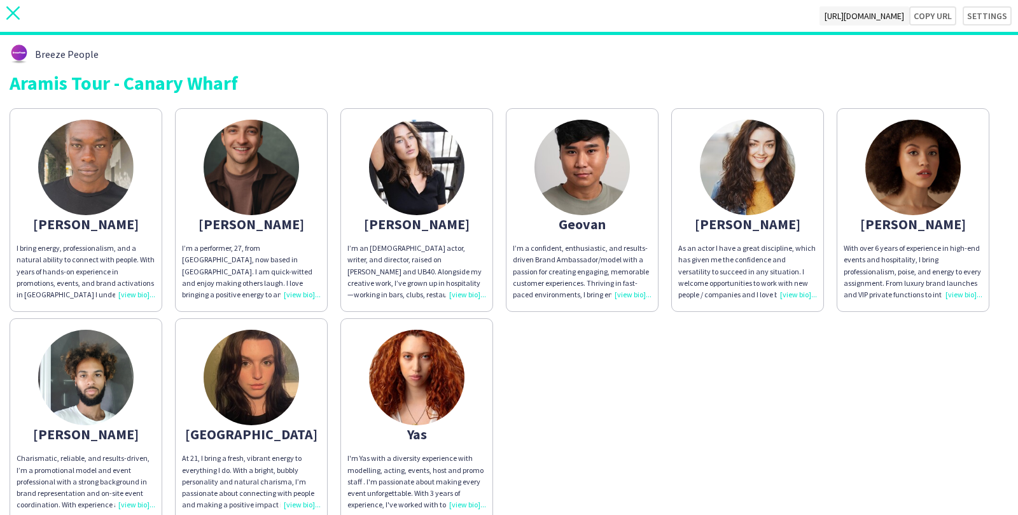
click at [11, 17] on icon "close" at bounding box center [12, 12] width 13 height 13
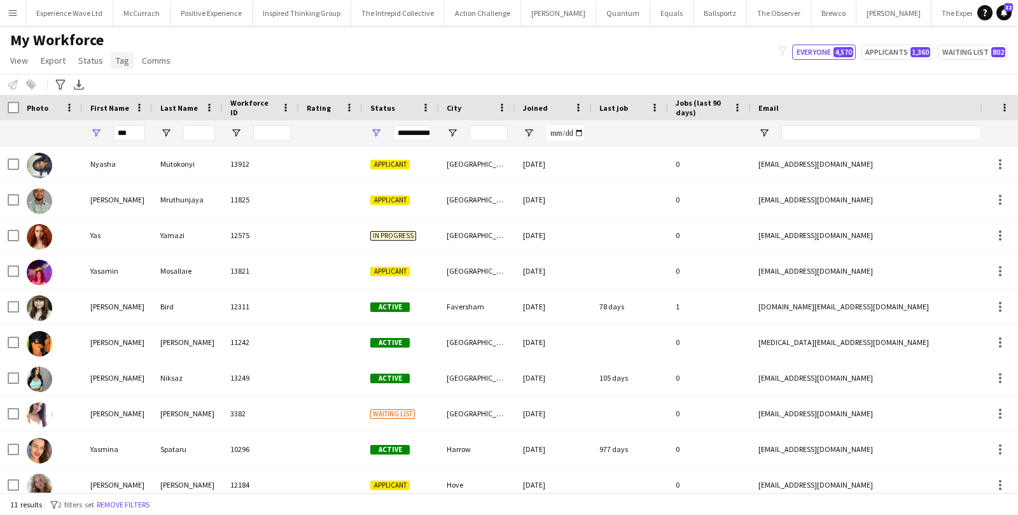
click at [127, 63] on link "Tag" at bounding box center [123, 60] width 24 height 17
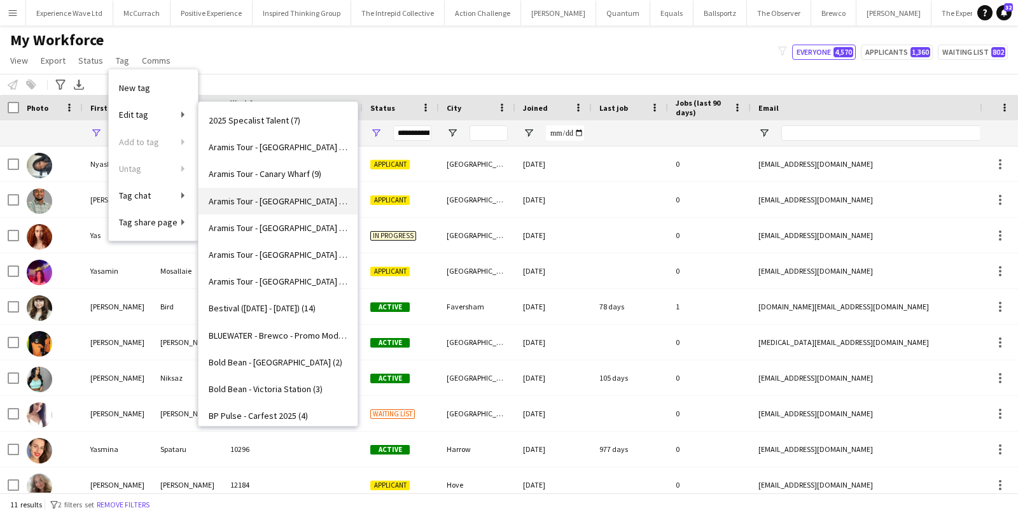
click at [264, 204] on span "Aramis Tour - [GEOGRAPHIC_DATA] (4)" at bounding box center [278, 200] width 139 height 11
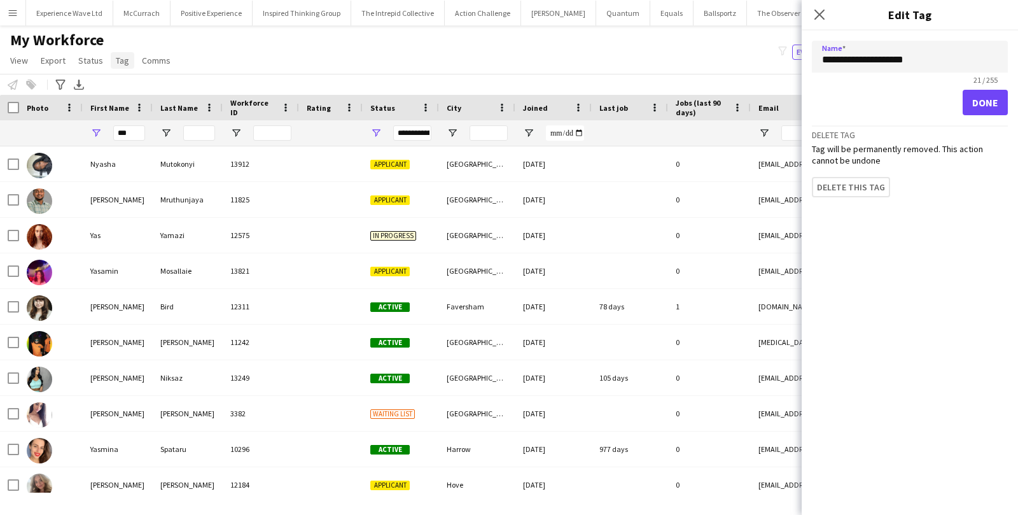
click at [120, 60] on span "Tag" at bounding box center [122, 60] width 13 height 11
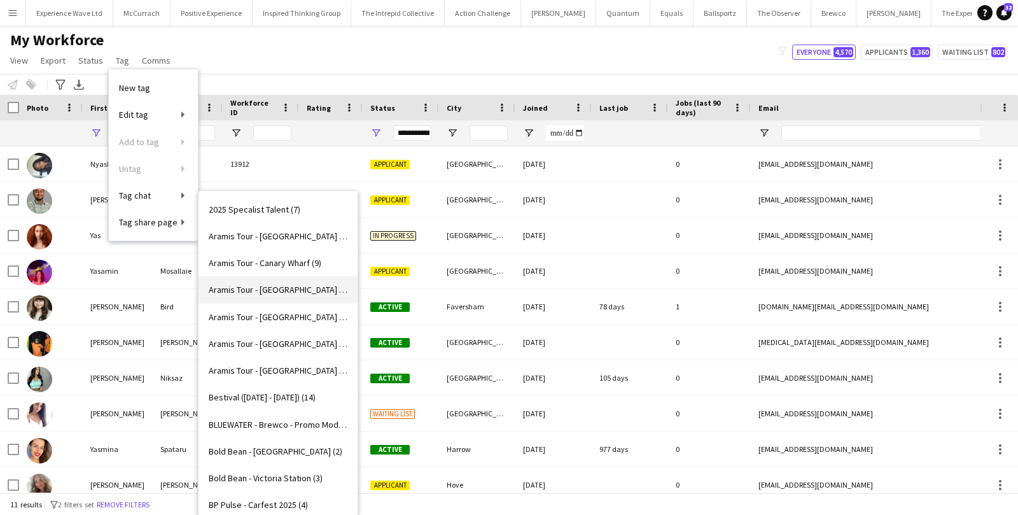
click at [251, 291] on span "Aramis Tour - [GEOGRAPHIC_DATA] (4)" at bounding box center [278, 289] width 139 height 11
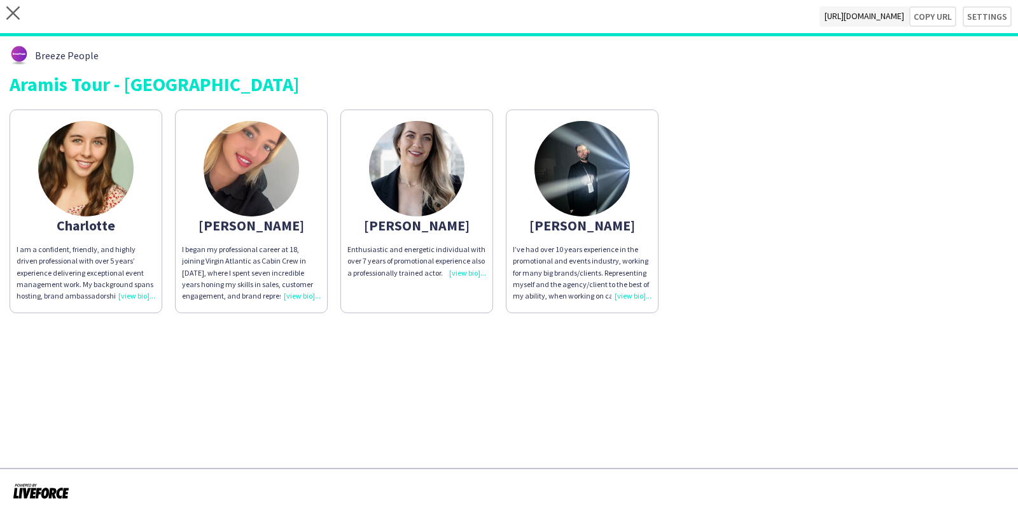
click at [135, 296] on div "I am a confident, friendly, and highly driven professional with over 5 years’ e…" at bounding box center [86, 273] width 139 height 58
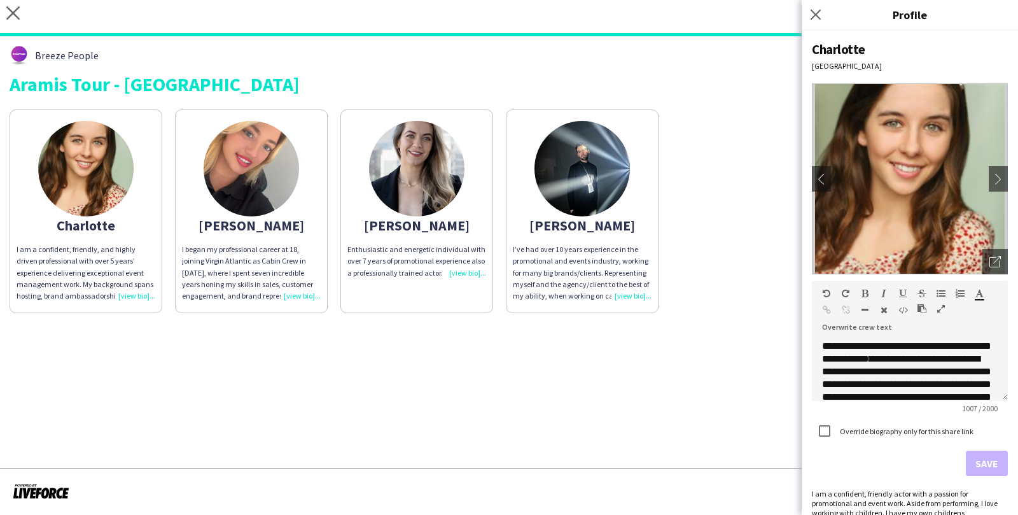
scroll to position [170, 0]
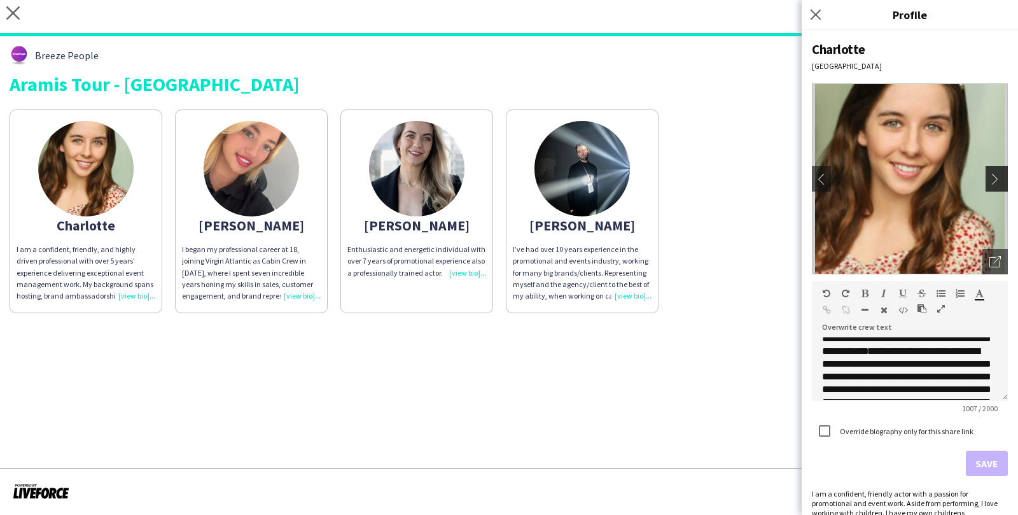
click at [992, 173] on app-icon "chevron-right" at bounding box center [998, 178] width 18 height 11
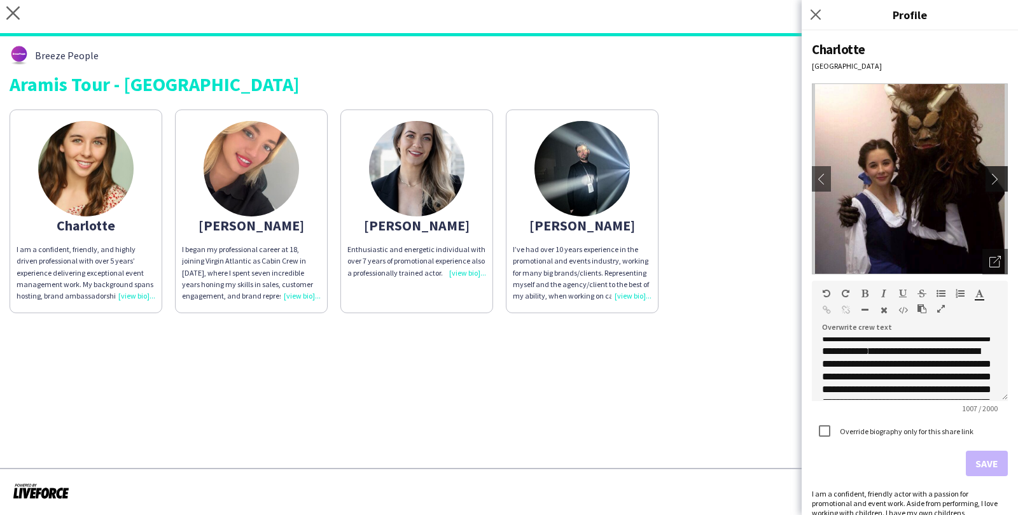
click at [992, 173] on app-icon "chevron-right" at bounding box center [998, 178] width 18 height 11
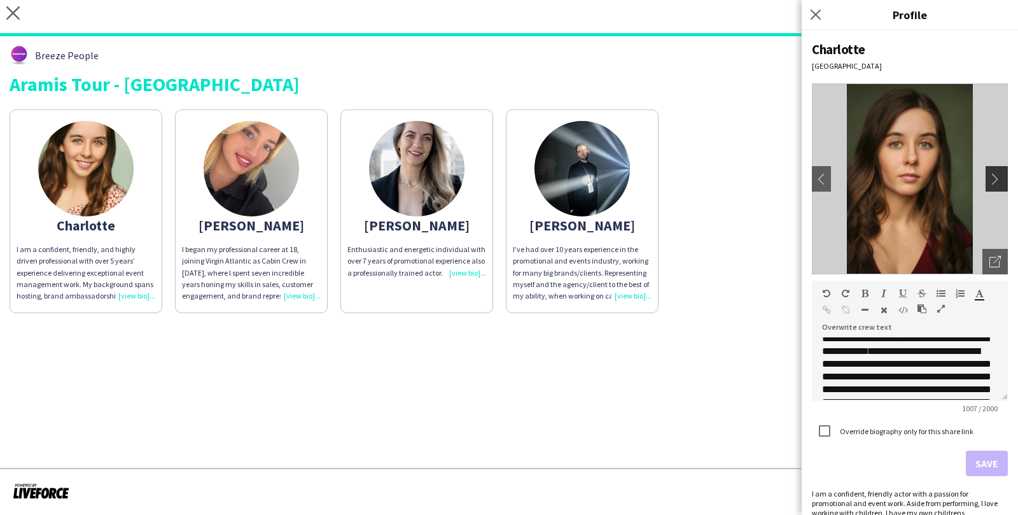
click at [992, 174] on app-icon "chevron-right" at bounding box center [998, 178] width 18 height 11
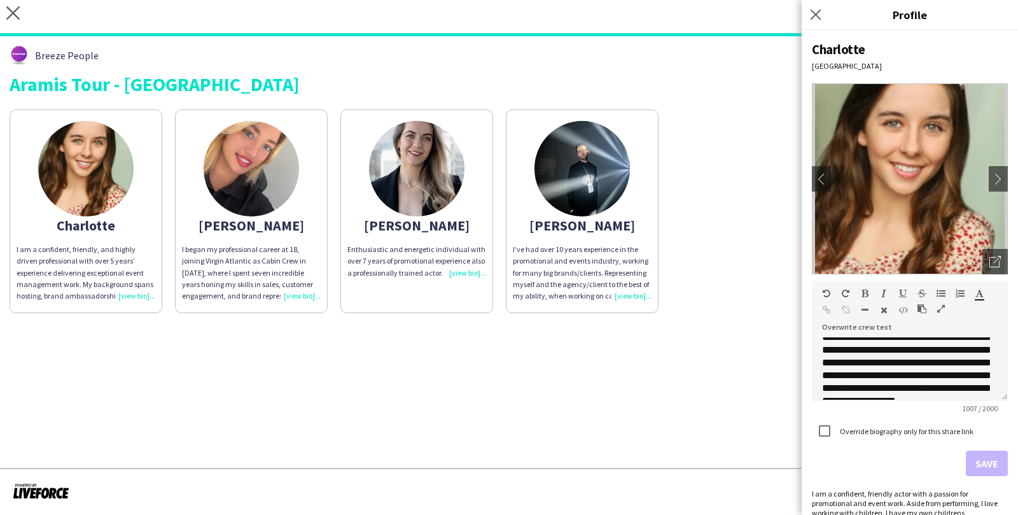
scroll to position [289, 0]
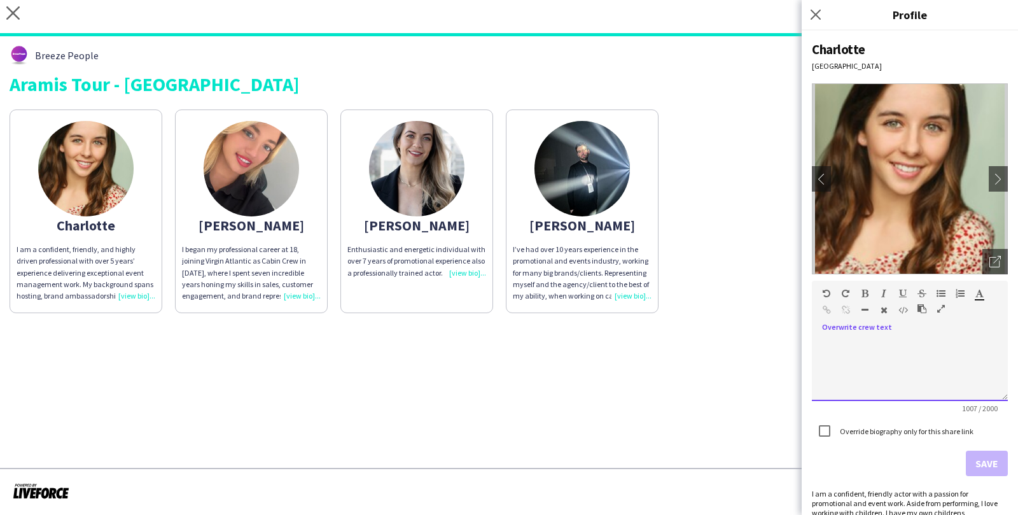
click at [931, 386] on p "**********" at bounding box center [910, 219] width 176 height 343
click at [979, 472] on button "Save" at bounding box center [986, 462] width 42 height 25
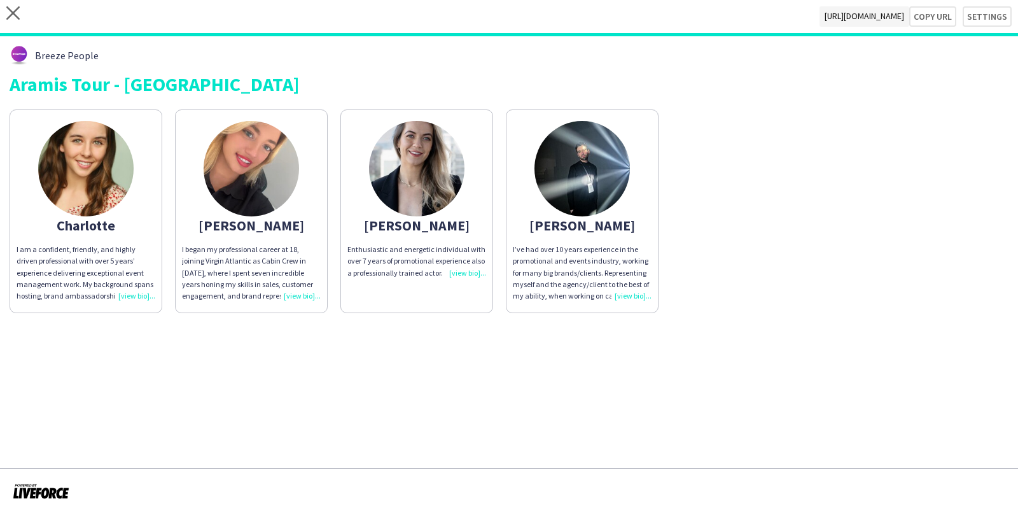
click at [245, 260] on div "I began my professional career at 18, joining Virgin Atlantic as Cabin Crew in …" at bounding box center [251, 273] width 139 height 58
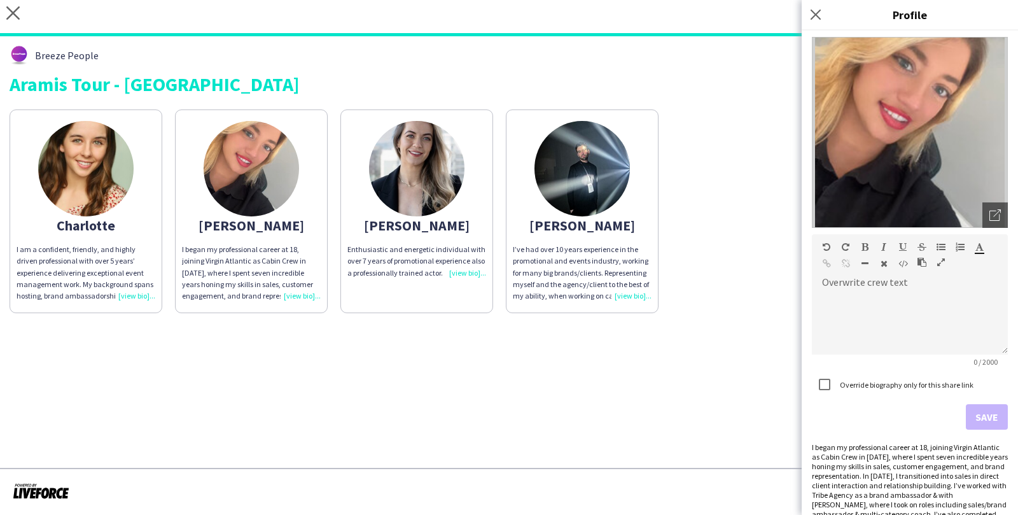
scroll to position [69, 0]
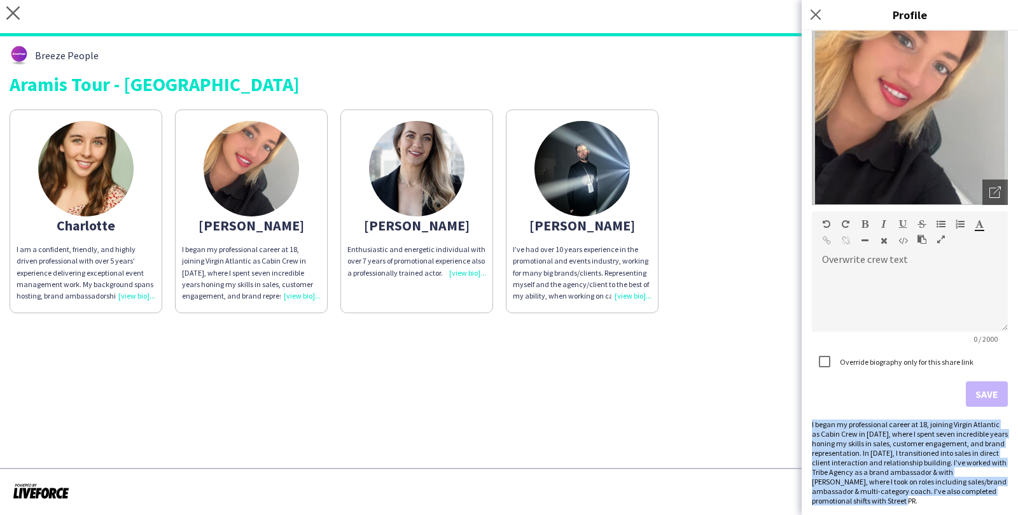
drag, startPoint x: 812, startPoint y: 424, endPoint x: 871, endPoint y: 494, distance: 91.6
click at [871, 494] on div "I began my professional career at 18, joining Virgin Atlantic as Cabin Crew in …" at bounding box center [910, 462] width 196 height 86
copy div "I began my professional career at 18, joining Virgin Atlantic as Cabin Crew in …"
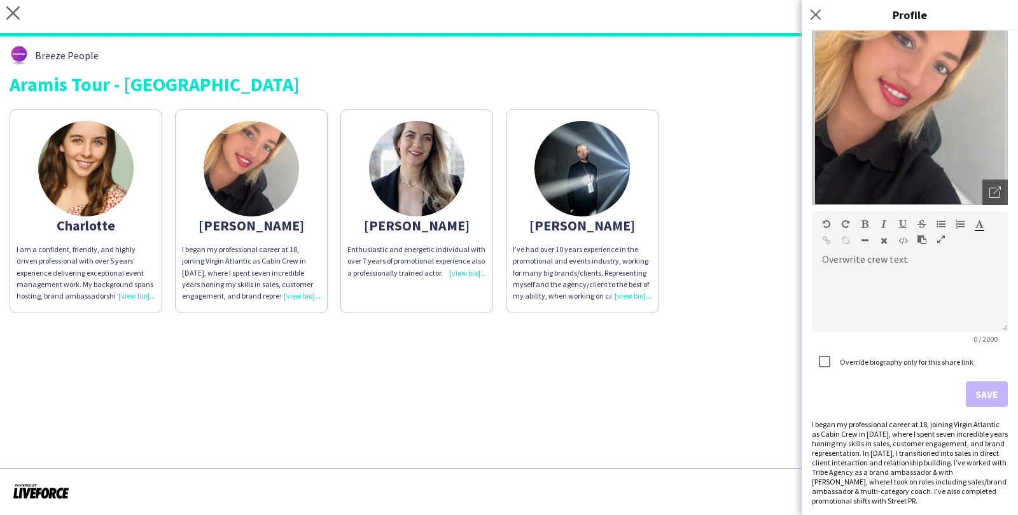
click at [822, 384] on form "Overwrite crew text default Heading 1 Heading 2 Heading 3 Heading 4 Heading 5 H…" at bounding box center [910, 308] width 196 height 195
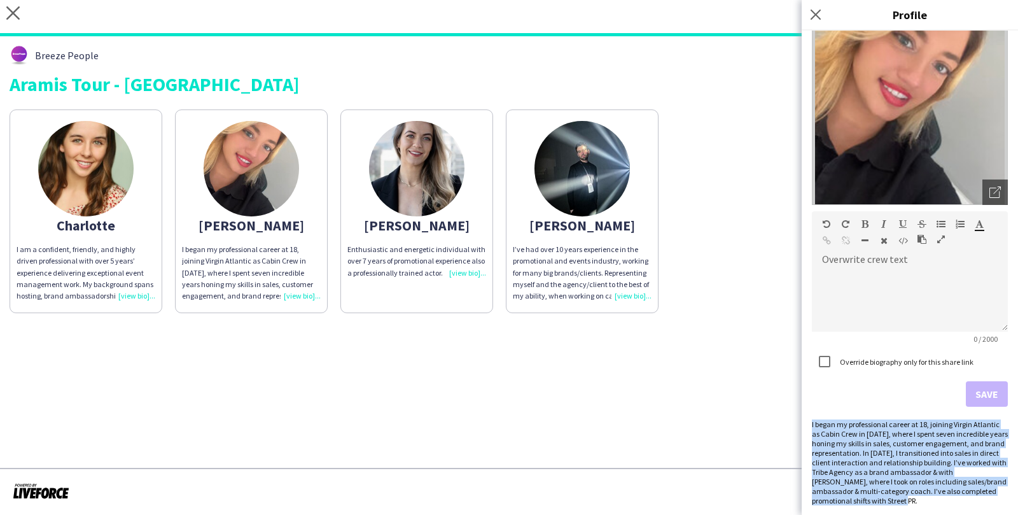
drag, startPoint x: 812, startPoint y: 426, endPoint x: 877, endPoint y: 504, distance: 102.0
click at [877, 504] on div "I began my professional career at 18, joining Virgin Atlantic as Cabin Crew in …" at bounding box center [910, 462] width 196 height 86
copy div "I began my professional career at 18, joining Virgin Atlantic as Cabin Crew in …"
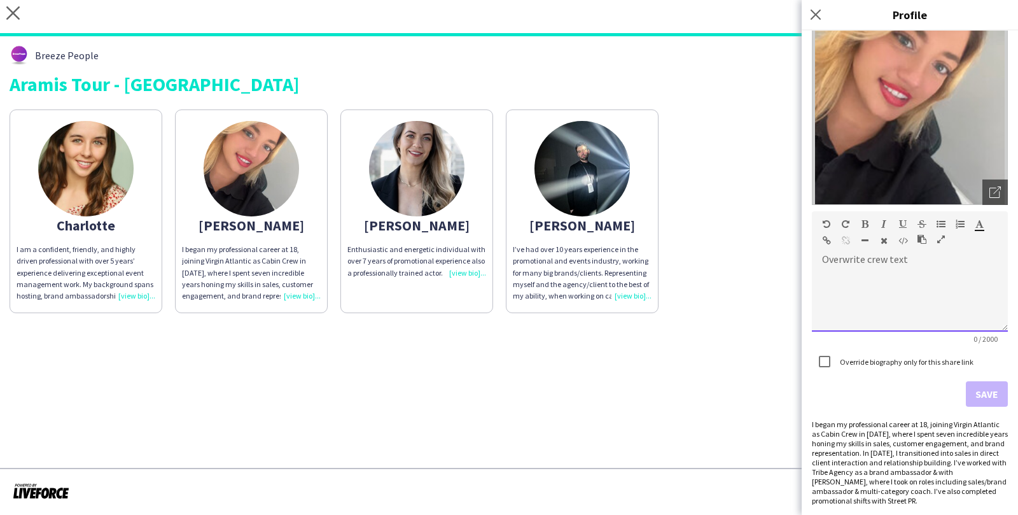
click at [872, 298] on div at bounding box center [910, 300] width 196 height 64
paste div
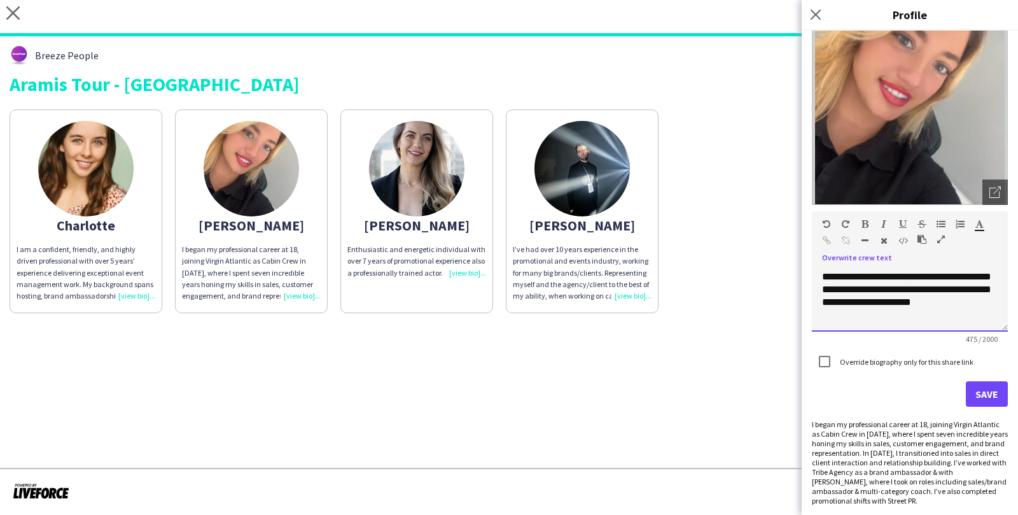
scroll to position [116, 0]
click at [991, 392] on button "Save" at bounding box center [986, 393] width 42 height 25
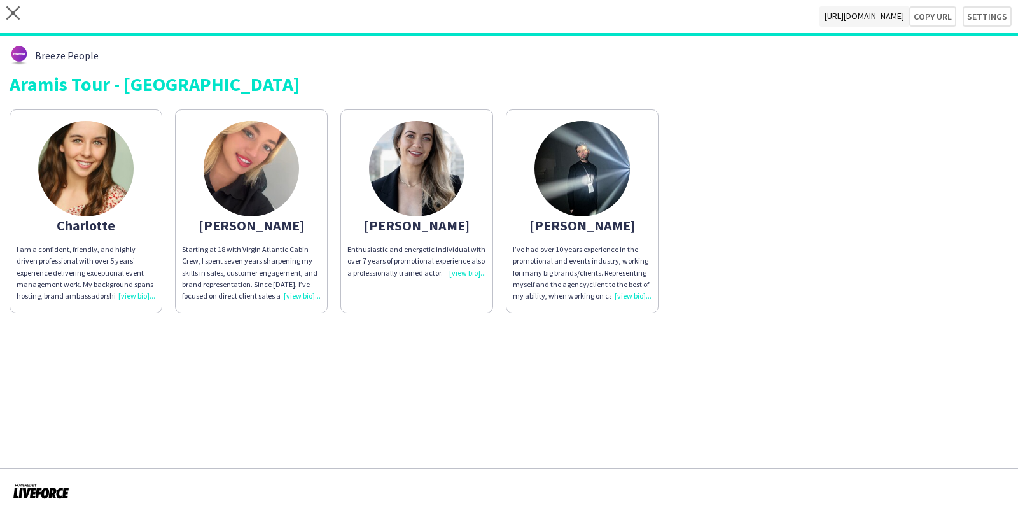
click at [462, 271] on div "Enthusiastic and energetic individual with over 7 years of promotional experien…" at bounding box center [416, 261] width 139 height 35
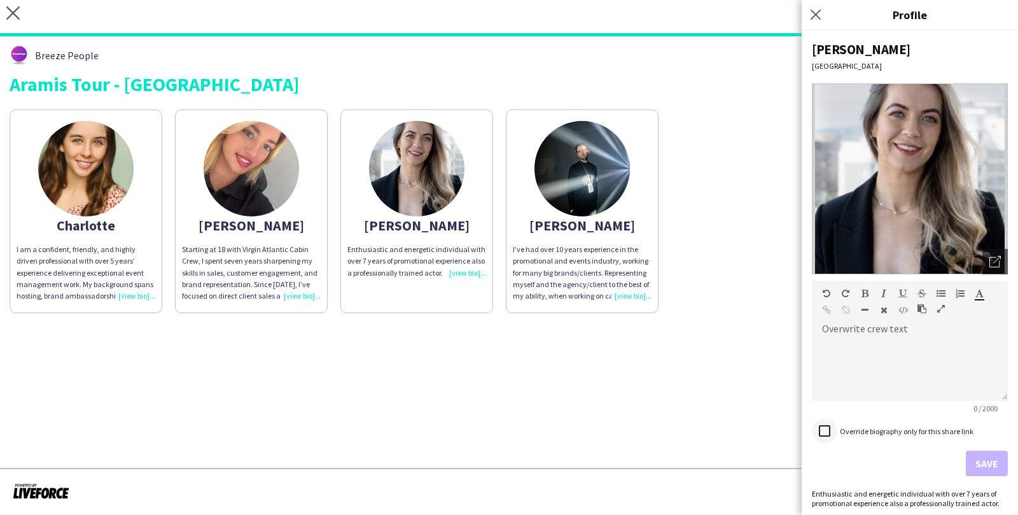
scroll to position [3, 0]
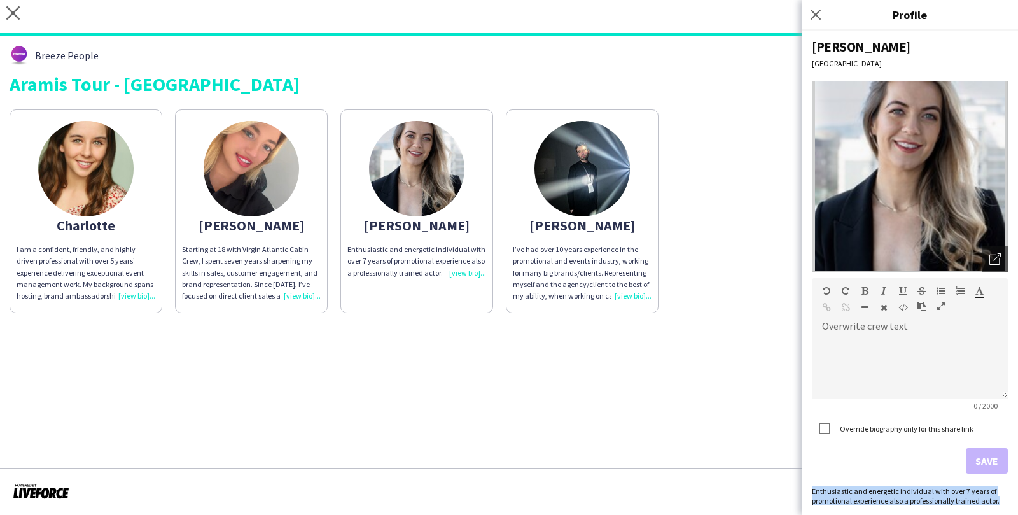
drag, startPoint x: 812, startPoint y: 488, endPoint x: 1004, endPoint y: 496, distance: 192.9
click at [1005, 497] on div "Enthusiastic and energetic individual with over 7 years of promotional experien…" at bounding box center [910, 495] width 196 height 19
copy div "Enthusiastic and energetic individual with over 7 years of promotional experien…"
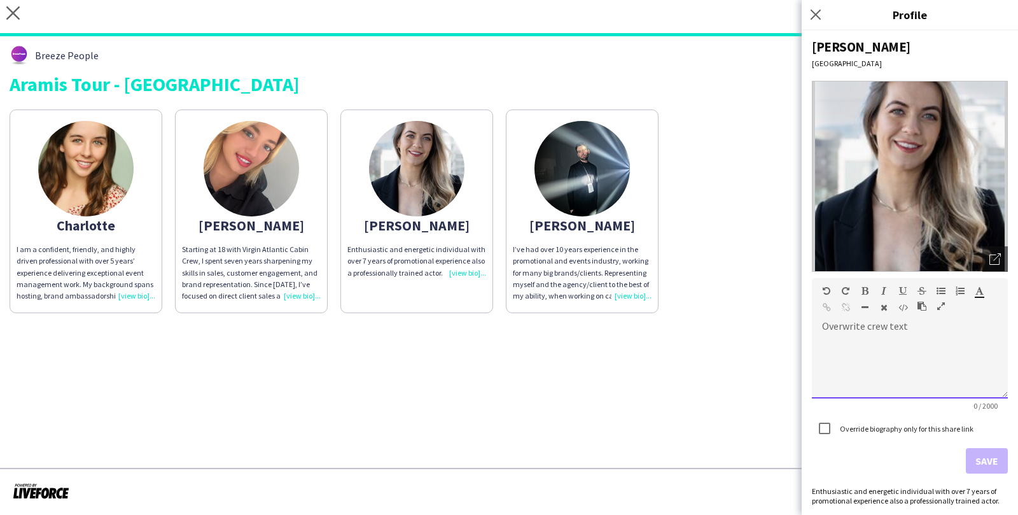
click at [892, 373] on div at bounding box center [910, 367] width 196 height 64
paste div
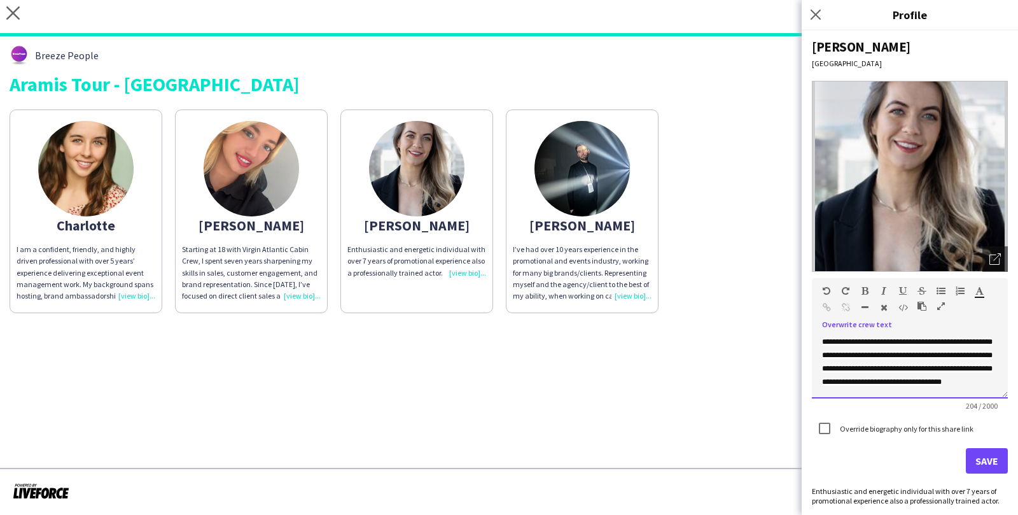
scroll to position [4, 0]
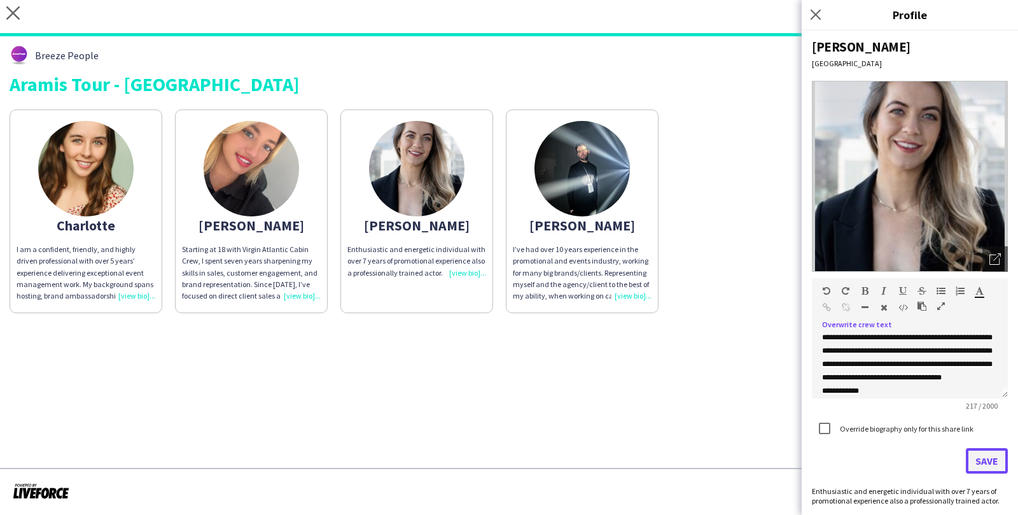
click at [999, 450] on button "Save" at bounding box center [986, 460] width 42 height 25
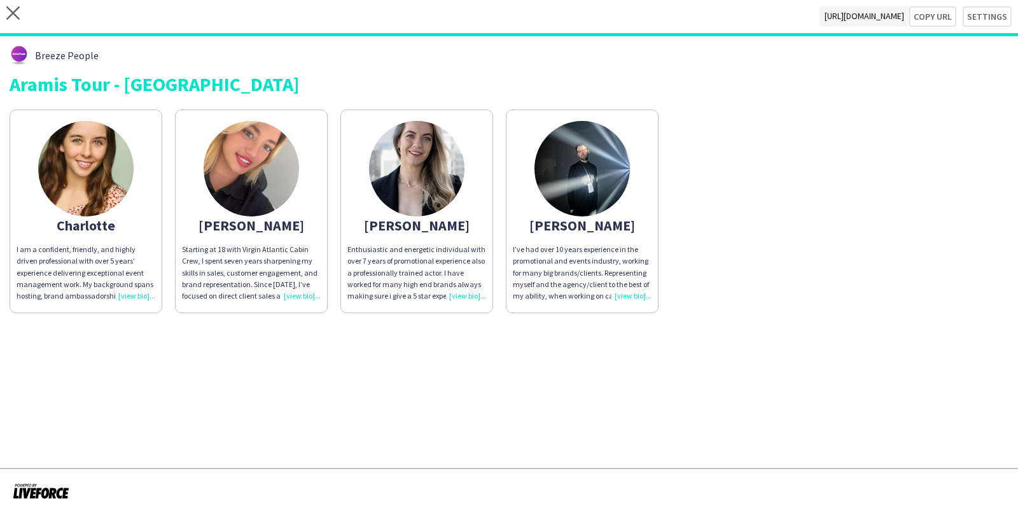
click at [595, 273] on div "I’ve had over 10 years experience in the promotional and events industry, worki…" at bounding box center [582, 273] width 139 height 58
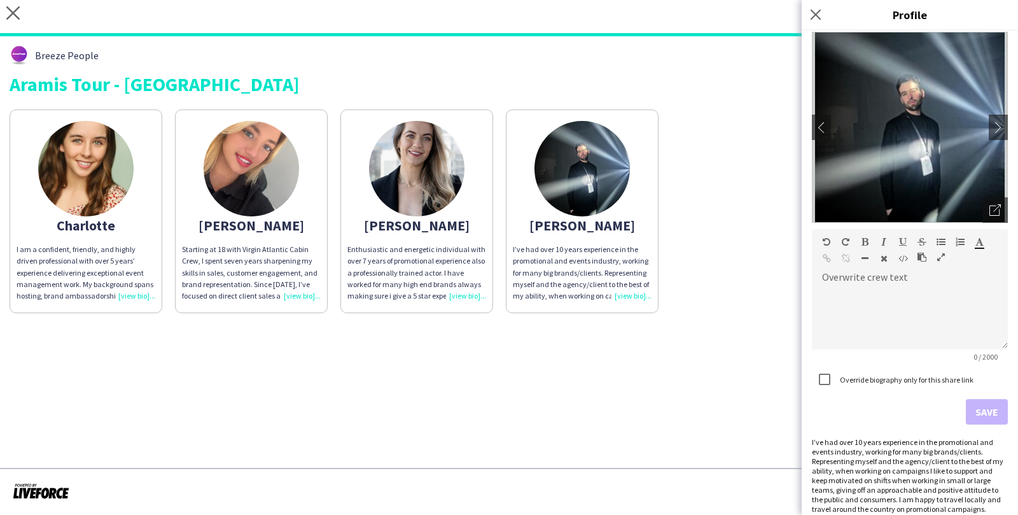
scroll to position [60, 0]
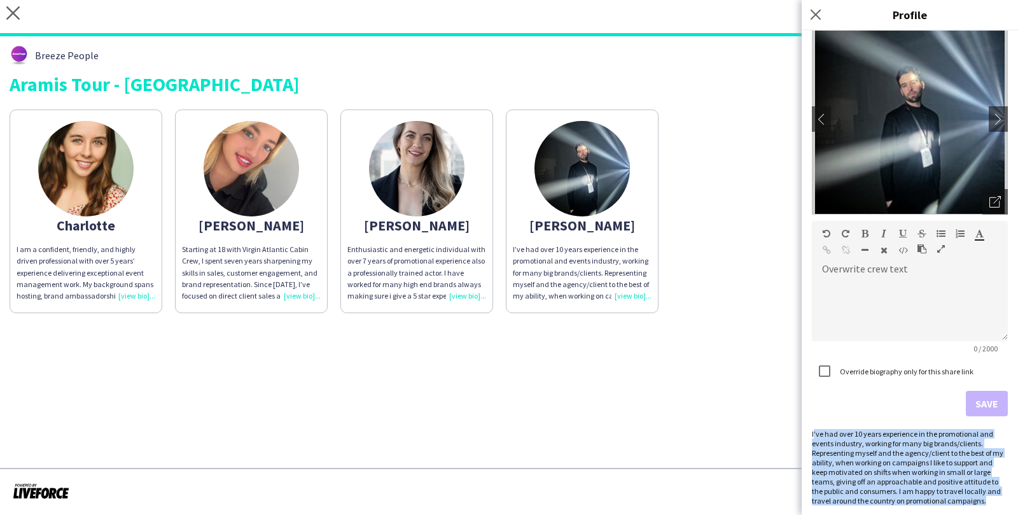
drag, startPoint x: 813, startPoint y: 431, endPoint x: 977, endPoint y: 503, distance: 179.4
click at [977, 503] on div "I’ve had over 10 years experience in the promotional and events industry, worki…" at bounding box center [910, 467] width 196 height 76
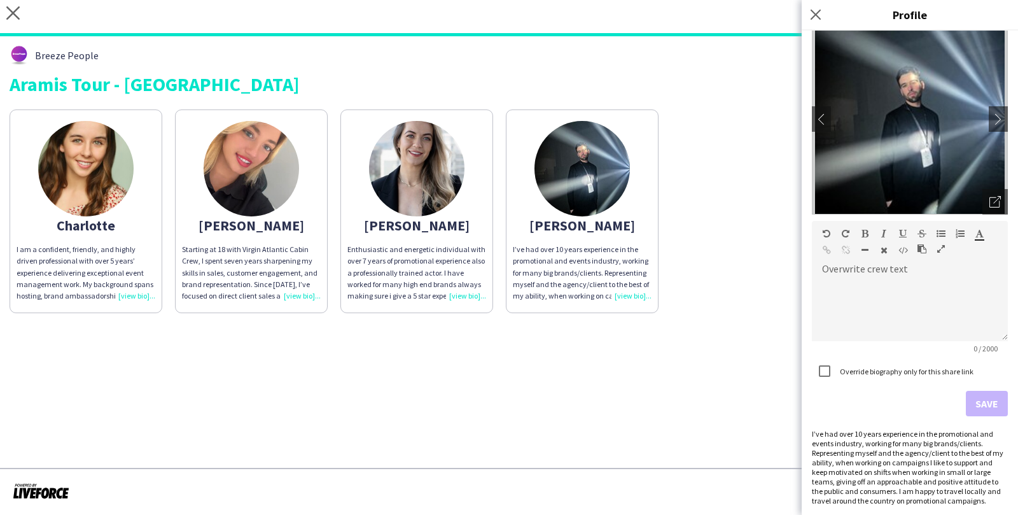
click at [875, 398] on form "Overwrite crew text default Heading 1 Heading 2 Heading 3 Heading 4 Heading 5 H…" at bounding box center [910, 318] width 196 height 195
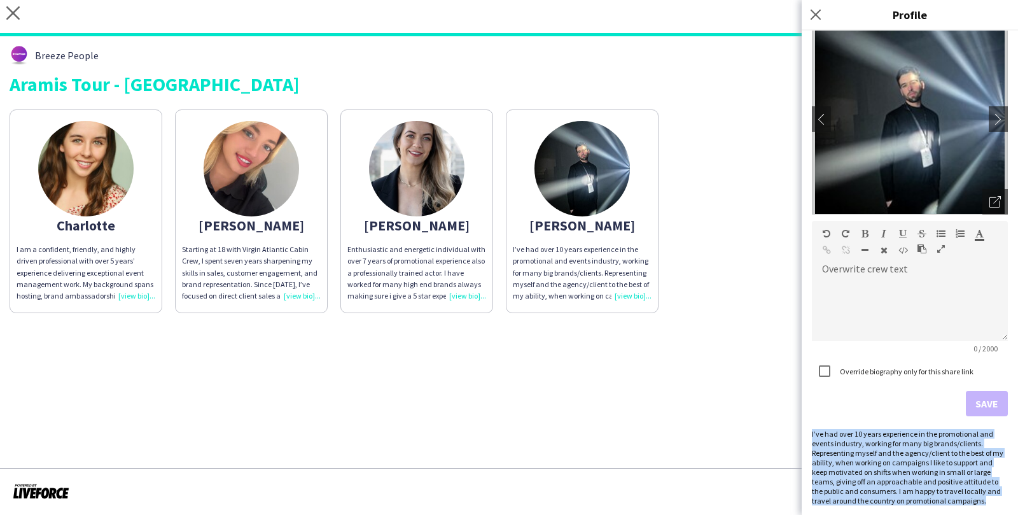
drag, startPoint x: 810, startPoint y: 432, endPoint x: 965, endPoint y: 505, distance: 172.1
click at [965, 505] on div "Lewis Cardiff chevron-left chevron-right Open photos pop-in Overwrite crew text…" at bounding box center [909, 273] width 216 height 484
copy div "I’ve had over 10 years experience in the promotional and events industry, worki…"
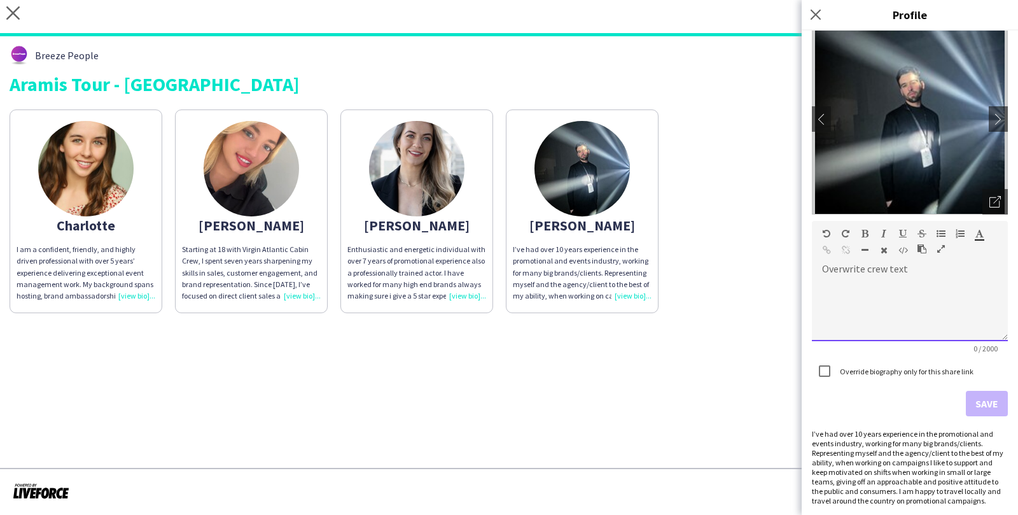
click at [898, 308] on div at bounding box center [910, 309] width 196 height 64
paste div
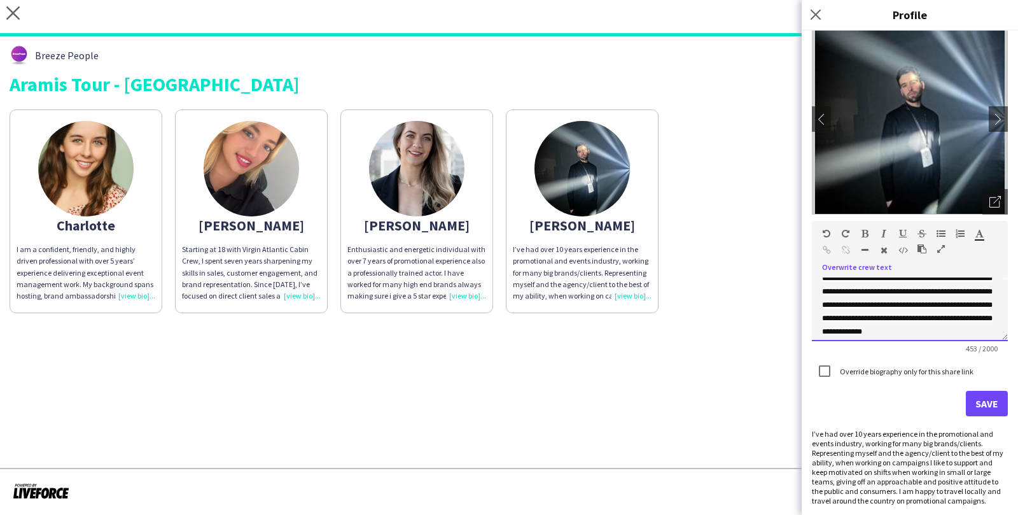
scroll to position [74, 0]
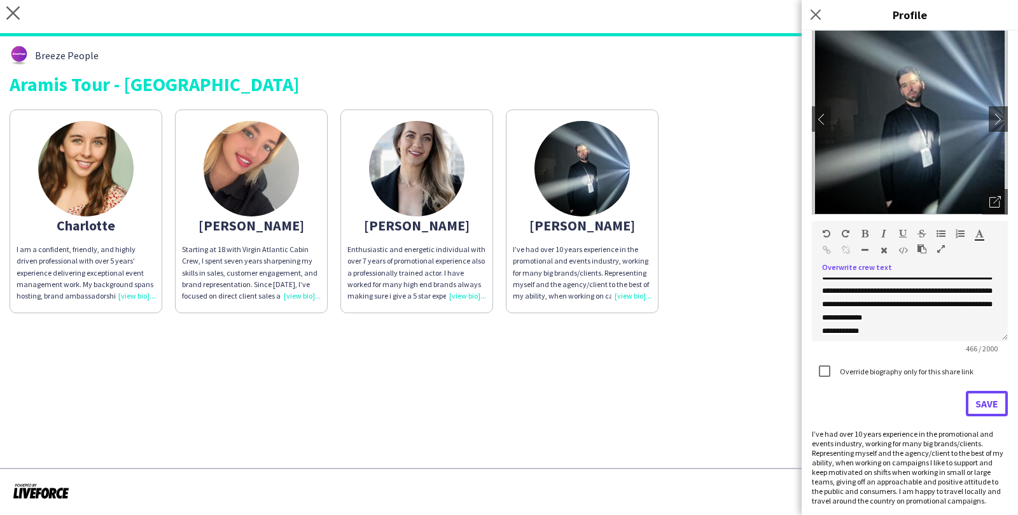
click at [978, 400] on button "Save" at bounding box center [986, 403] width 42 height 25
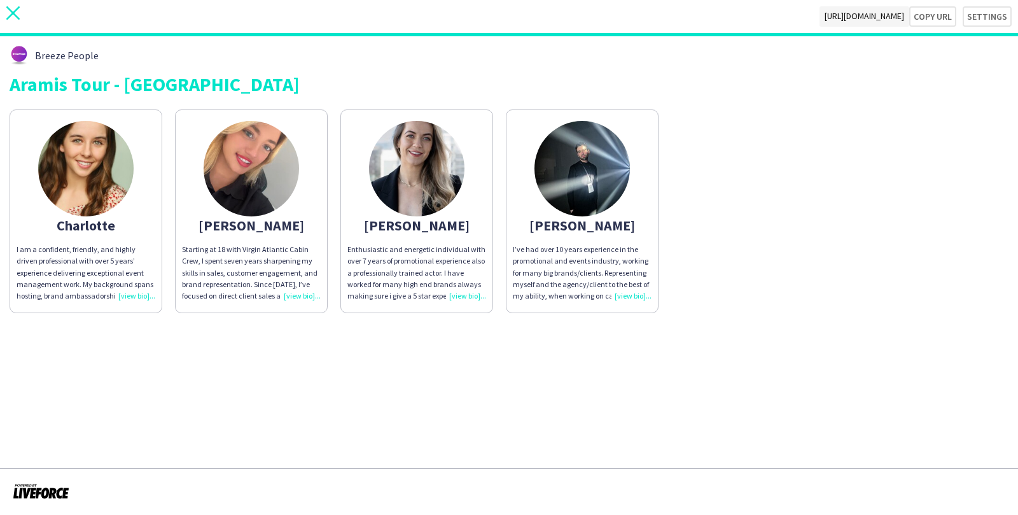
click at [14, 13] on icon at bounding box center [12, 12] width 13 height 13
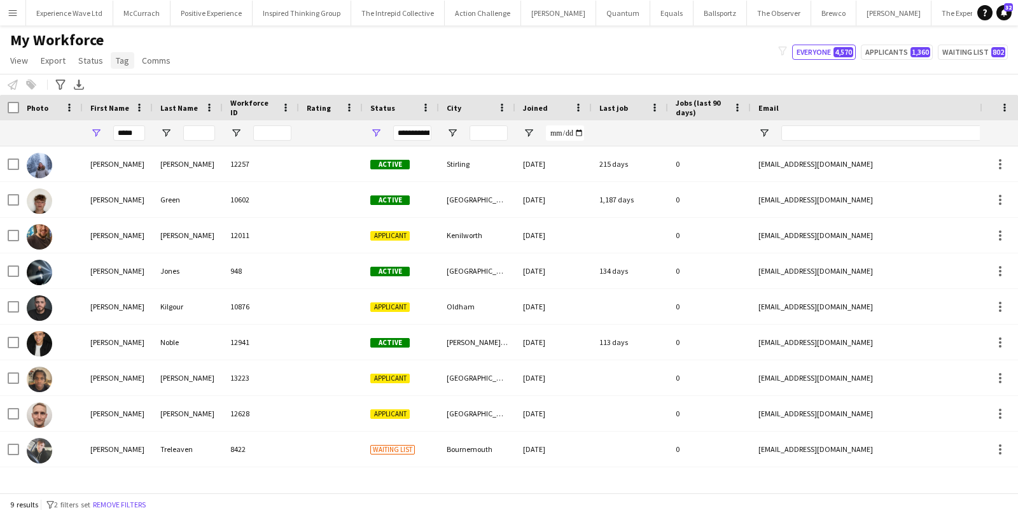
click at [120, 53] on link "Tag" at bounding box center [123, 60] width 24 height 17
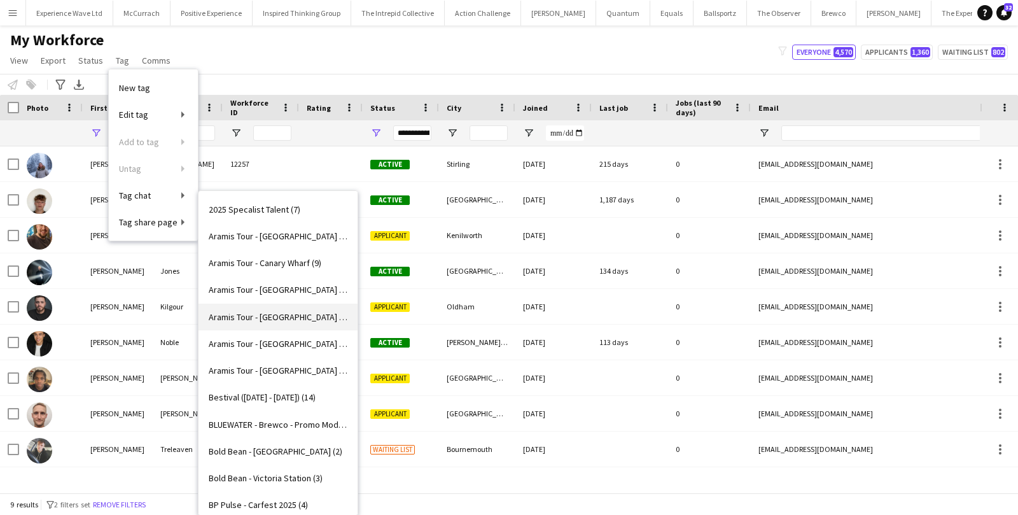
click at [246, 325] on link "Aramis Tour - LEICESTER (5)" at bounding box center [277, 316] width 159 height 27
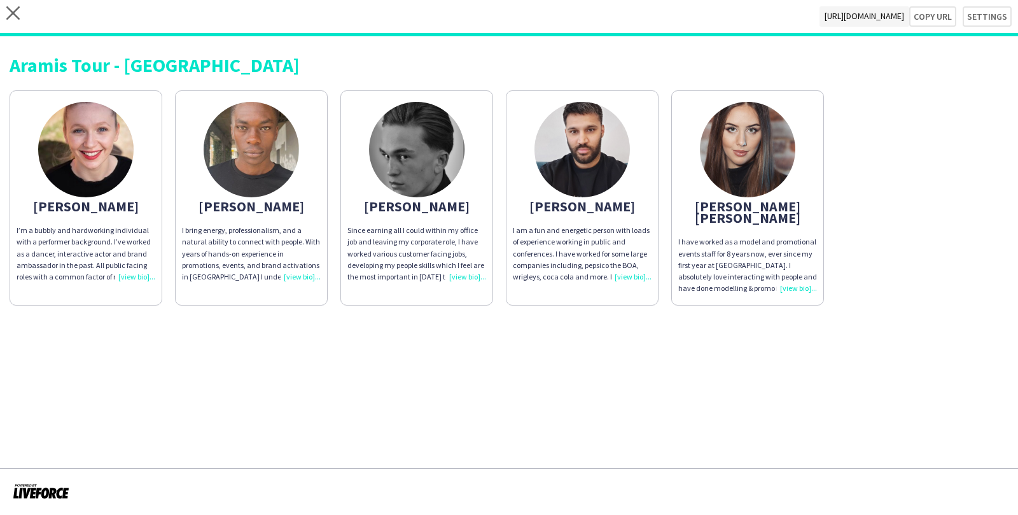
click at [785, 277] on div "I have worked as a model and promotional events staff for 8 years now, ever sin…" at bounding box center [747, 265] width 139 height 58
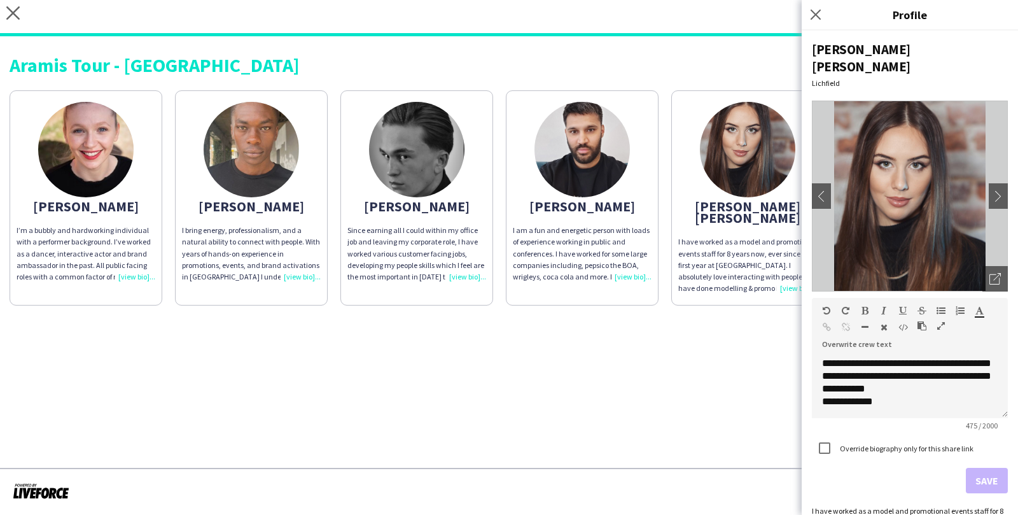
scroll to position [11, 0]
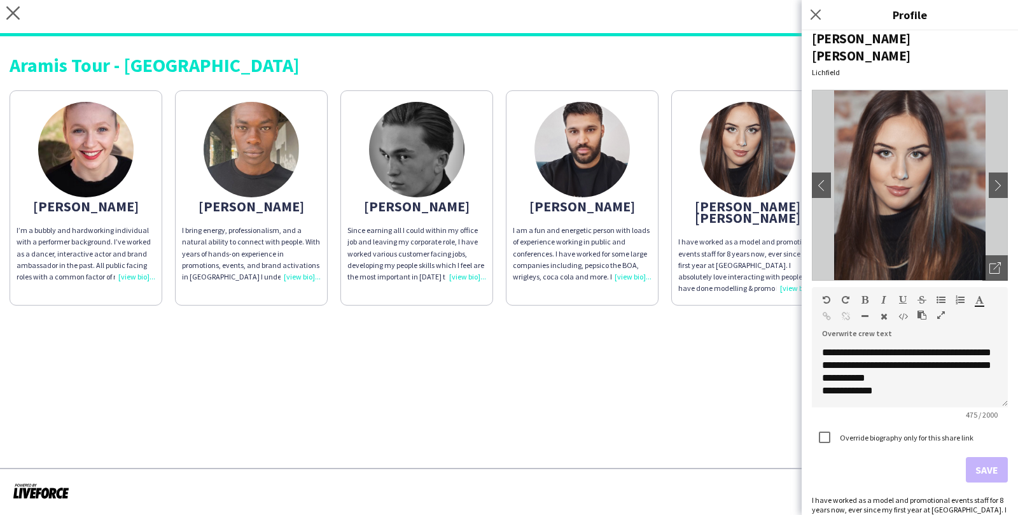
click at [674, 333] on app-share-pages "close https://admin.liveforce.co/v2/s/f793b53c-f926-4443-9695-fe4aaef509f0 Copy…" at bounding box center [509, 257] width 1018 height 515
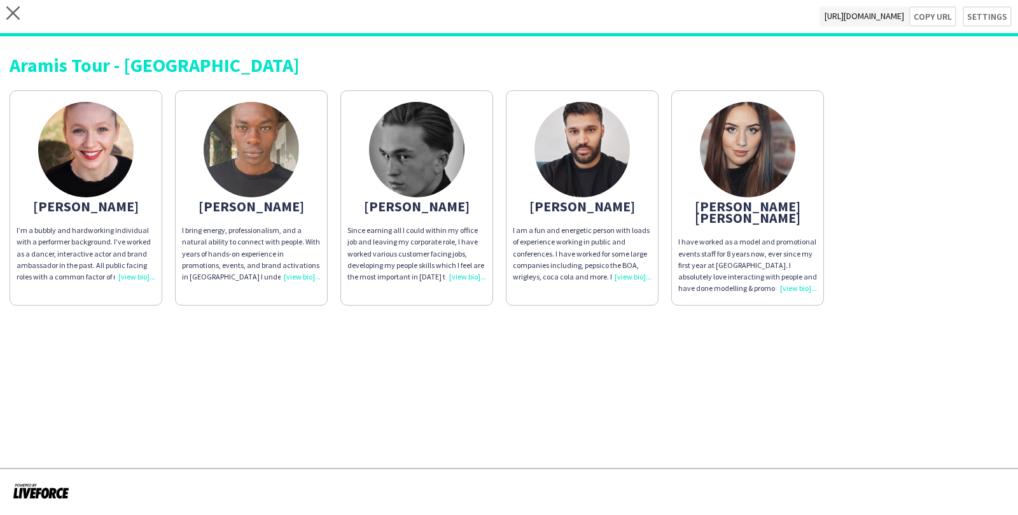
click at [134, 279] on div "I’m a bubbly and hardworking individual with a performer background. I’ve worke…" at bounding box center [86, 254] width 139 height 58
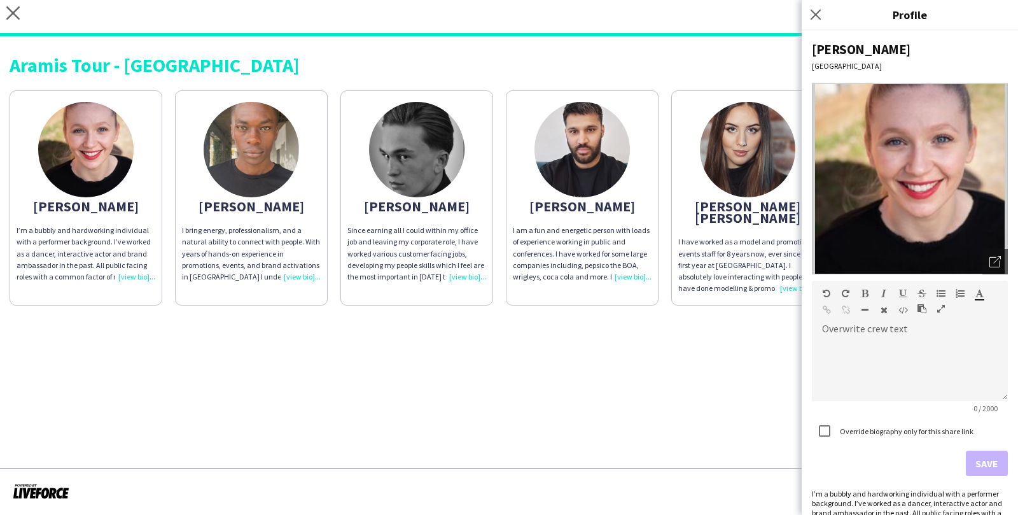
scroll to position [31, 0]
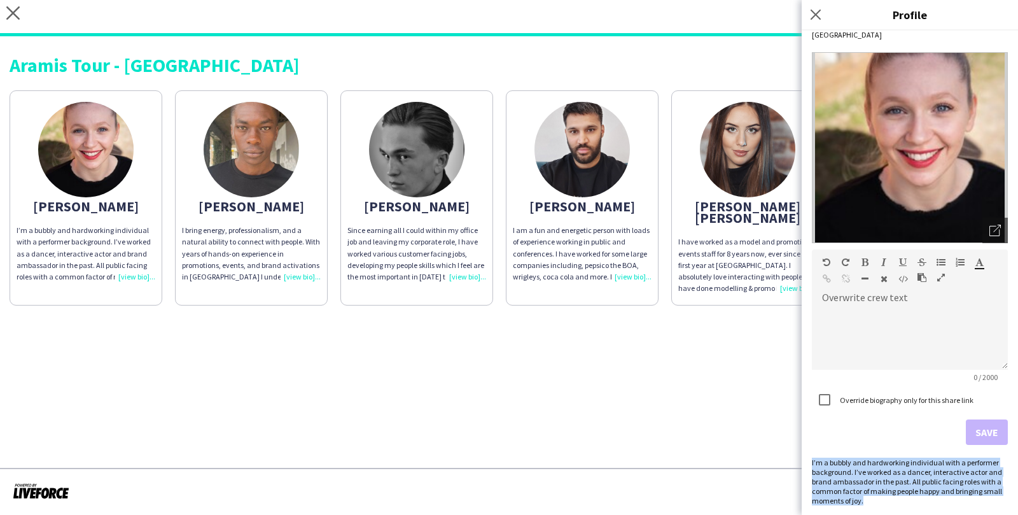
drag, startPoint x: 812, startPoint y: 460, endPoint x: 887, endPoint y: 497, distance: 84.2
click at [887, 498] on div "I’m a bubbly and hardworking individual with a performer background. I’ve worke…" at bounding box center [910, 481] width 196 height 48
copy div "I’m a bubbly and hardworking individual with a performer background. I’ve worke…"
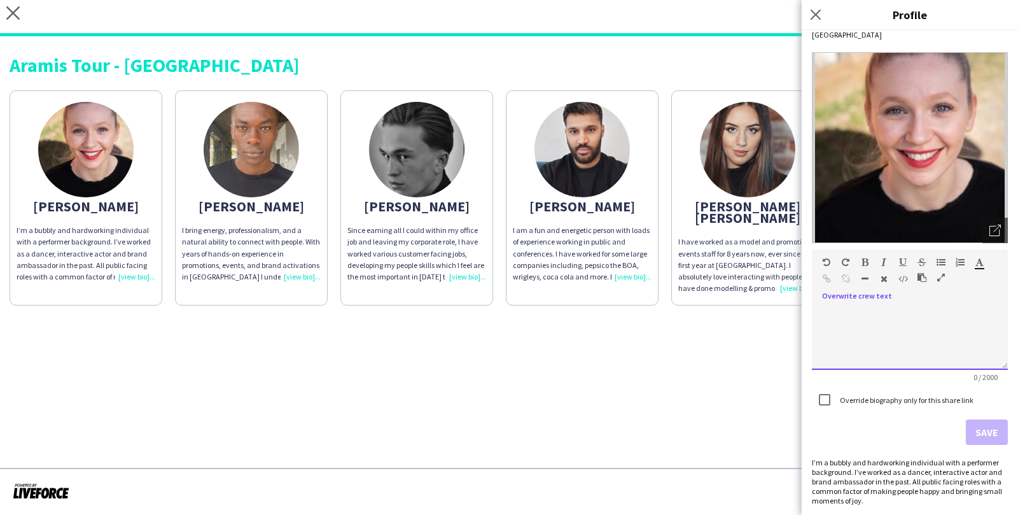
click at [875, 335] on div at bounding box center [910, 338] width 196 height 64
paste div
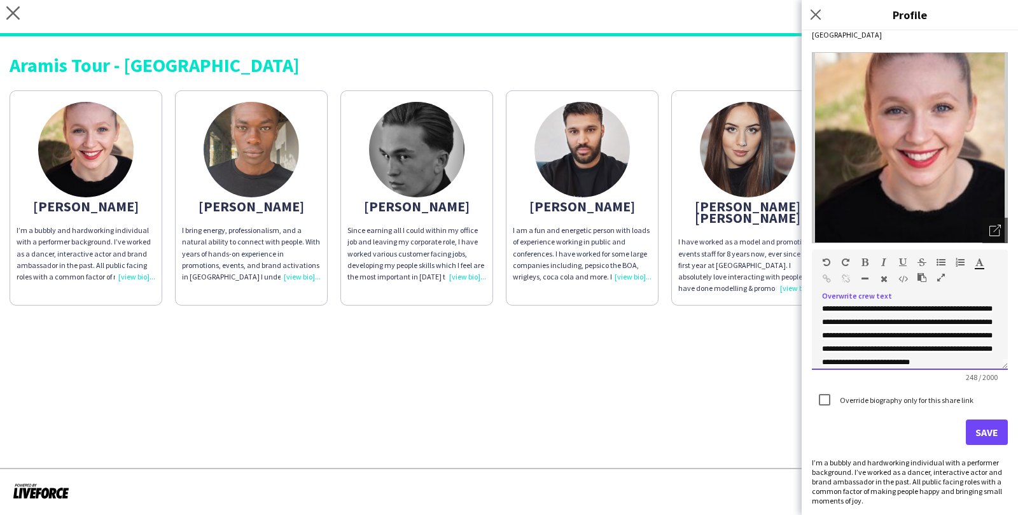
click at [949, 333] on span "**********" at bounding box center [907, 335] width 170 height 61
click at [878, 350] on div "**********" at bounding box center [910, 338] width 196 height 64
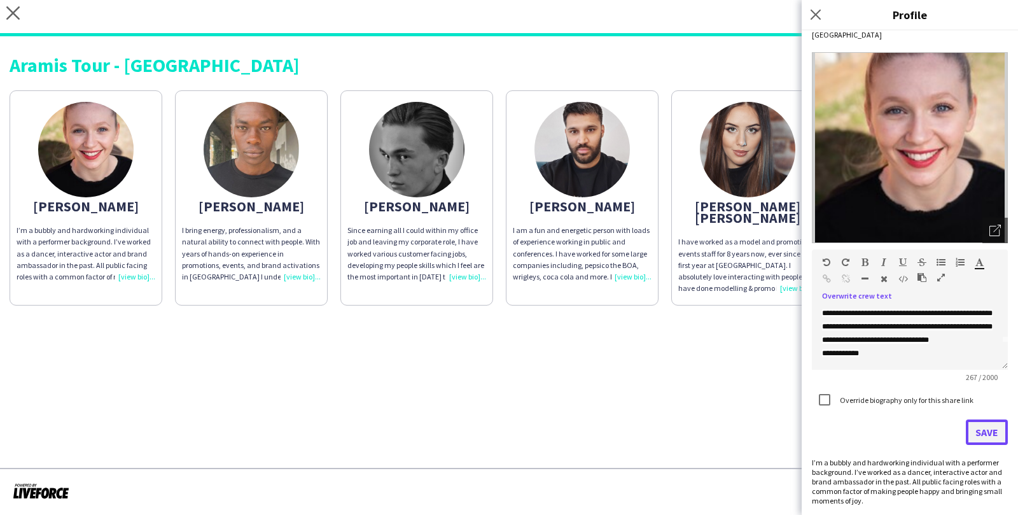
click at [991, 428] on button "Save" at bounding box center [986, 431] width 42 height 25
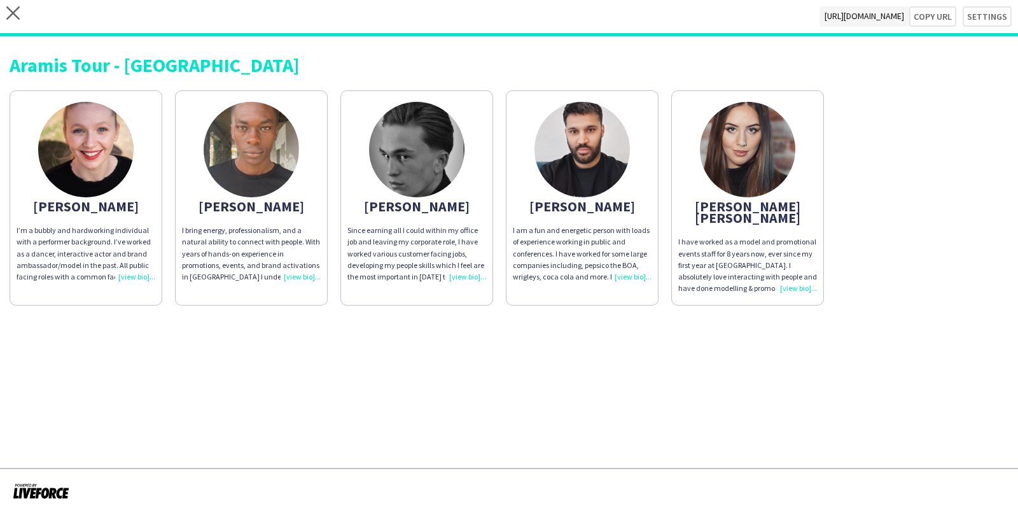
click at [462, 275] on div "Since earning all I could within my office job and leaving my corporate role, I…" at bounding box center [416, 254] width 139 height 58
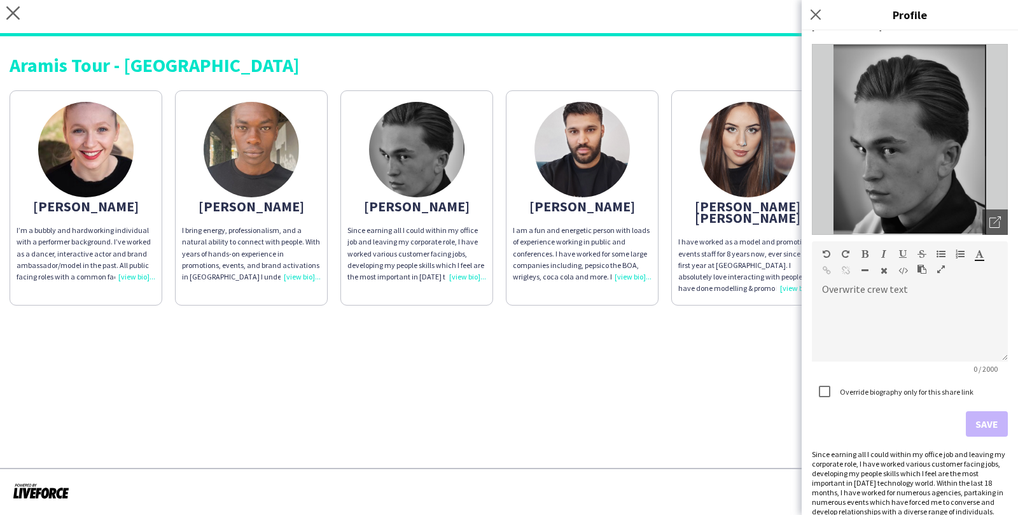
scroll to position [50, 0]
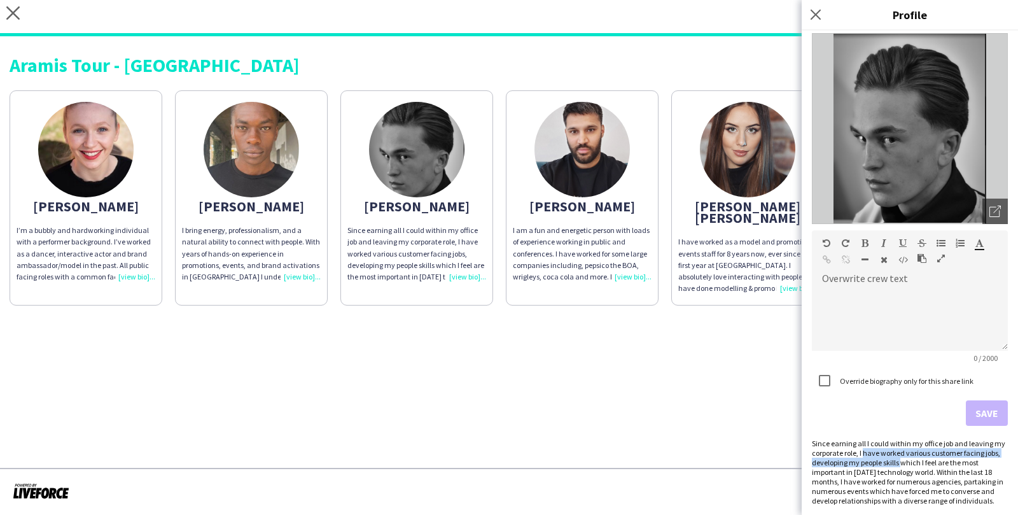
drag, startPoint x: 864, startPoint y: 450, endPoint x: 901, endPoint y: 466, distance: 39.3
click at [901, 466] on div "Since earning all I could within my office job and leaving my corporate role, I…" at bounding box center [910, 471] width 196 height 67
copy div "have worked various customer facing jobs, developing my people skills"
click at [875, 303] on div at bounding box center [910, 319] width 196 height 64
paste div
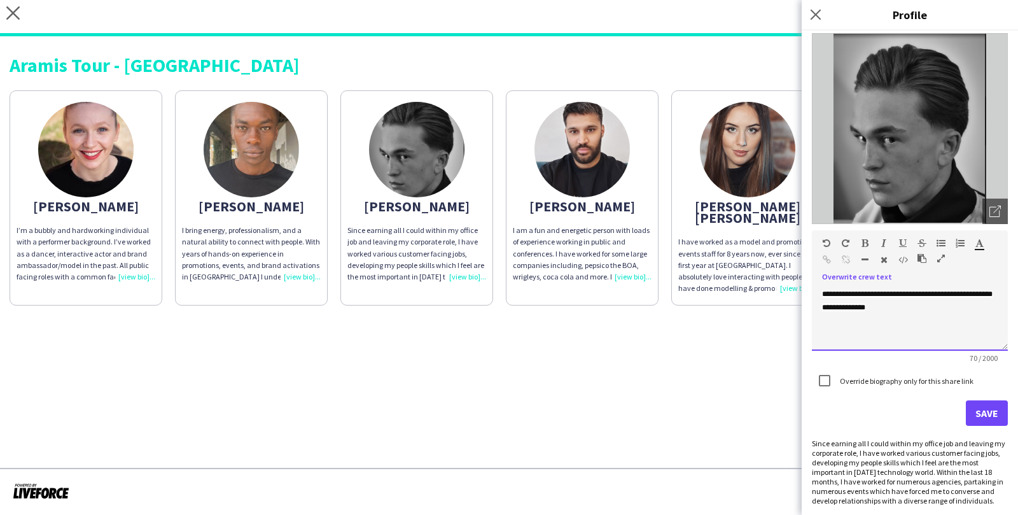
click at [822, 293] on span "**********" at bounding box center [907, 300] width 170 height 21
click at [874, 311] on span "**********" at bounding box center [907, 300] width 170 height 21
drag, startPoint x: 962, startPoint y: 480, endPoint x: 999, endPoint y: 495, distance: 39.7
click at [999, 495] on div "Since earning all I could within my office job and leaving my corporate role, I…" at bounding box center [910, 471] width 196 height 67
copy div "partaking in numerous events which have forced me to converse and develop relat…"
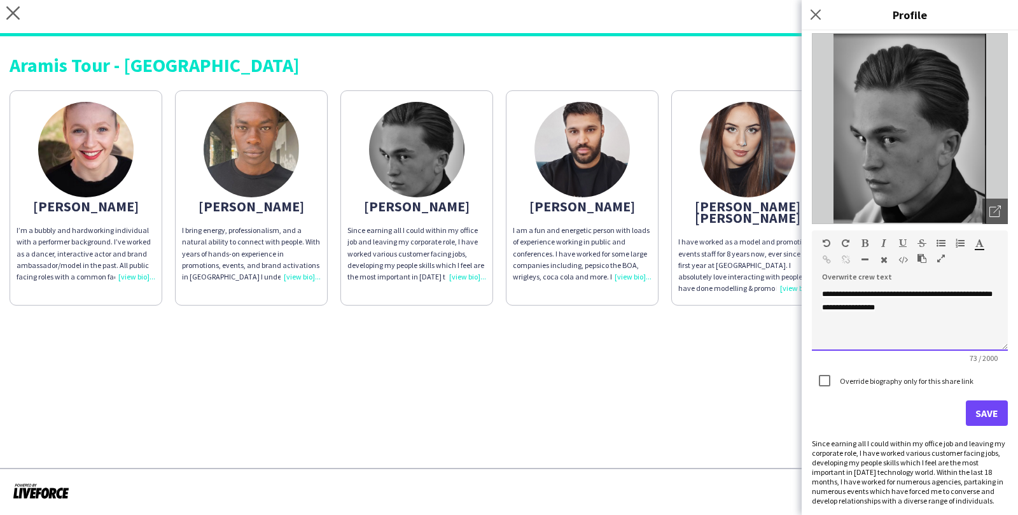
click at [899, 311] on div "**********" at bounding box center [910, 319] width 196 height 64
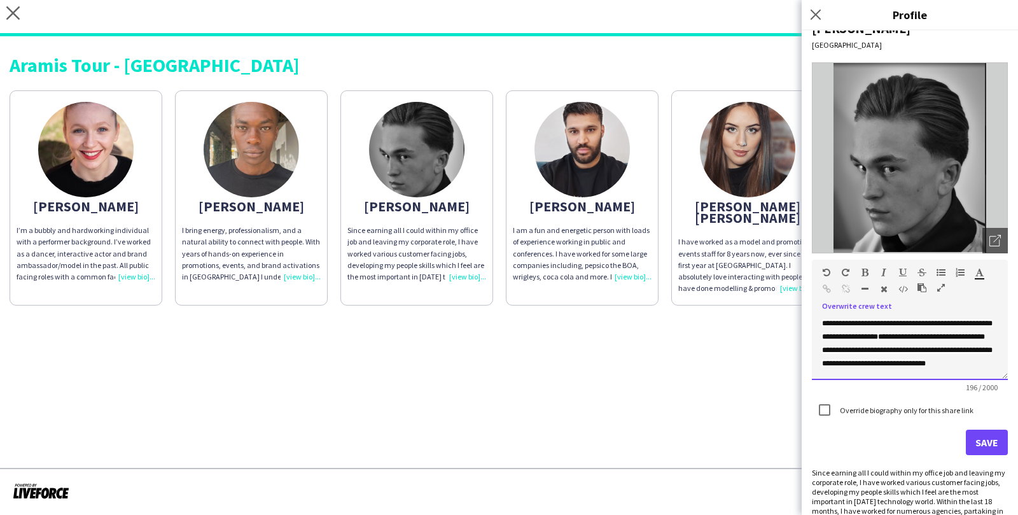
scroll to position [22, 0]
click at [819, 321] on div "**********" at bounding box center [910, 347] width 196 height 64
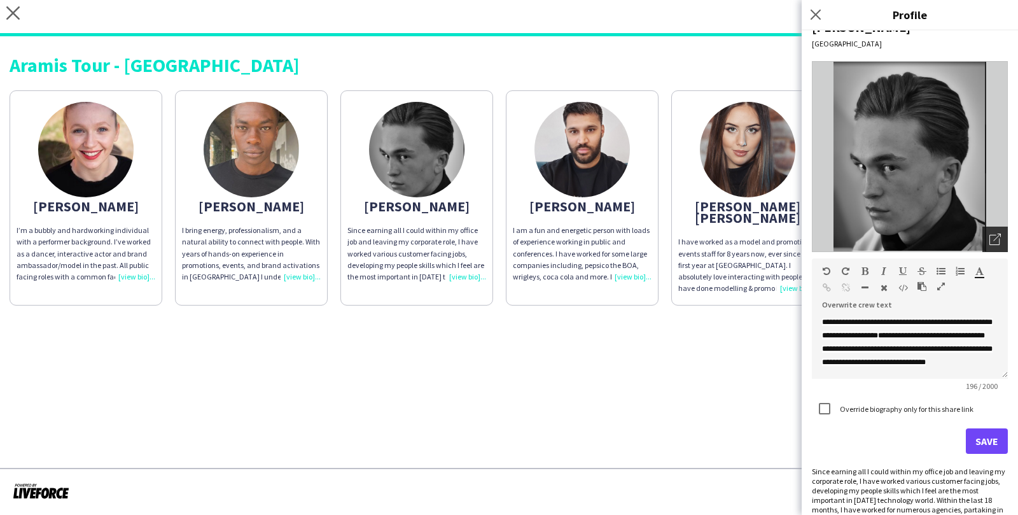
click at [990, 240] on icon "Open photos pop-in" at bounding box center [994, 238] width 11 height 11
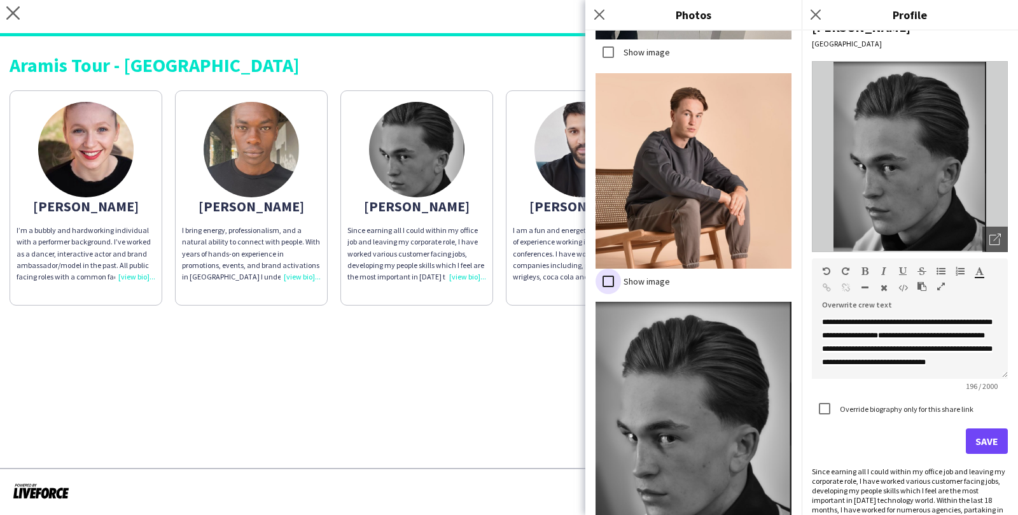
scroll to position [1456, 0]
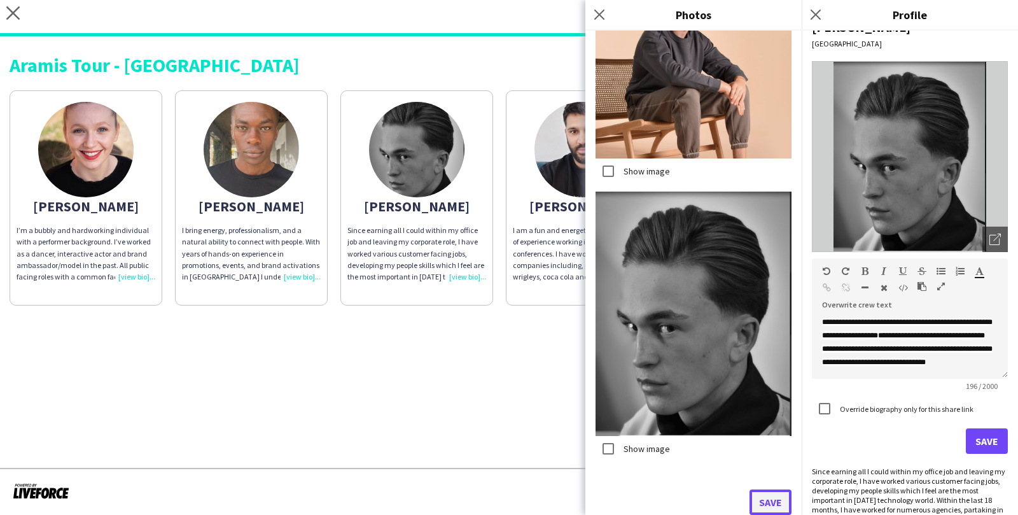
click at [764, 497] on button "Save" at bounding box center [770, 501] width 42 height 25
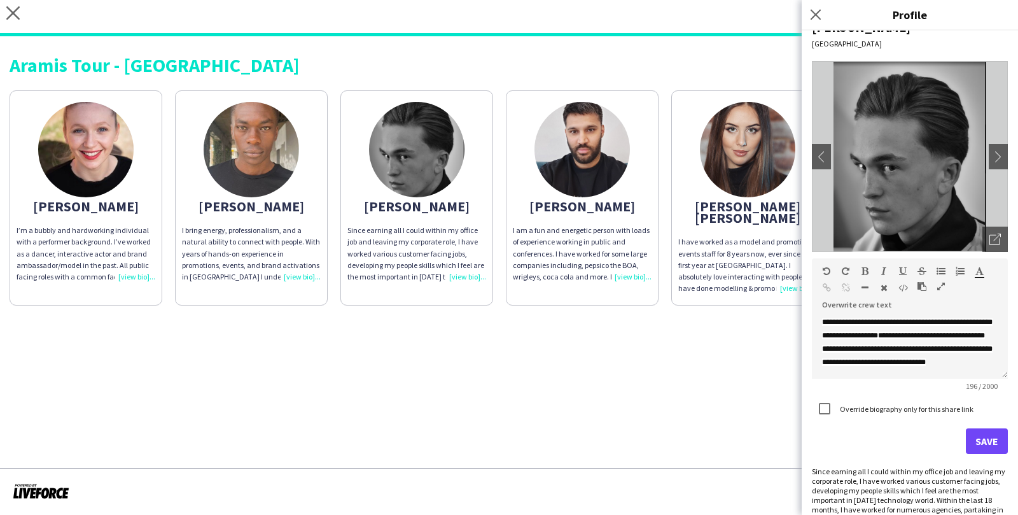
scroll to position [0, 0]
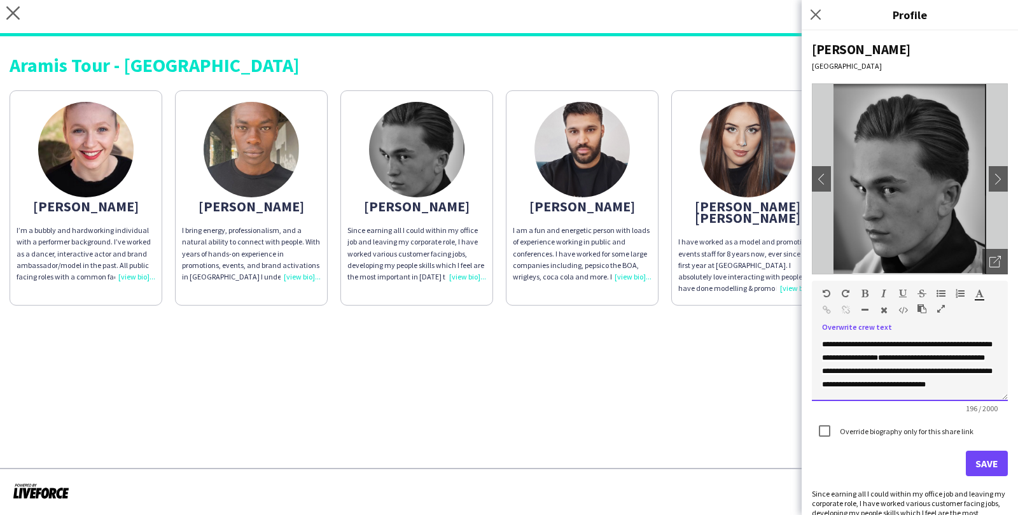
click at [841, 364] on div "**********" at bounding box center [910, 369] width 196 height 64
click at [821, 345] on div "**********" at bounding box center [910, 369] width 196 height 64
click at [953, 383] on div "**********" at bounding box center [910, 369] width 196 height 64
click at [822, 345] on span "**********" at bounding box center [907, 350] width 170 height 21
click at [819, 347] on div "**********" at bounding box center [910, 369] width 196 height 64
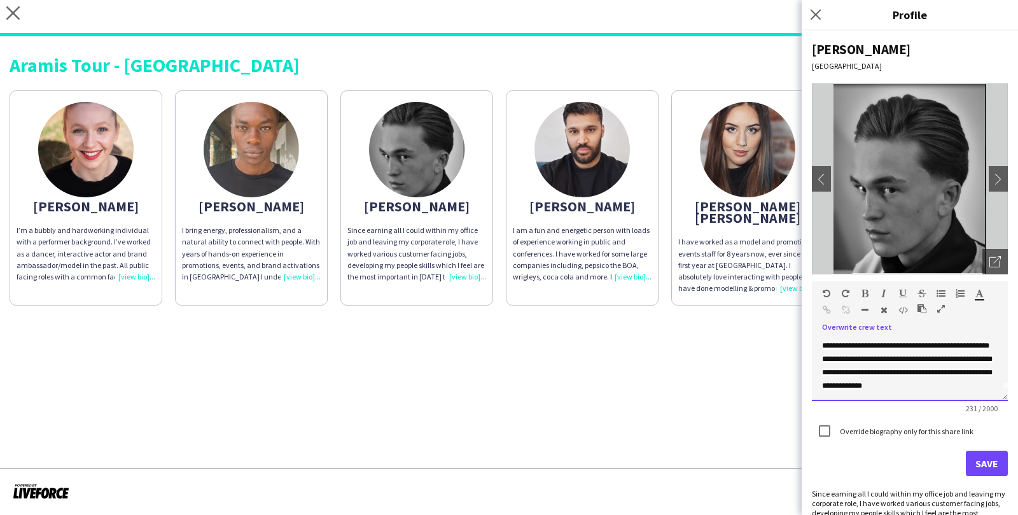
scroll to position [15, 0]
click at [920, 383] on div "**********" at bounding box center [910, 369] width 196 height 64
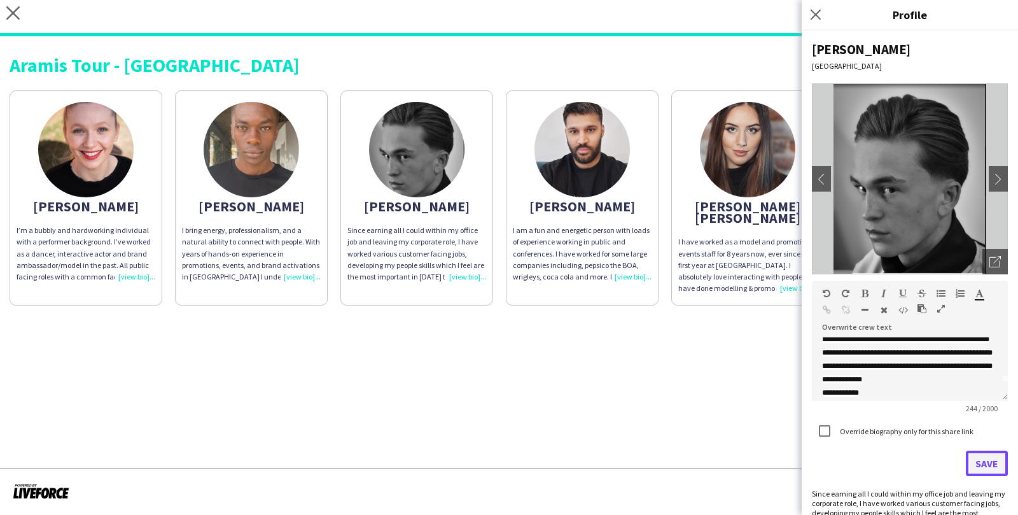
click at [979, 470] on button "Save" at bounding box center [986, 462] width 42 height 25
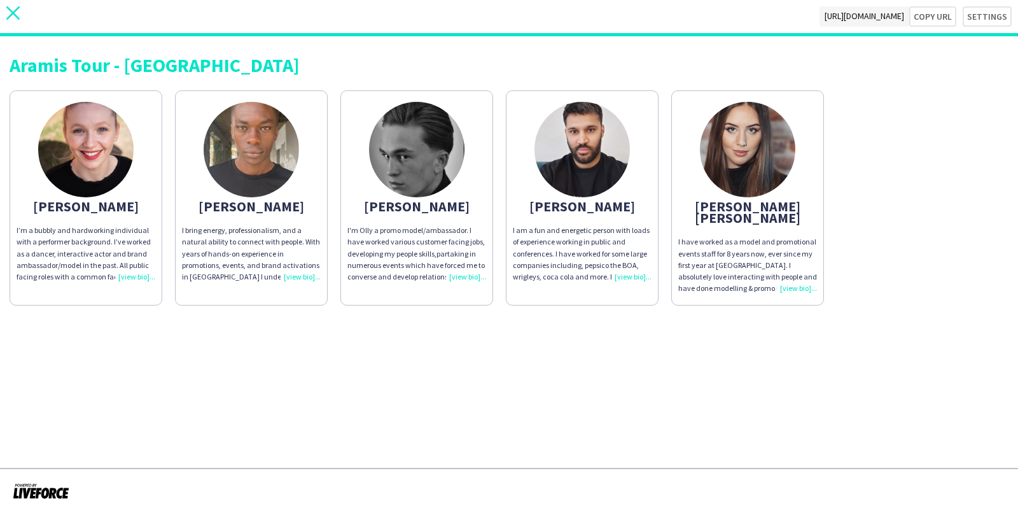
click at [14, 9] on icon "close" at bounding box center [12, 12] width 13 height 13
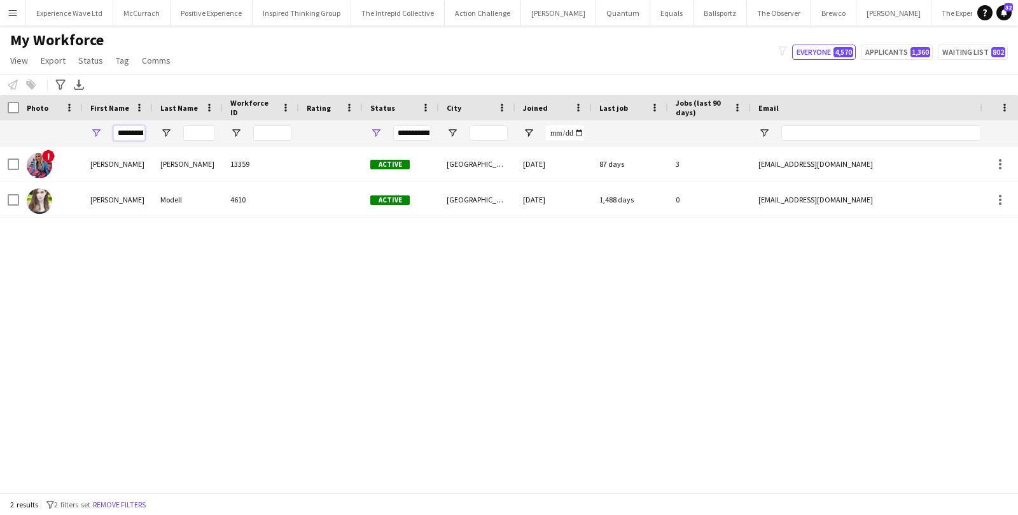
click at [132, 136] on input "**********" at bounding box center [129, 132] width 32 height 15
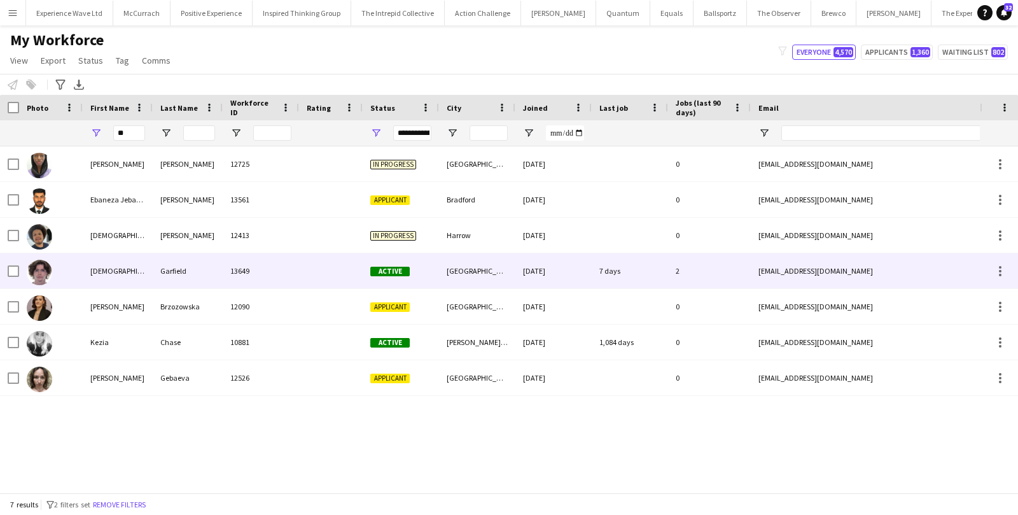
click at [82, 264] on div at bounding box center [51, 270] width 64 height 35
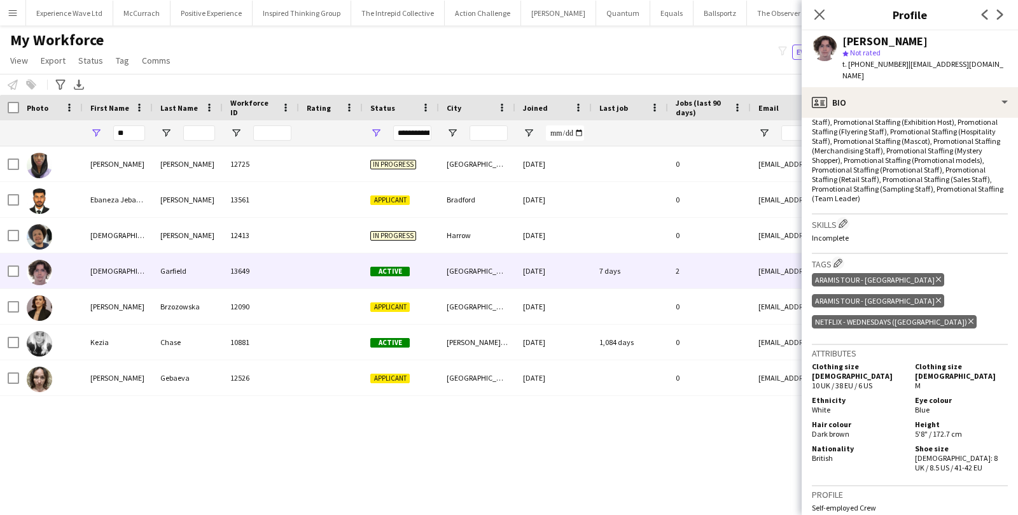
scroll to position [502, 0]
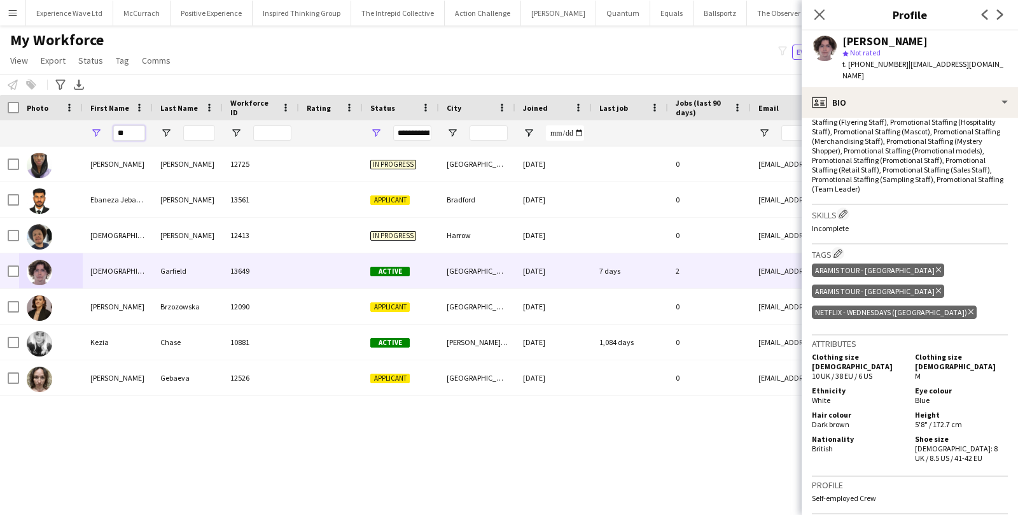
drag, startPoint x: 132, startPoint y: 135, endPoint x: 95, endPoint y: 135, distance: 36.3
click at [95, 135] on div "**" at bounding box center [118, 132] width 70 height 25
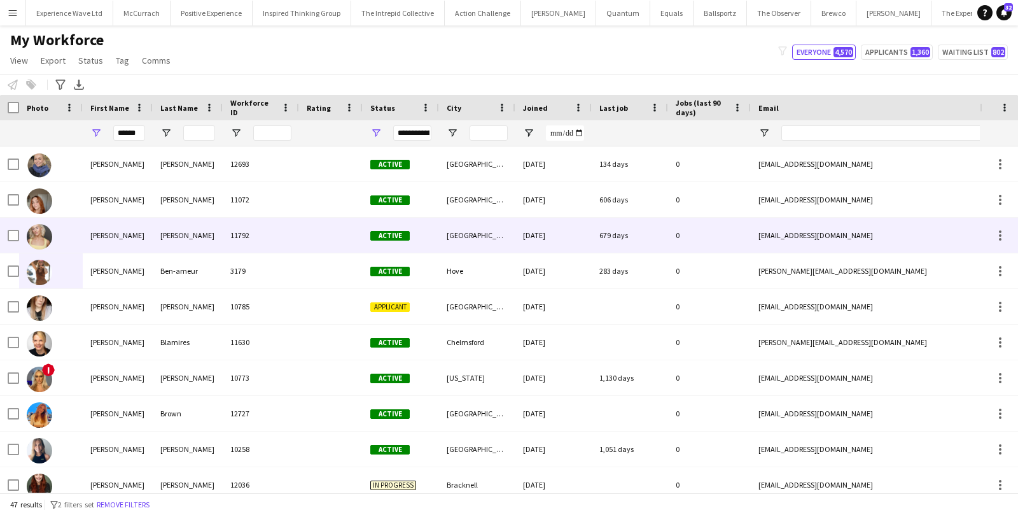
click at [118, 233] on div "Hannah" at bounding box center [118, 235] width 70 height 35
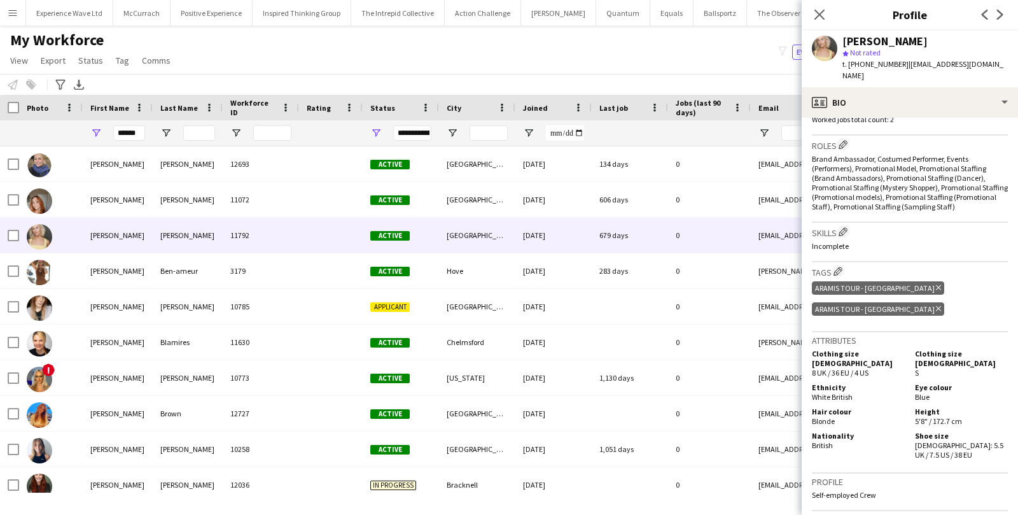
scroll to position [450, 0]
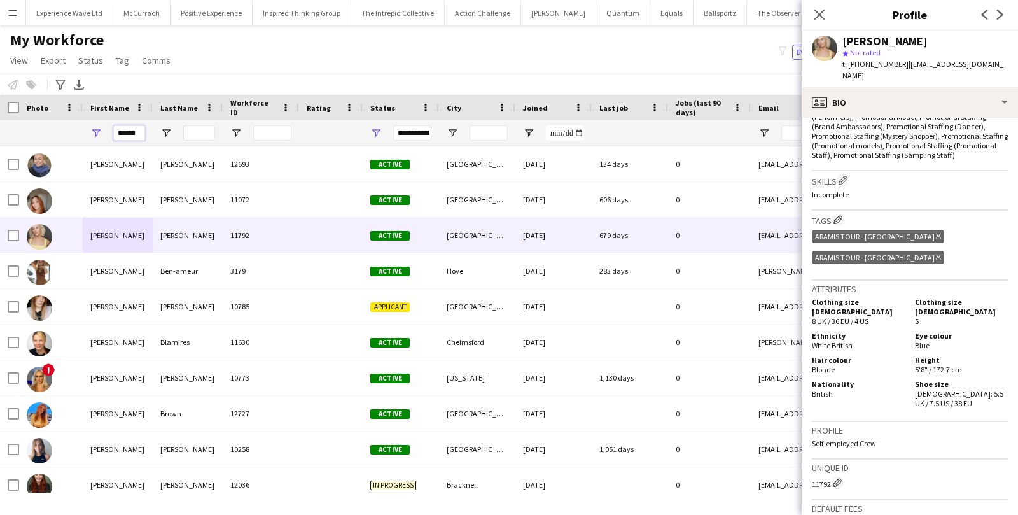
drag, startPoint x: 143, startPoint y: 134, endPoint x: 74, endPoint y: 134, distance: 68.7
click at [74, 134] on div "******" at bounding box center [689, 132] width 1379 height 25
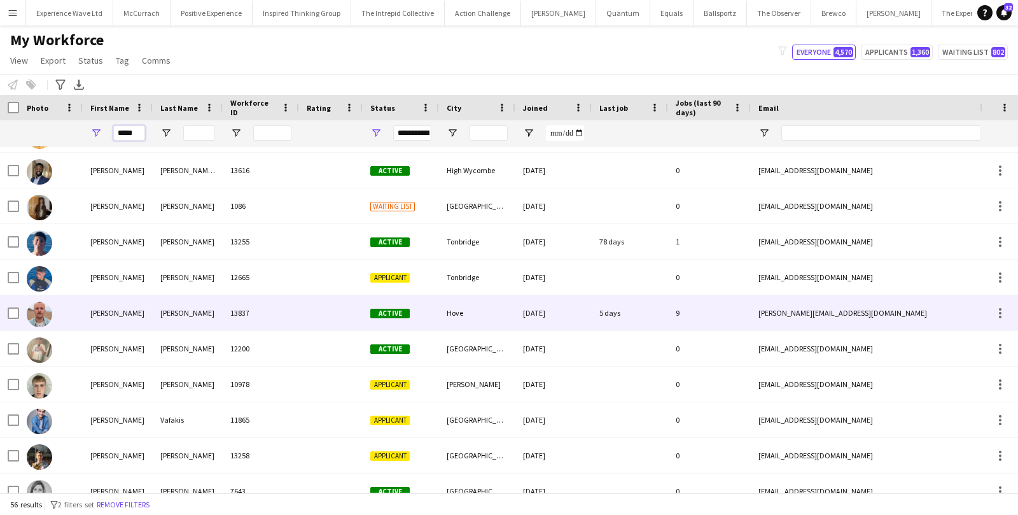
scroll to position [213, 0]
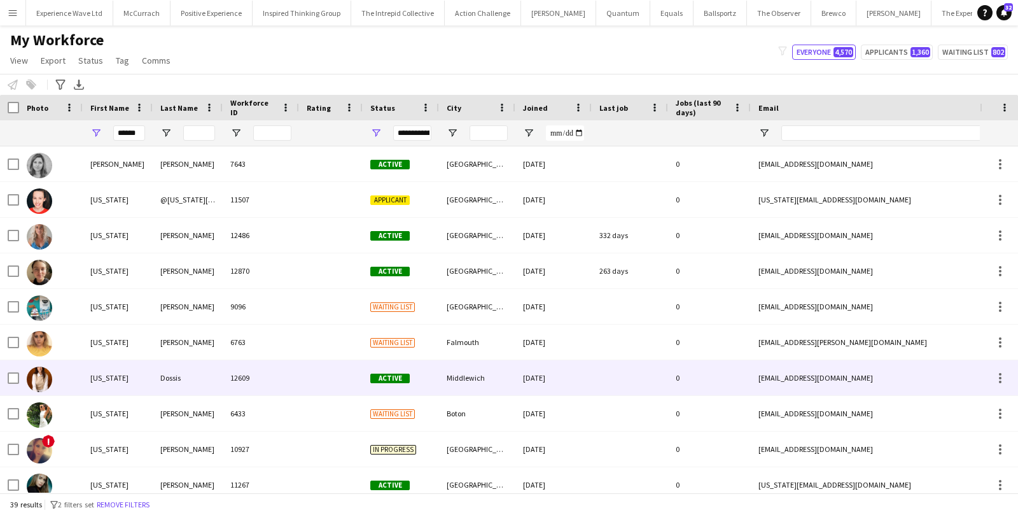
click at [99, 374] on div "Georgia" at bounding box center [118, 377] width 70 height 35
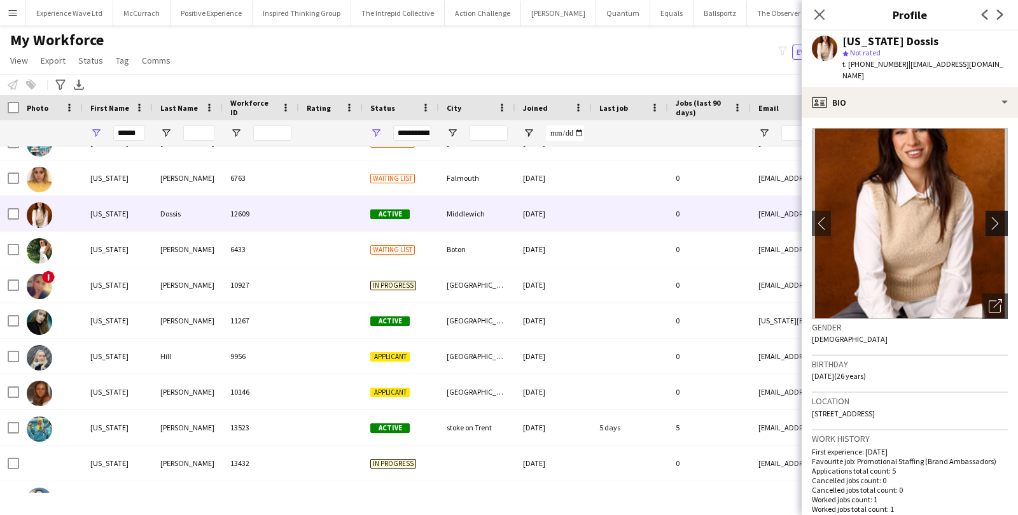
click at [997, 216] on app-icon "chevron-right" at bounding box center [998, 222] width 20 height 13
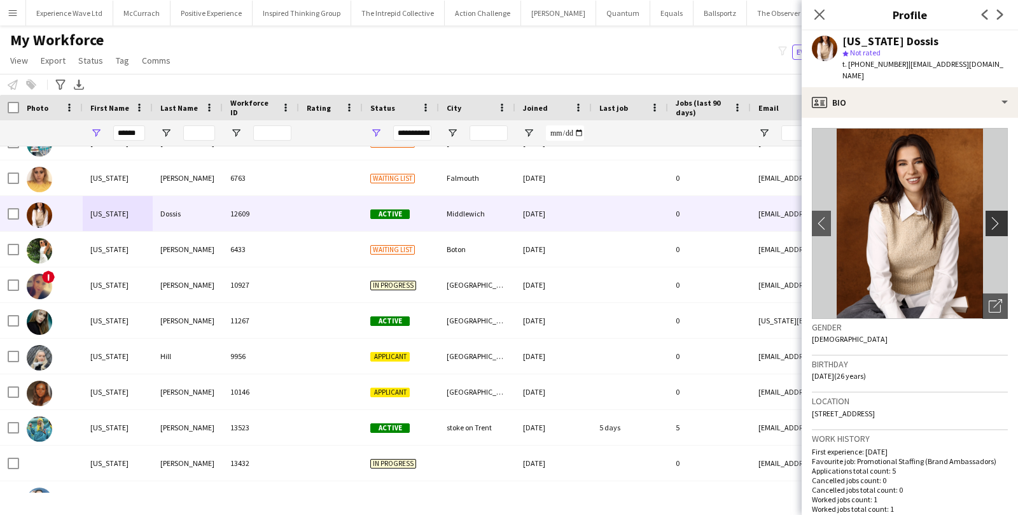
click at [997, 216] on app-icon "chevron-right" at bounding box center [998, 222] width 20 height 13
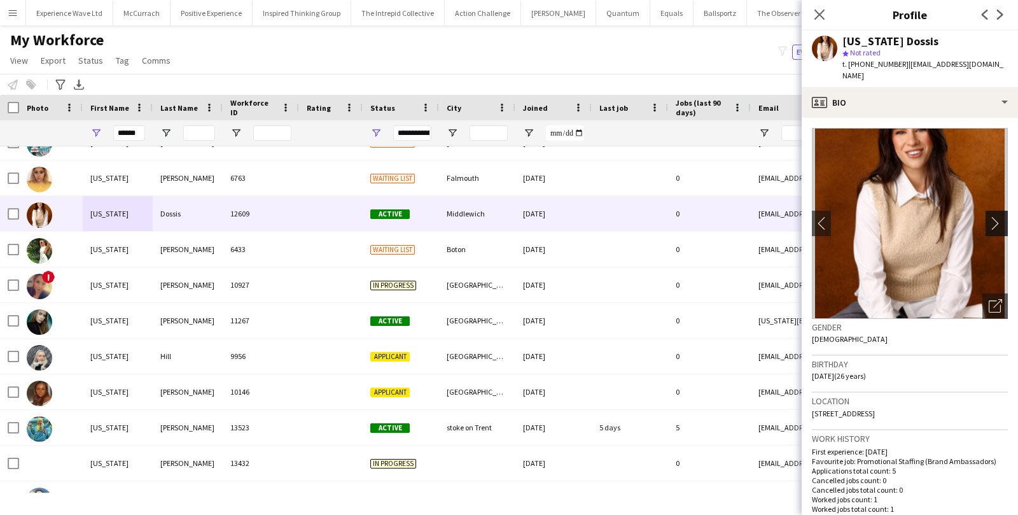
click at [997, 216] on app-icon "chevron-right" at bounding box center [998, 222] width 20 height 13
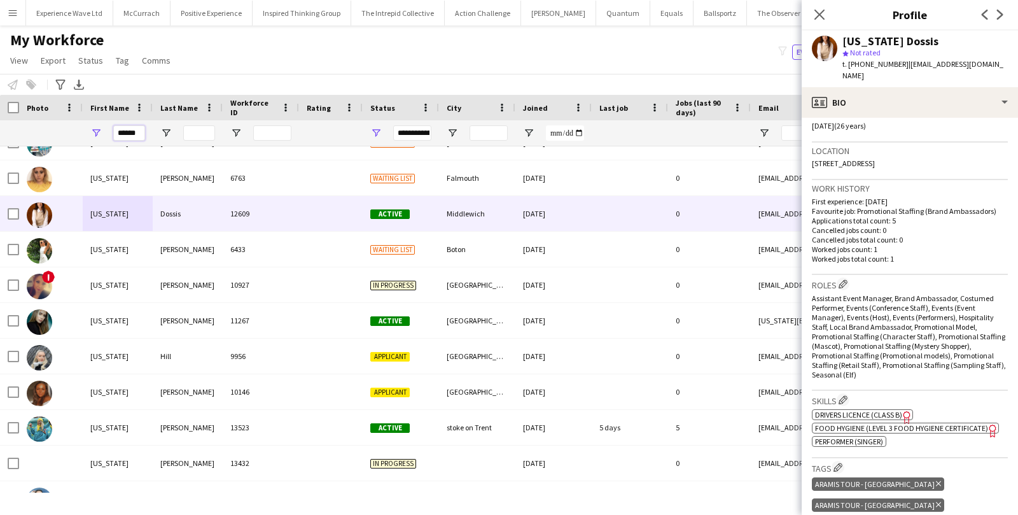
drag, startPoint x: 142, startPoint y: 132, endPoint x: 92, endPoint y: 132, distance: 49.6
click at [92, 132] on div "******" at bounding box center [118, 132] width 70 height 25
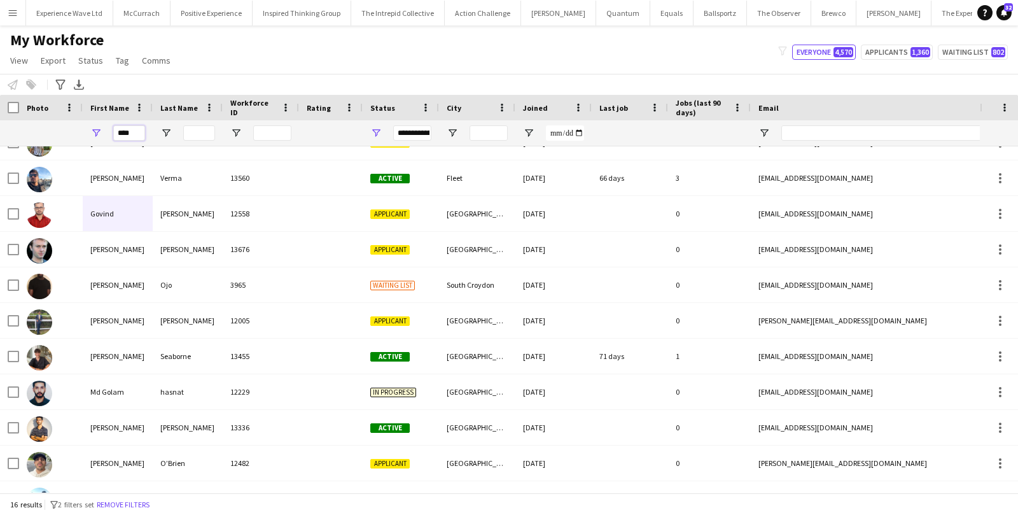
scroll to position [0, 0]
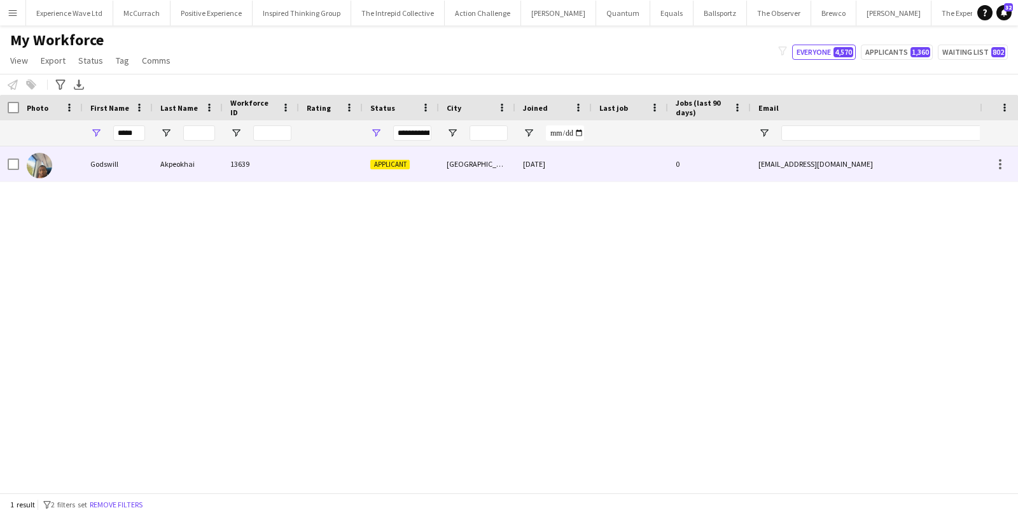
click at [89, 158] on div "Godswill" at bounding box center [118, 163] width 70 height 35
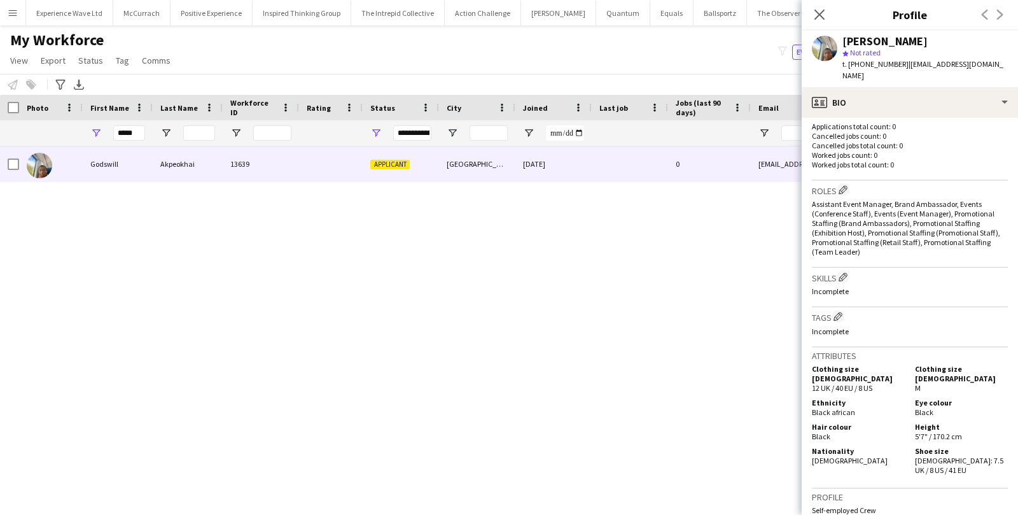
scroll to position [568, 0]
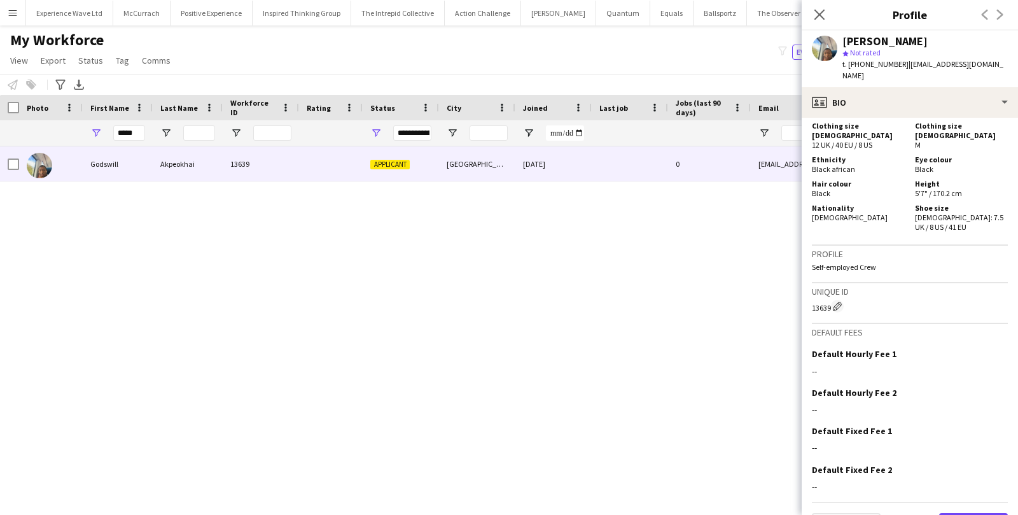
click at [990, 513] on button "Next" at bounding box center [973, 525] width 69 height 25
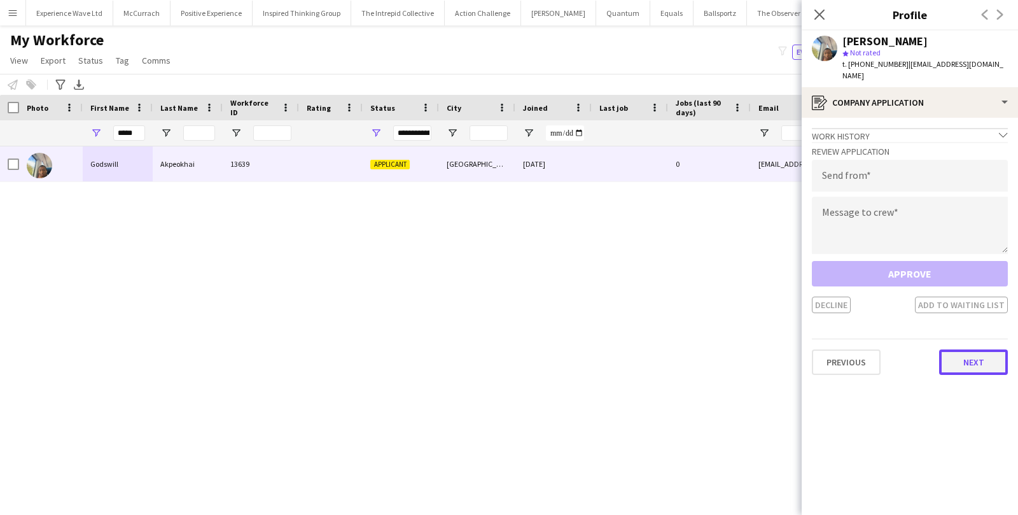
click at [985, 350] on button "Next" at bounding box center [973, 361] width 69 height 25
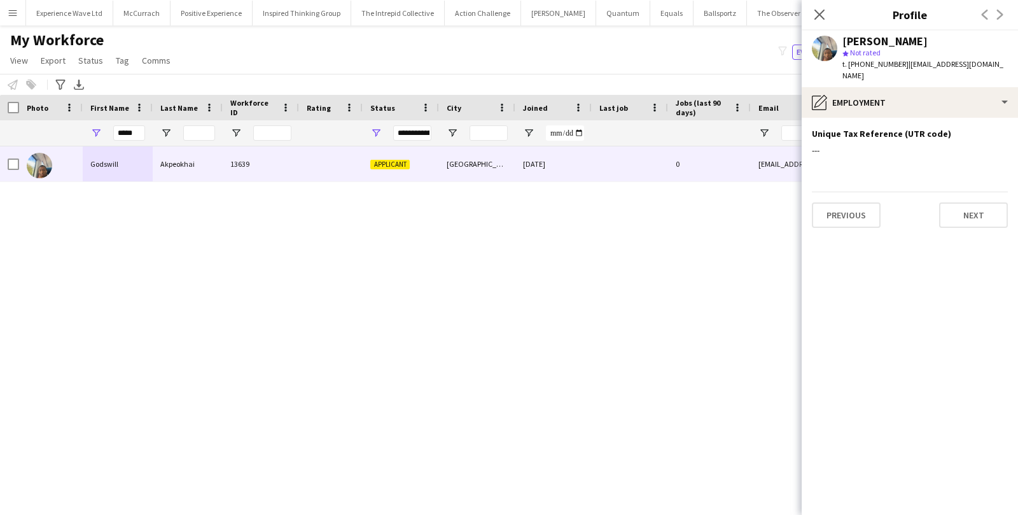
click at [979, 191] on div "Previous Next" at bounding box center [910, 209] width 196 height 36
click at [971, 202] on button "Next" at bounding box center [973, 214] width 69 height 25
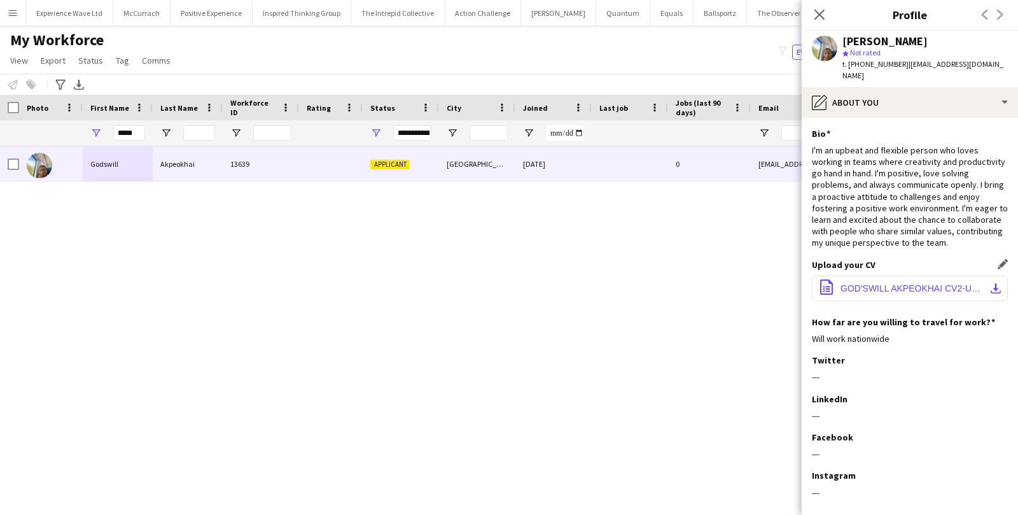
click at [945, 283] on span "GOD'SWILL AKPEOKHAI CV2-UK1.pdf" at bounding box center [912, 288] width 144 height 10
drag, startPoint x: 142, startPoint y: 130, endPoint x: 102, endPoint y: 136, distance: 40.5
click at [102, 136] on div "*****" at bounding box center [118, 132] width 70 height 25
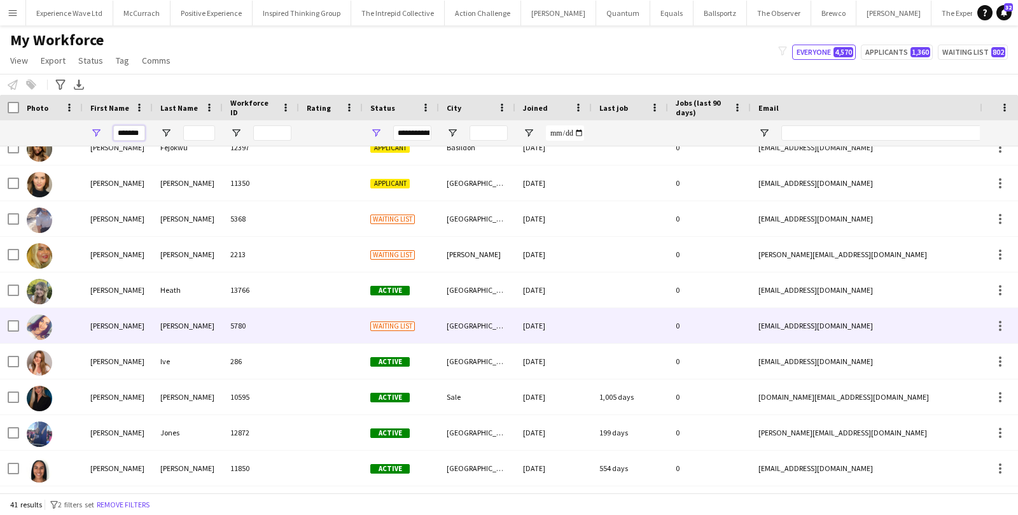
scroll to position [500, 0]
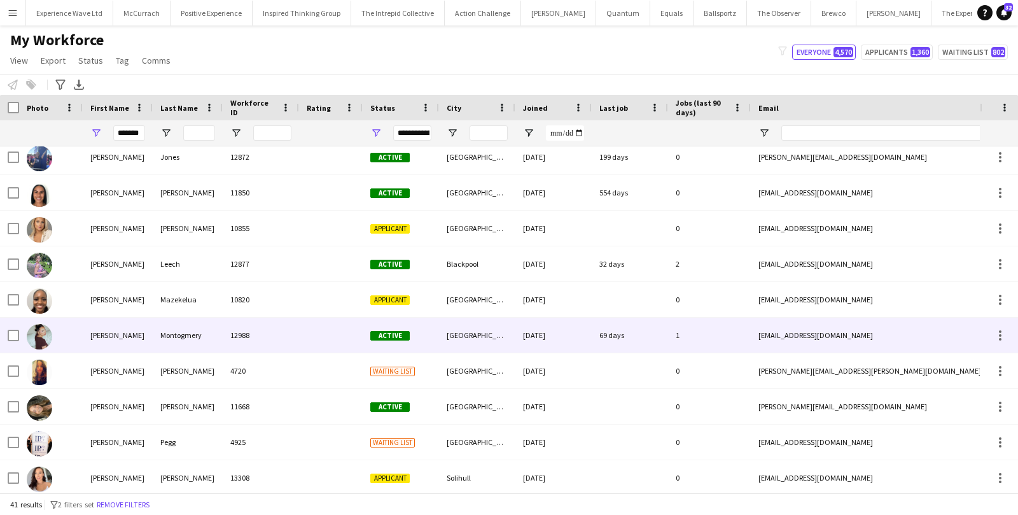
click at [259, 330] on div "12988" at bounding box center [261, 334] width 76 height 35
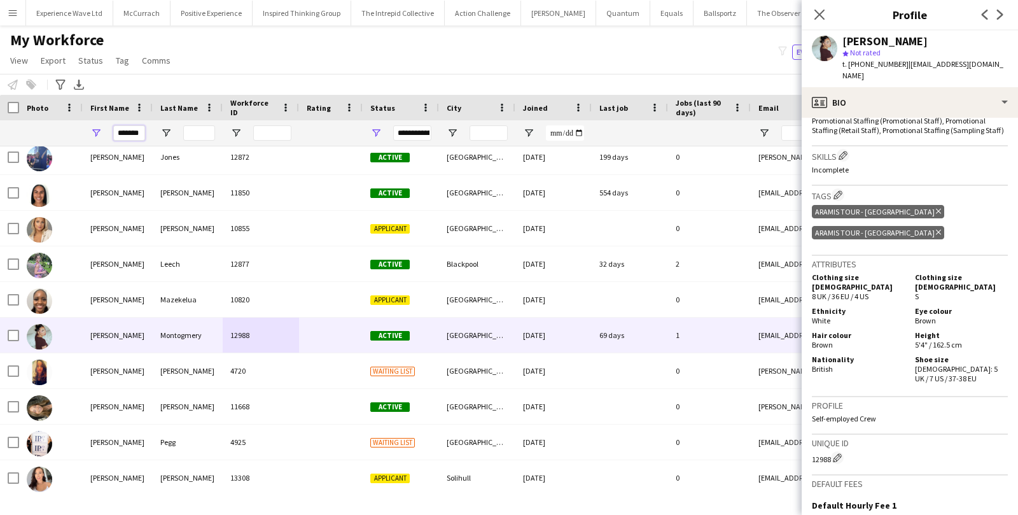
drag, startPoint x: 137, startPoint y: 135, endPoint x: 86, endPoint y: 130, distance: 51.7
click at [86, 130] on div "*******" at bounding box center [118, 132] width 70 height 25
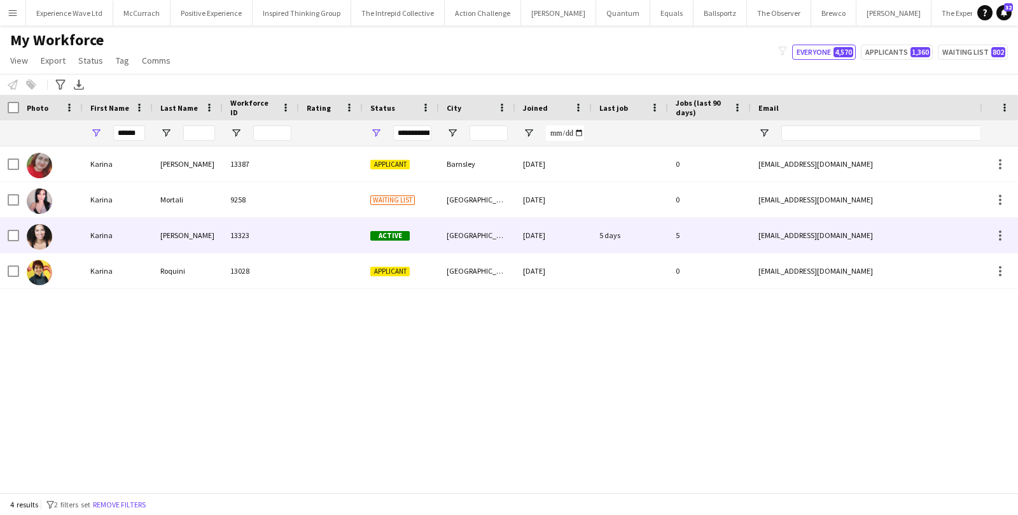
click at [87, 234] on div "Karina" at bounding box center [118, 235] width 70 height 35
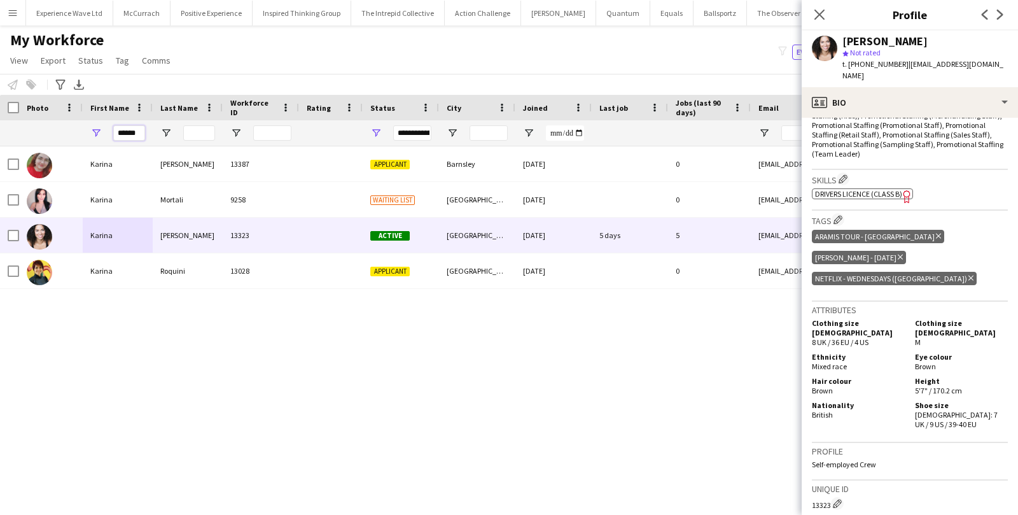
drag, startPoint x: 143, startPoint y: 132, endPoint x: 92, endPoint y: 130, distance: 50.9
click at [92, 130] on div "******" at bounding box center [118, 132] width 70 height 25
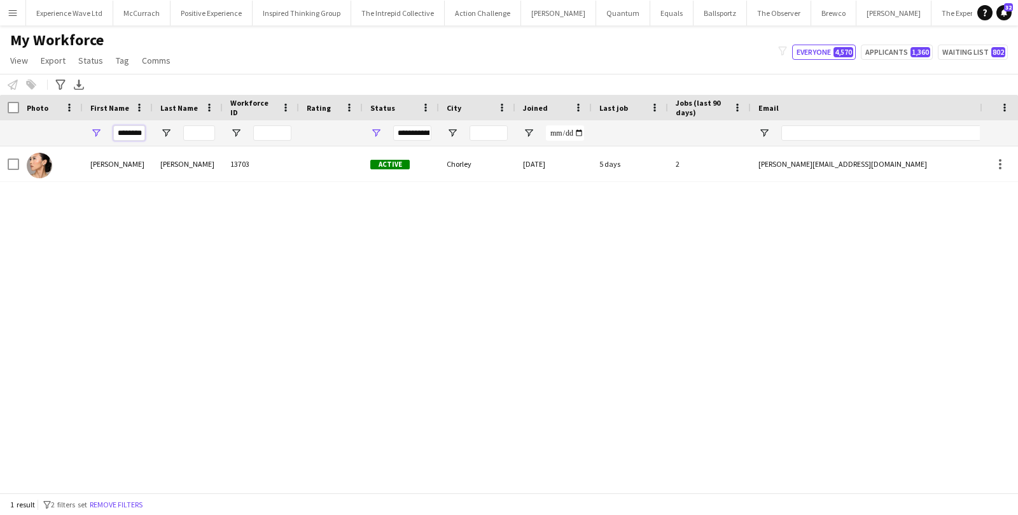
scroll to position [0, 3]
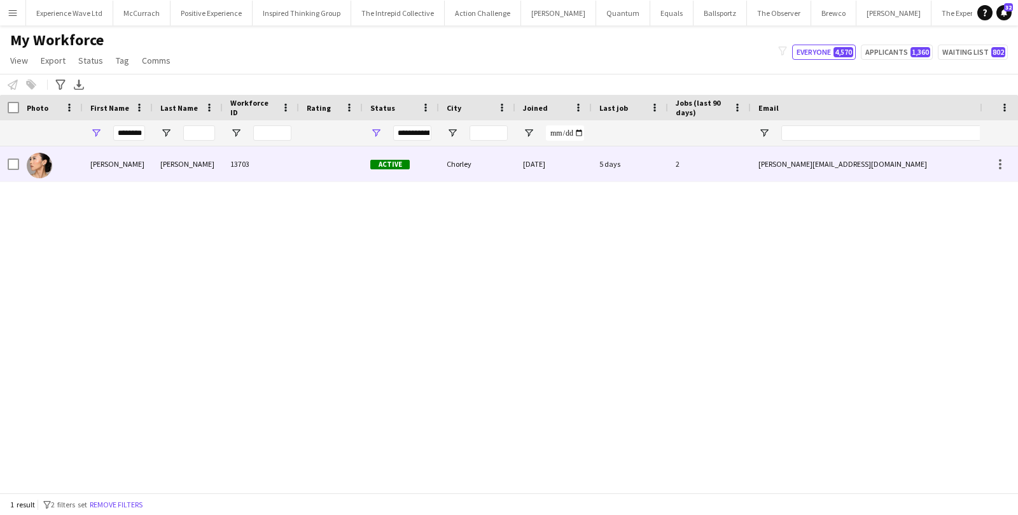
click at [89, 173] on div "Man Ying" at bounding box center [118, 163] width 70 height 35
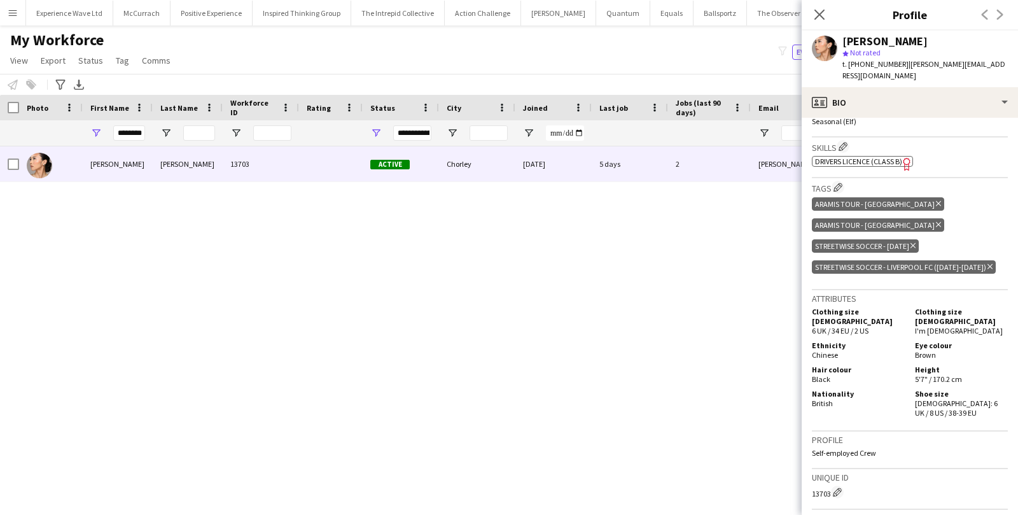
scroll to position [544, 0]
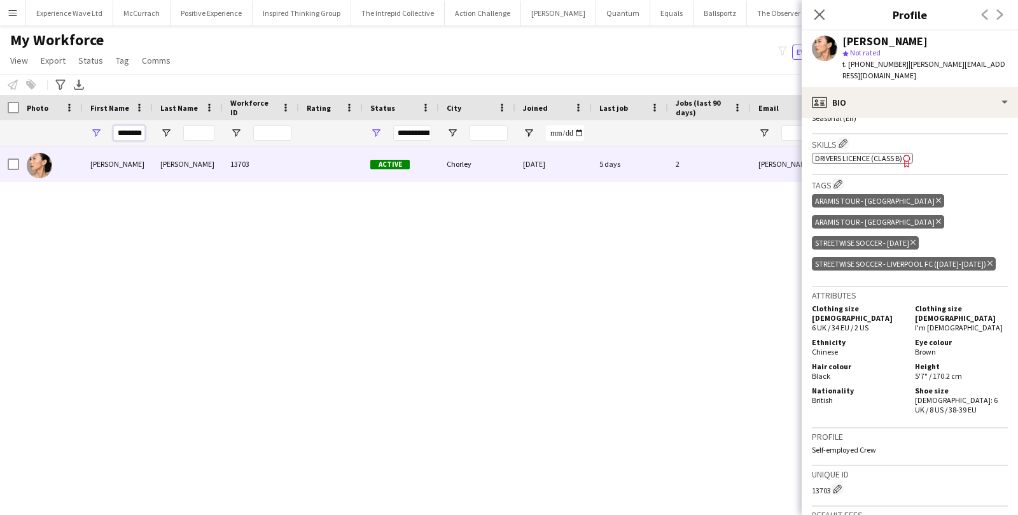
click at [125, 135] on input "********" at bounding box center [129, 132] width 32 height 15
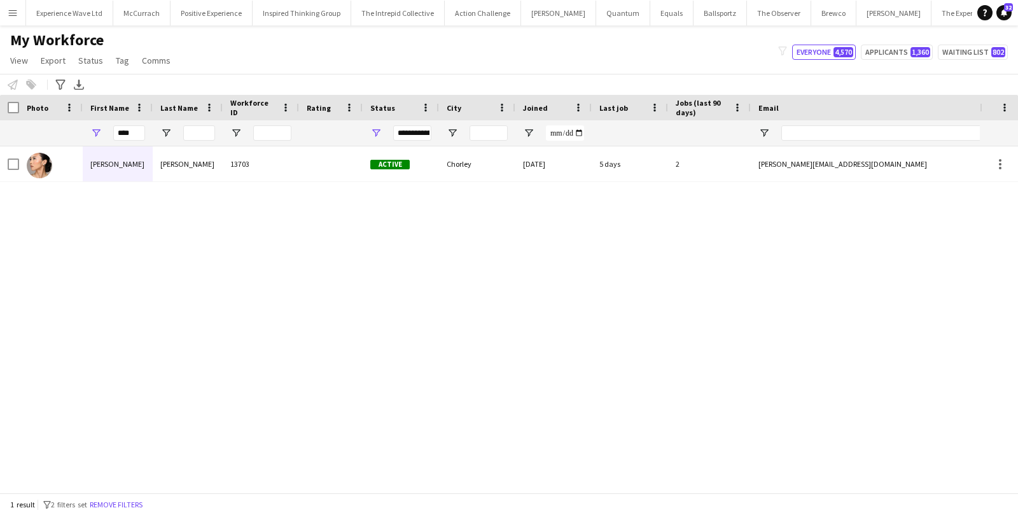
drag, startPoint x: 144, startPoint y: 139, endPoint x: 126, endPoint y: 136, distance: 18.6
click at [126, 136] on div "****" at bounding box center [129, 132] width 32 height 15
drag, startPoint x: 132, startPoint y: 135, endPoint x: 100, endPoint y: 135, distance: 32.4
click at [100, 135] on div "****" at bounding box center [118, 132] width 70 height 25
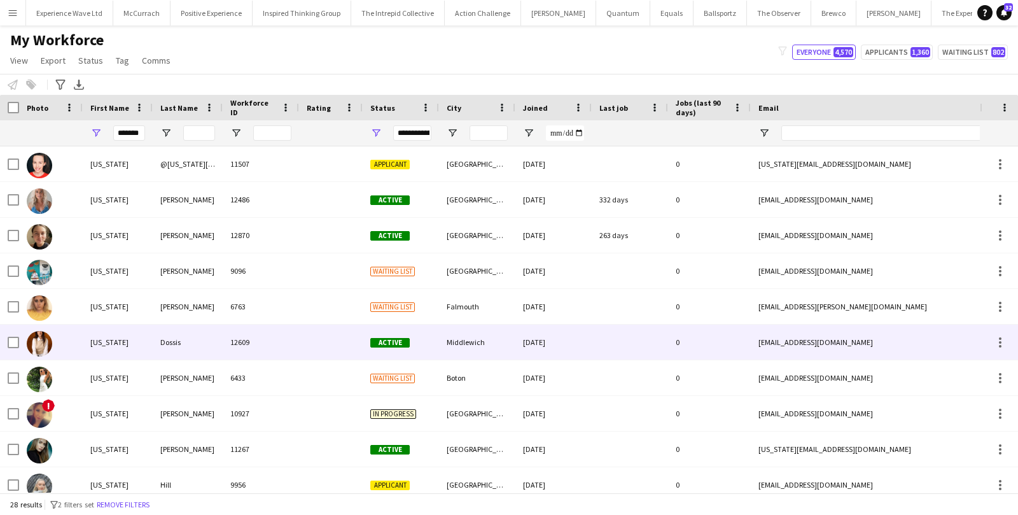
click at [85, 345] on div "Georgia" at bounding box center [118, 341] width 70 height 35
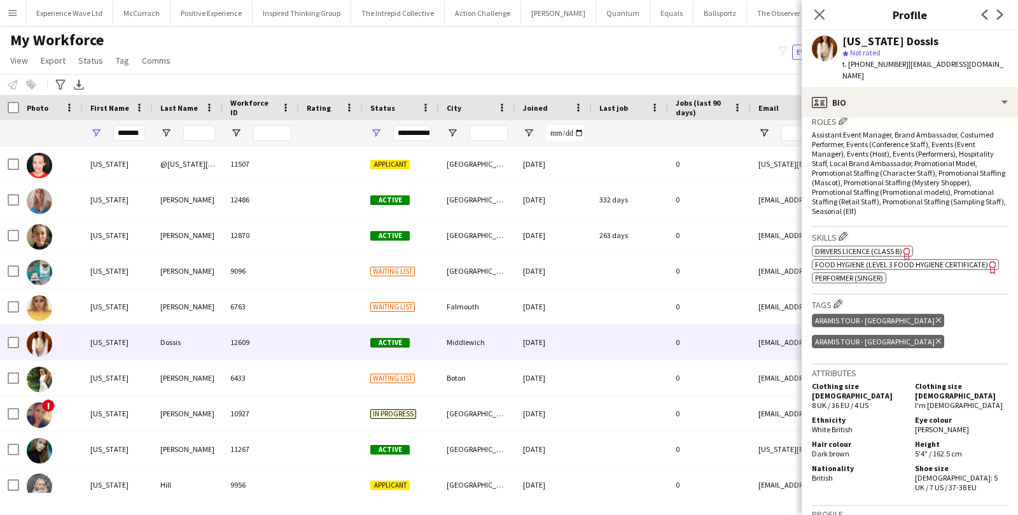
scroll to position [419, 0]
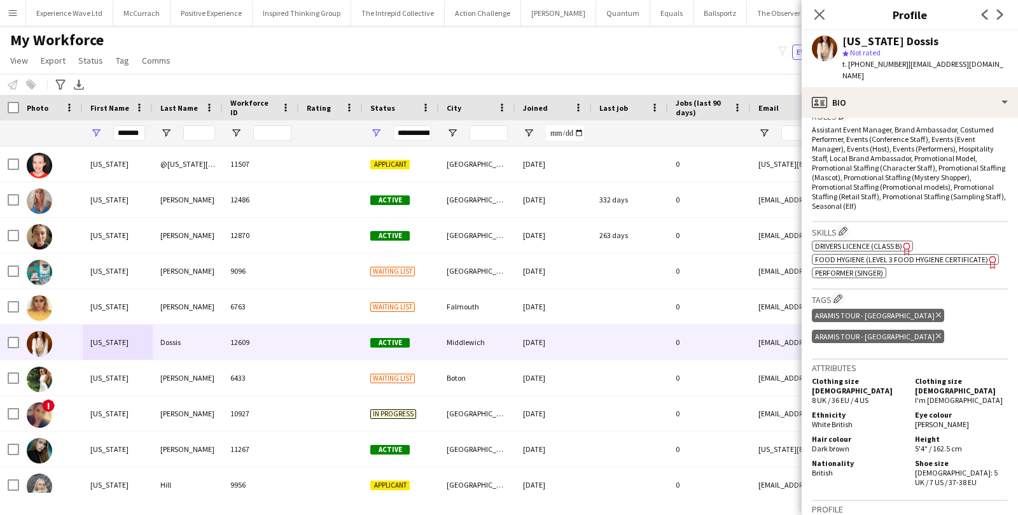
click at [144, 132] on div "*******" at bounding box center [129, 132] width 32 height 15
drag, startPoint x: 144, startPoint y: 132, endPoint x: 98, endPoint y: 132, distance: 45.8
click at [98, 132] on div "*******" at bounding box center [118, 132] width 70 height 25
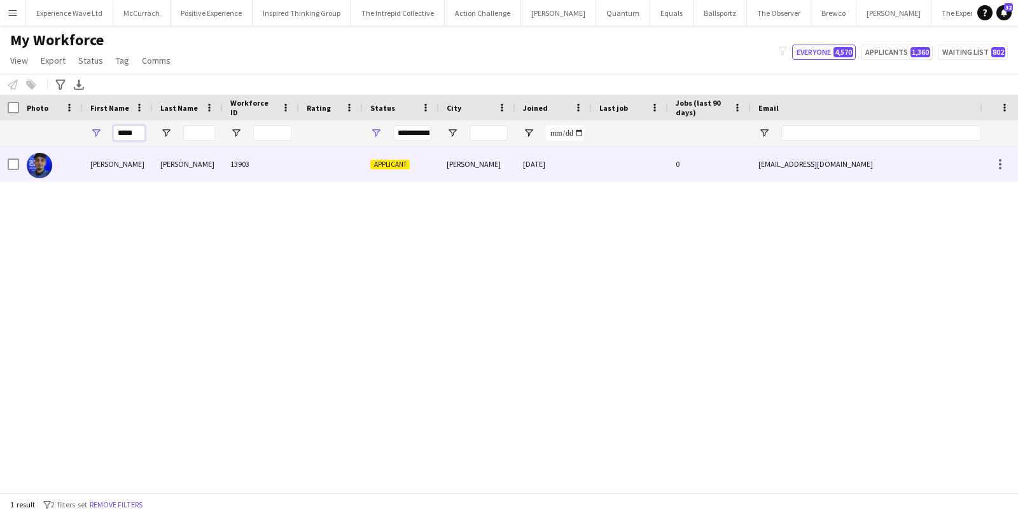
type input "*****"
click at [97, 164] on div "Jevon" at bounding box center [118, 163] width 70 height 35
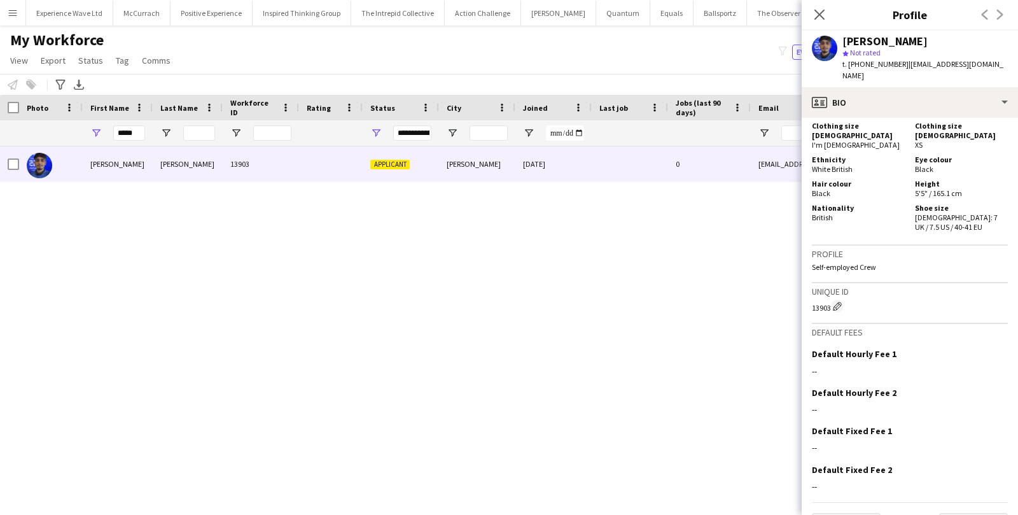
scroll to position [520, 0]
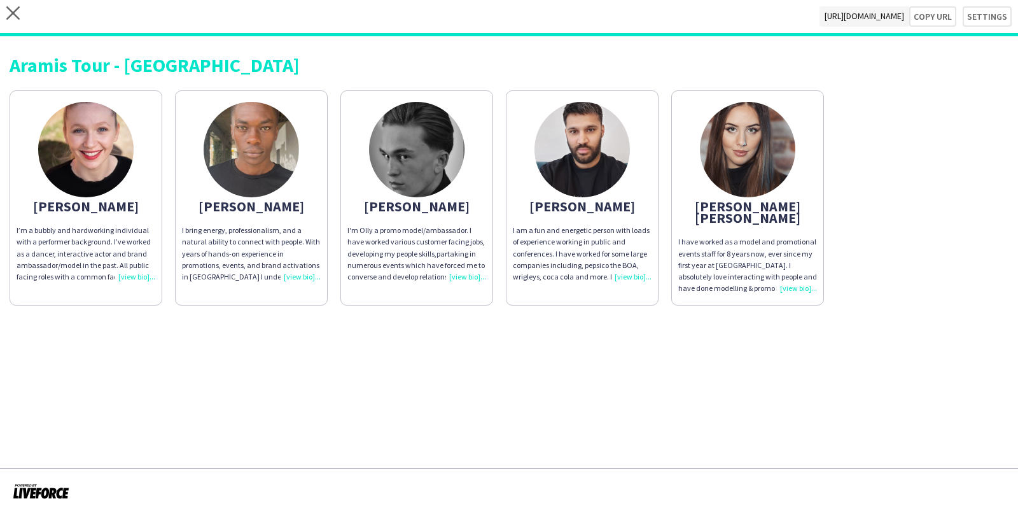
click at [5, 20] on div "close https://admin.liveforce.co/v2/s/f793b53c-f926-4443-9695-fe4aaef509f0 Copy…" at bounding box center [509, 18] width 1018 height 36
click at [14, 11] on icon at bounding box center [12, 12] width 13 height 13
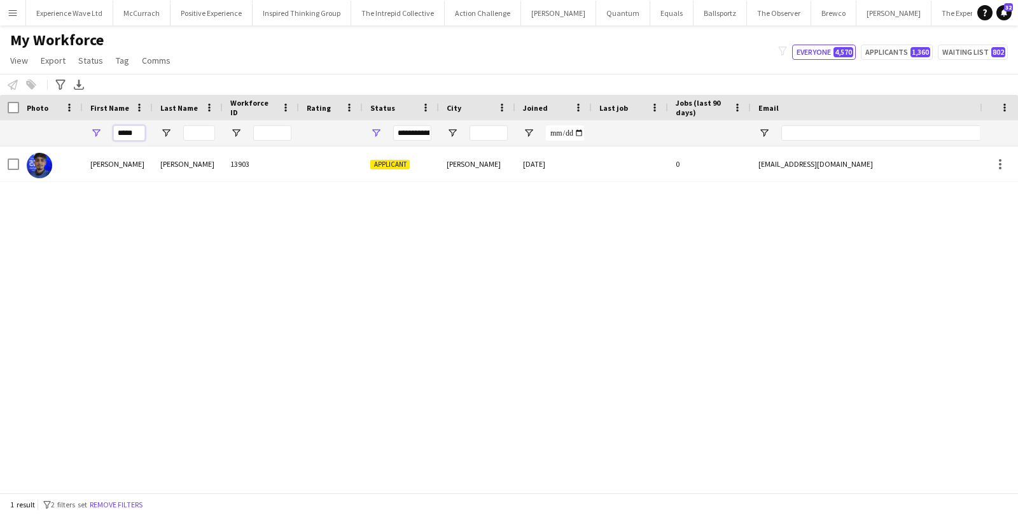
drag, startPoint x: 142, startPoint y: 132, endPoint x: 69, endPoint y: 132, distance: 73.1
click at [69, 132] on div "*****" at bounding box center [689, 132] width 1379 height 25
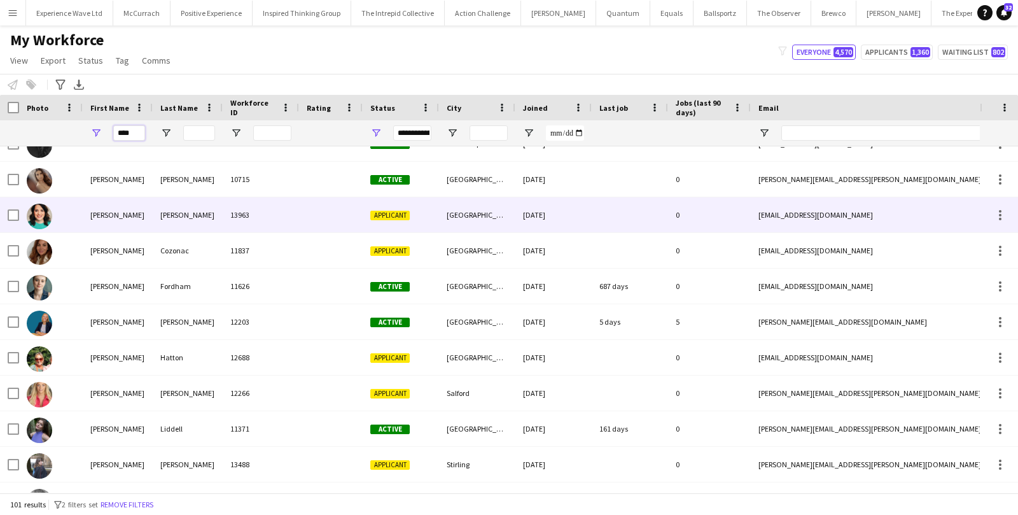
scroll to position [96, 0]
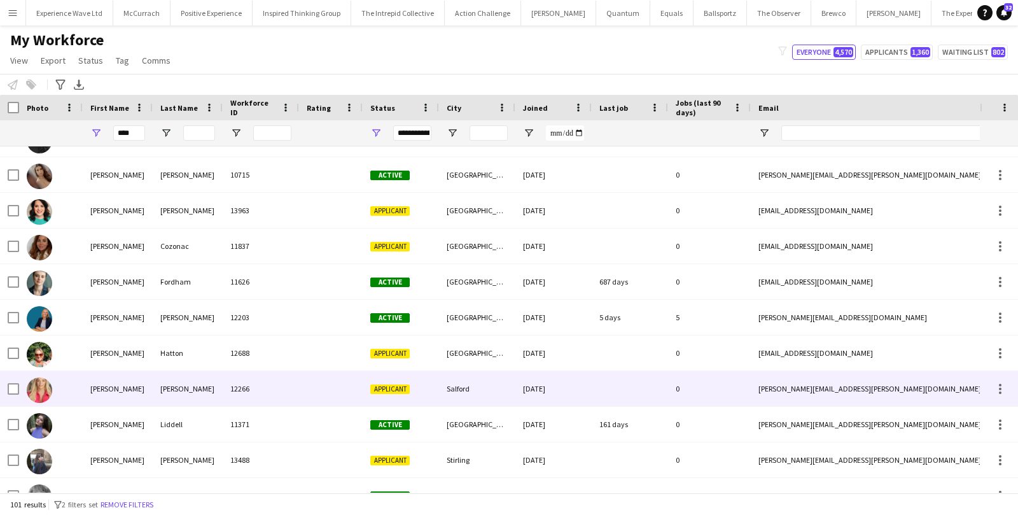
click at [104, 398] on div "anna" at bounding box center [118, 388] width 70 height 35
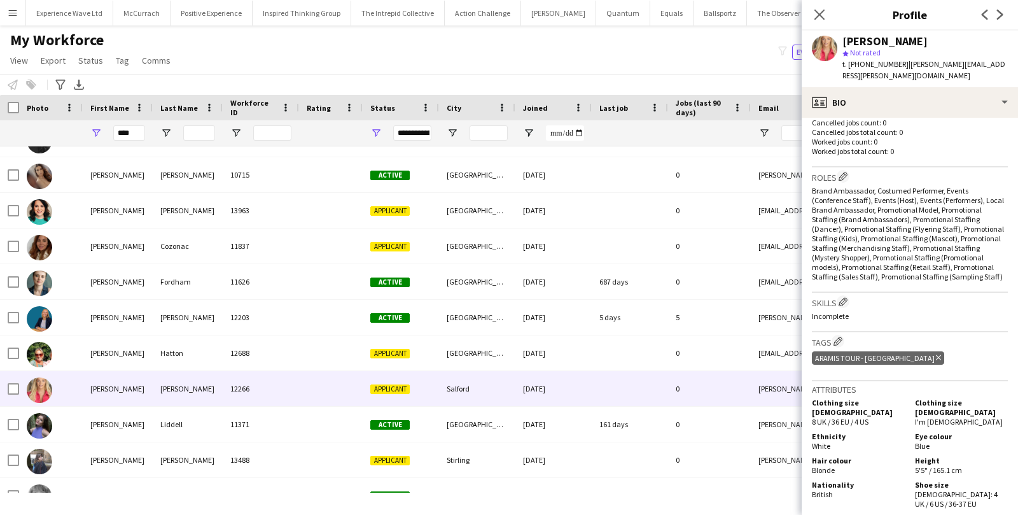
scroll to position [361, 0]
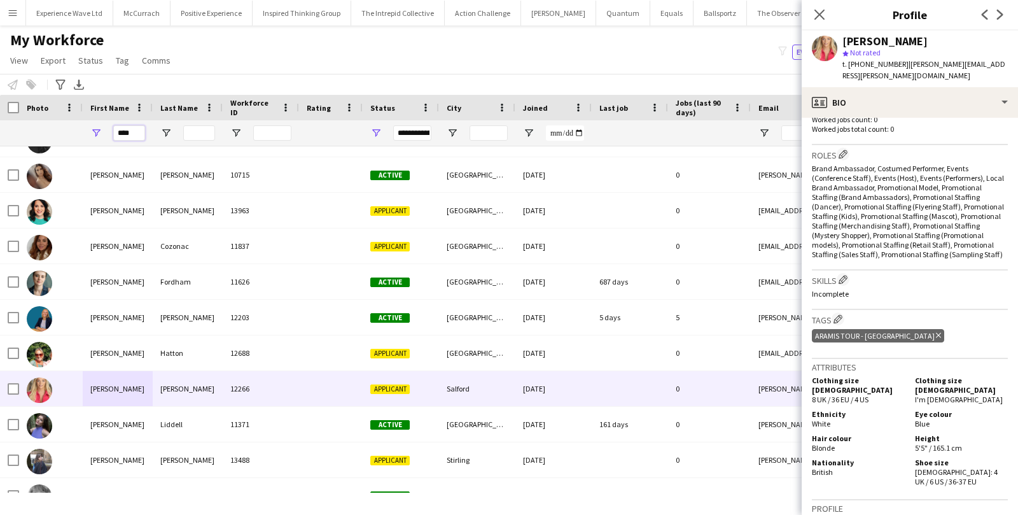
drag, startPoint x: 137, startPoint y: 131, endPoint x: 86, endPoint y: 131, distance: 50.9
click at [86, 131] on div "****" at bounding box center [118, 132] width 70 height 25
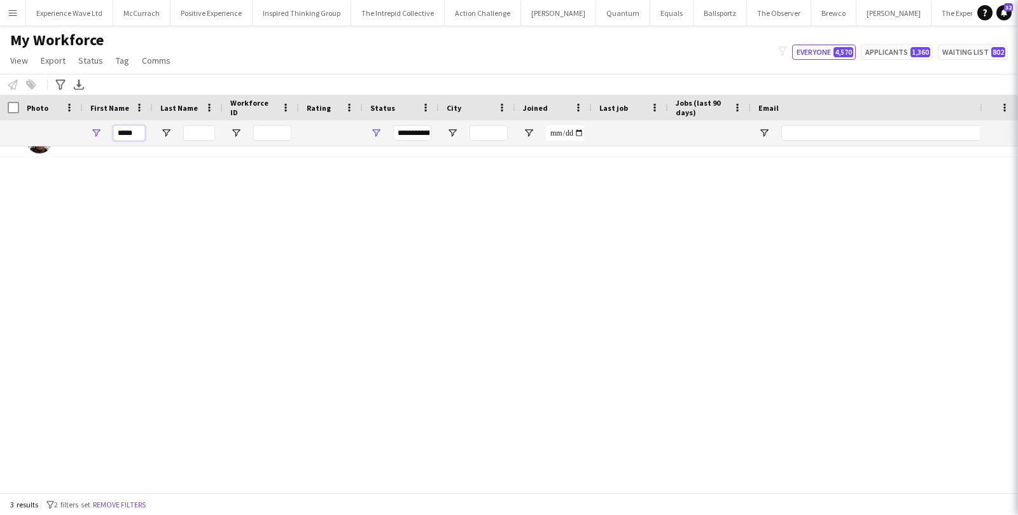
scroll to position [0, 0]
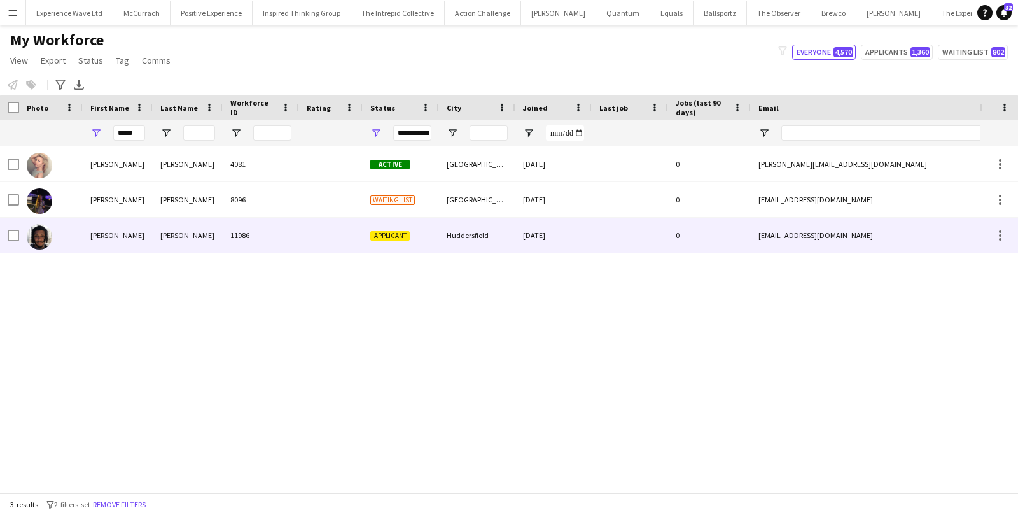
click at [102, 244] on div "Tyler" at bounding box center [118, 235] width 70 height 35
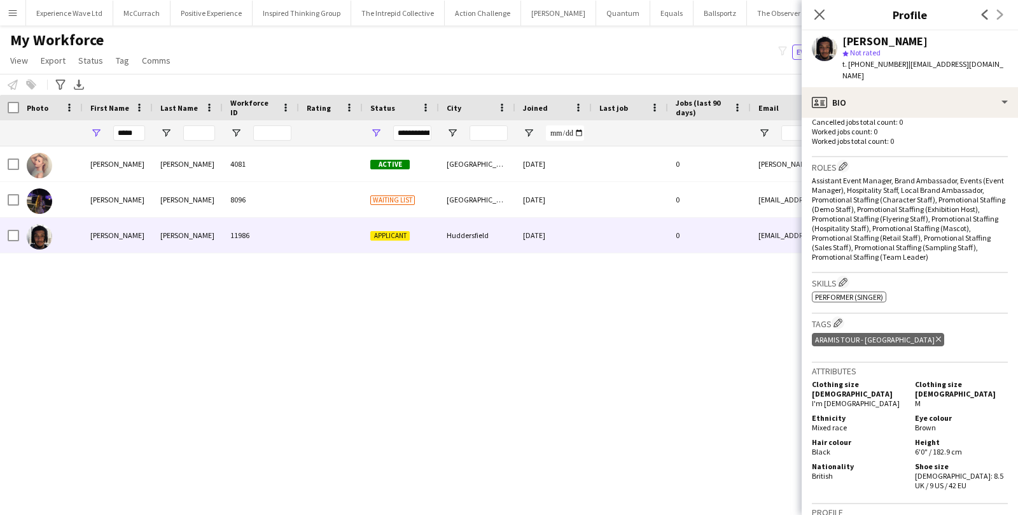
scroll to position [350, 0]
drag, startPoint x: 138, startPoint y: 132, endPoint x: 82, endPoint y: 131, distance: 56.0
click at [82, 131] on div "*****" at bounding box center [689, 132] width 1379 height 25
paste input "*"
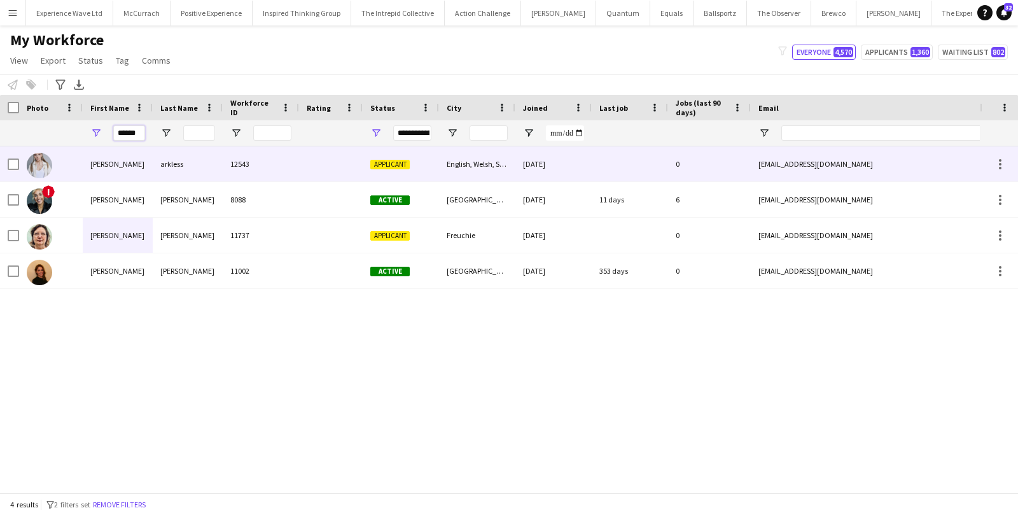
type input "******"
click at [83, 158] on div "alicia" at bounding box center [118, 163] width 70 height 35
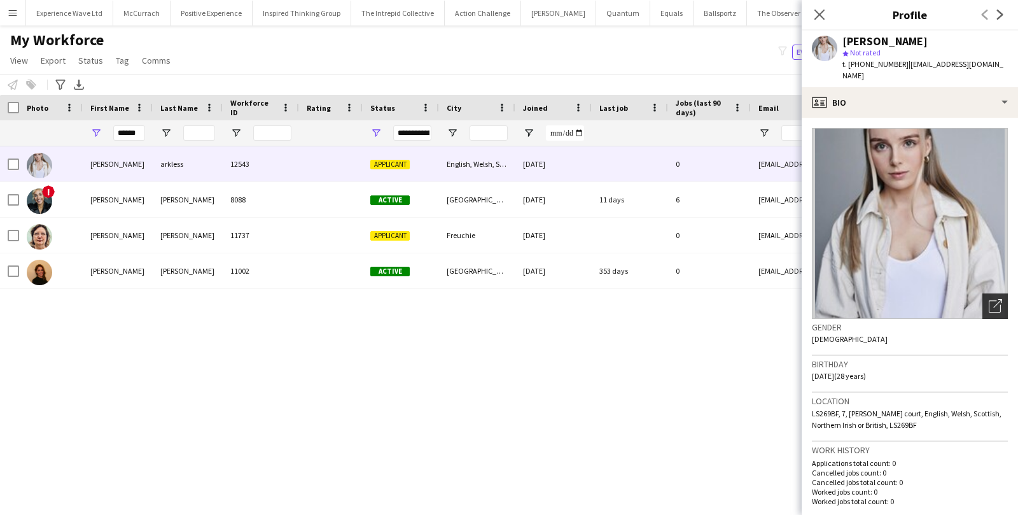
click at [992, 299] on icon "Open photos pop-in" at bounding box center [994, 305] width 13 height 13
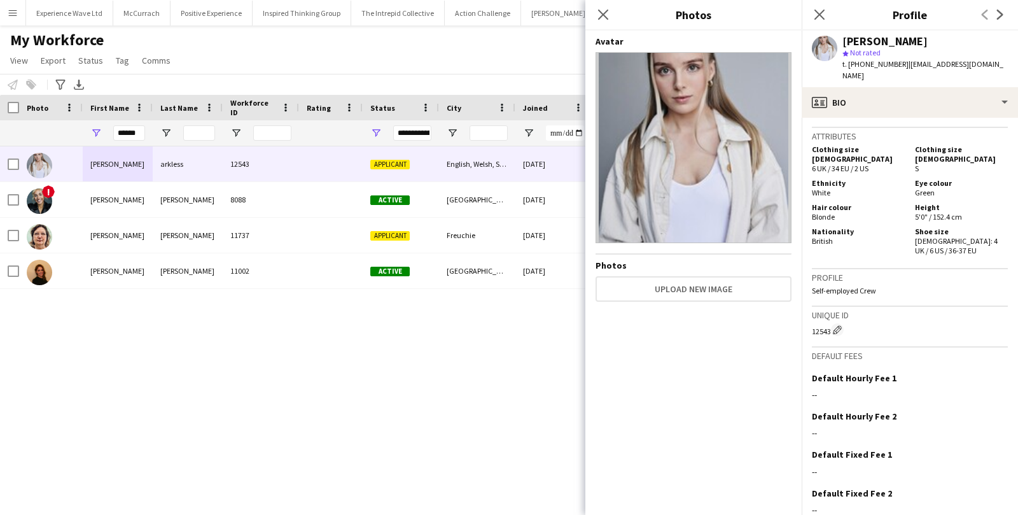
scroll to position [552, 0]
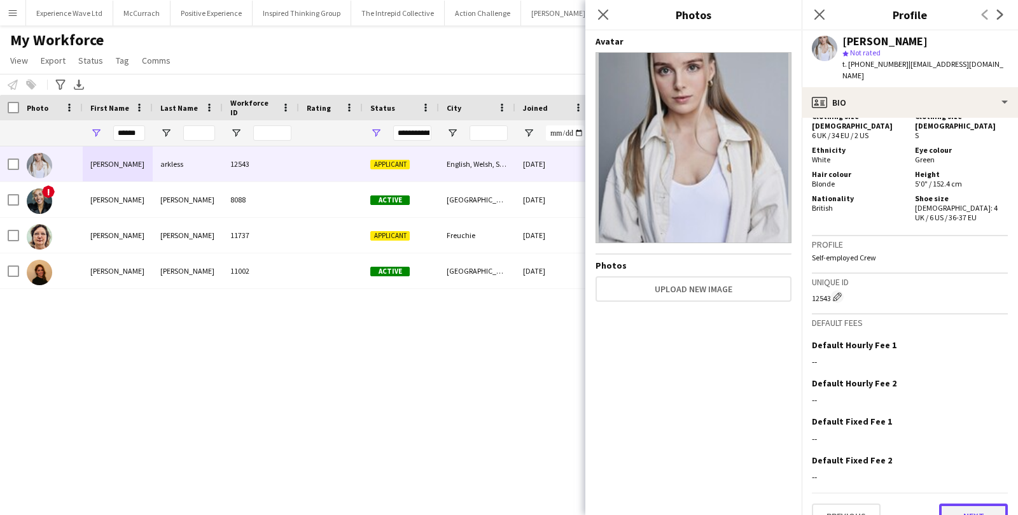
click at [965, 503] on button "Next" at bounding box center [973, 515] width 69 height 25
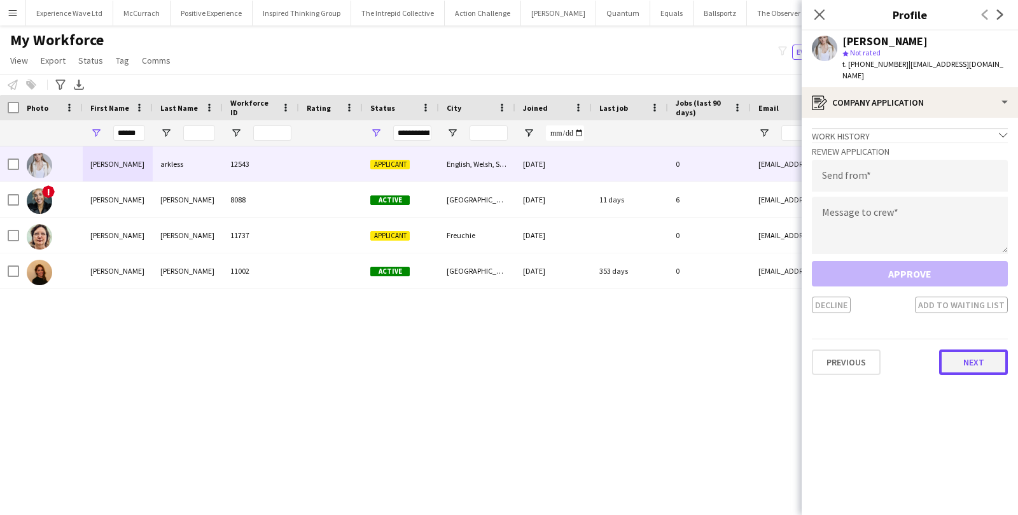
click at [968, 352] on button "Next" at bounding box center [973, 361] width 69 height 25
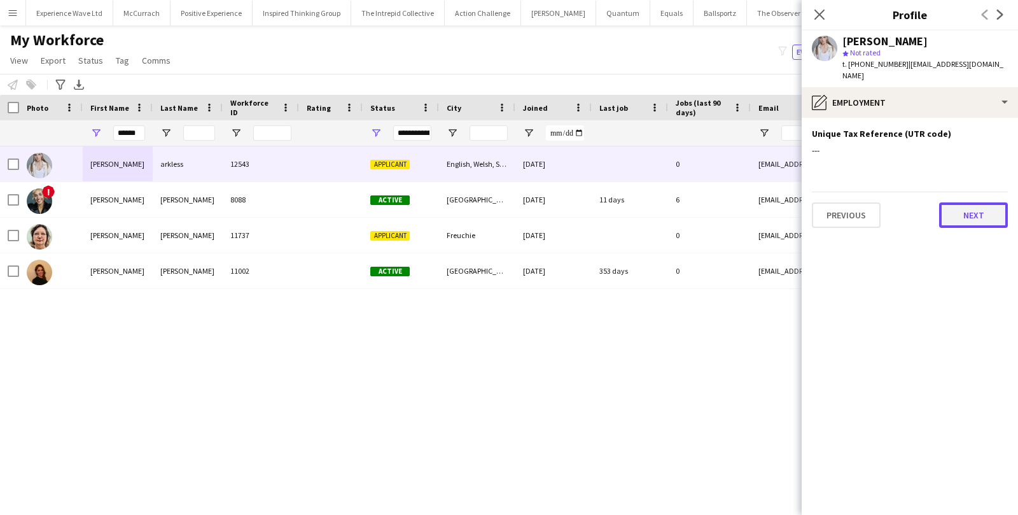
click at [969, 209] on button "Next" at bounding box center [973, 214] width 69 height 25
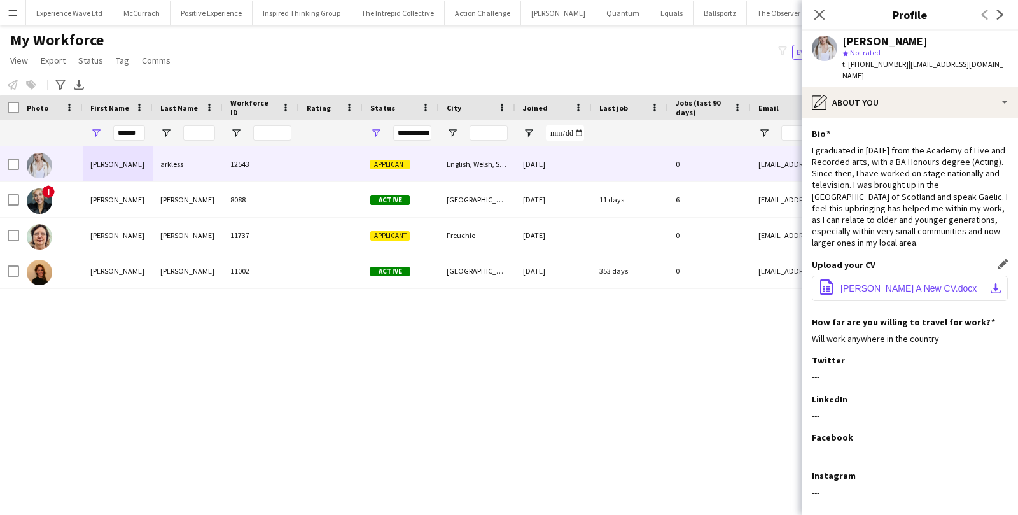
scroll to position [76, 0]
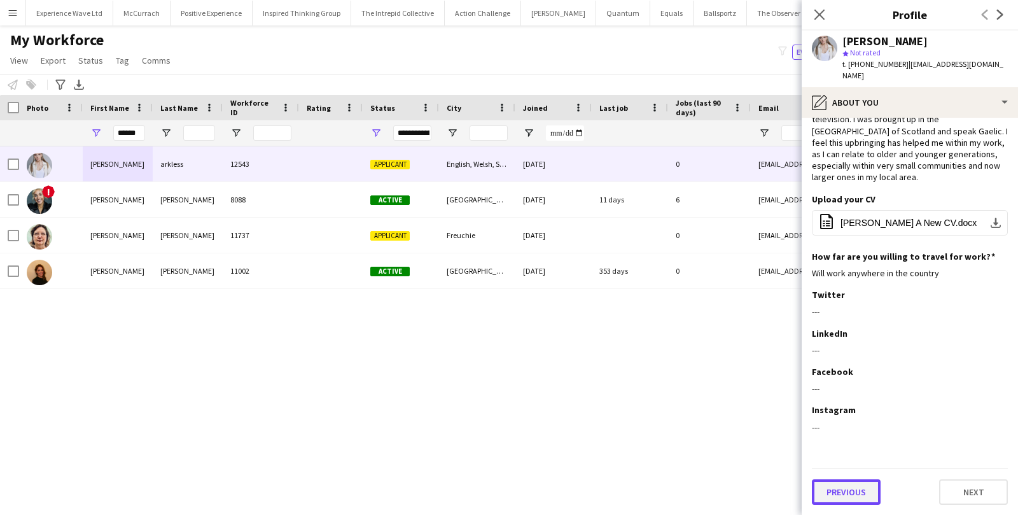
click at [857, 486] on button "Previous" at bounding box center [846, 491] width 69 height 25
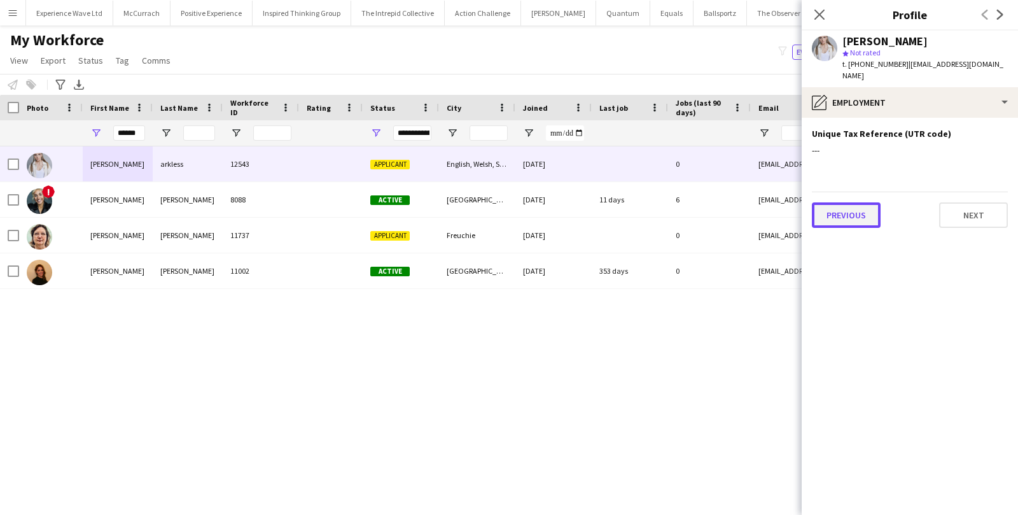
click at [841, 205] on button "Previous" at bounding box center [846, 214] width 69 height 25
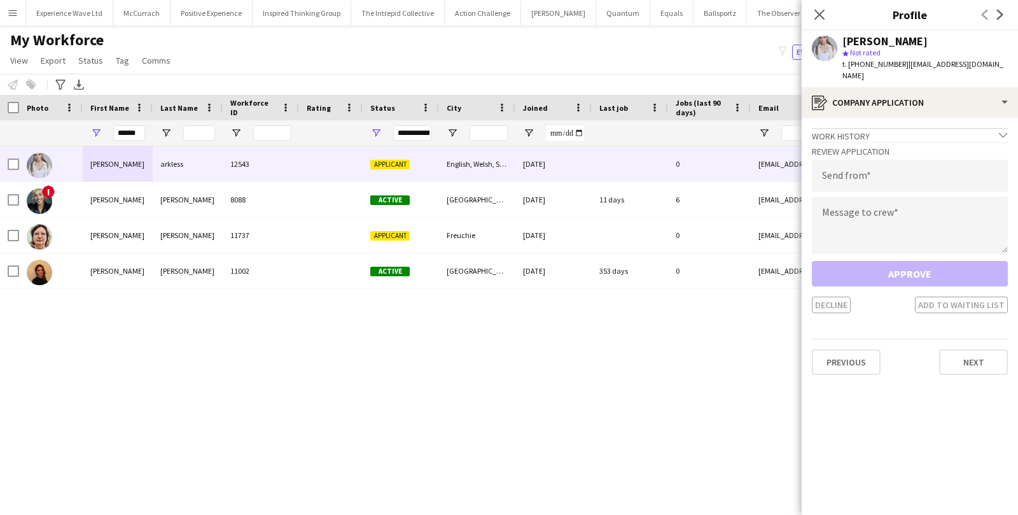
click at [854, 362] on app-crew-profile-application "Work history chevron-down Incomplete Review Application Send from Message to cr…" at bounding box center [909, 316] width 216 height 397
click at [854, 350] on button "Previous" at bounding box center [846, 361] width 69 height 25
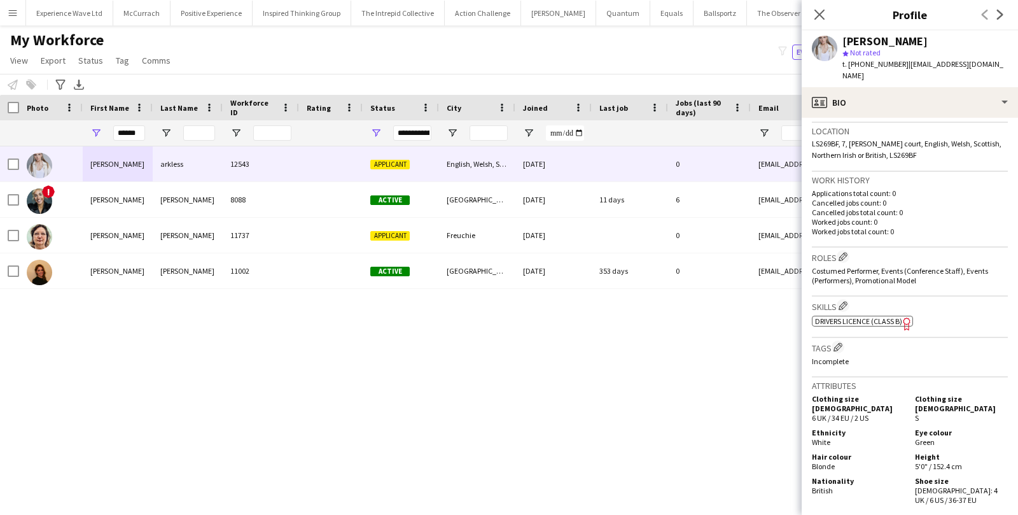
scroll to position [272, 0]
drag, startPoint x: 136, startPoint y: 132, endPoint x: 92, endPoint y: 132, distance: 44.5
click at [92, 132] on div "******" at bounding box center [118, 132] width 70 height 25
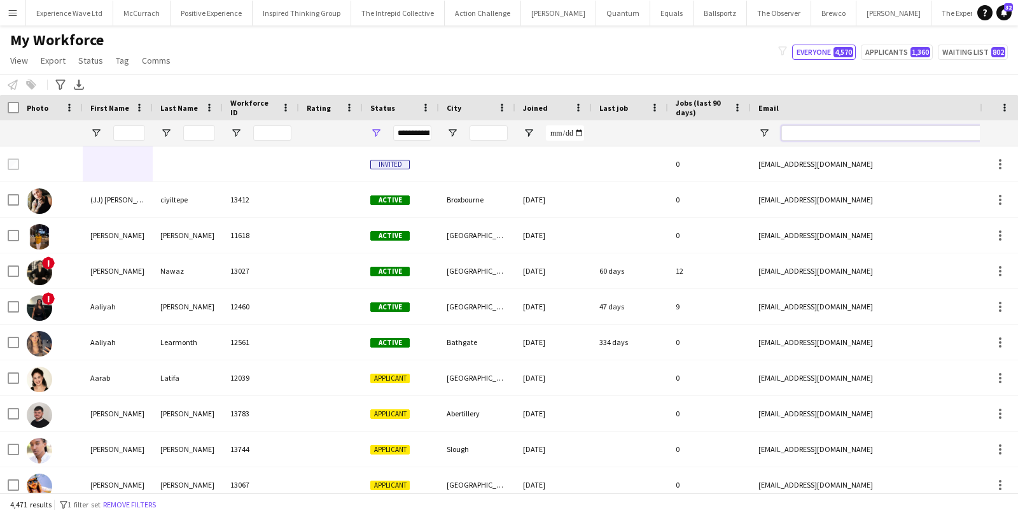
click at [805, 130] on input "Email Filter Input" at bounding box center [889, 132] width 216 height 15
paste input "**********"
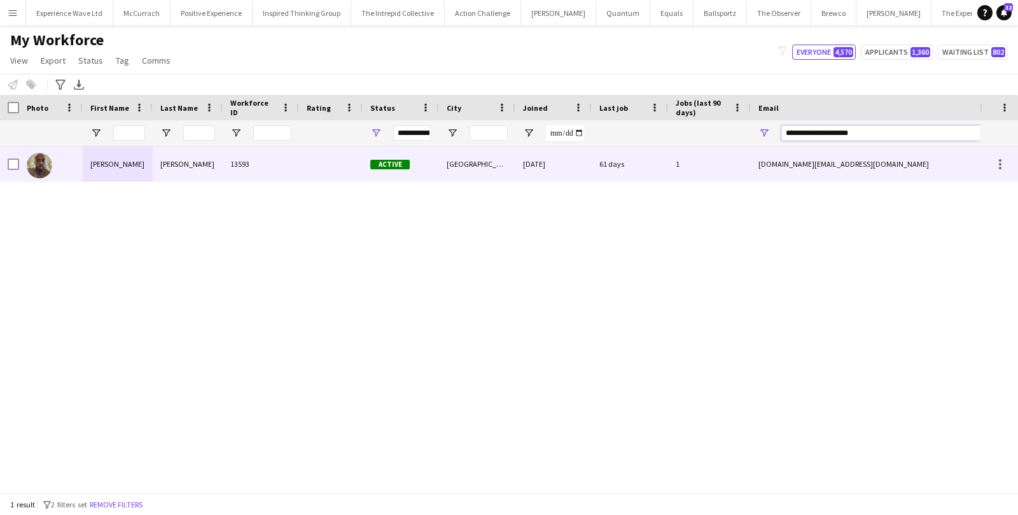
type input "**********"
click at [676, 158] on div "1" at bounding box center [709, 163] width 83 height 35
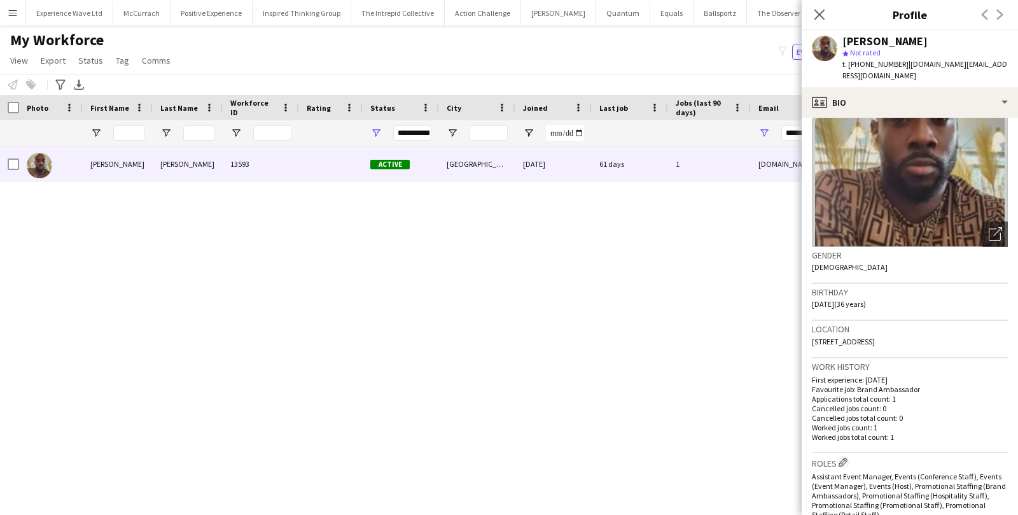
scroll to position [0, 0]
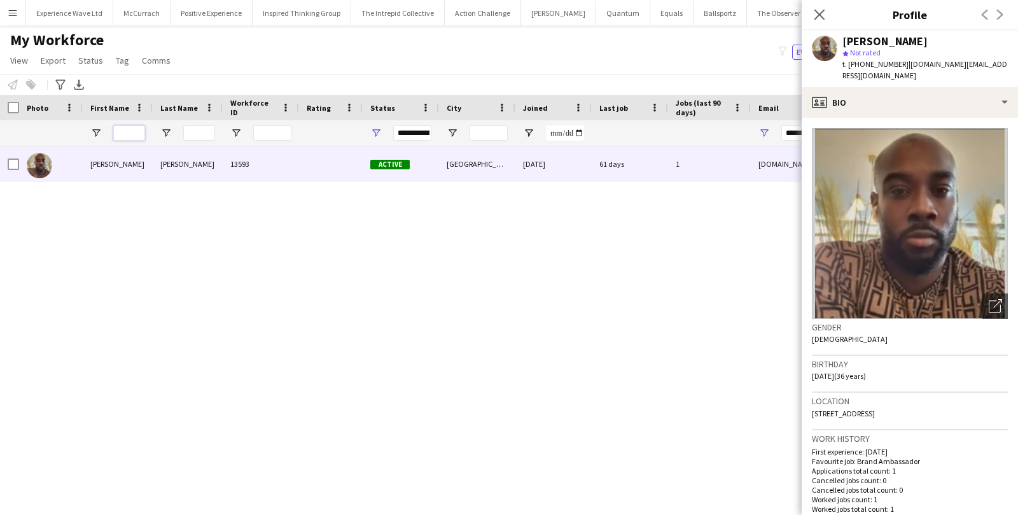
click at [135, 131] on input "First Name Filter Input" at bounding box center [129, 132] width 32 height 15
paste input "******"
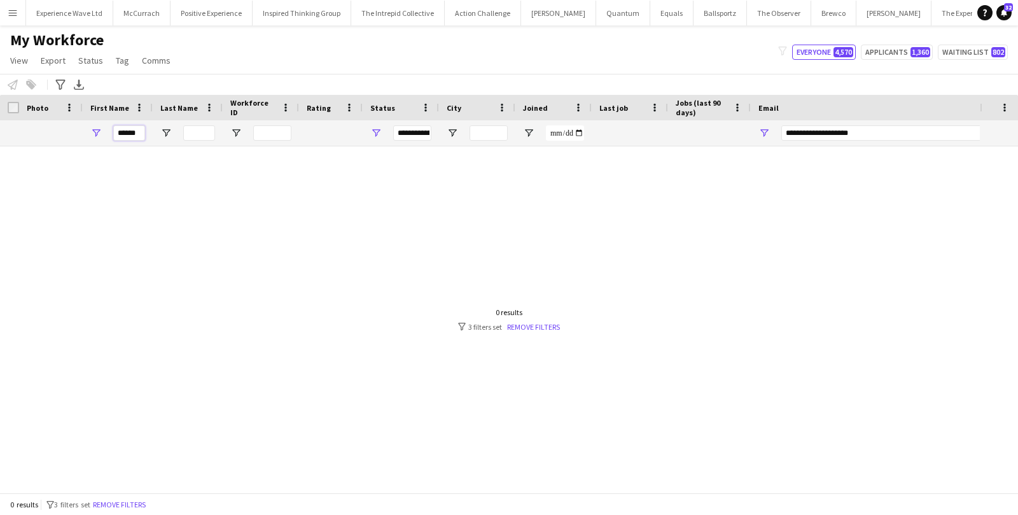
type input "******"
drag, startPoint x: 876, startPoint y: 135, endPoint x: 752, endPoint y: 132, distance: 124.1
click at [752, 132] on div "**********" at bounding box center [878, 132] width 254 height 25
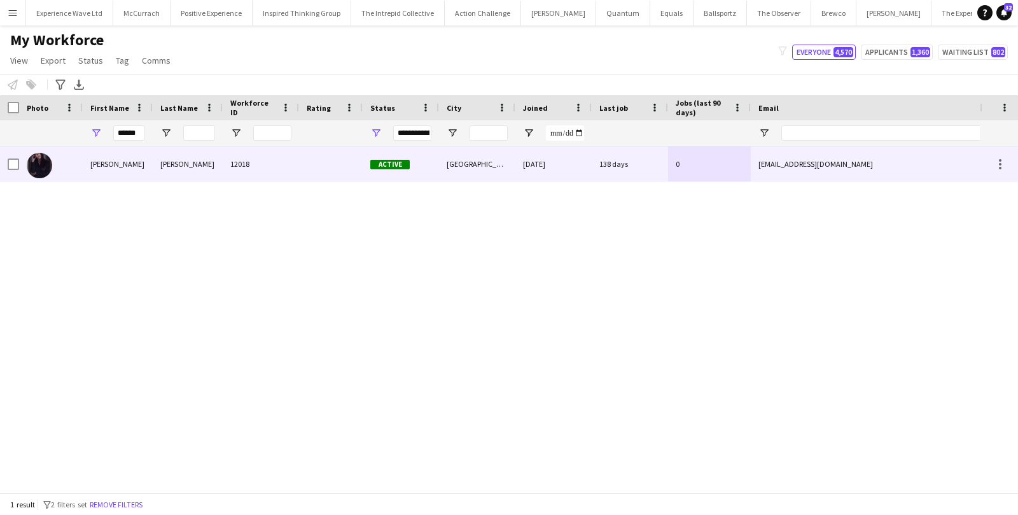
click at [220, 172] on div "Richardson" at bounding box center [188, 163] width 70 height 35
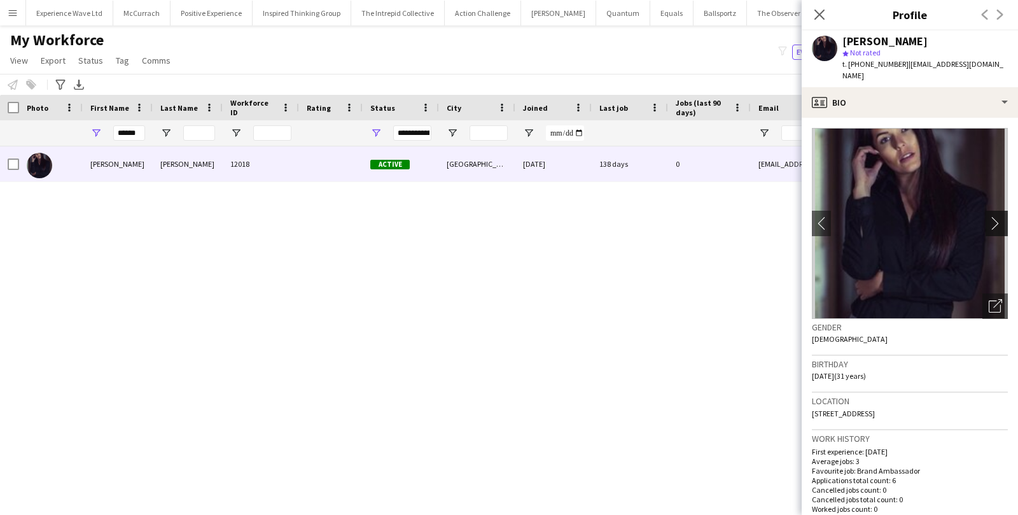
click at [1002, 211] on button "chevron-right" at bounding box center [997, 223] width 25 height 25
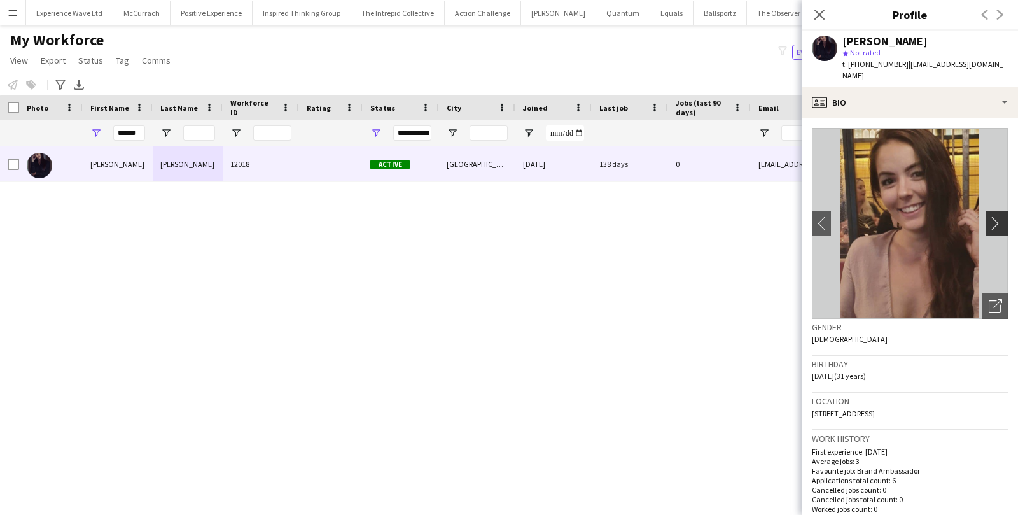
click at [1002, 211] on button "chevron-right" at bounding box center [997, 223] width 25 height 25
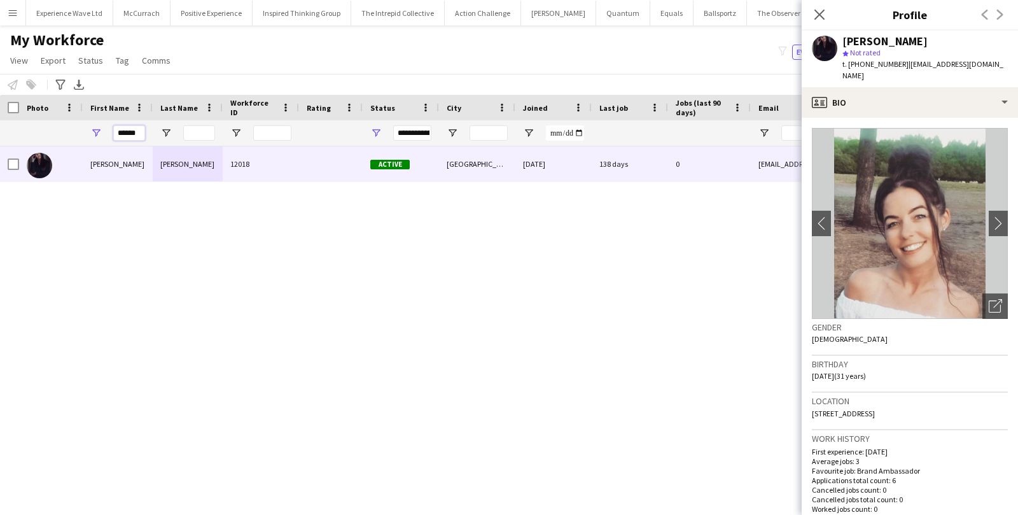
drag, startPoint x: 139, startPoint y: 132, endPoint x: 88, endPoint y: 132, distance: 50.2
click at [88, 132] on div "******" at bounding box center [118, 132] width 70 height 25
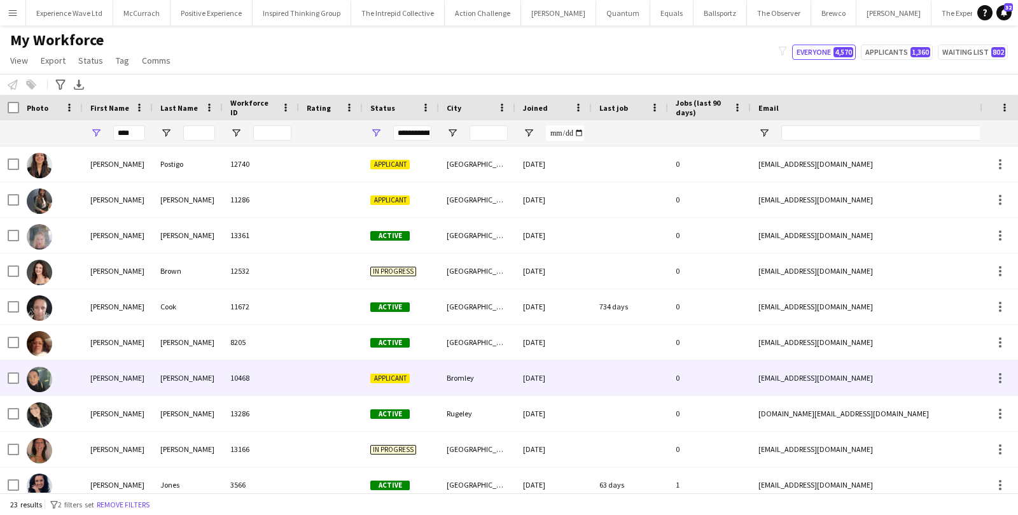
click at [184, 378] on div "Gillings" at bounding box center [188, 377] width 70 height 35
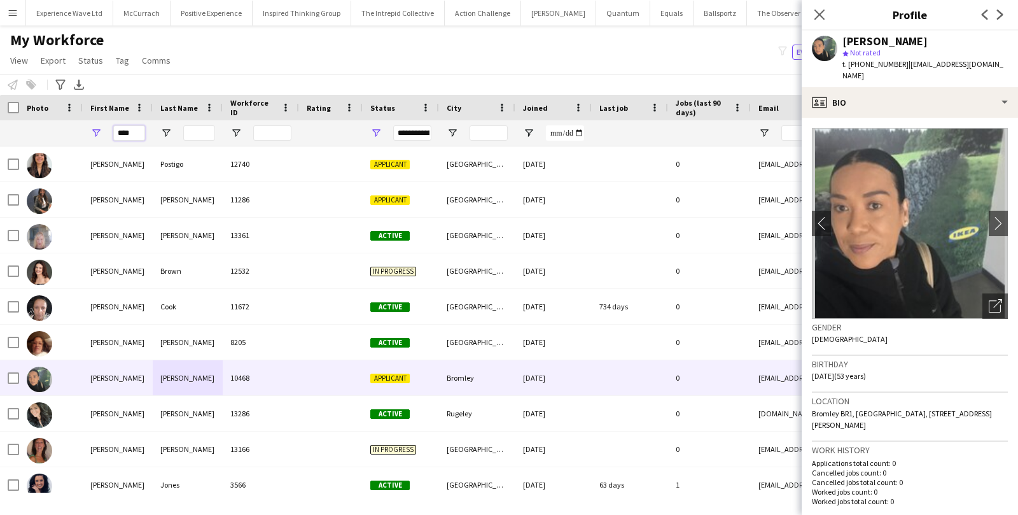
drag, startPoint x: 135, startPoint y: 135, endPoint x: 82, endPoint y: 137, distance: 52.8
click at [83, 137] on div "****" at bounding box center [118, 132] width 70 height 25
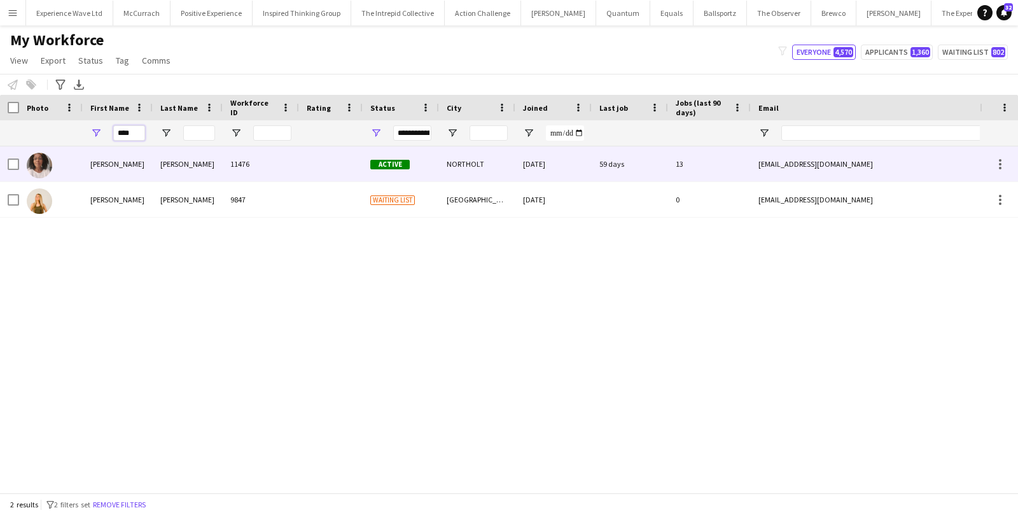
type input "****"
click at [78, 165] on div at bounding box center [51, 163] width 64 height 35
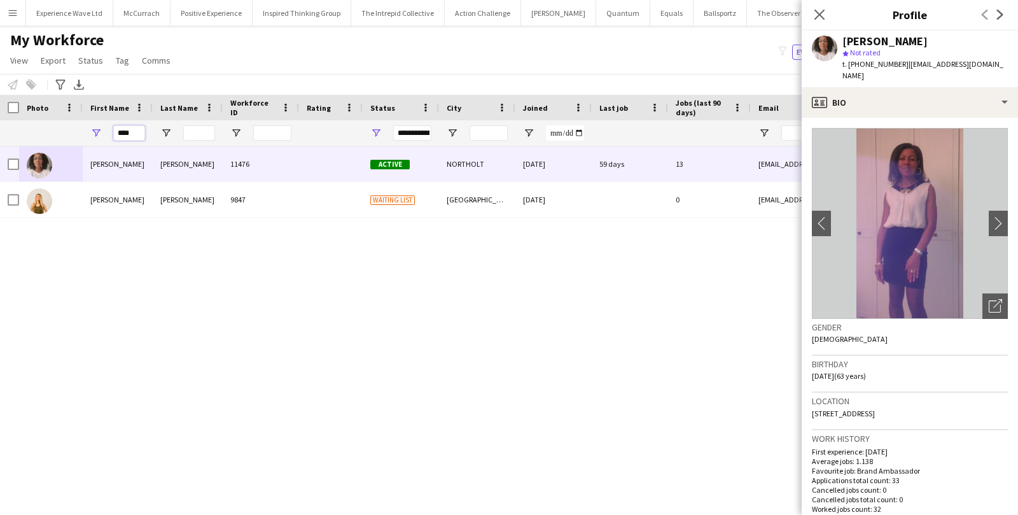
drag, startPoint x: 142, startPoint y: 133, endPoint x: 76, endPoint y: 133, distance: 66.1
click at [76, 133] on div "****" at bounding box center [689, 132] width 1379 height 25
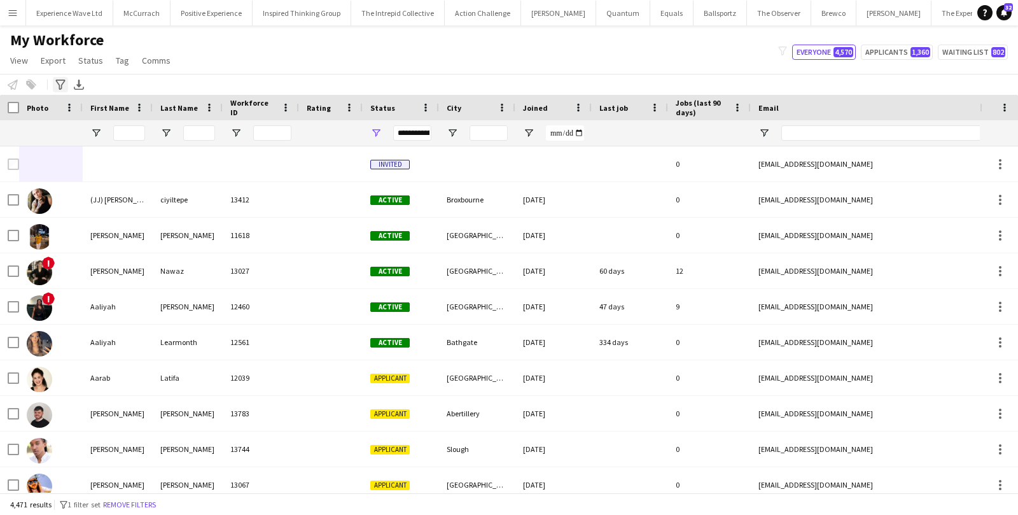
click at [63, 81] on icon "Advanced filters" at bounding box center [60, 85] width 10 height 10
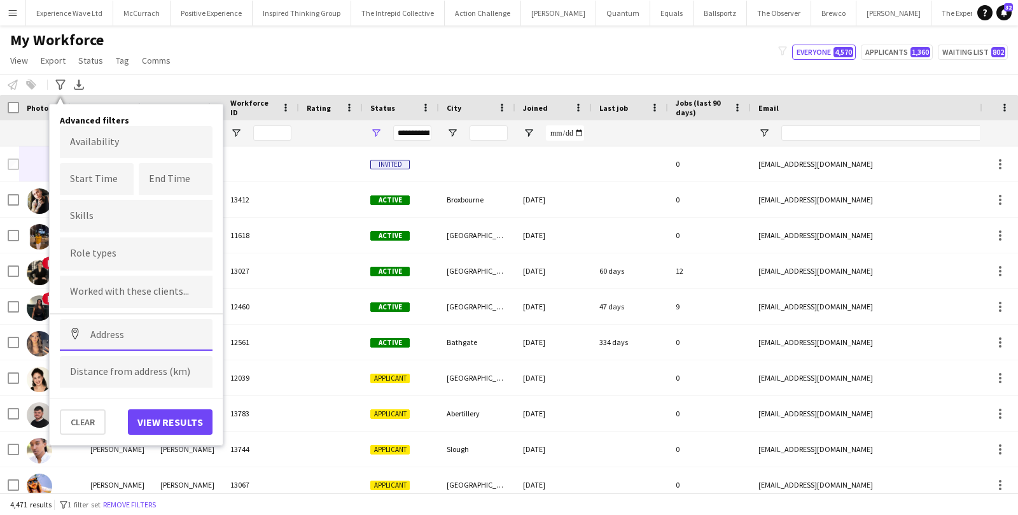
click at [114, 337] on input at bounding box center [136, 335] width 153 height 32
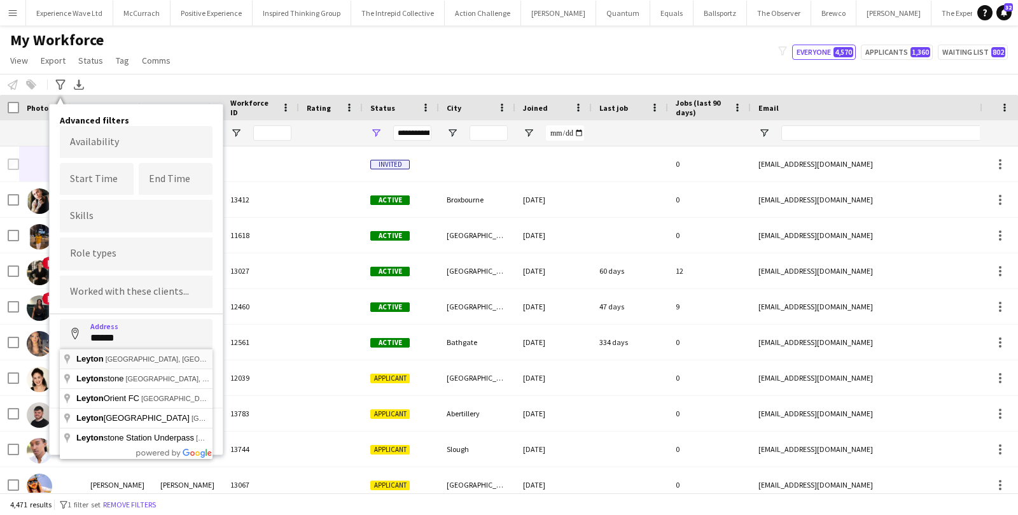
type input "**********"
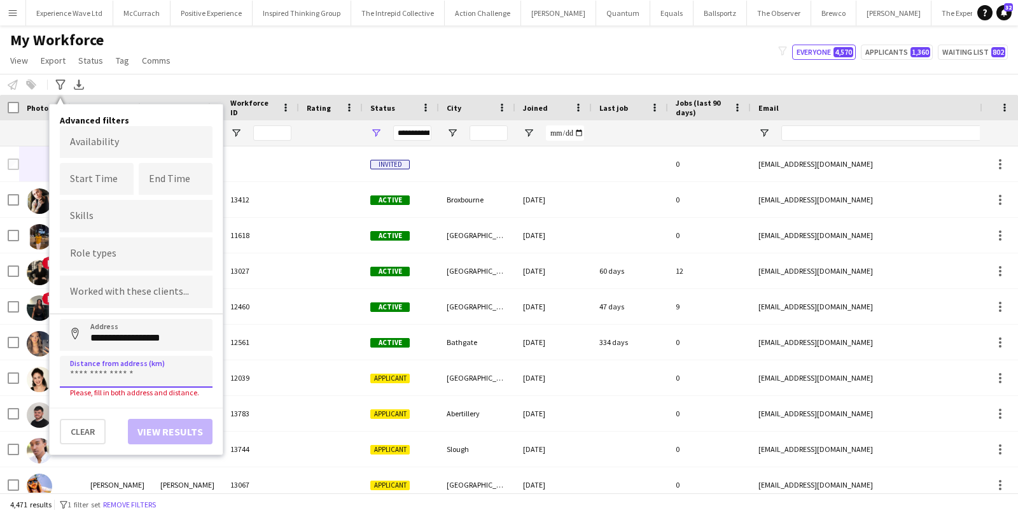
click at [109, 371] on input at bounding box center [136, 372] width 153 height 32
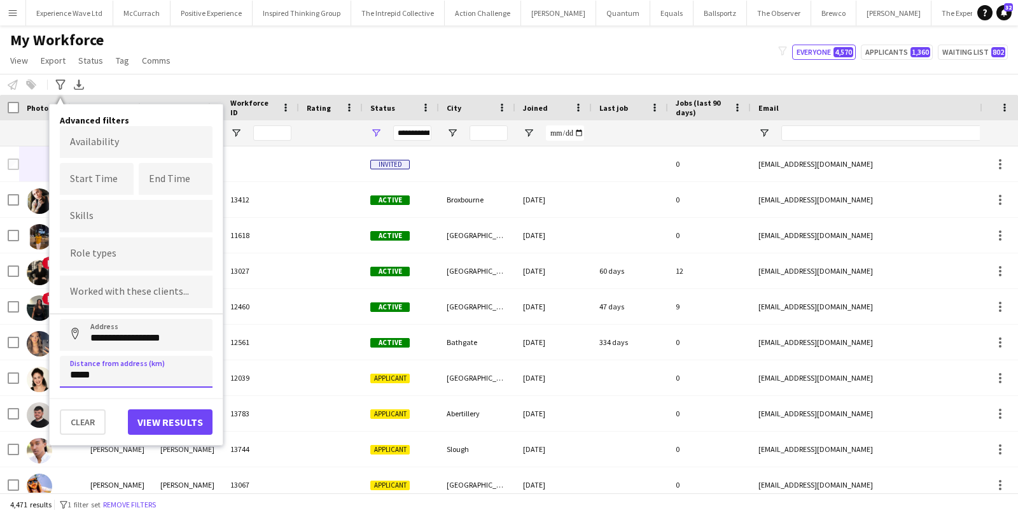
type input "*****"
click at [194, 420] on button "View results" at bounding box center [170, 421] width 85 height 25
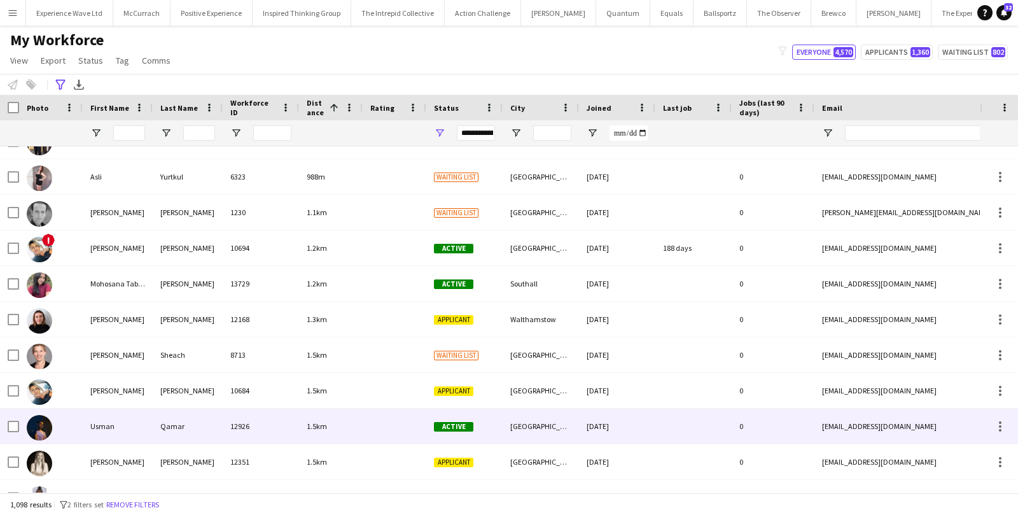
scroll to position [388, 0]
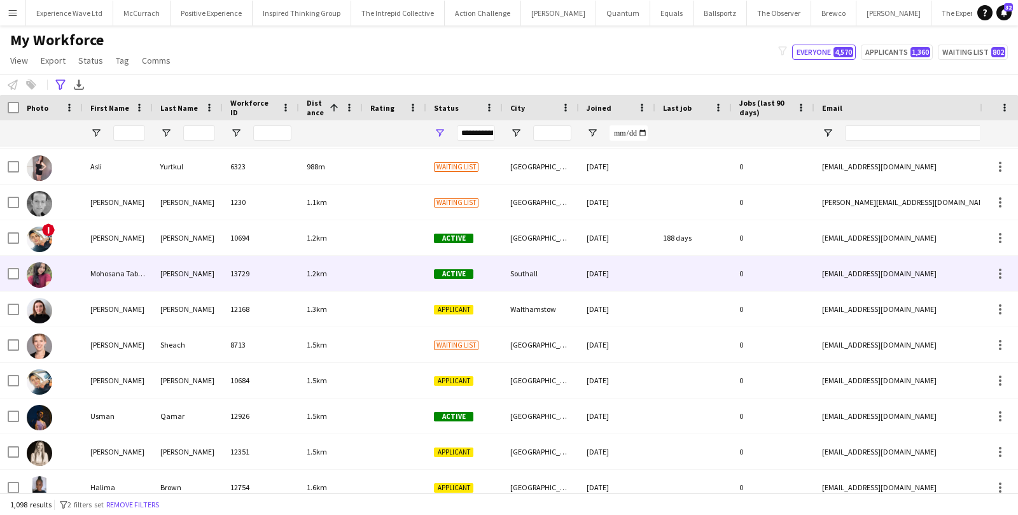
click at [230, 276] on div "13729" at bounding box center [261, 273] width 76 height 35
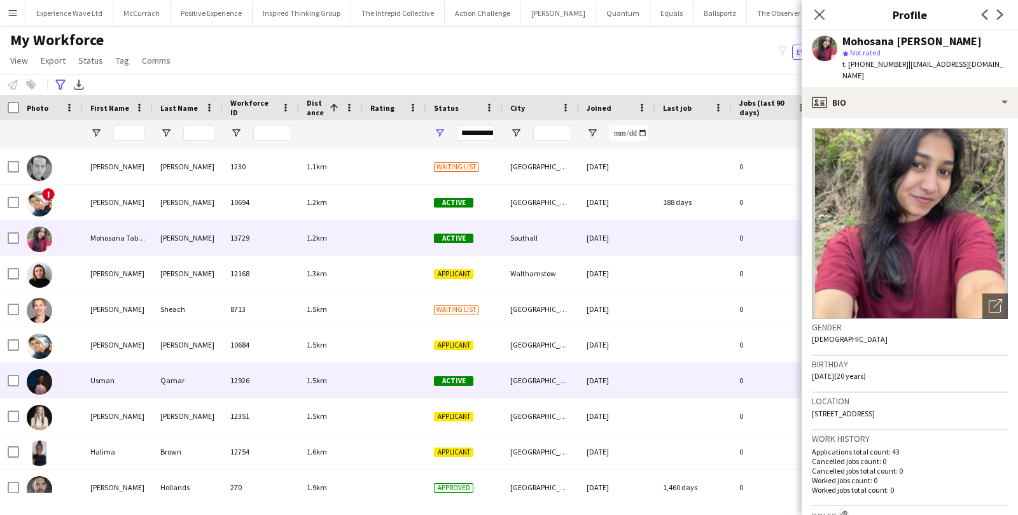
click at [499, 369] on div "Active" at bounding box center [464, 380] width 76 height 35
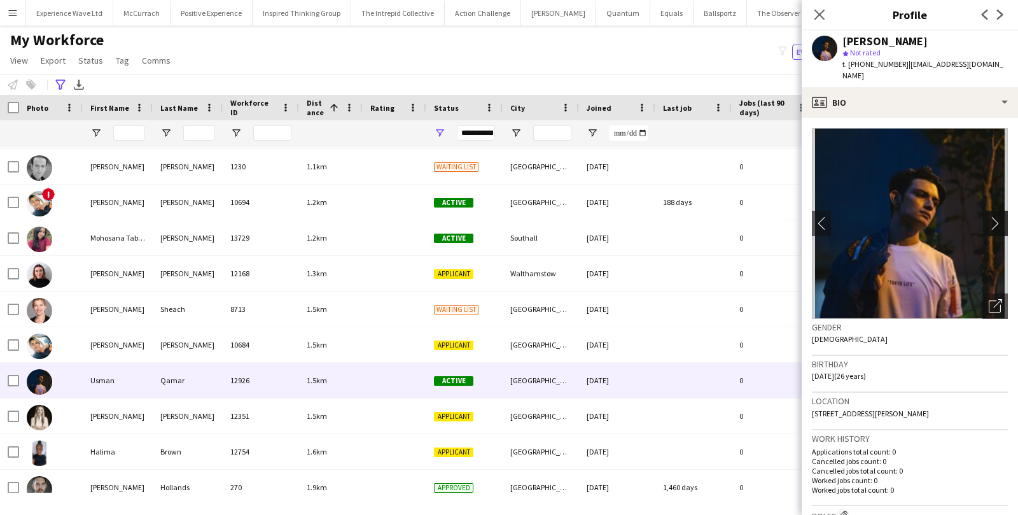
click at [997, 211] on button "chevron-right" at bounding box center [997, 223] width 25 height 25
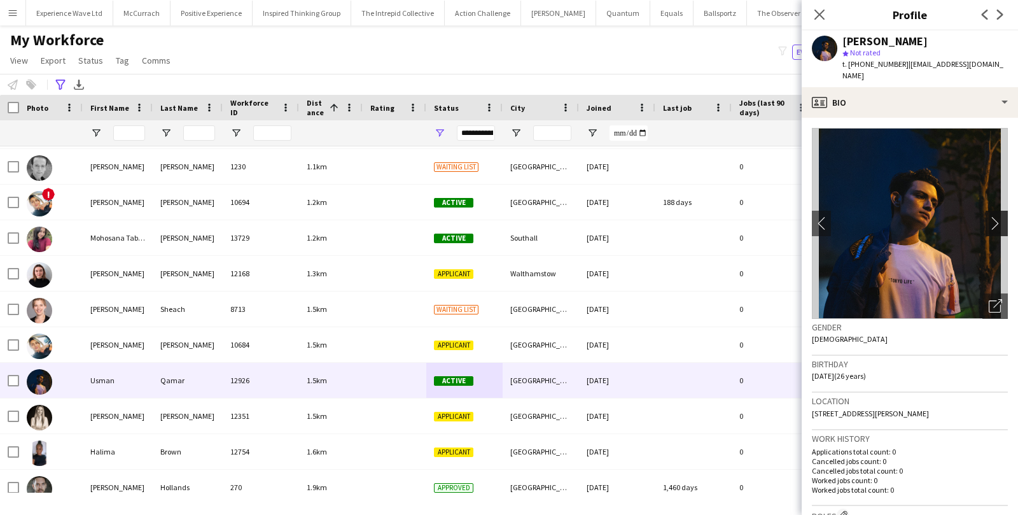
click at [999, 216] on app-icon "chevron-right" at bounding box center [998, 222] width 20 height 13
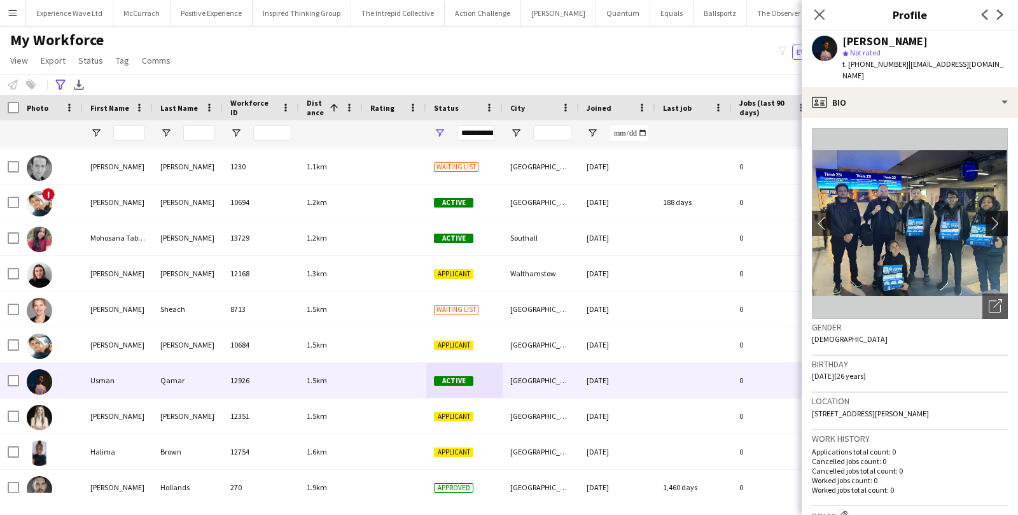
click at [999, 216] on app-icon "chevron-right" at bounding box center [998, 222] width 20 height 13
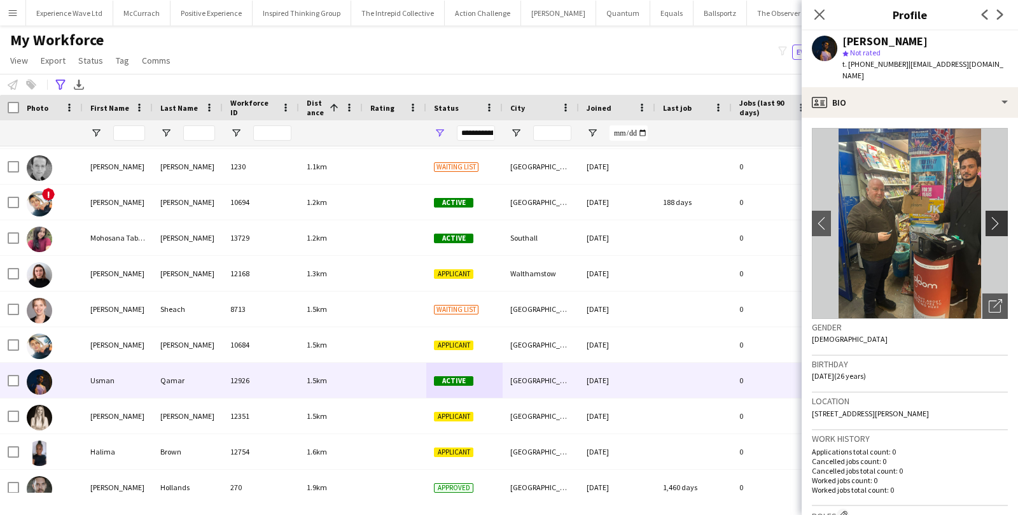
click at [999, 216] on app-icon "chevron-right" at bounding box center [998, 222] width 20 height 13
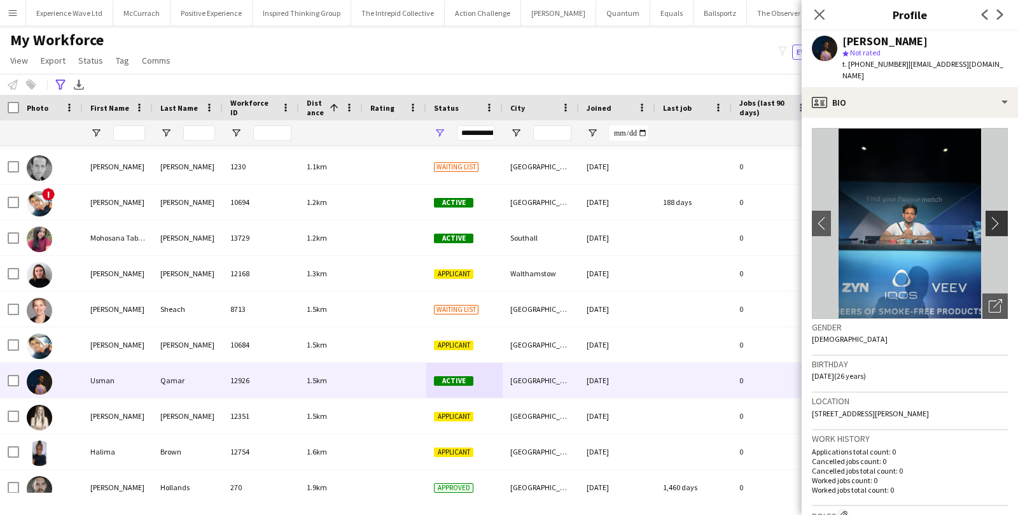
click at [999, 216] on app-icon "chevron-right" at bounding box center [998, 222] width 20 height 13
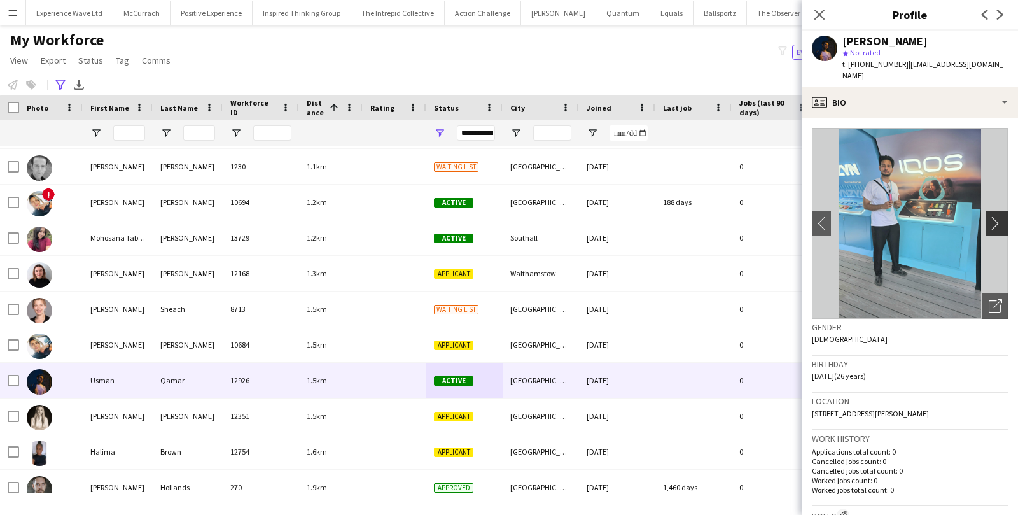
click at [999, 216] on app-icon "chevron-right" at bounding box center [998, 222] width 20 height 13
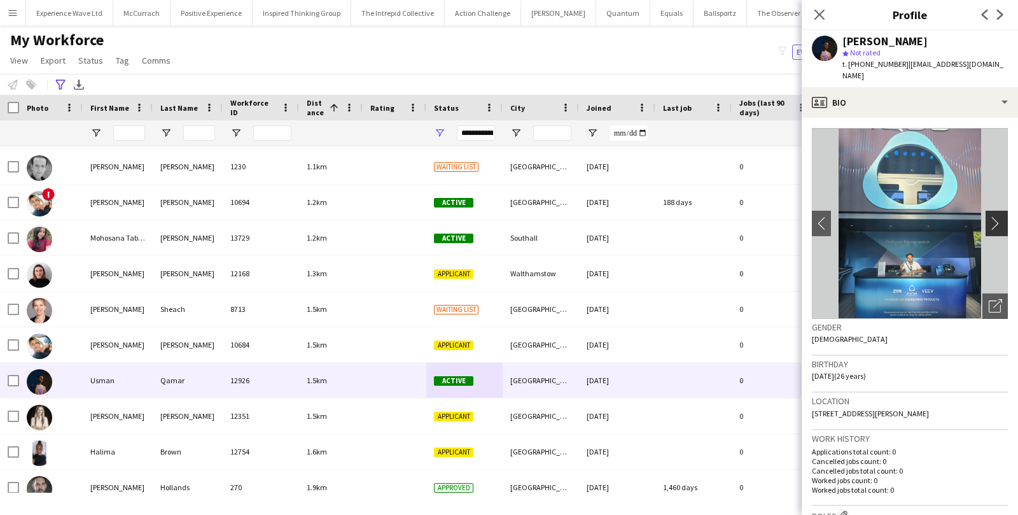
click at [999, 216] on app-icon "chevron-right" at bounding box center [998, 222] width 20 height 13
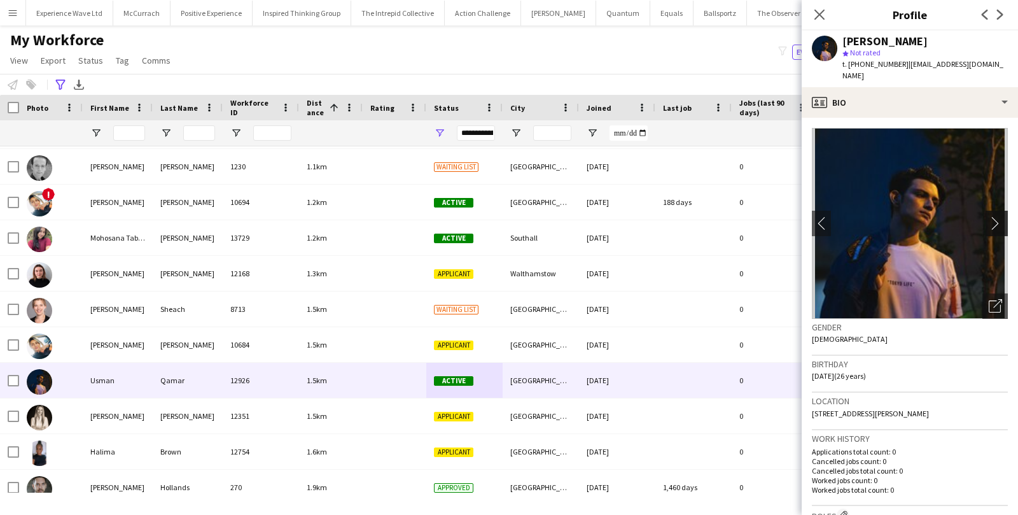
click at [1000, 216] on app-icon "chevron-right" at bounding box center [998, 222] width 20 height 13
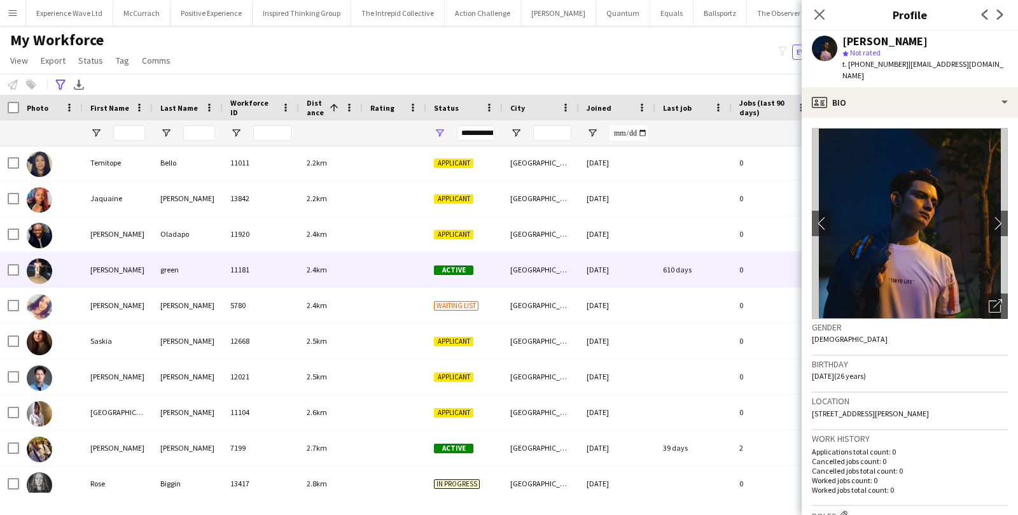
click at [583, 277] on div "04-01-2023" at bounding box center [617, 269] width 76 height 35
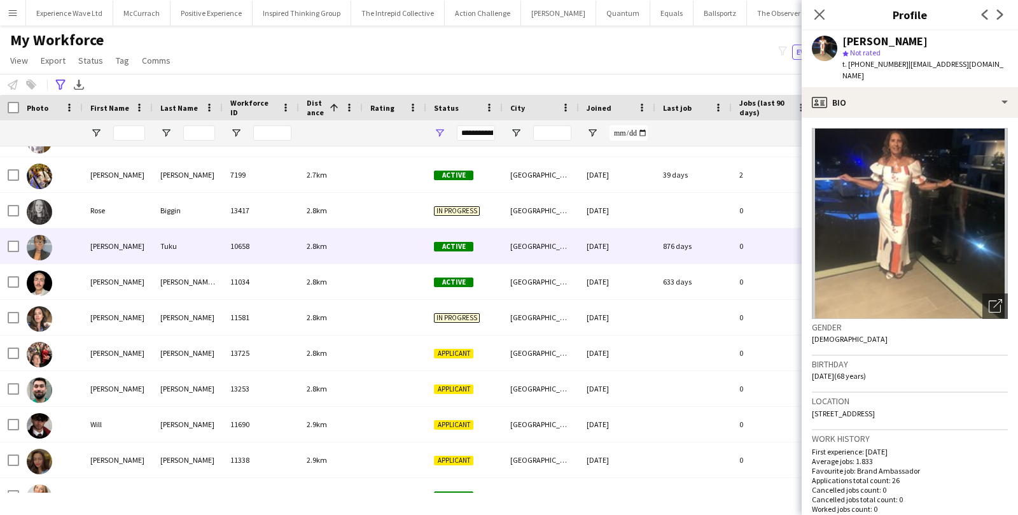
click at [527, 256] on div "London" at bounding box center [540, 245] width 76 height 35
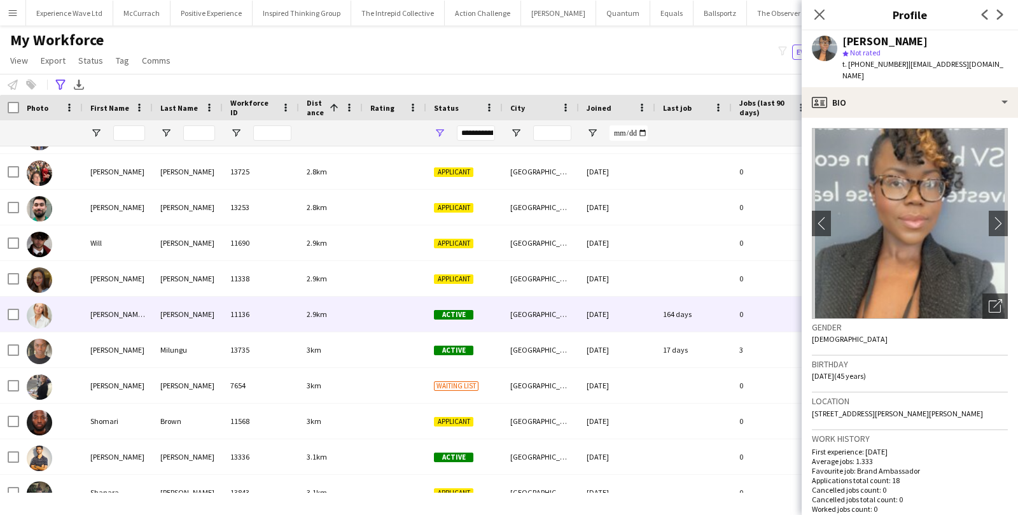
click at [498, 312] on div "Active" at bounding box center [464, 313] width 76 height 35
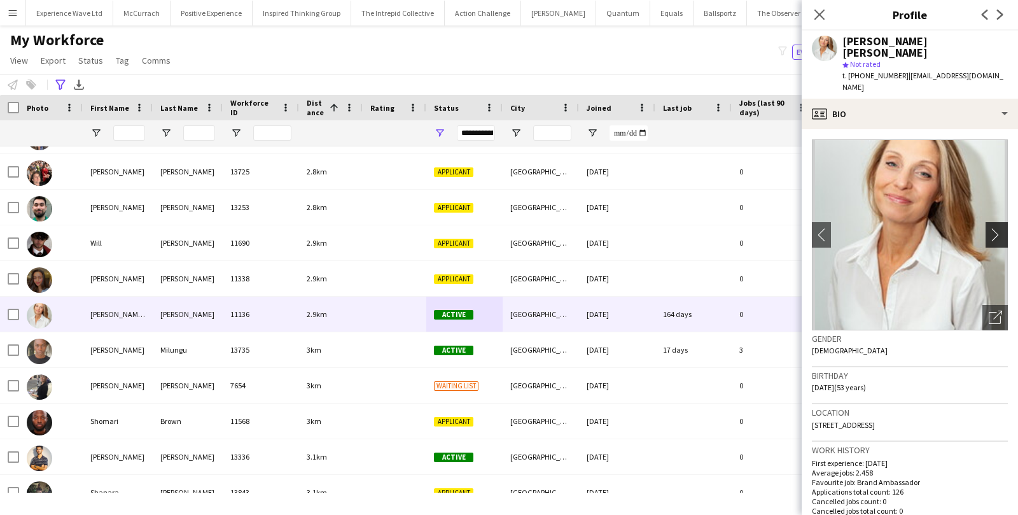
click at [990, 228] on app-icon "chevron-right" at bounding box center [998, 234] width 20 height 13
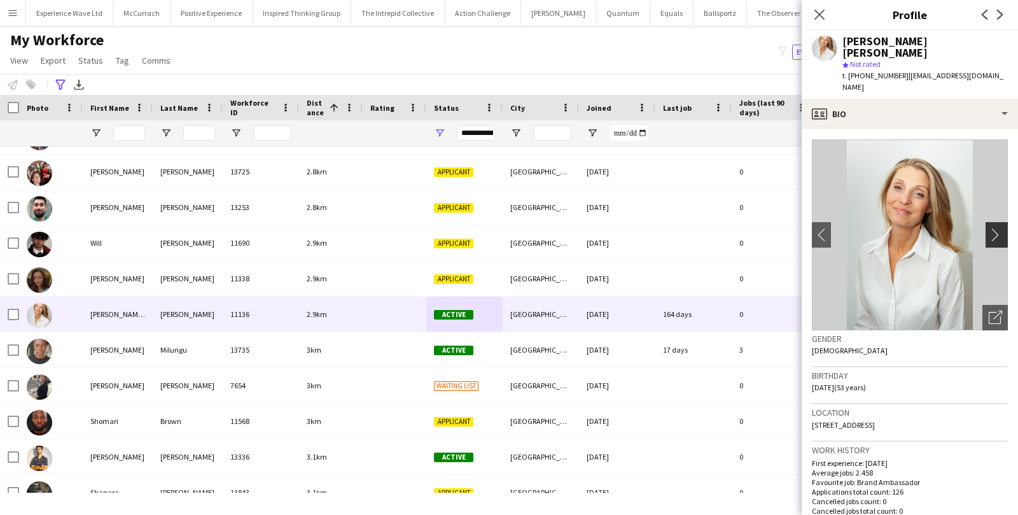
click at [991, 228] on app-icon "chevron-right" at bounding box center [998, 234] width 20 height 13
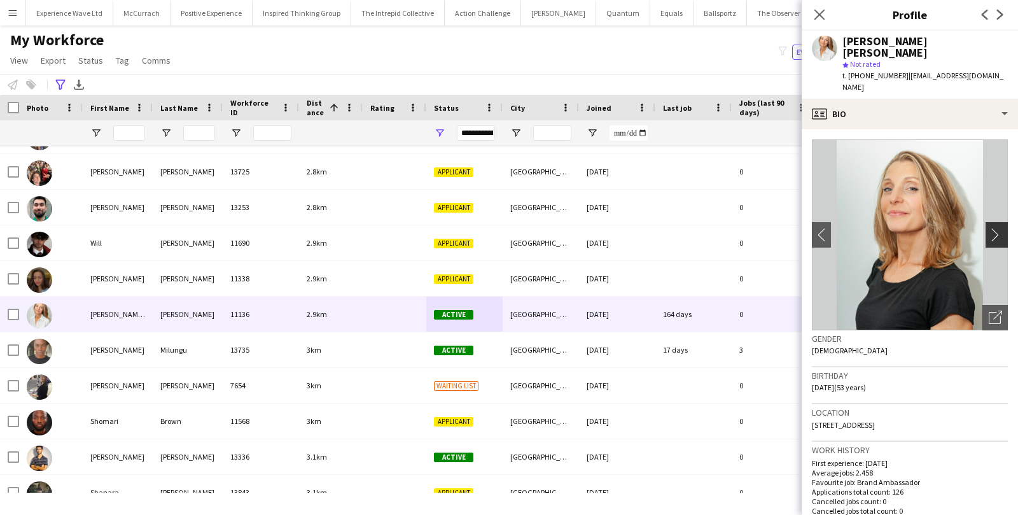
click at [991, 228] on app-icon "chevron-right" at bounding box center [998, 234] width 20 height 13
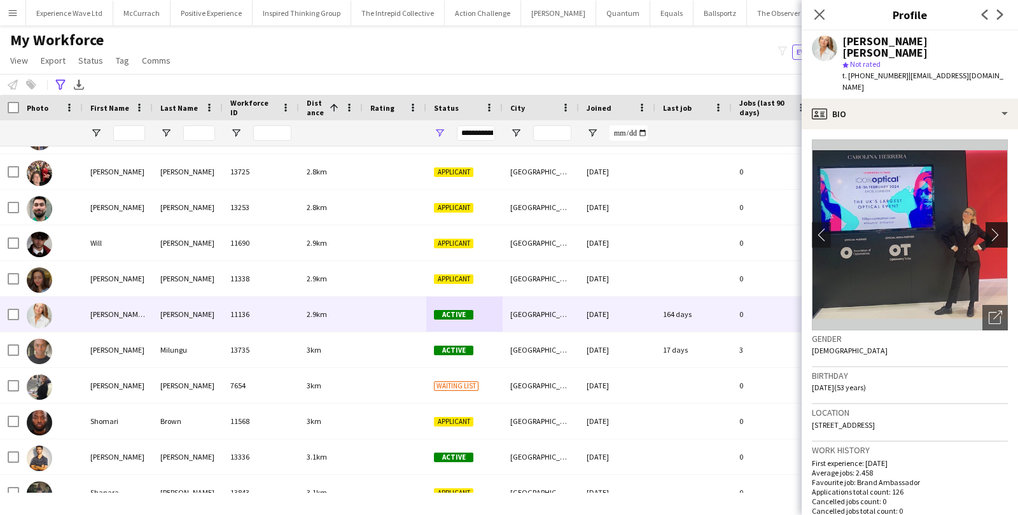
click at [991, 228] on app-icon "chevron-right" at bounding box center [998, 234] width 20 height 13
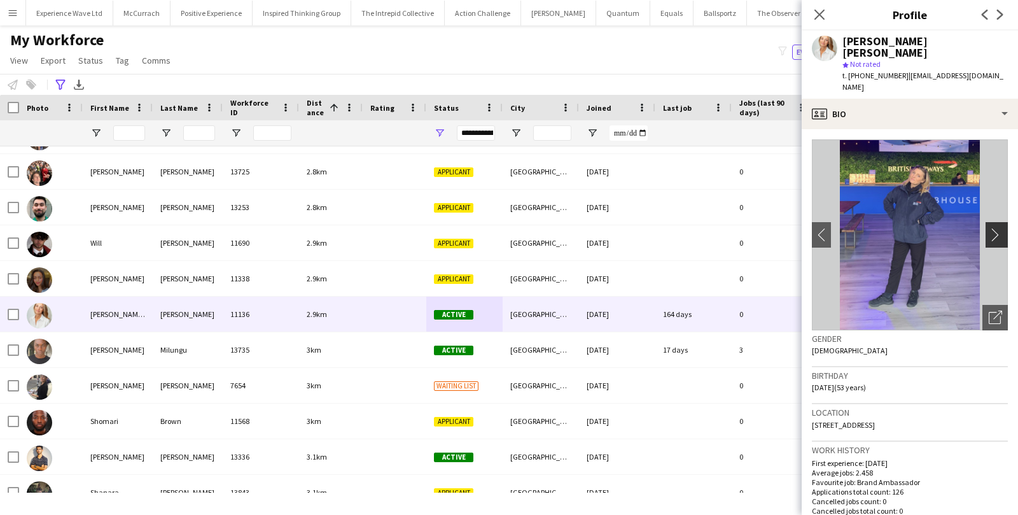
click at [991, 228] on app-icon "chevron-right" at bounding box center [998, 234] width 20 height 13
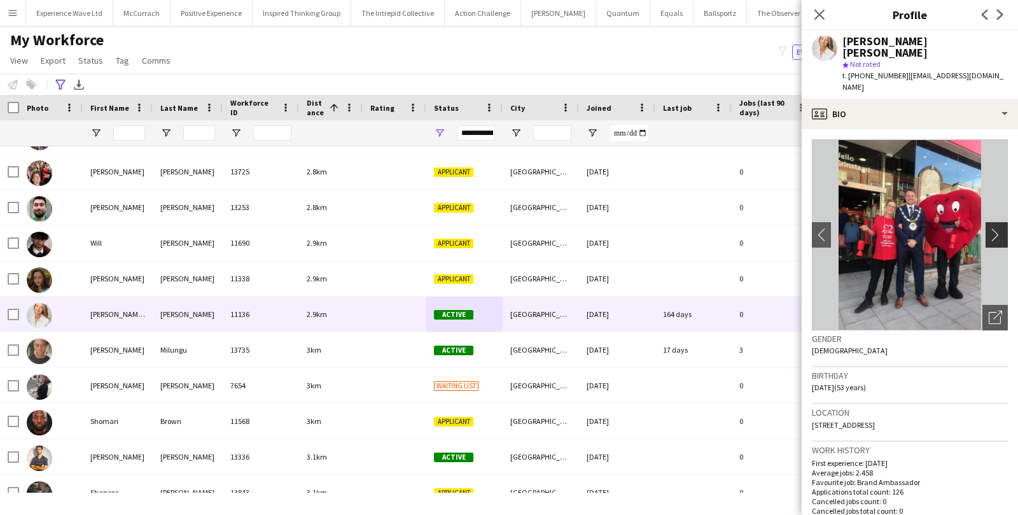
click at [991, 228] on app-icon "chevron-right" at bounding box center [998, 234] width 20 height 13
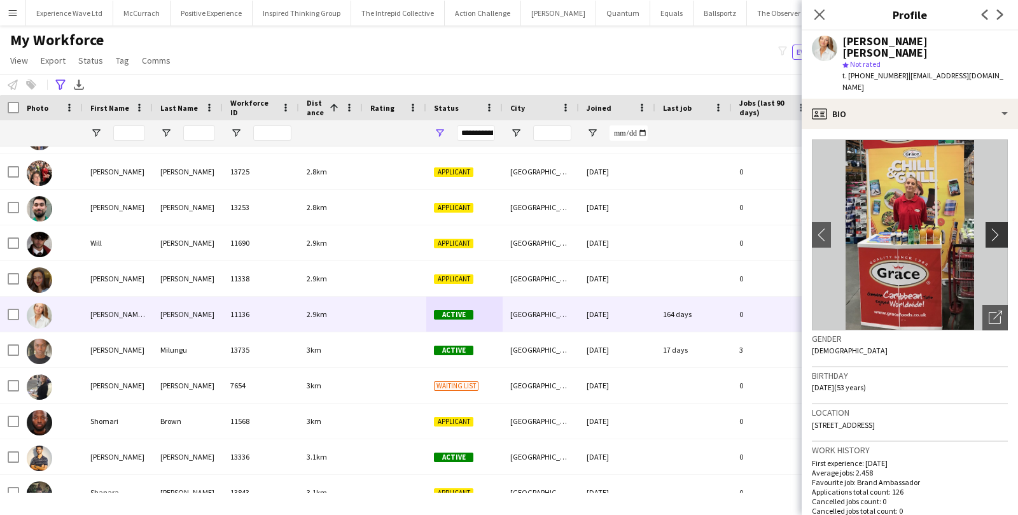
click at [991, 228] on app-icon "chevron-right" at bounding box center [998, 234] width 20 height 13
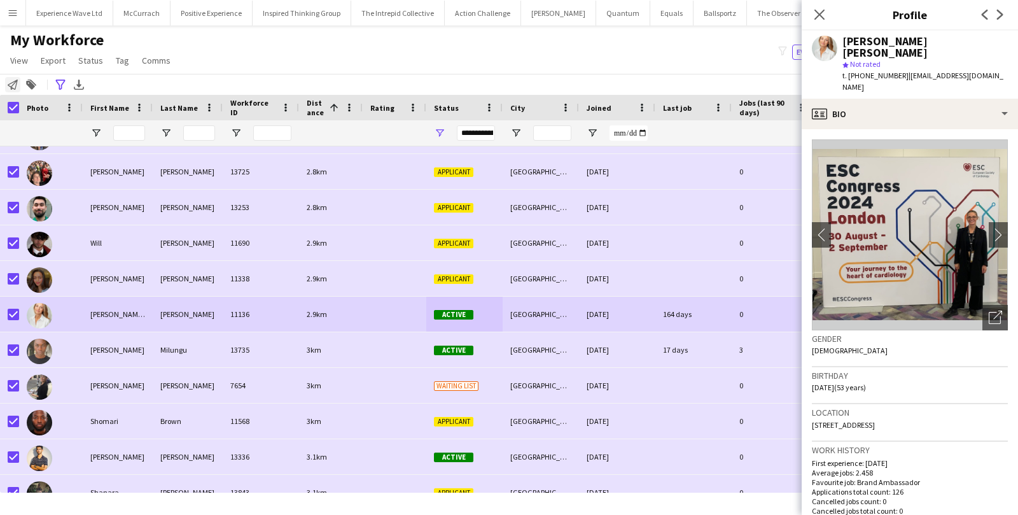
click at [13, 83] on icon "Notify workforce" at bounding box center [13, 85] width 10 height 10
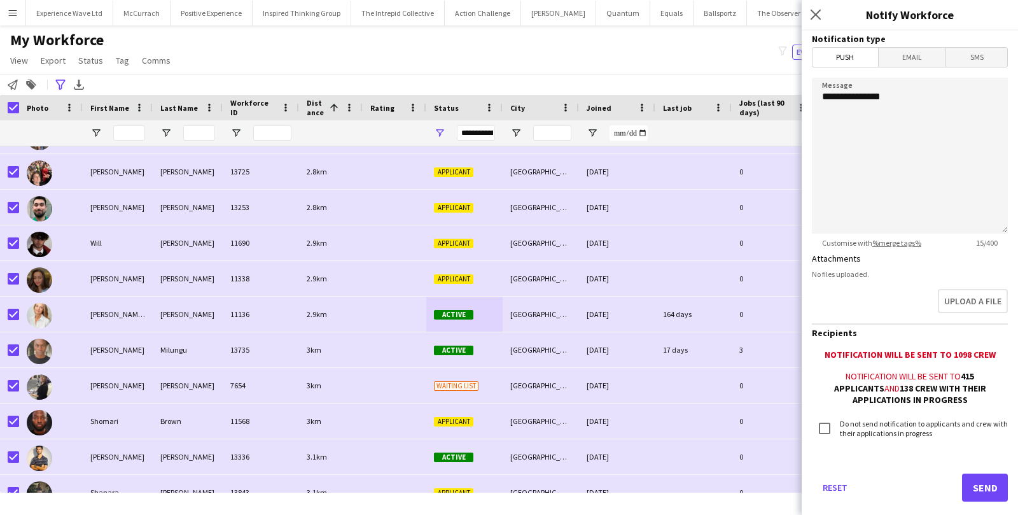
click at [906, 61] on span "Email" at bounding box center [911, 57] width 67 height 19
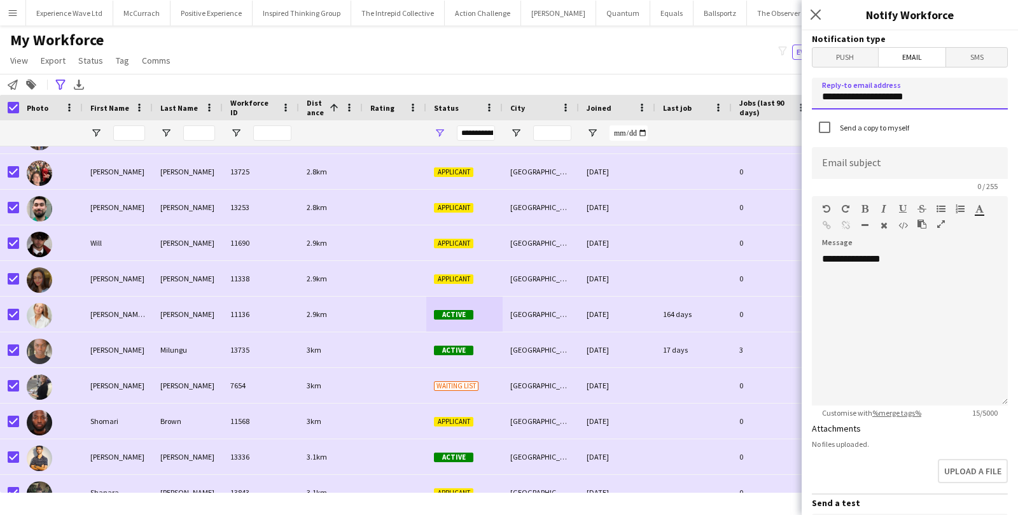
drag, startPoint x: 915, startPoint y: 100, endPoint x: 819, endPoint y: 96, distance: 96.1
click at [819, 96] on input "**********" at bounding box center [910, 94] width 196 height 32
type input "**********"
click at [841, 284] on div "**********" at bounding box center [910, 329] width 196 height 153
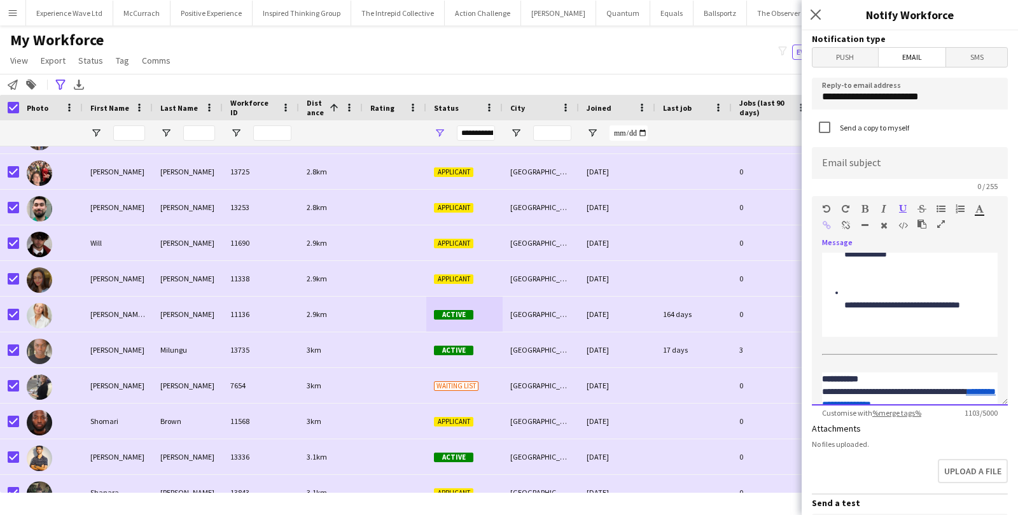
scroll to position [868, 0]
click at [342, 81] on div "**********" at bounding box center [509, 84] width 1018 height 21
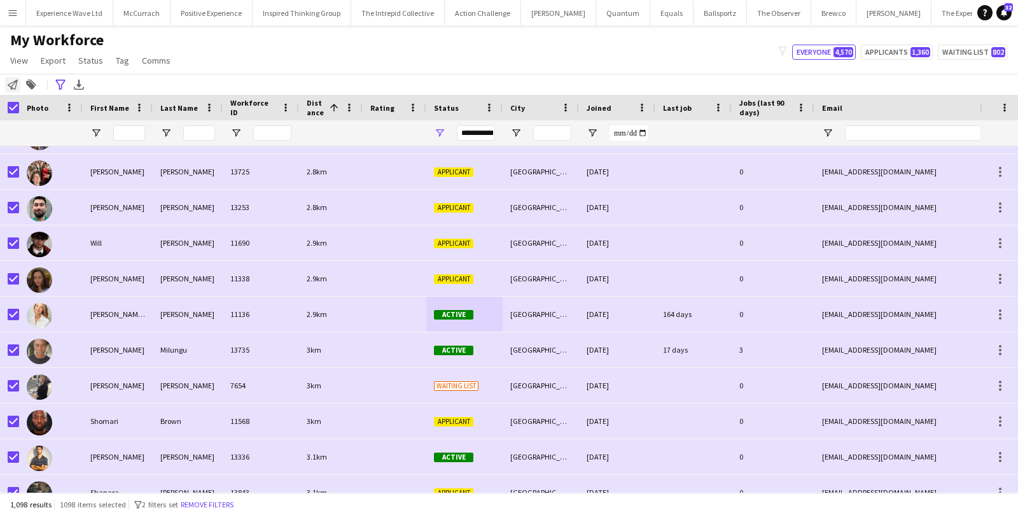
click at [13, 87] on icon "Notify workforce" at bounding box center [13, 85] width 10 height 10
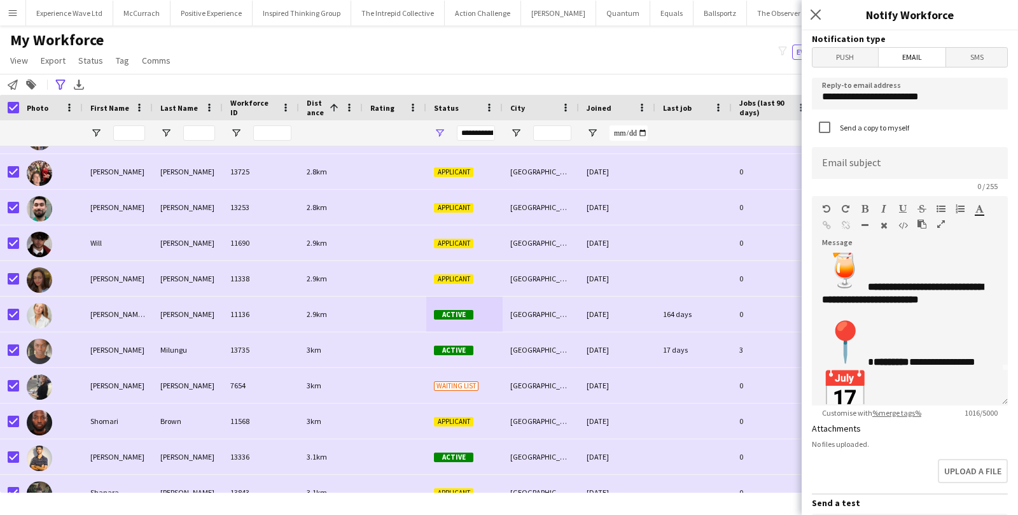
scroll to position [49, 0]
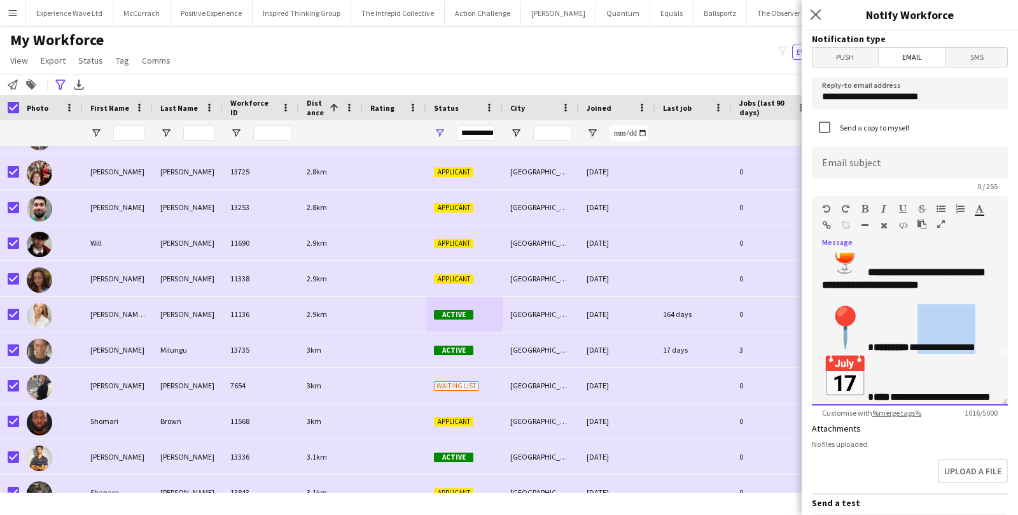
drag, startPoint x: 918, startPoint y: 342, endPoint x: 999, endPoint y: 347, distance: 81.6
click at [999, 347] on div "**********" at bounding box center [910, 329] width 196 height 153
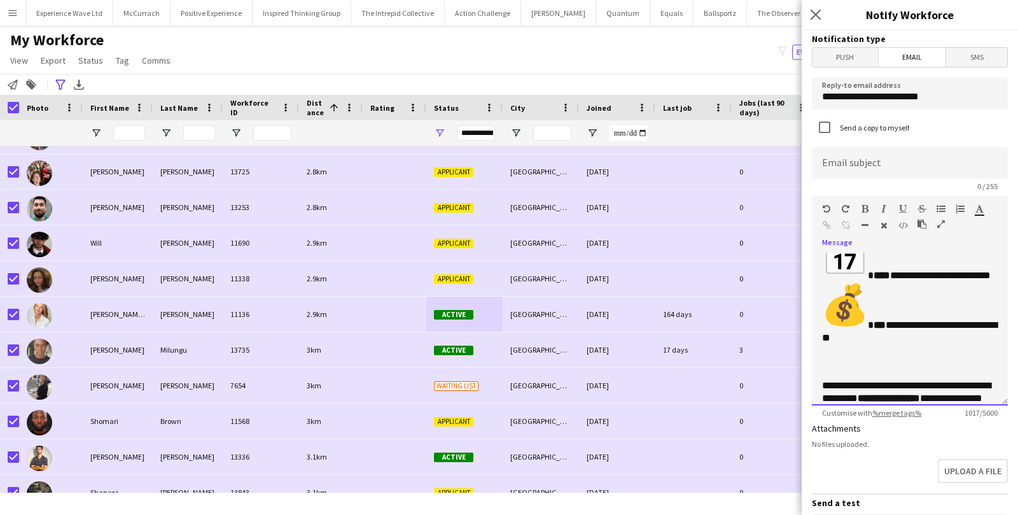
scroll to position [177, 0]
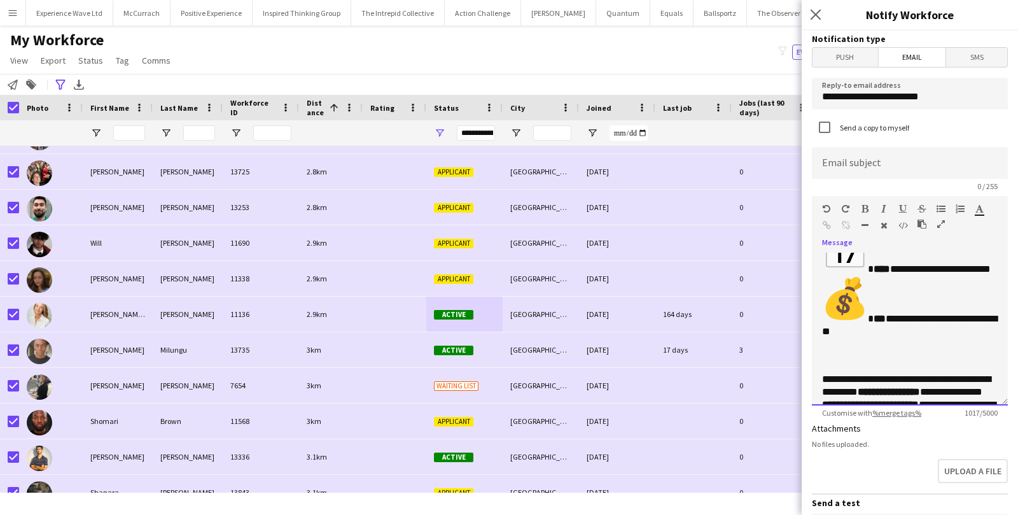
click at [906, 341] on p "**********" at bounding box center [910, 261] width 176 height 197
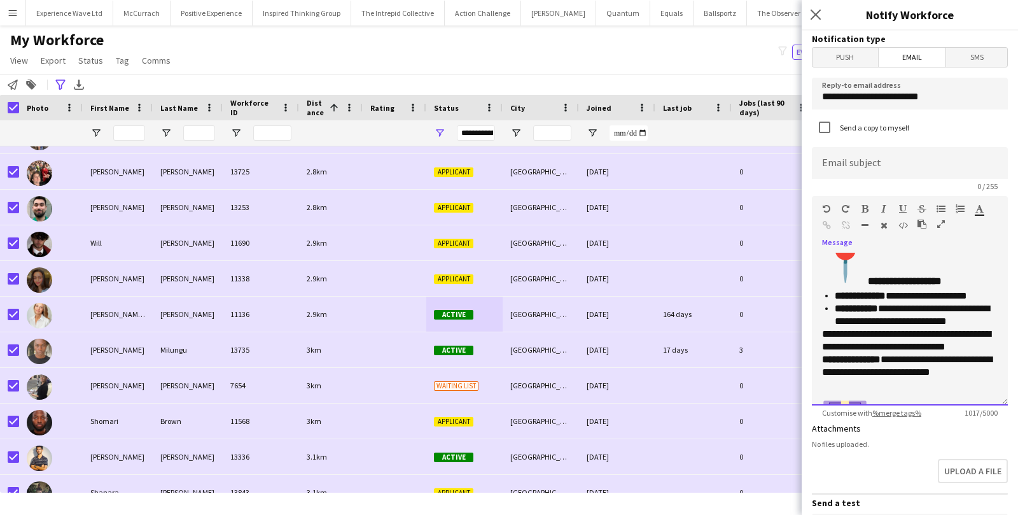
scroll to position [377, 0]
click at [876, 290] on strong "**********" at bounding box center [859, 294] width 51 height 10
click at [862, 302] on strong "**********" at bounding box center [855, 307] width 43 height 10
click at [985, 319] on p "**********" at bounding box center [915, 313] width 163 height 25
click at [964, 328] on p "**********" at bounding box center [910, 351] width 176 height 51
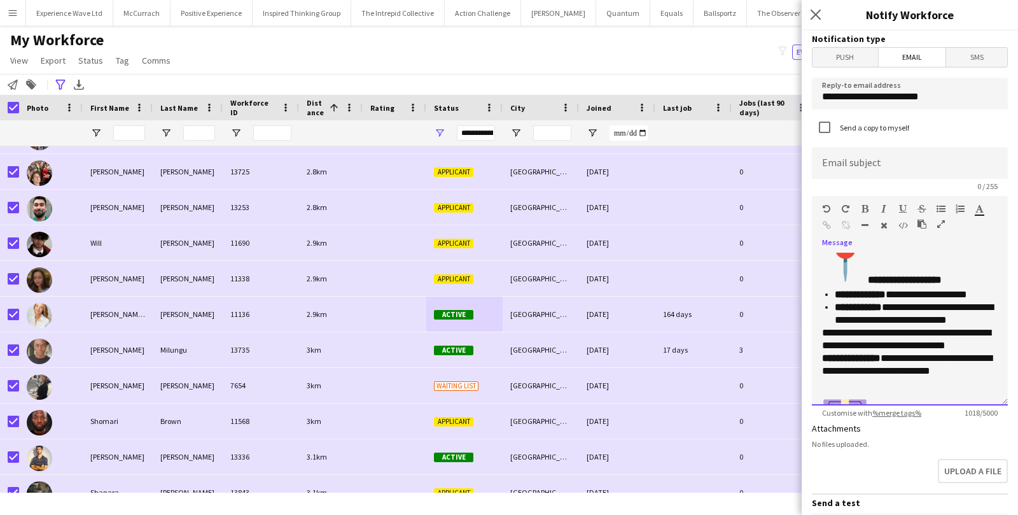
click at [866, 357] on strong "**********" at bounding box center [851, 358] width 59 height 10
click at [915, 356] on strong "********" at bounding box center [905, 351] width 166 height 22
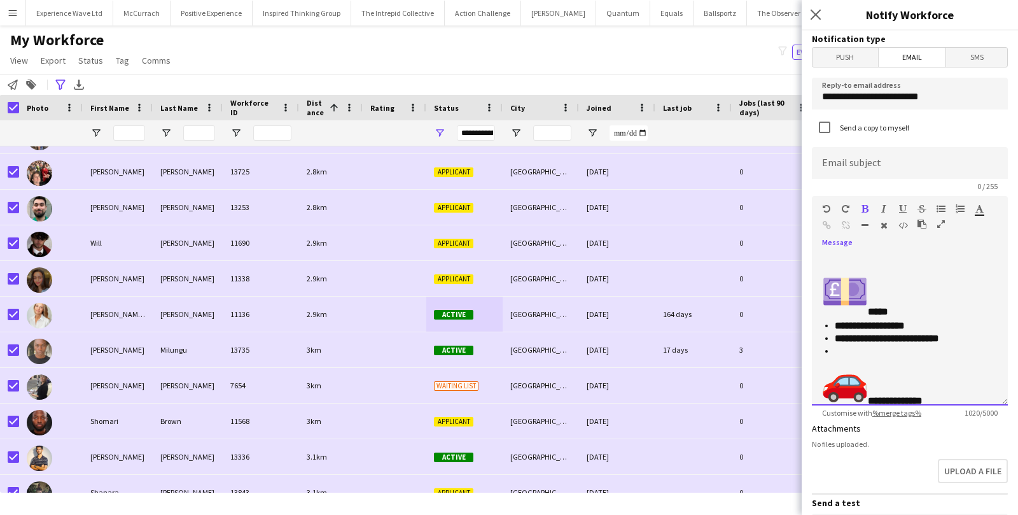
scroll to position [513, 0]
click at [850, 320] on strong "**********" at bounding box center [869, 324] width 70 height 10
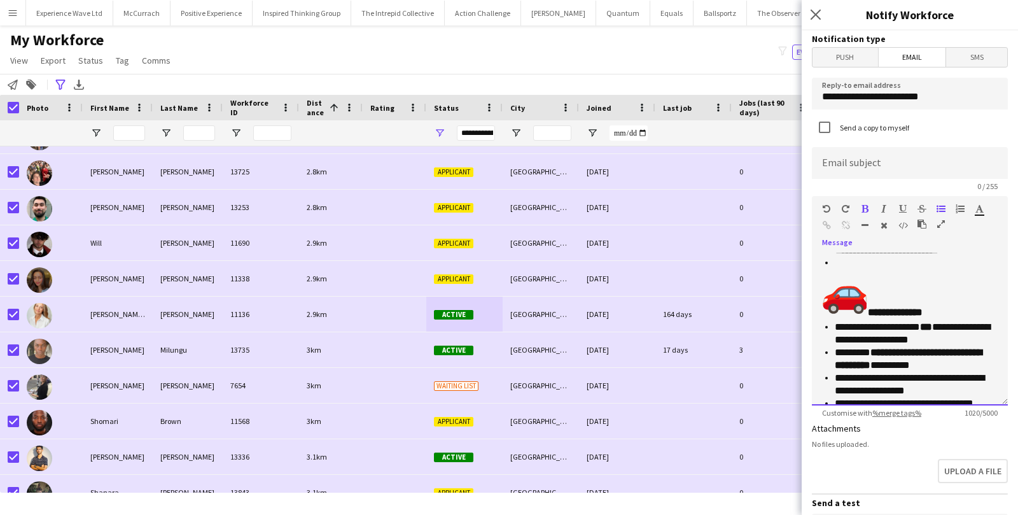
scroll to position [644, 0]
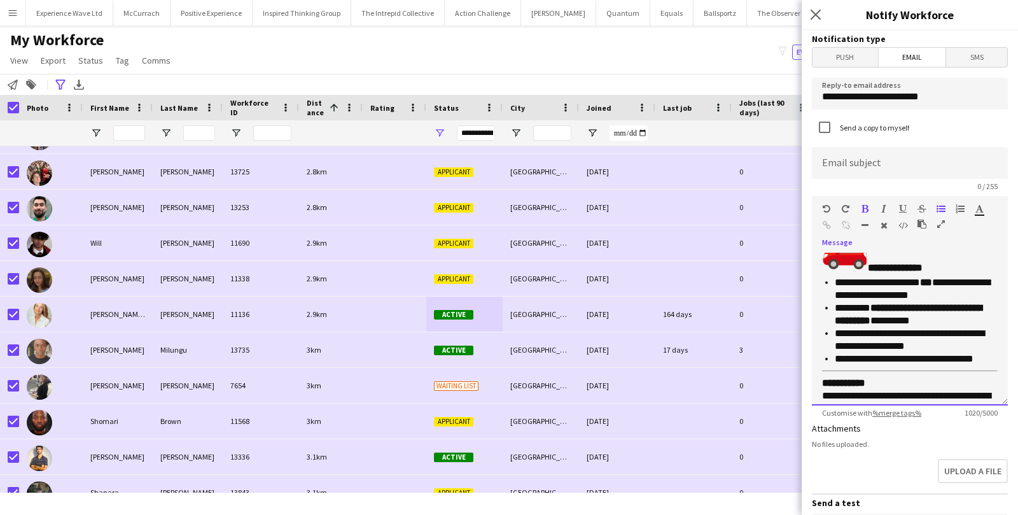
click at [932, 283] on strong "***" at bounding box center [926, 282] width 12 height 10
click at [932, 280] on strong "***" at bounding box center [926, 282] width 12 height 10
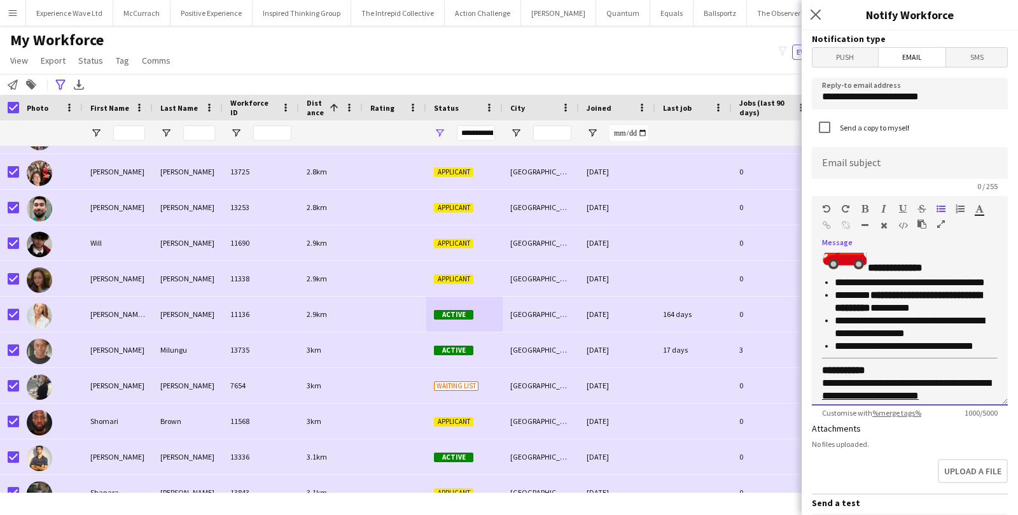
click at [863, 279] on p "**********" at bounding box center [915, 282] width 163 height 13
drag, startPoint x: 995, startPoint y: 279, endPoint x: 943, endPoint y: 284, distance: 51.8
click at [943, 284] on p "**********" at bounding box center [915, 282] width 163 height 13
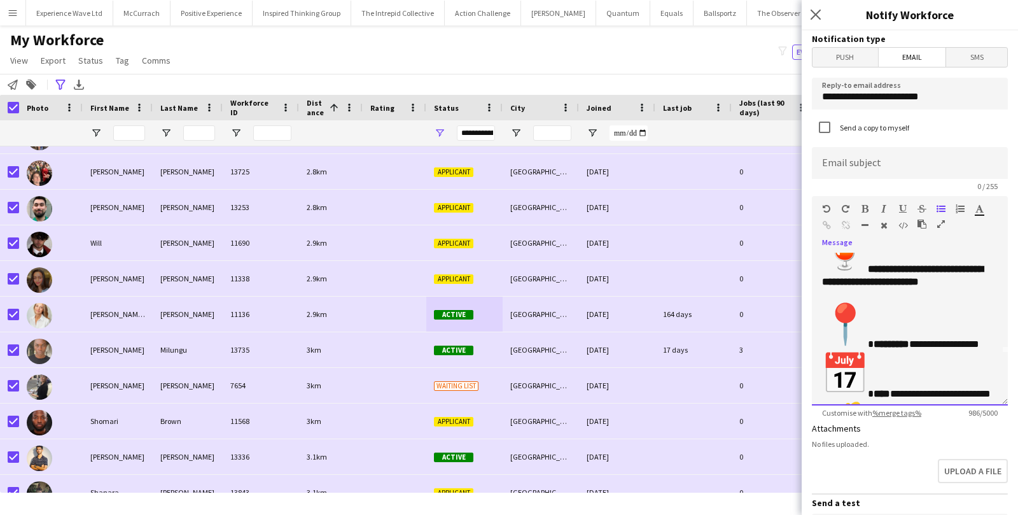
scroll to position [0, 0]
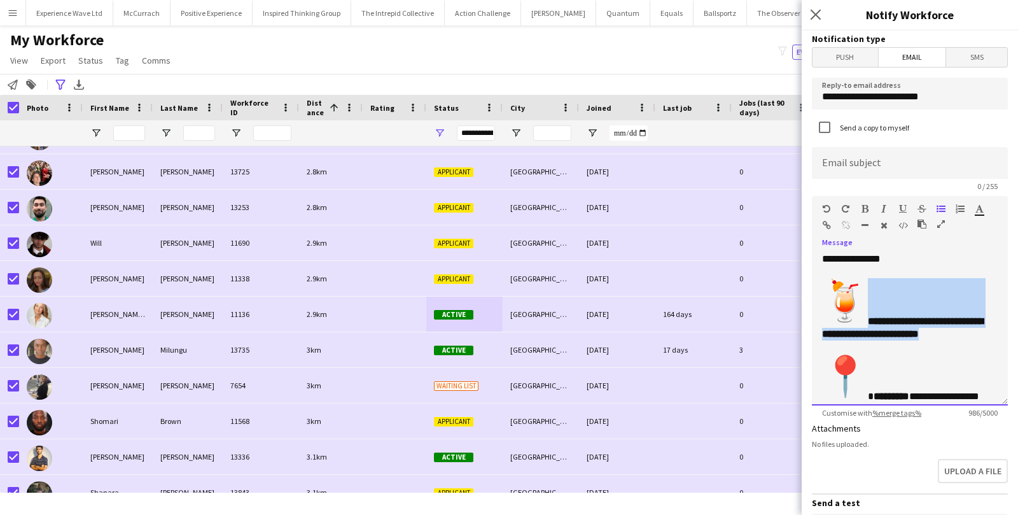
drag, startPoint x: 868, startPoint y: 319, endPoint x: 964, endPoint y: 347, distance: 100.5
copy strong "**********"
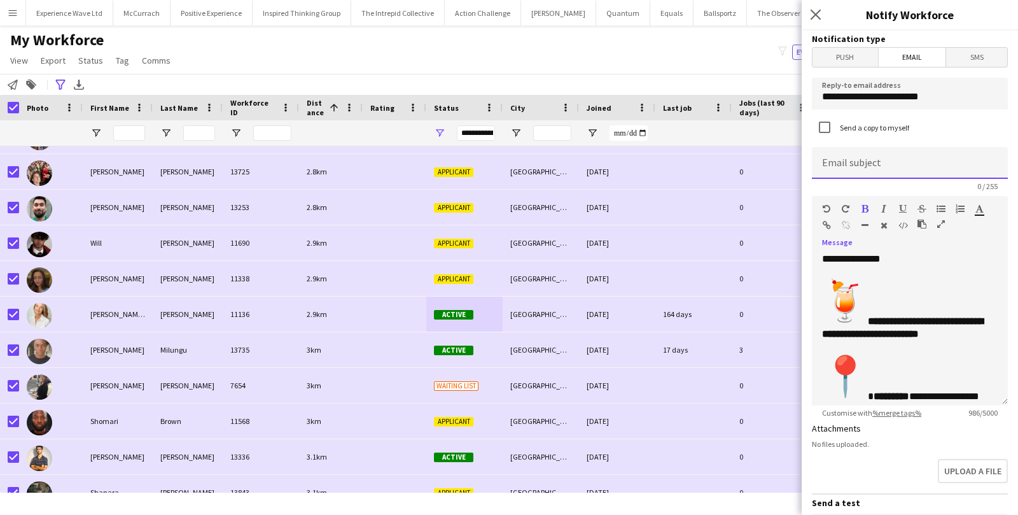
click at [891, 168] on input at bounding box center [910, 163] width 196 height 32
paste input "**********"
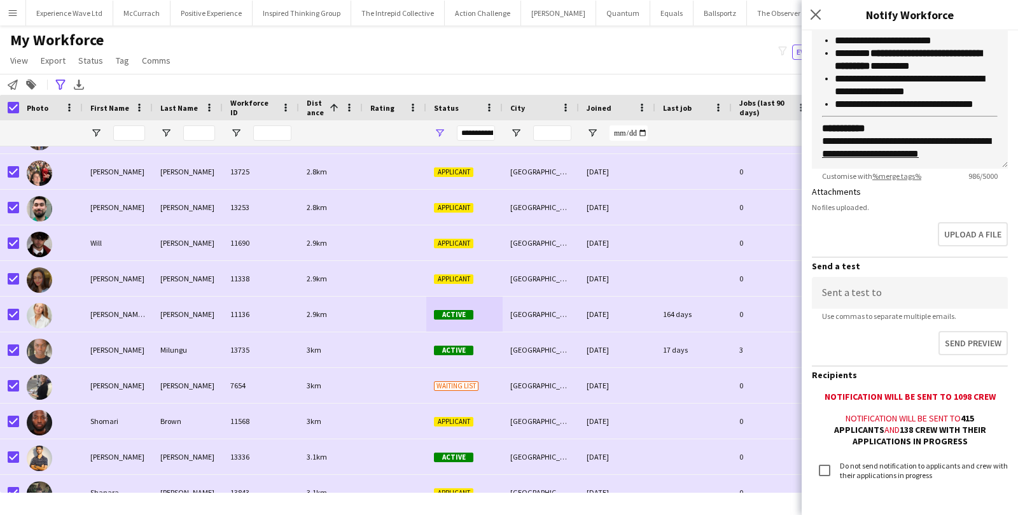
scroll to position [298, 0]
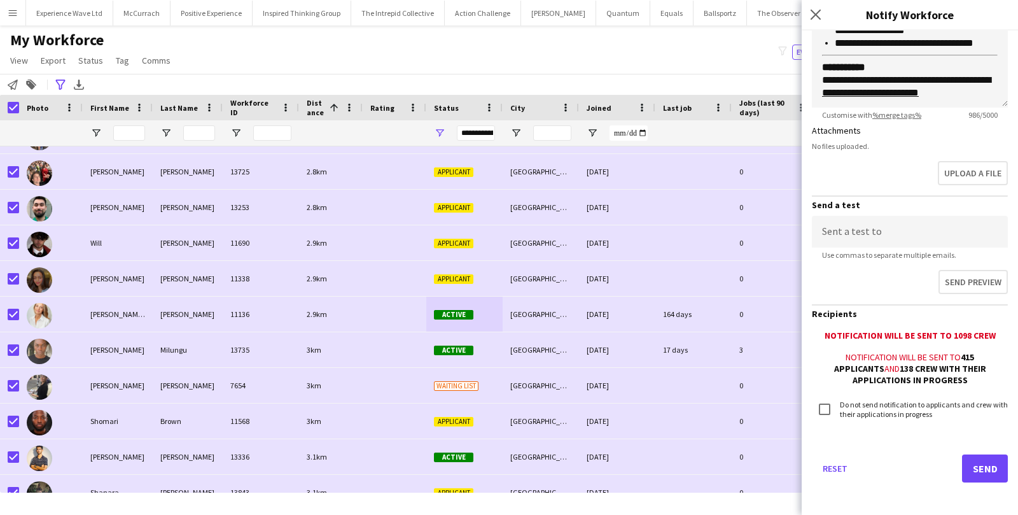
type input "**********"
click at [976, 463] on button "Send" at bounding box center [985, 468] width 46 height 28
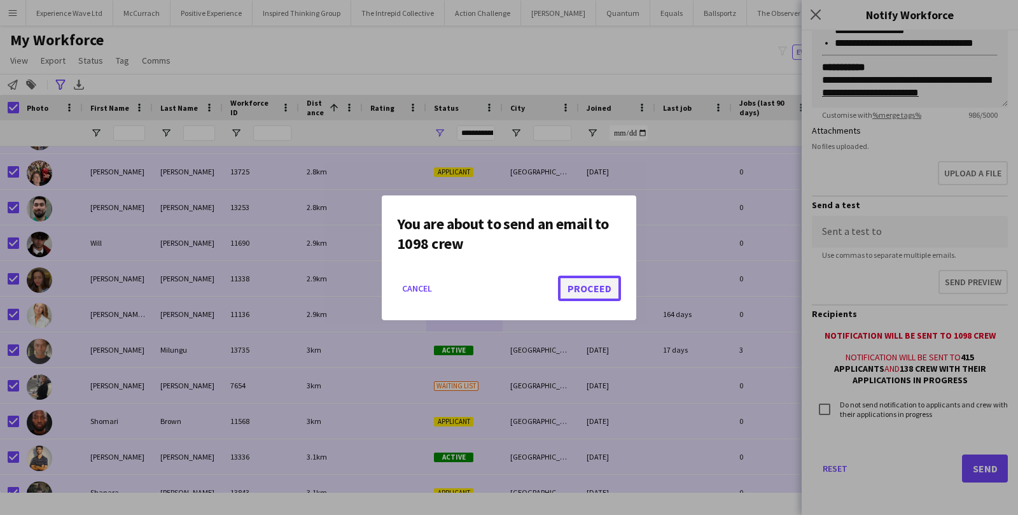
click at [577, 285] on button "Proceed" at bounding box center [589, 287] width 63 height 25
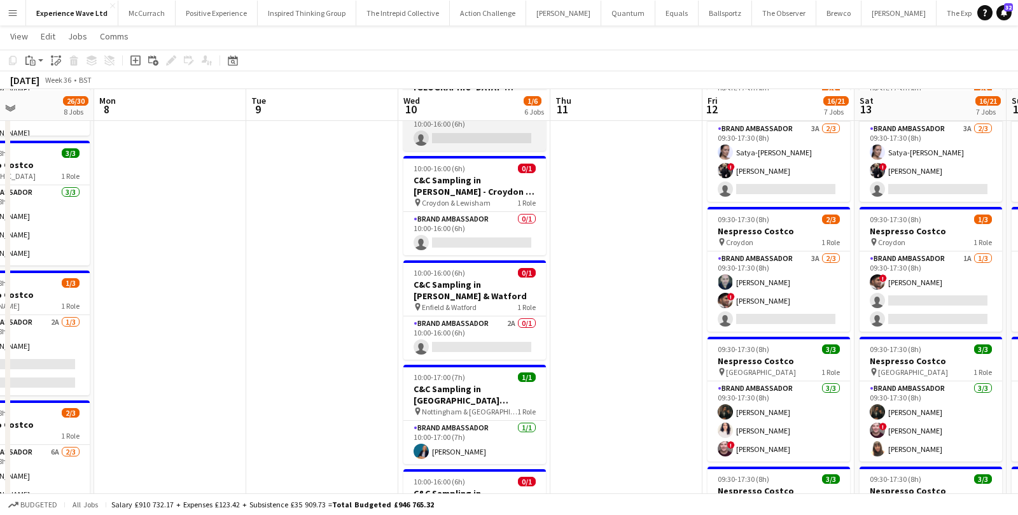
scroll to position [201, 0]
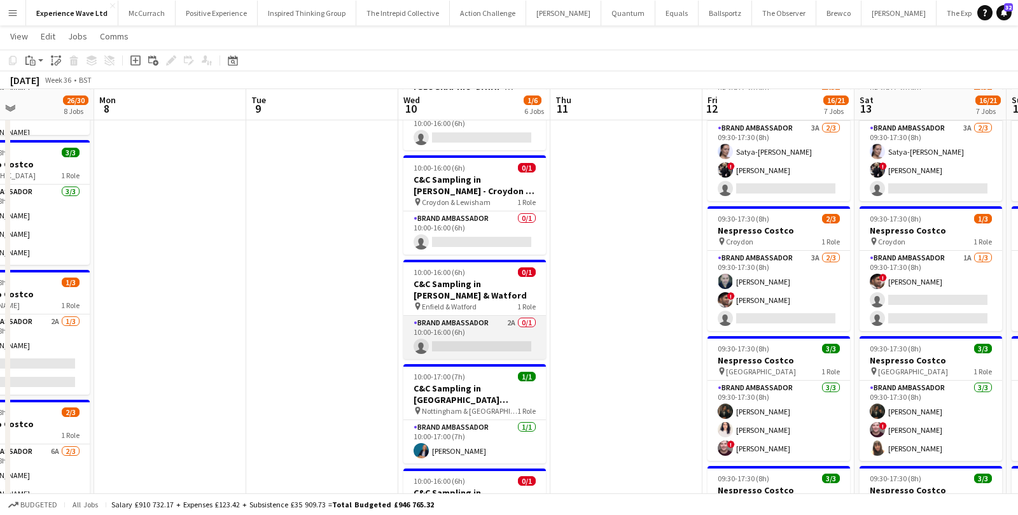
click at [469, 327] on app-card-role "Brand Ambassador 2A 0/1 10:00-16:00 (6h) single-neutral-actions" at bounding box center [474, 336] width 142 height 43
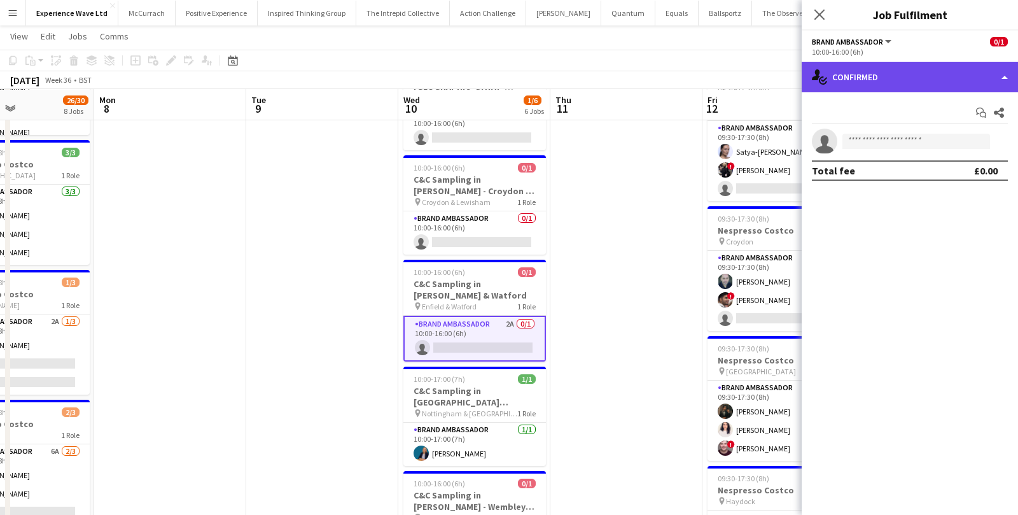
click at [922, 82] on div "single-neutral-actions-check-2 Confirmed" at bounding box center [909, 77] width 216 height 31
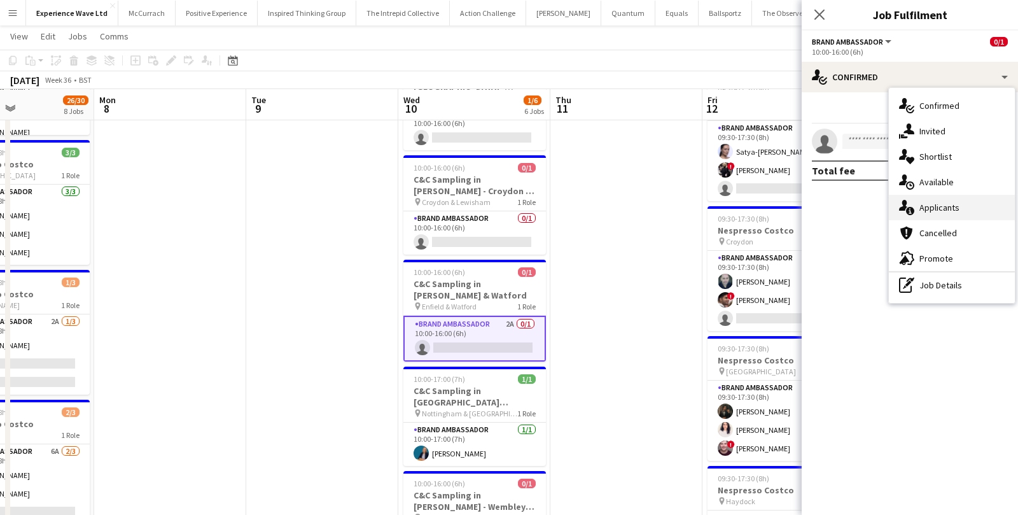
click at [943, 204] on div "single-neutral-actions-information Applicants" at bounding box center [952, 207] width 126 height 25
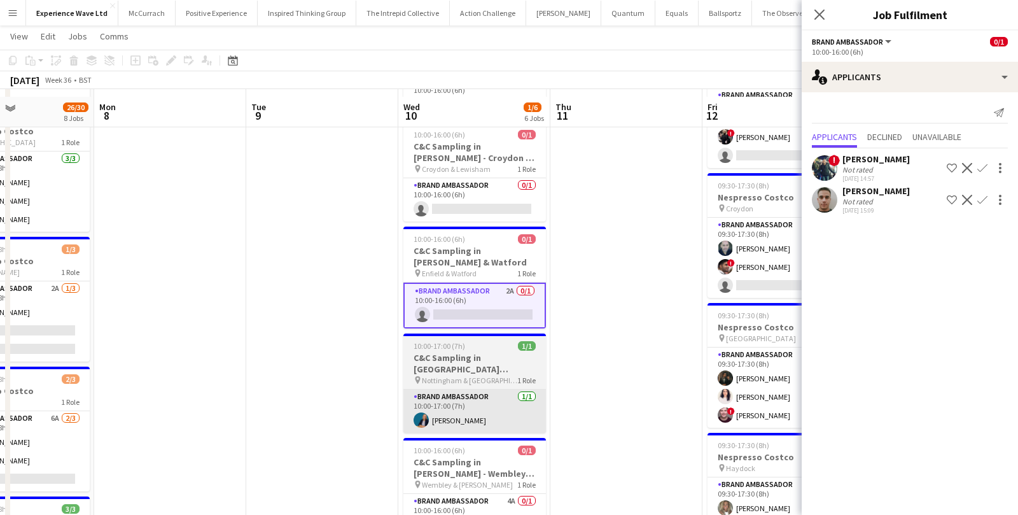
scroll to position [249, 0]
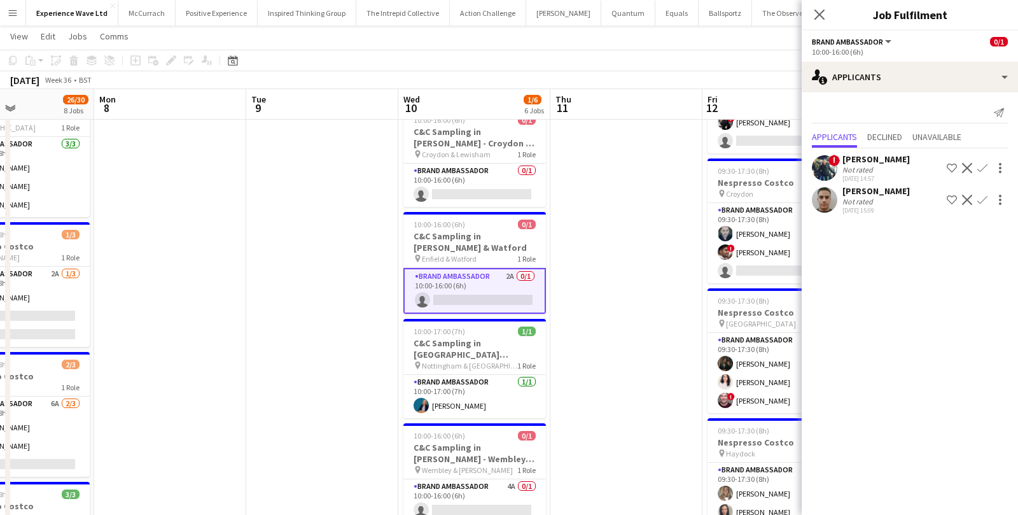
click at [870, 193] on div "[PERSON_NAME]" at bounding box center [875, 190] width 67 height 11
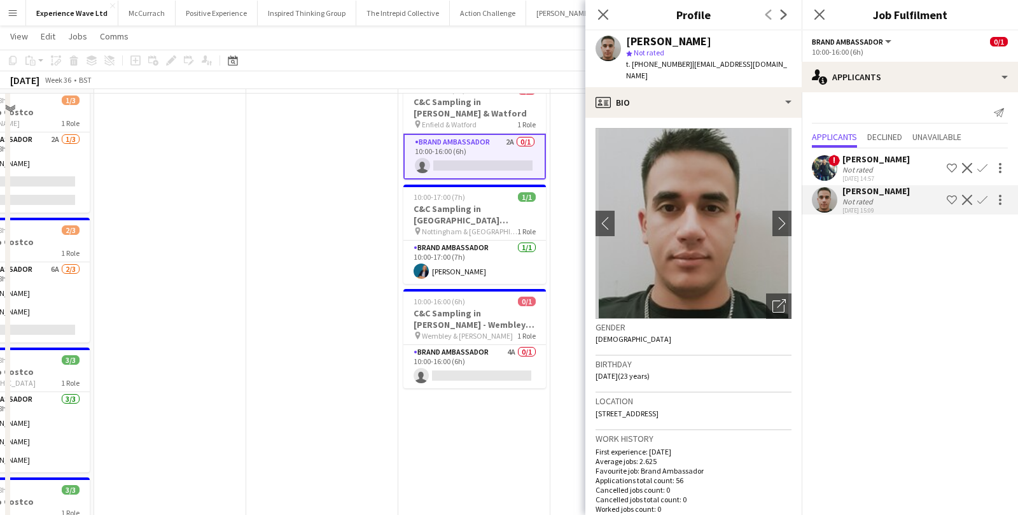
scroll to position [389, 0]
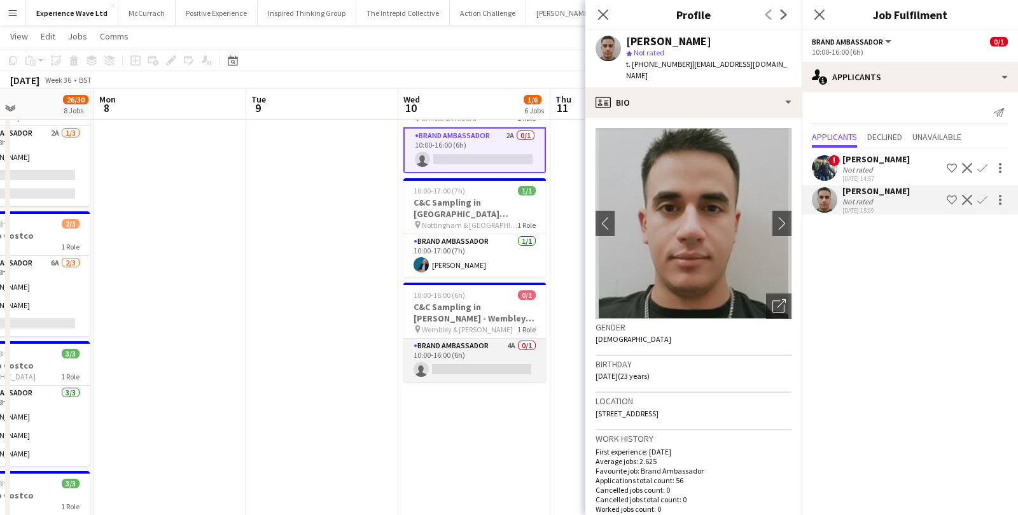
click at [462, 366] on app-card-role "Brand Ambassador 4A 0/1 10:00-16:00 (6h) single-neutral-actions" at bounding box center [474, 359] width 142 height 43
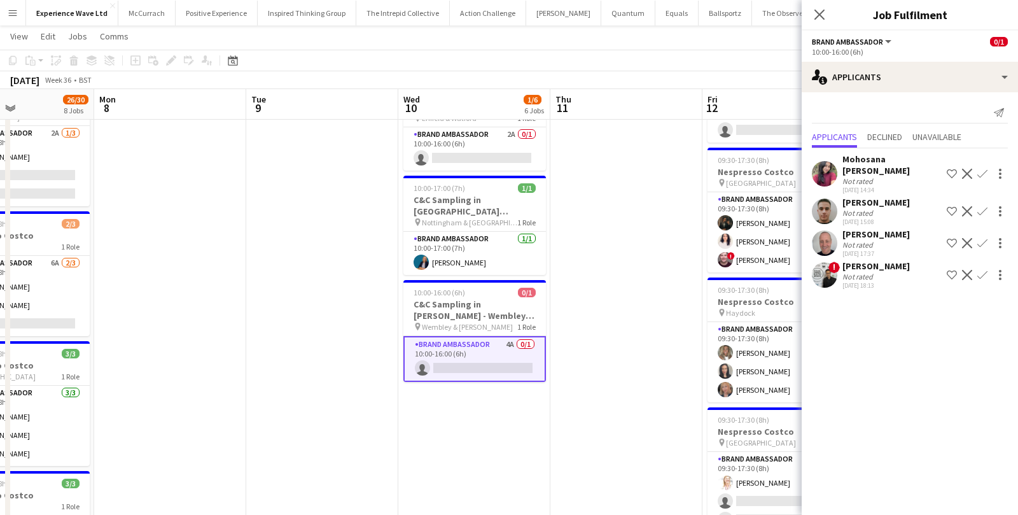
click at [474, 366] on app-card-role "Brand Ambassador 4A 0/1 10:00-16:00 (6h) single-neutral-actions" at bounding box center [474, 359] width 142 height 46
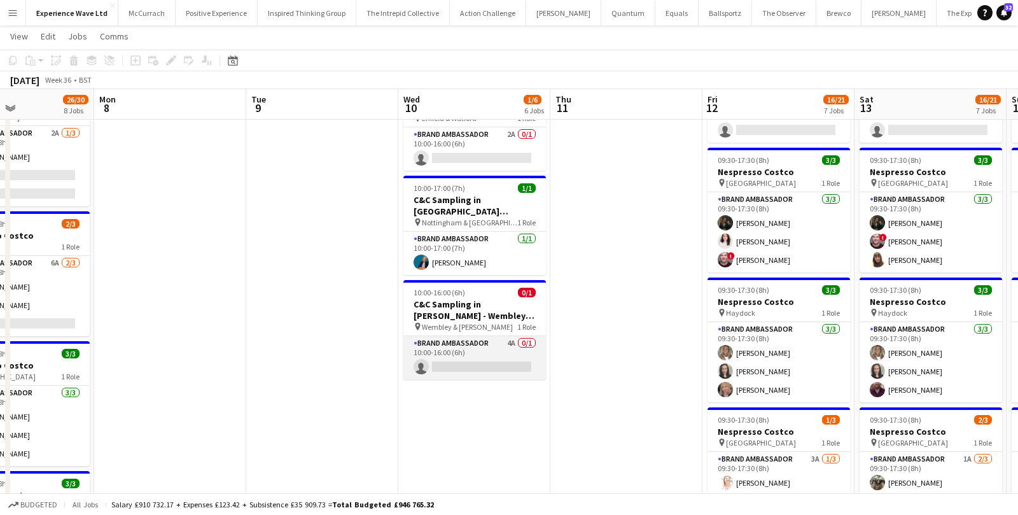
click at [474, 366] on app-card-role "Brand Ambassador 4A 0/1 10:00-16:00 (6h) single-neutral-actions" at bounding box center [474, 357] width 142 height 43
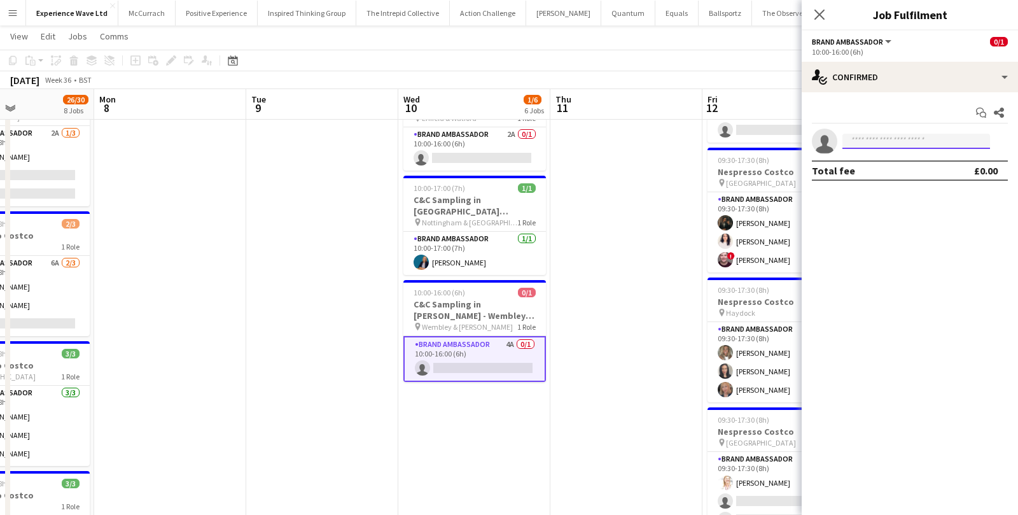
click at [875, 140] on input at bounding box center [916, 141] width 148 height 15
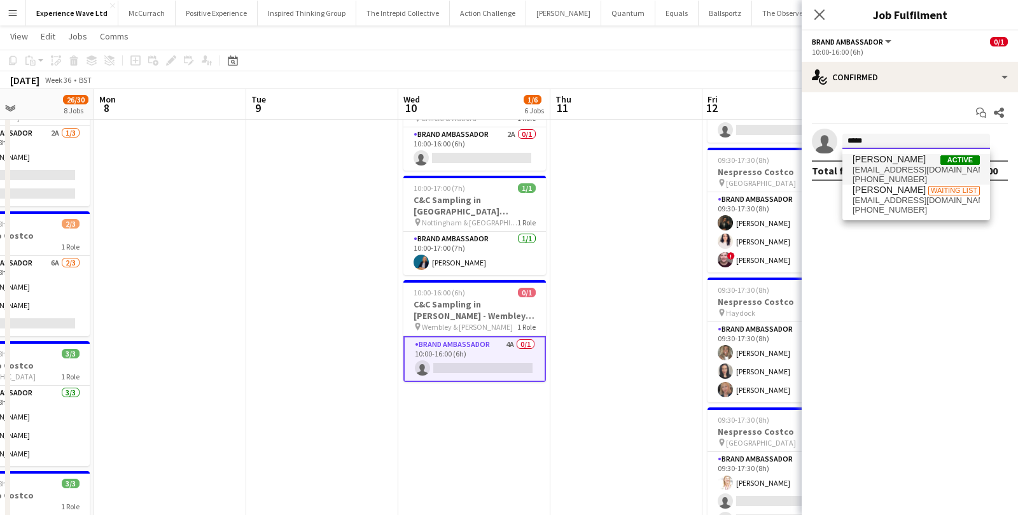
type input "****"
click at [917, 171] on span "[EMAIL_ADDRESS][DOMAIN_NAME]" at bounding box center [915, 170] width 127 height 10
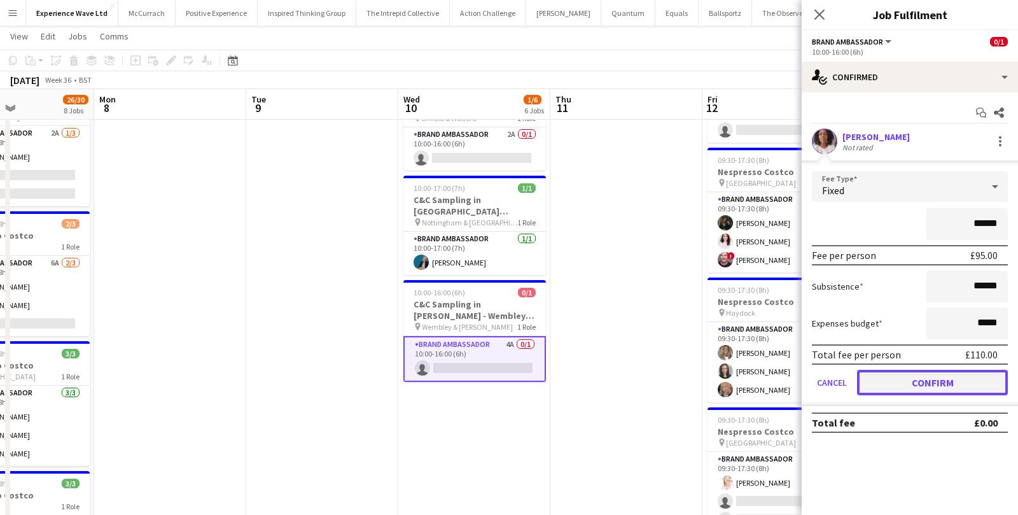
click at [893, 379] on button "Confirm" at bounding box center [932, 382] width 151 height 25
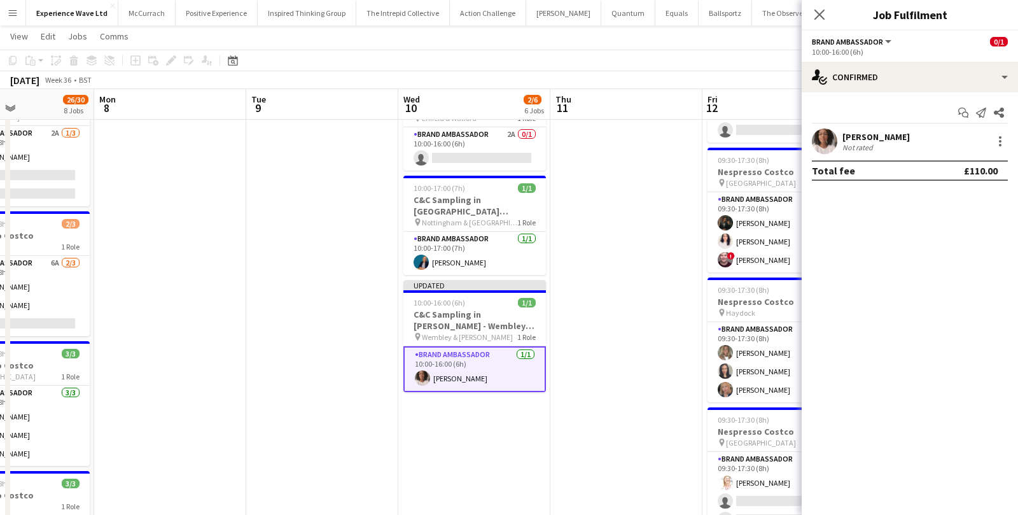
click at [672, 372] on app-date-cell at bounding box center [626, 320] width 152 height 1134
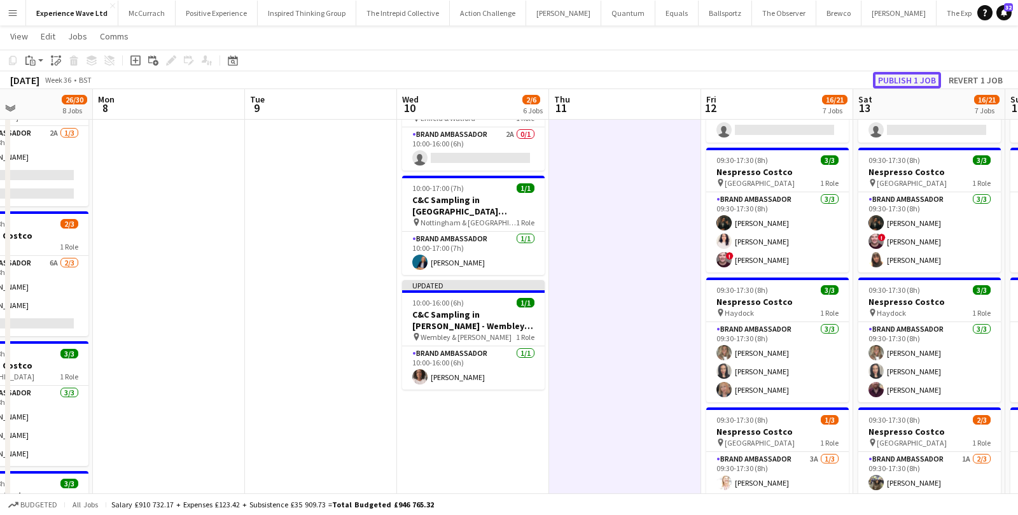
click at [890, 72] on button "Publish 1 job" at bounding box center [907, 80] width 68 height 17
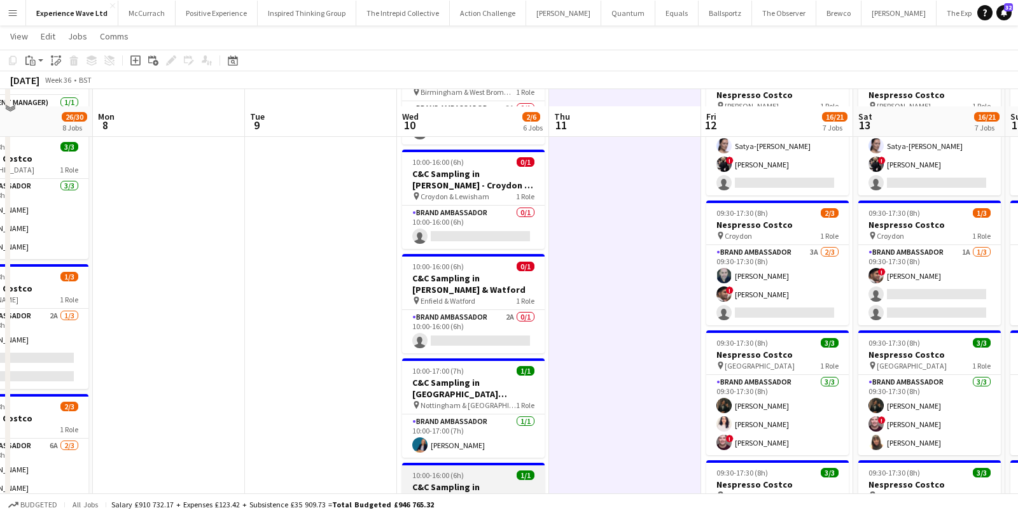
scroll to position [198, 0]
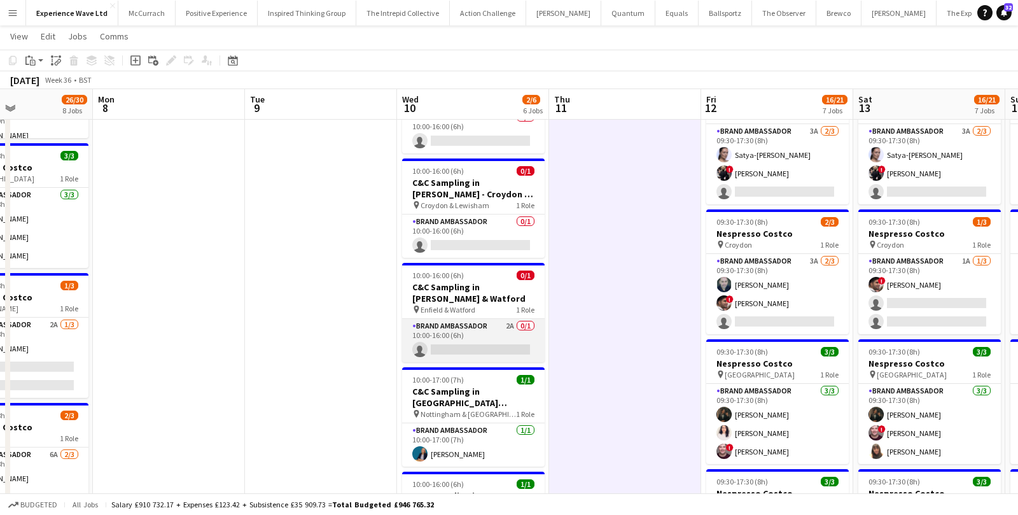
click at [475, 337] on app-card-role "Brand Ambassador 2A 0/1 10:00-16:00 (6h) single-neutral-actions" at bounding box center [473, 340] width 142 height 43
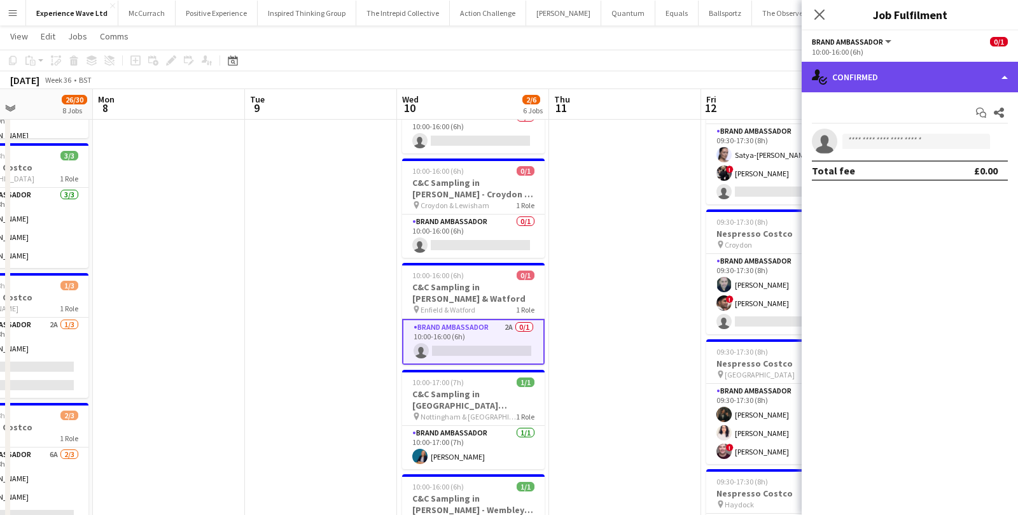
click at [934, 85] on div "single-neutral-actions-check-2 Confirmed" at bounding box center [909, 77] width 216 height 31
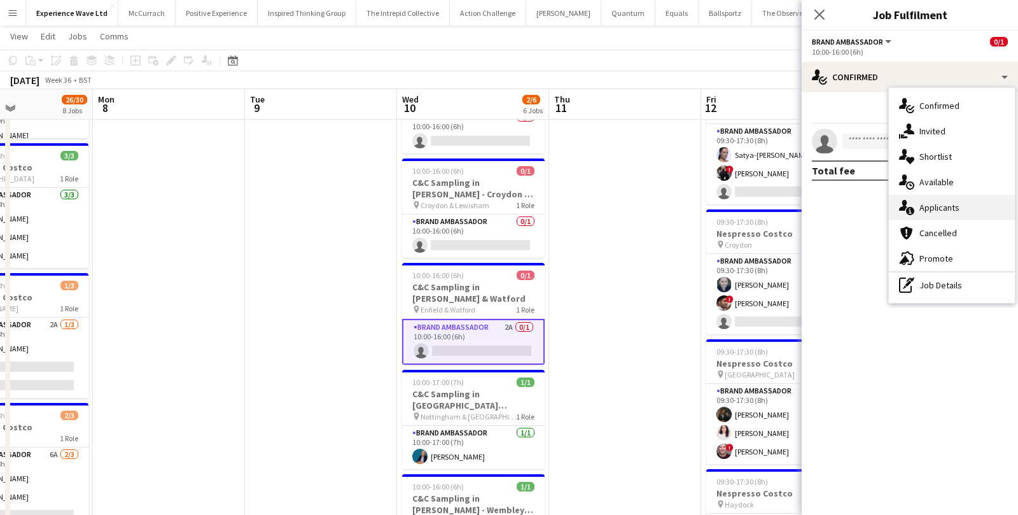
click at [931, 200] on div "single-neutral-actions-information Applicants" at bounding box center [952, 207] width 126 height 25
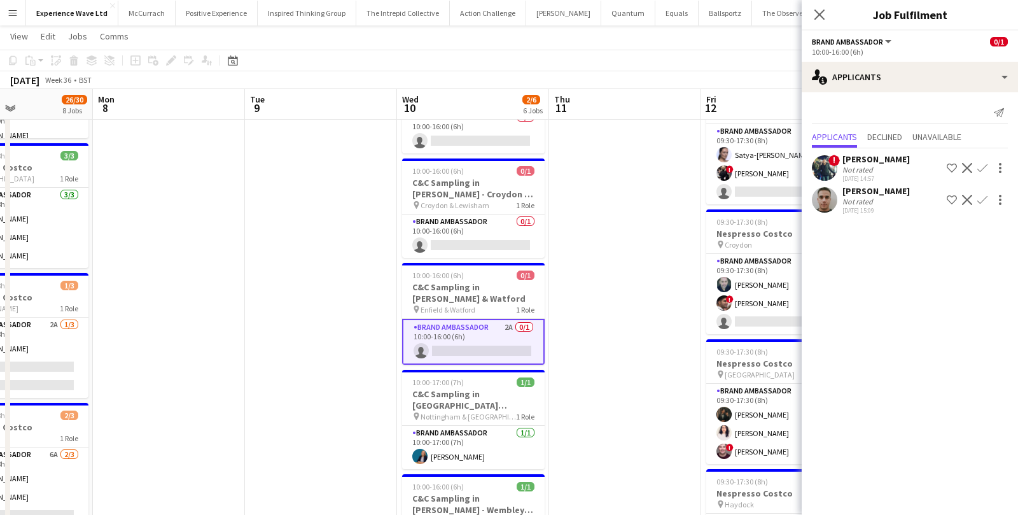
click at [877, 197] on div "Not rated" at bounding box center [875, 202] width 67 height 10
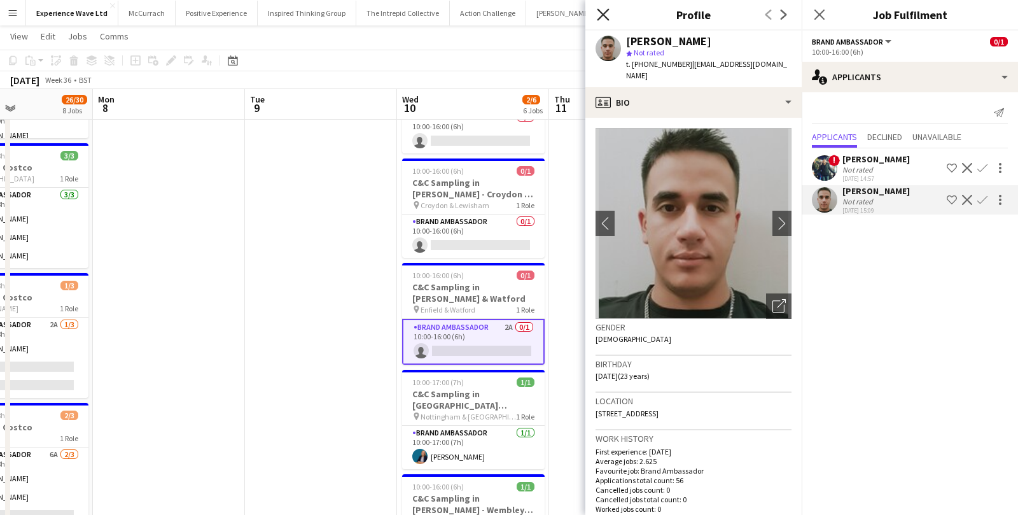
click at [602, 16] on icon at bounding box center [603, 14] width 12 height 12
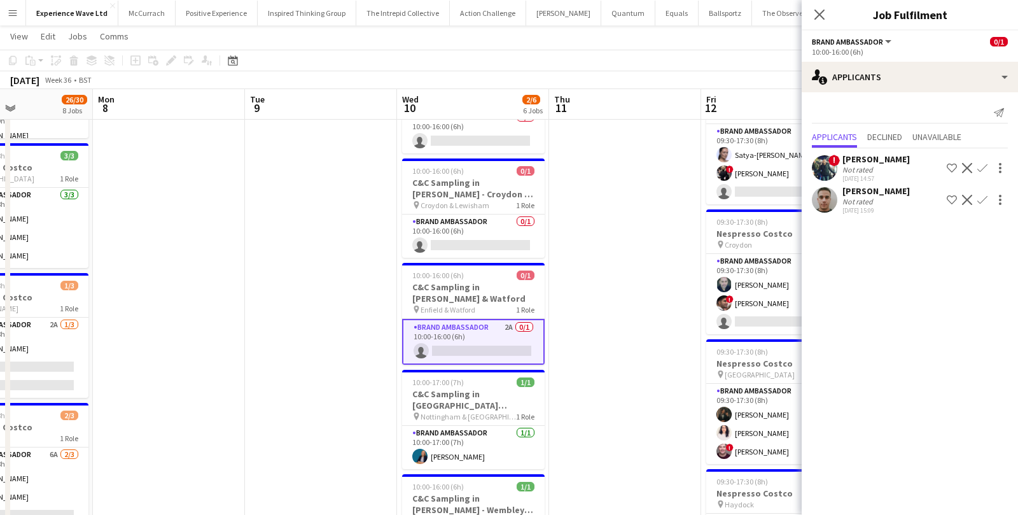
scroll to position [0, 514]
click at [569, 303] on app-date-cell at bounding box center [626, 512] width 152 height 1134
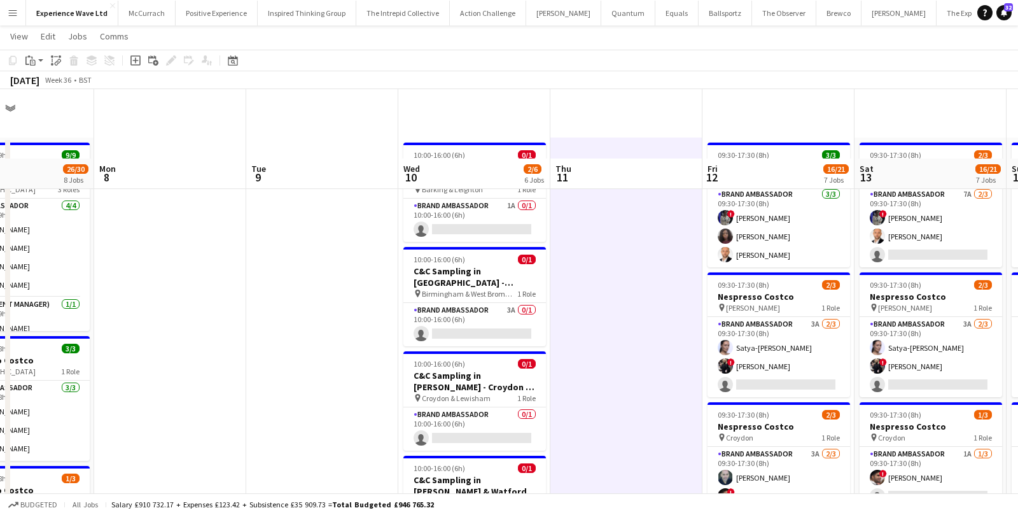
scroll to position [0, 0]
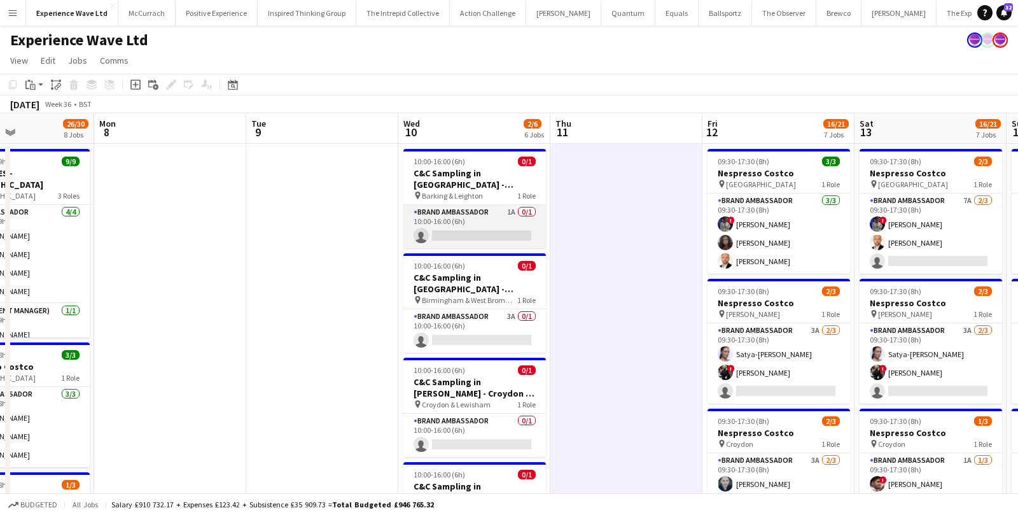
click at [494, 225] on app-card-role "Brand Ambassador 1A 0/1 10:00-16:00 (6h) single-neutral-actions" at bounding box center [474, 226] width 142 height 43
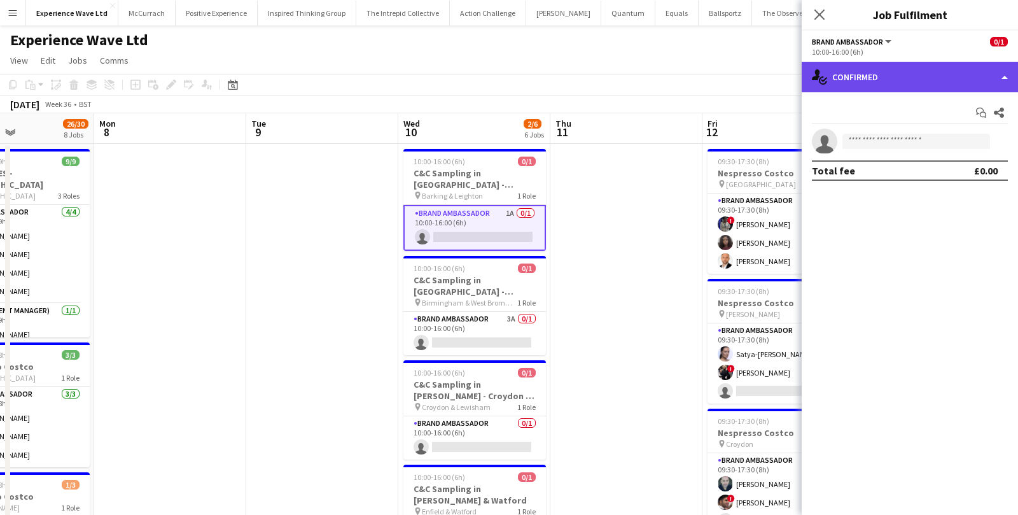
click at [893, 82] on div "single-neutral-actions-check-2 Confirmed" at bounding box center [909, 77] width 216 height 31
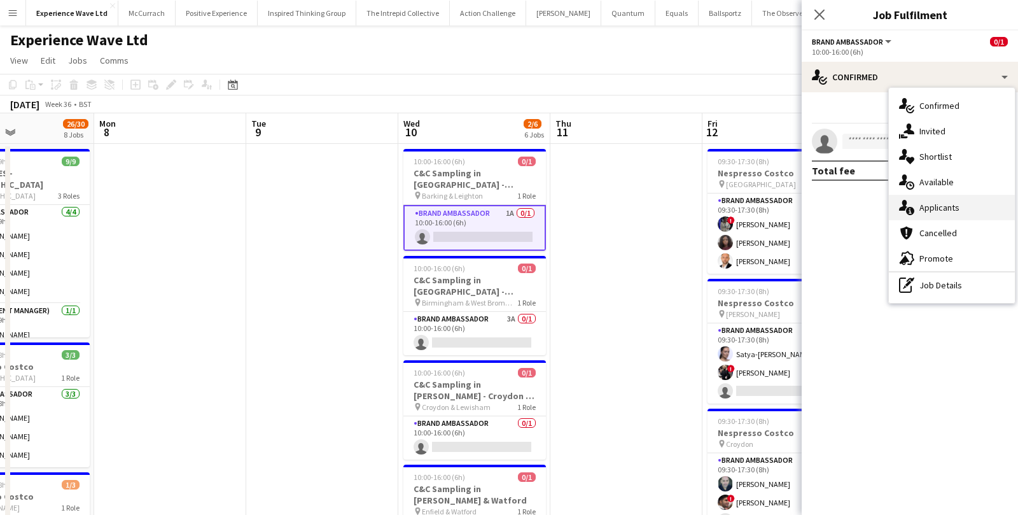
click at [931, 205] on div "single-neutral-actions-information Applicants" at bounding box center [952, 207] width 126 height 25
